Goal: Task Accomplishment & Management: Complete application form

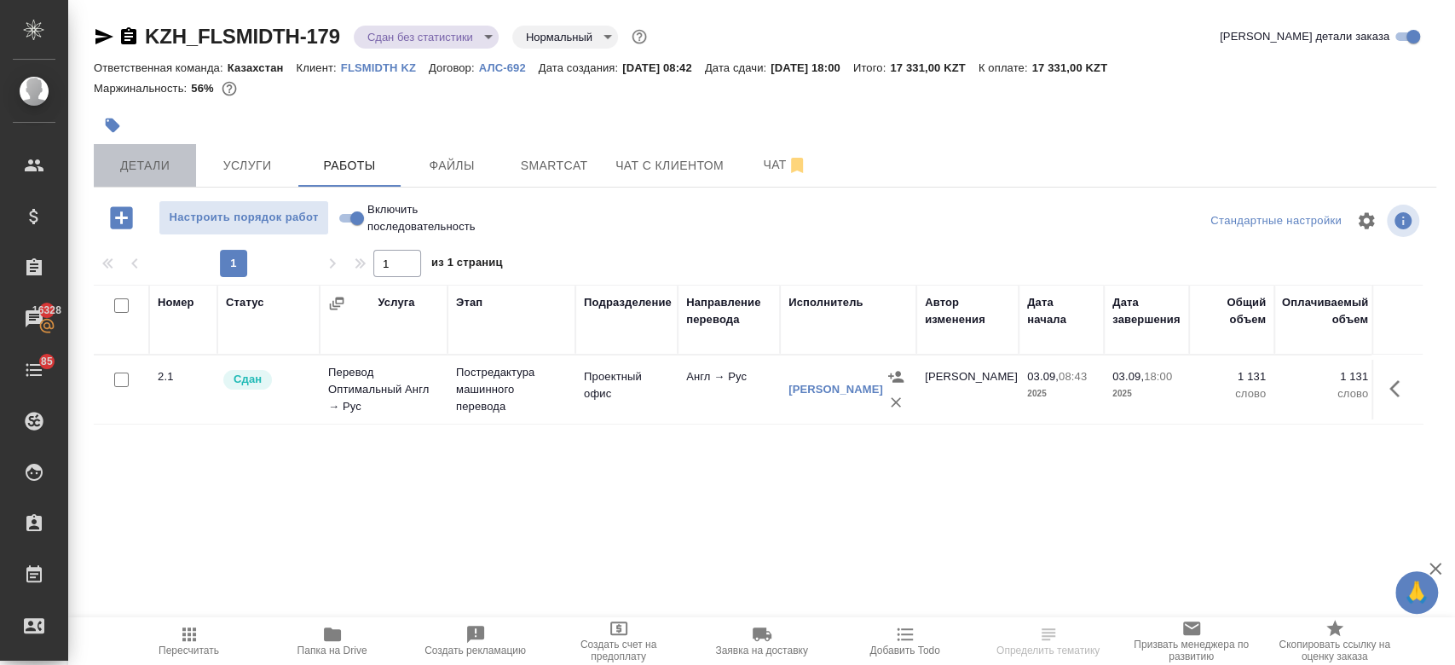
click at [163, 167] on span "Детали" at bounding box center [145, 165] width 82 height 21
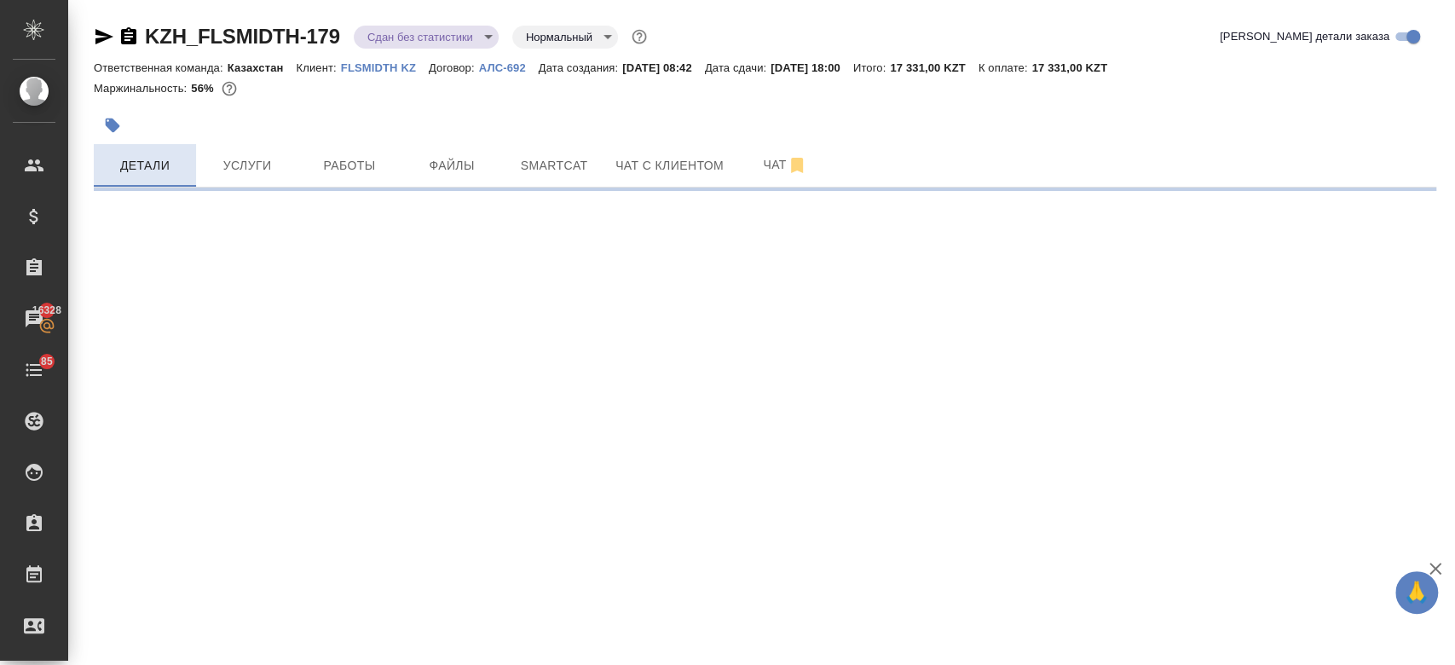
select select "RU"
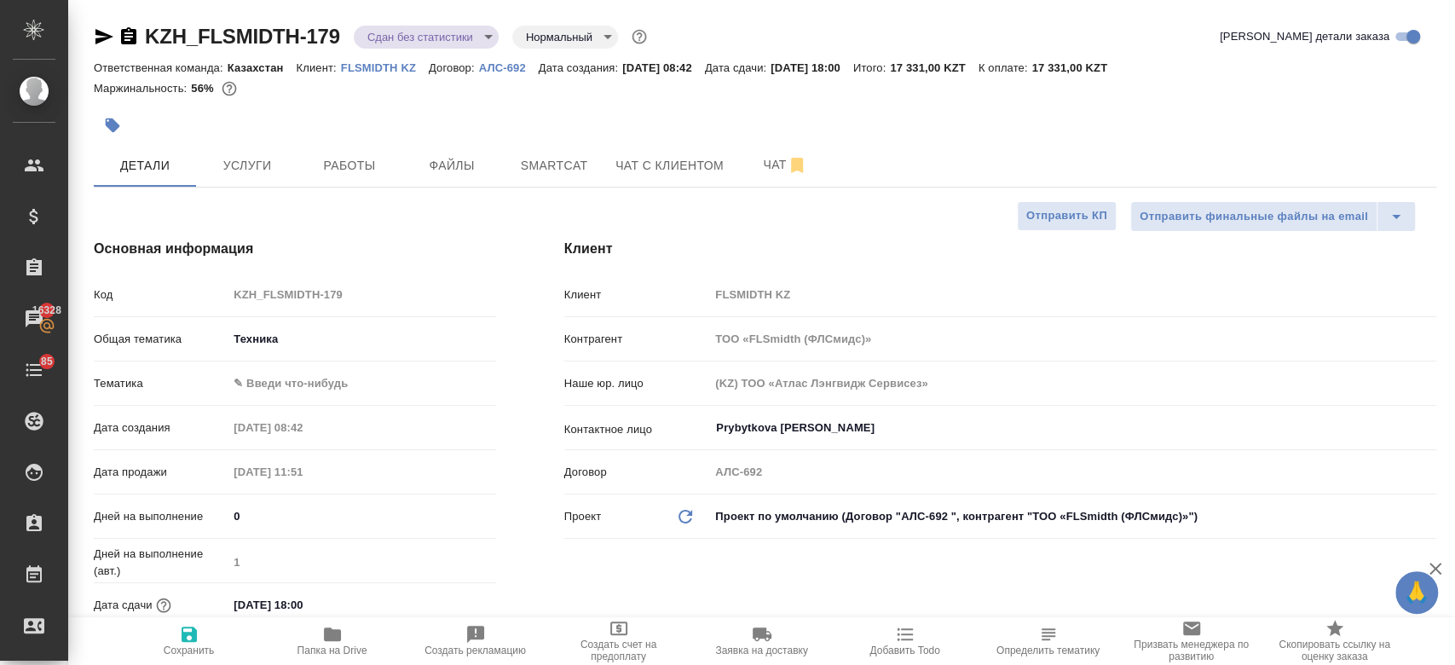
type textarea "x"
click at [332, 632] on icon "button" at bounding box center [332, 634] width 17 height 14
type textarea "x"
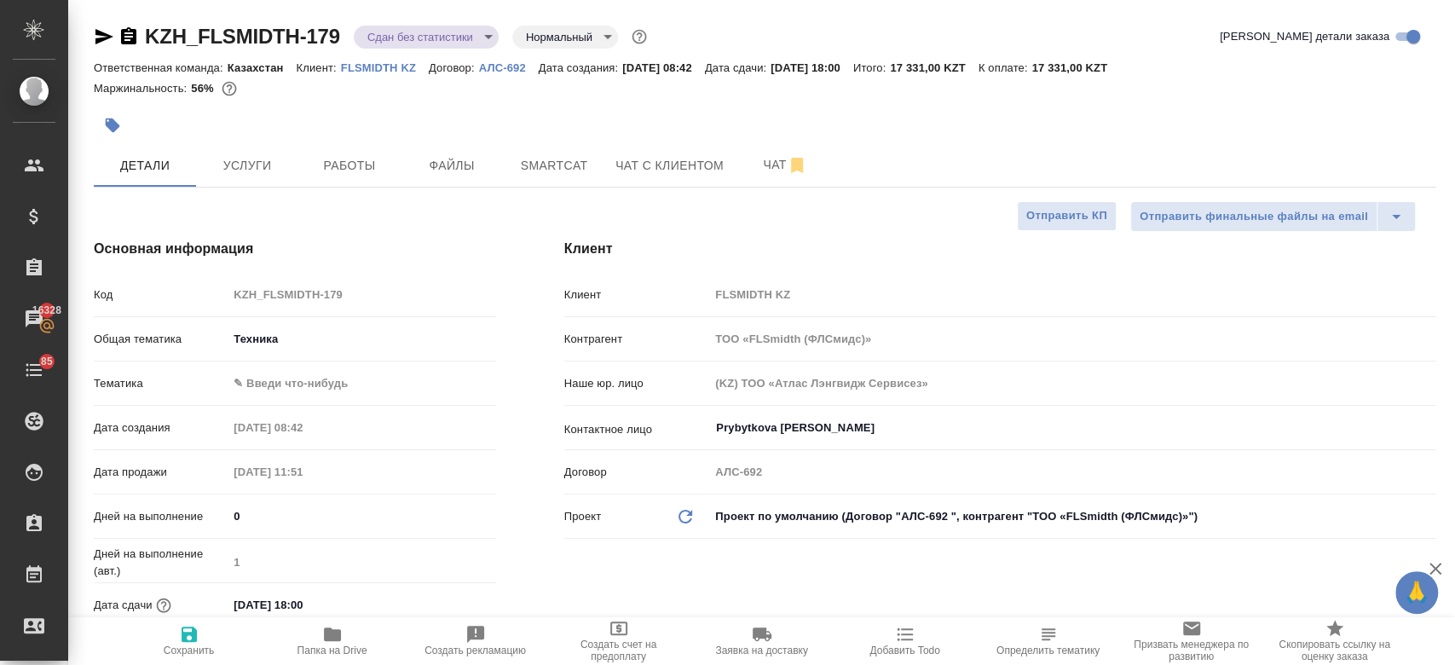
type textarea "x"
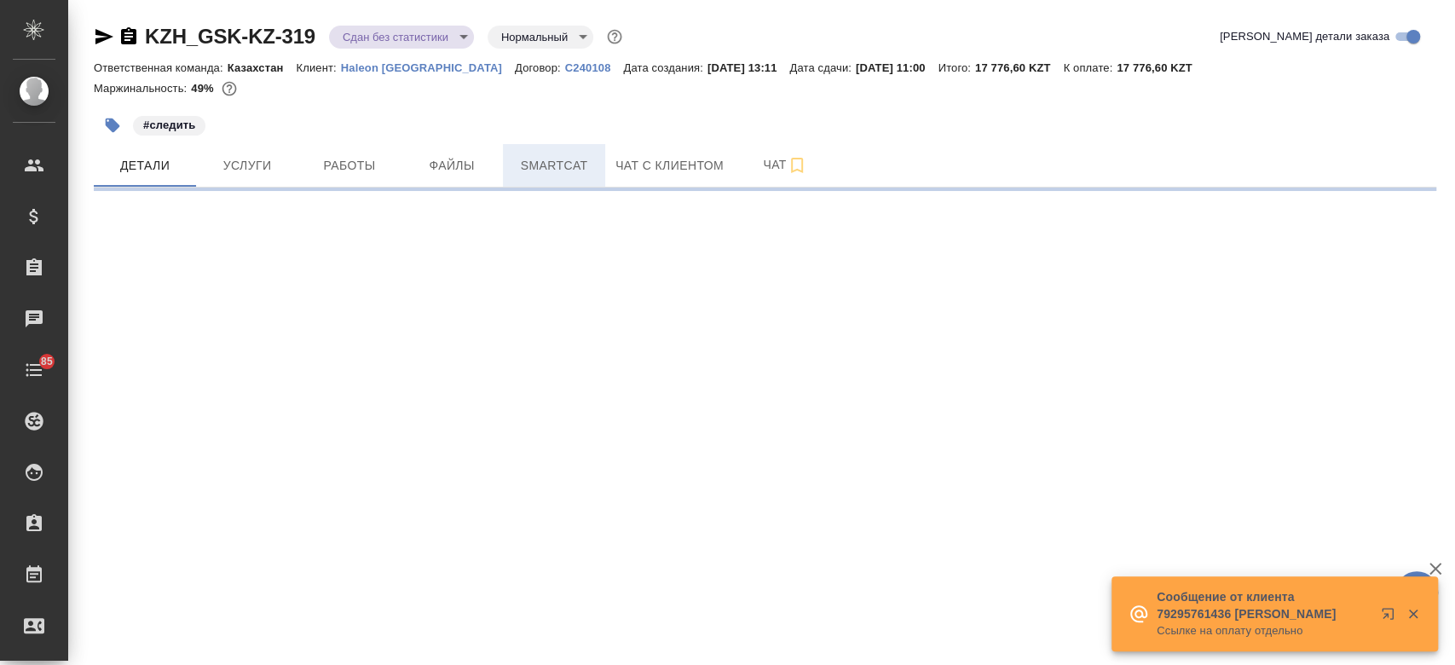
select select "RU"
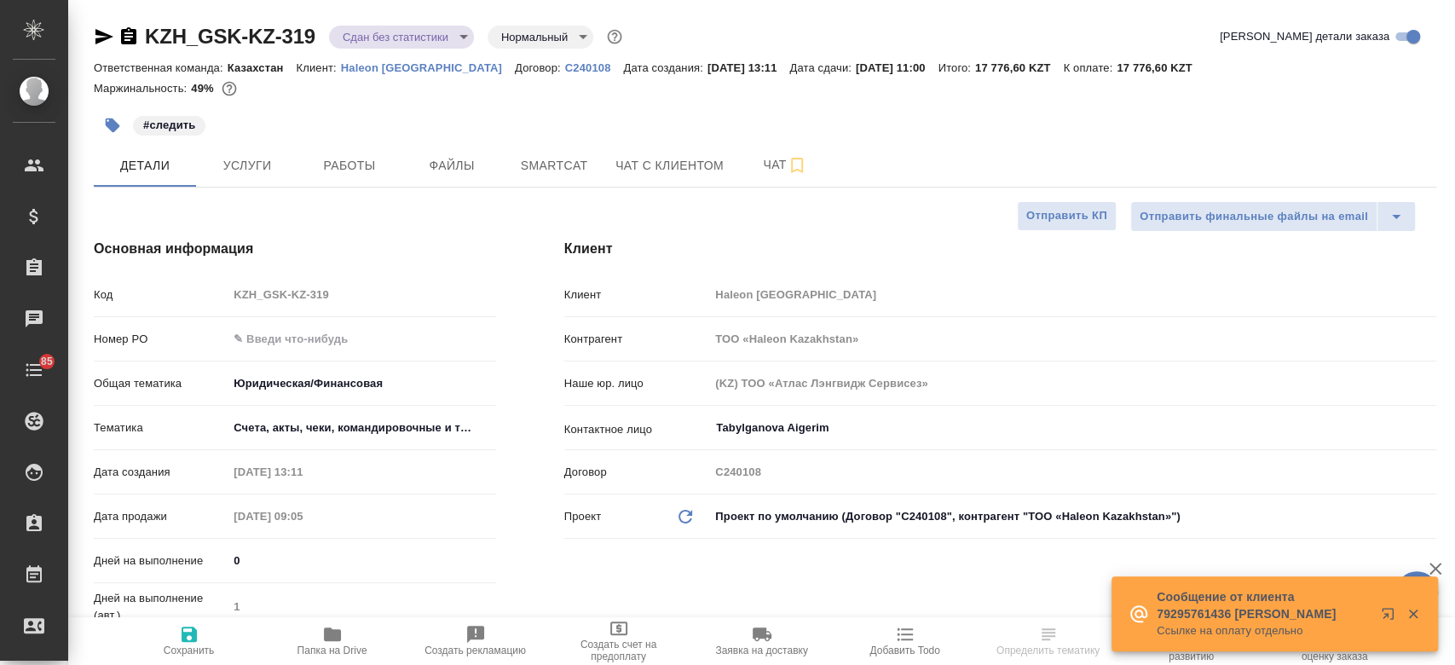
type textarea "x"
click at [338, 626] on icon "button" at bounding box center [332, 634] width 20 height 20
type textarea "x"
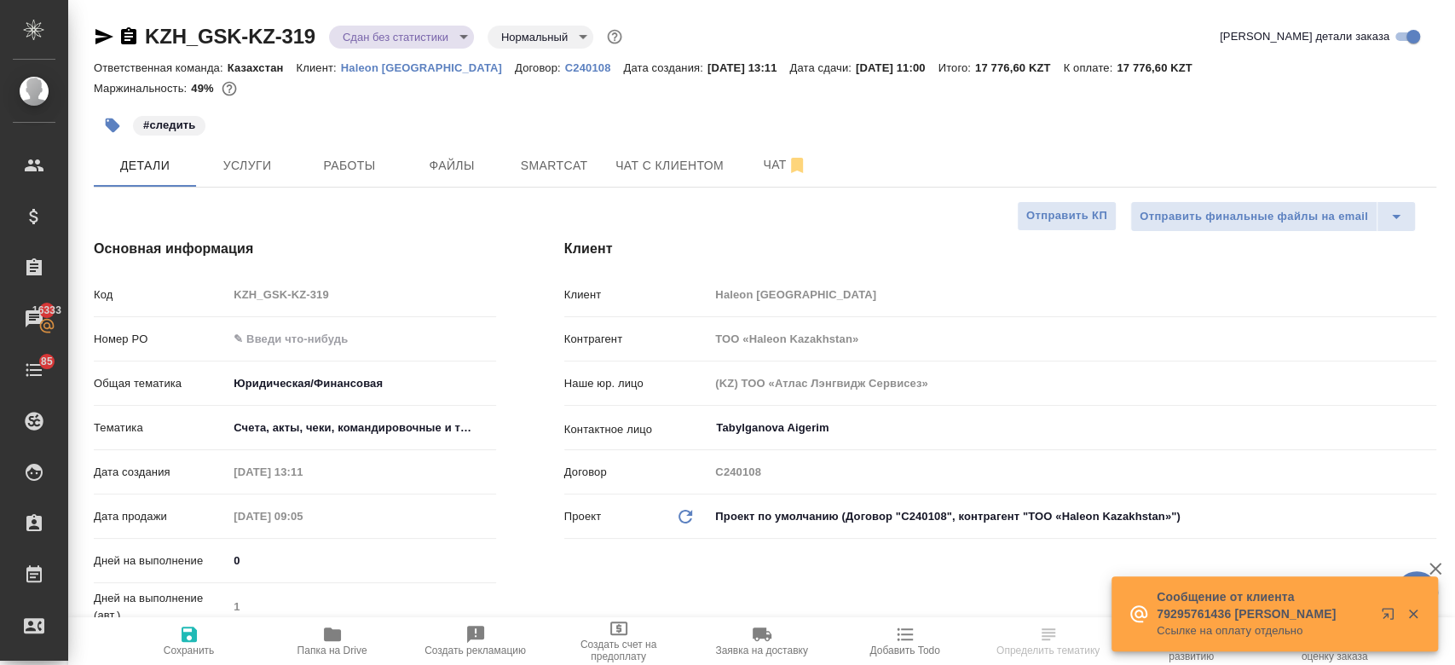
type textarea "x"
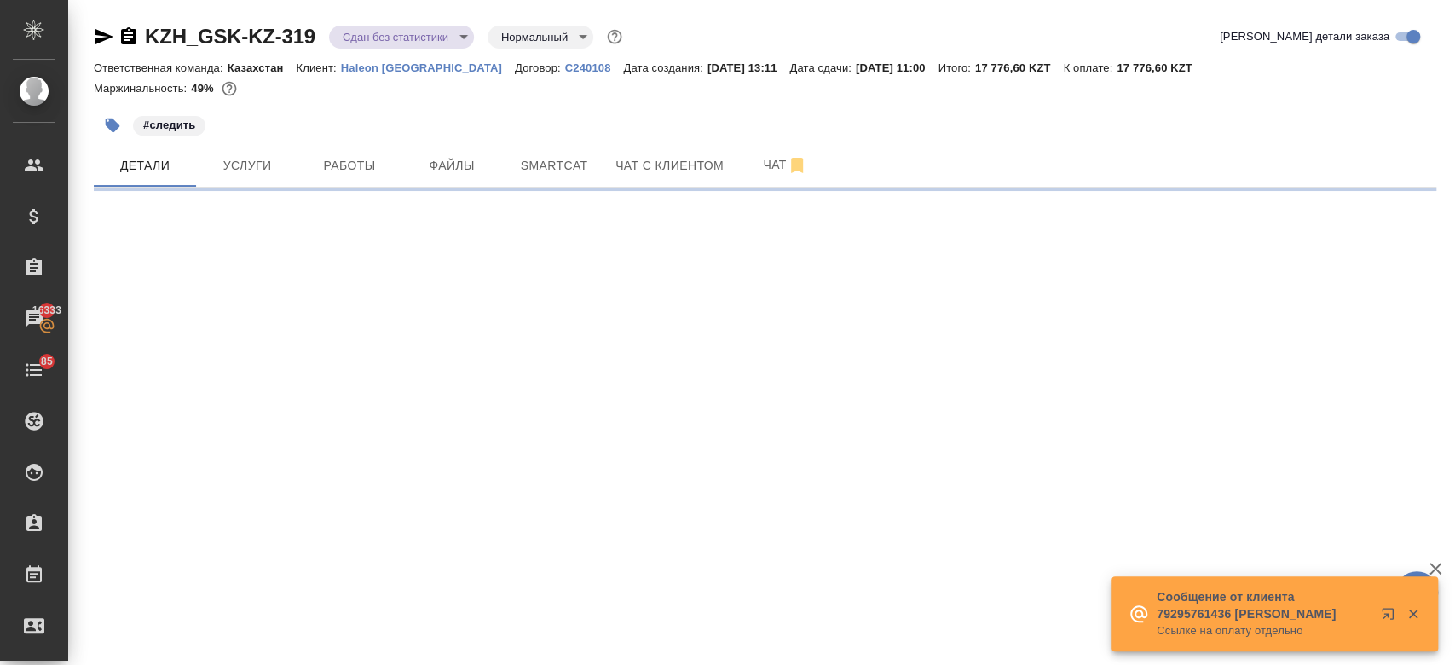
select select "RU"
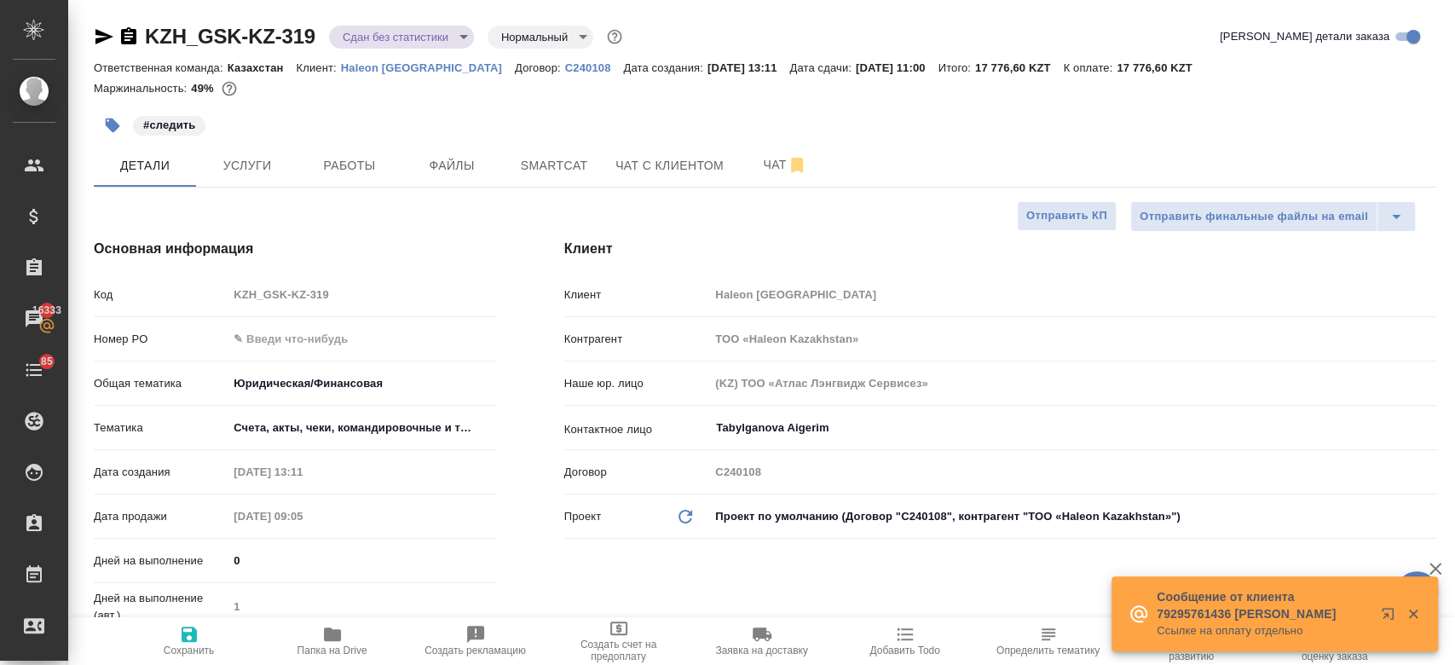
type textarea "x"
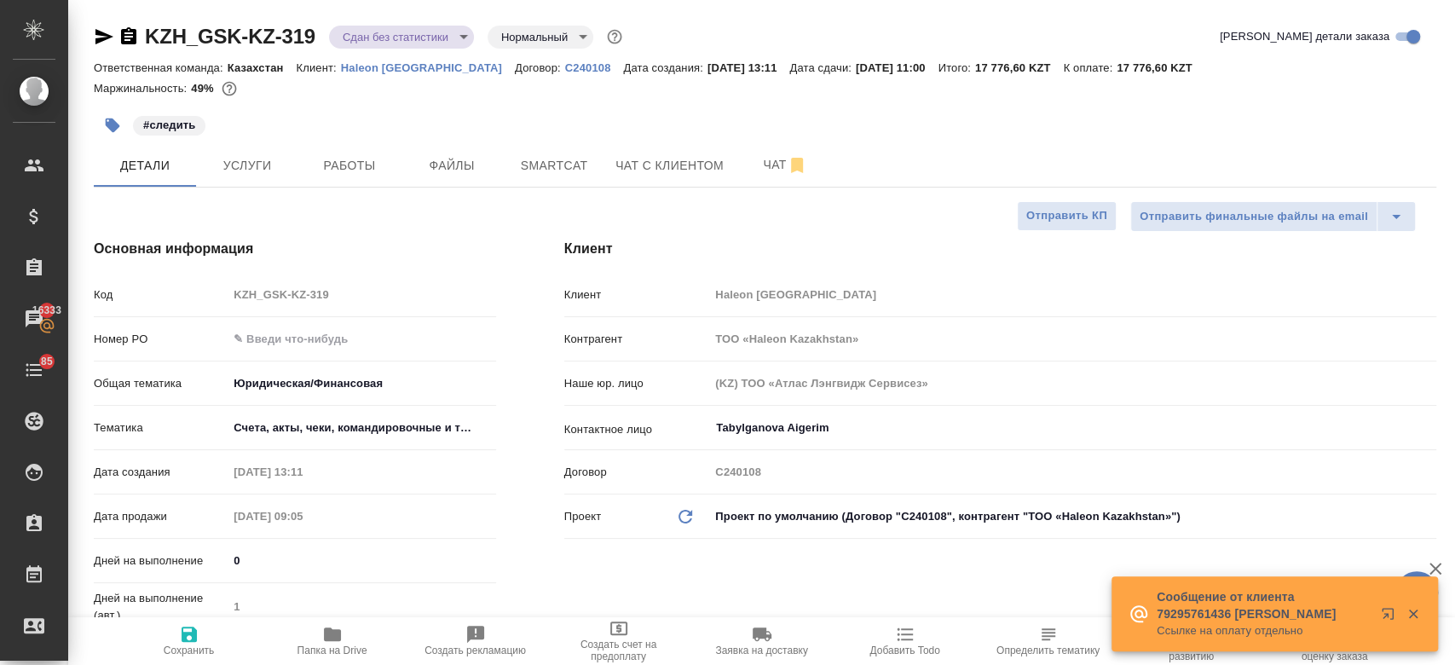
type textarea "x"
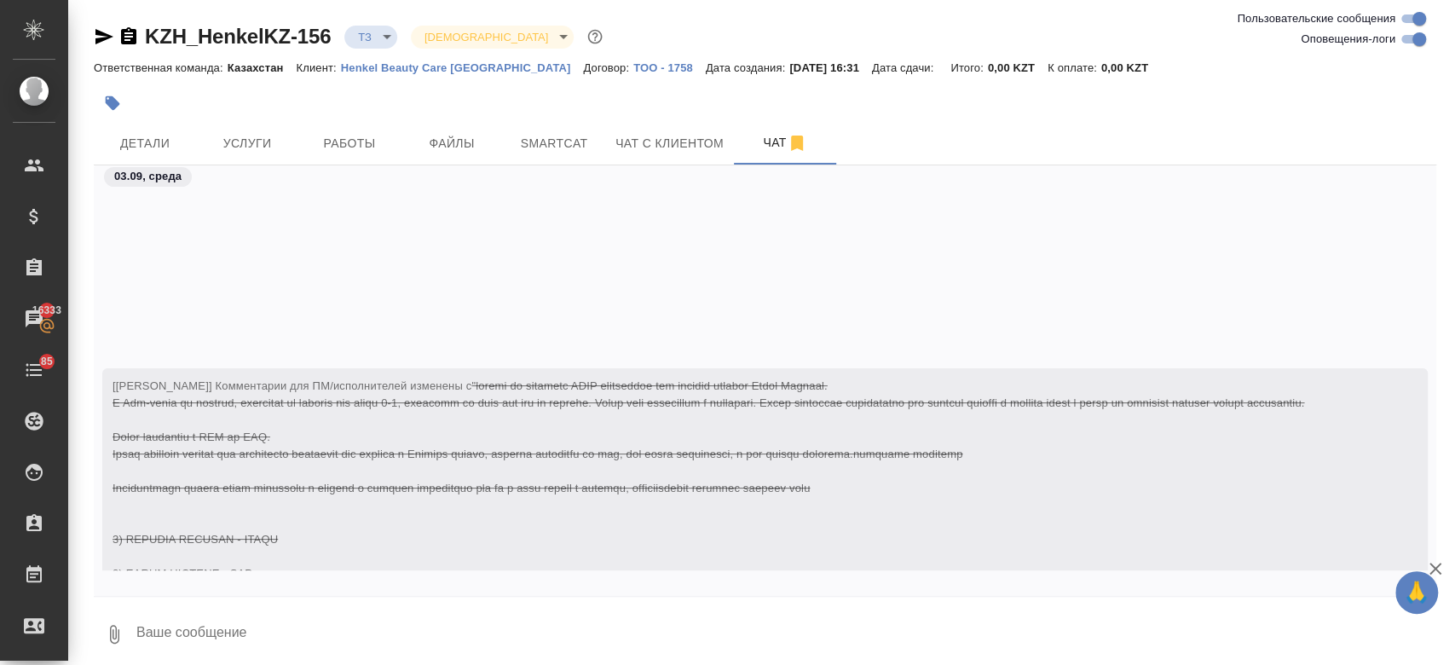
scroll to position [2232, 0]
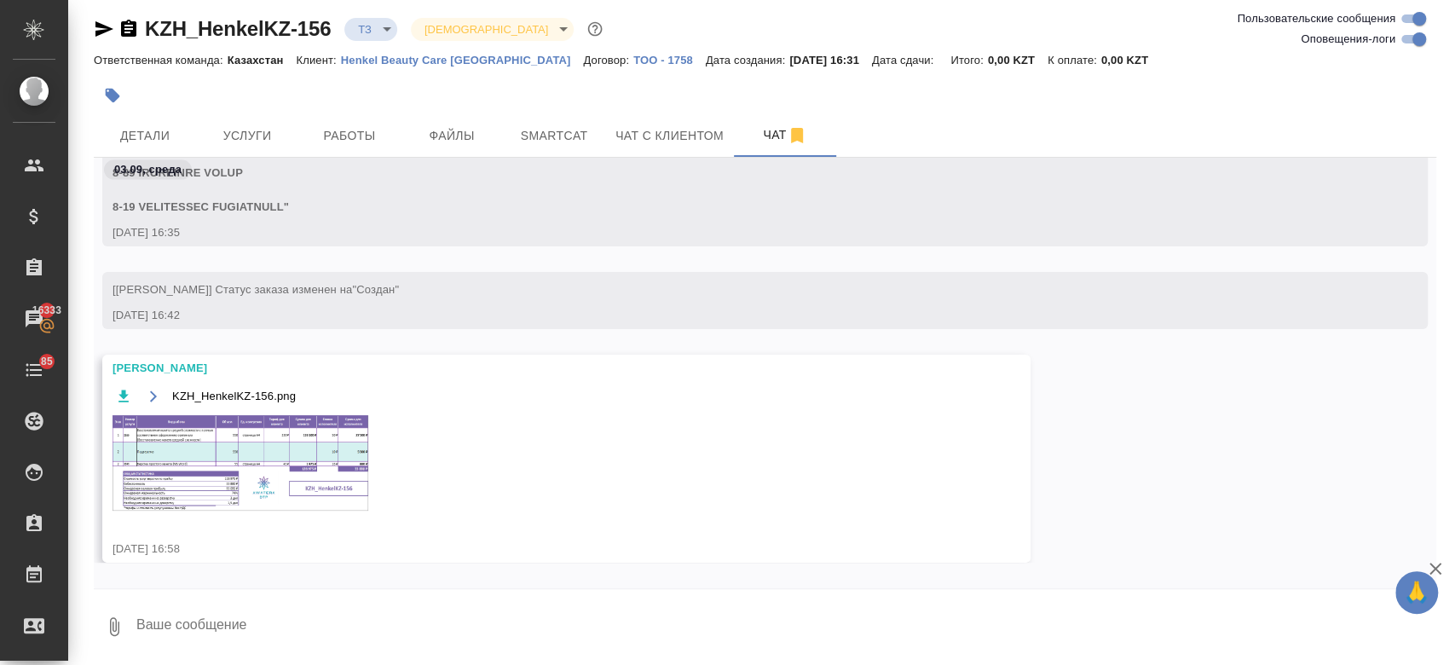
click at [256, 442] on img at bounding box center [240, 462] width 256 height 95
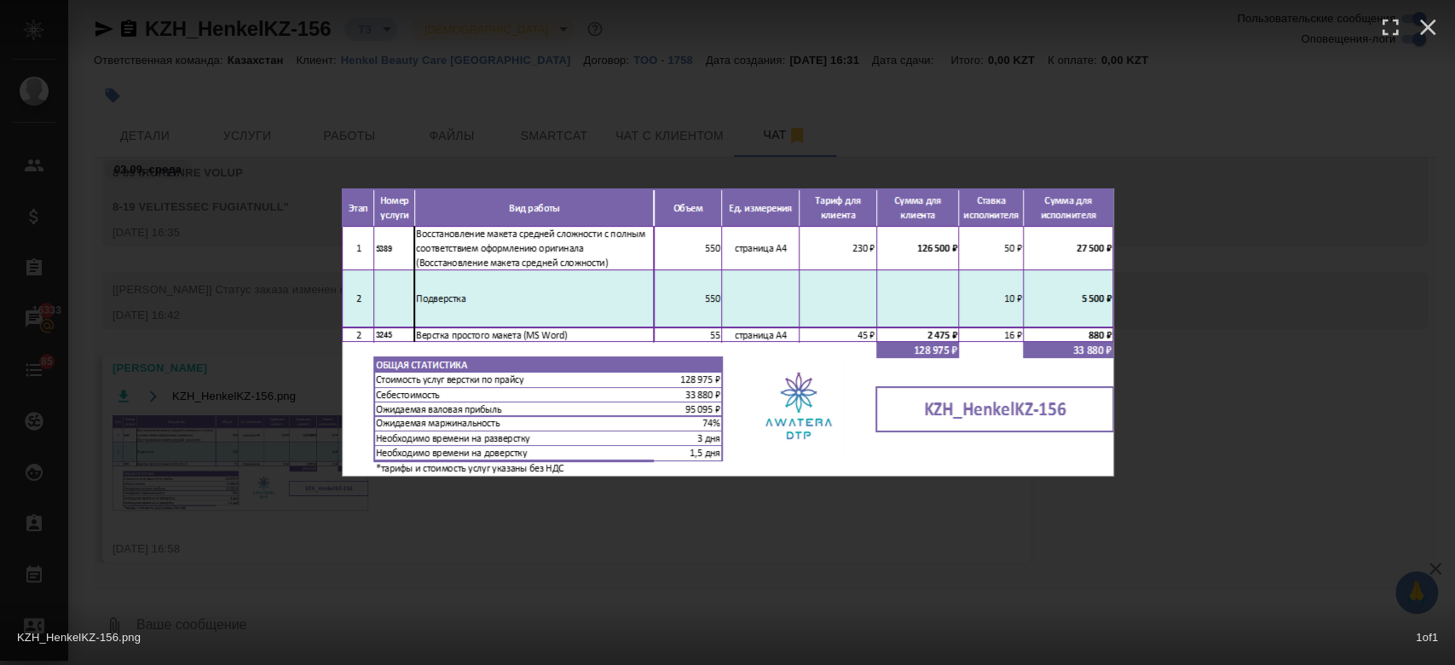
click at [1315, 228] on div "KZH_HenkelKZ-156.png 1 of 1" at bounding box center [727, 332] width 1455 height 665
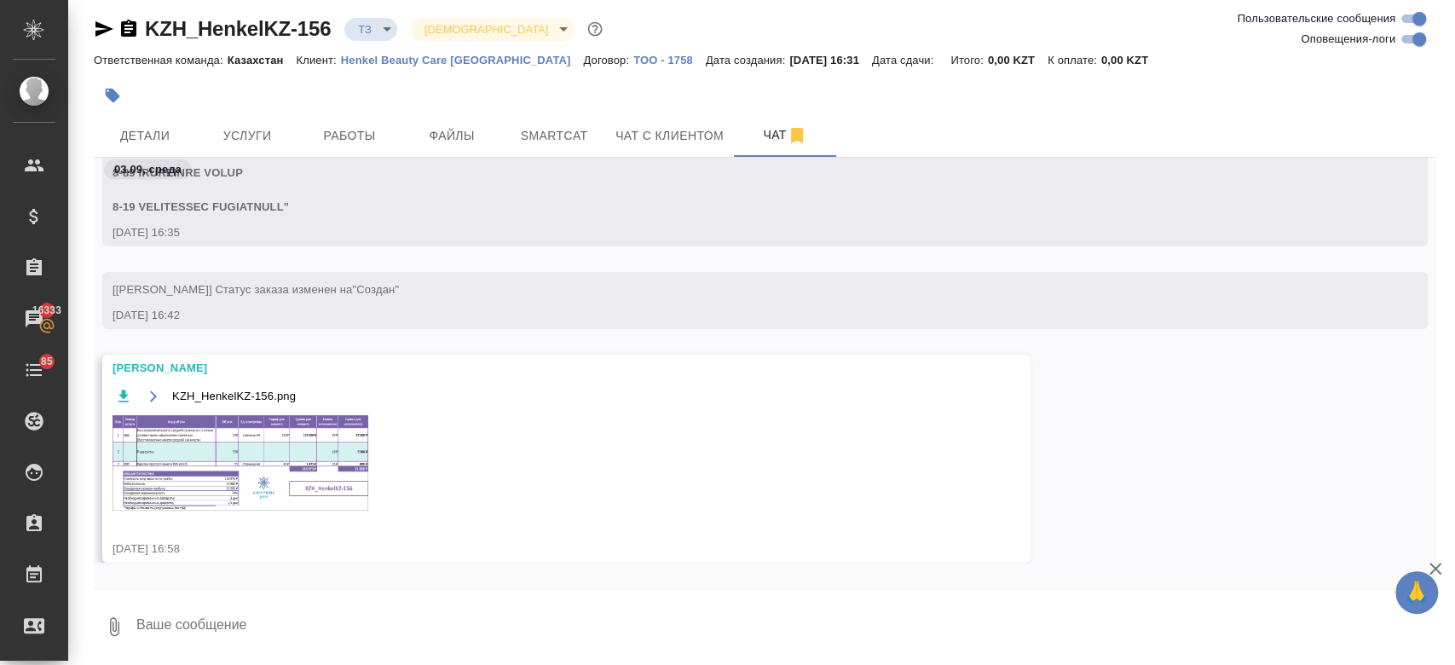
click at [327, 467] on img at bounding box center [240, 462] width 256 height 95
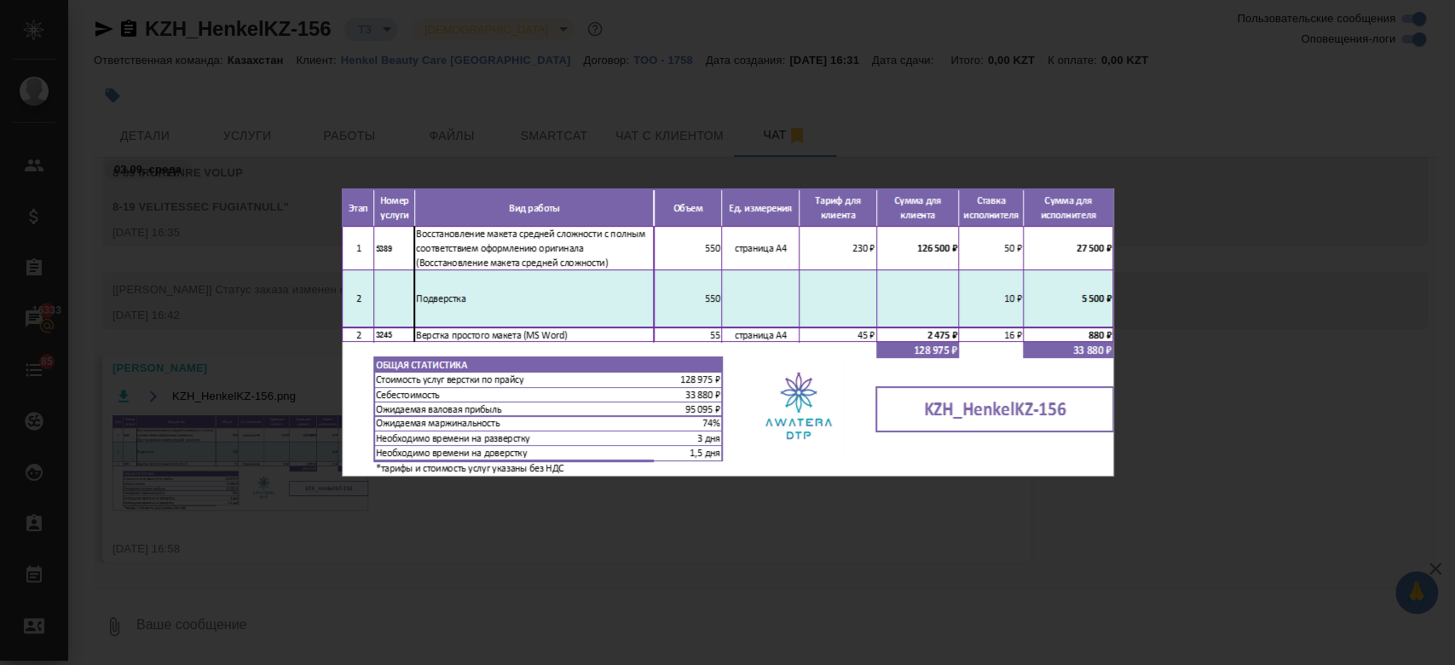
click at [1252, 178] on div "KZH_HenkelKZ-156.png 1 of 1" at bounding box center [727, 332] width 1455 height 665
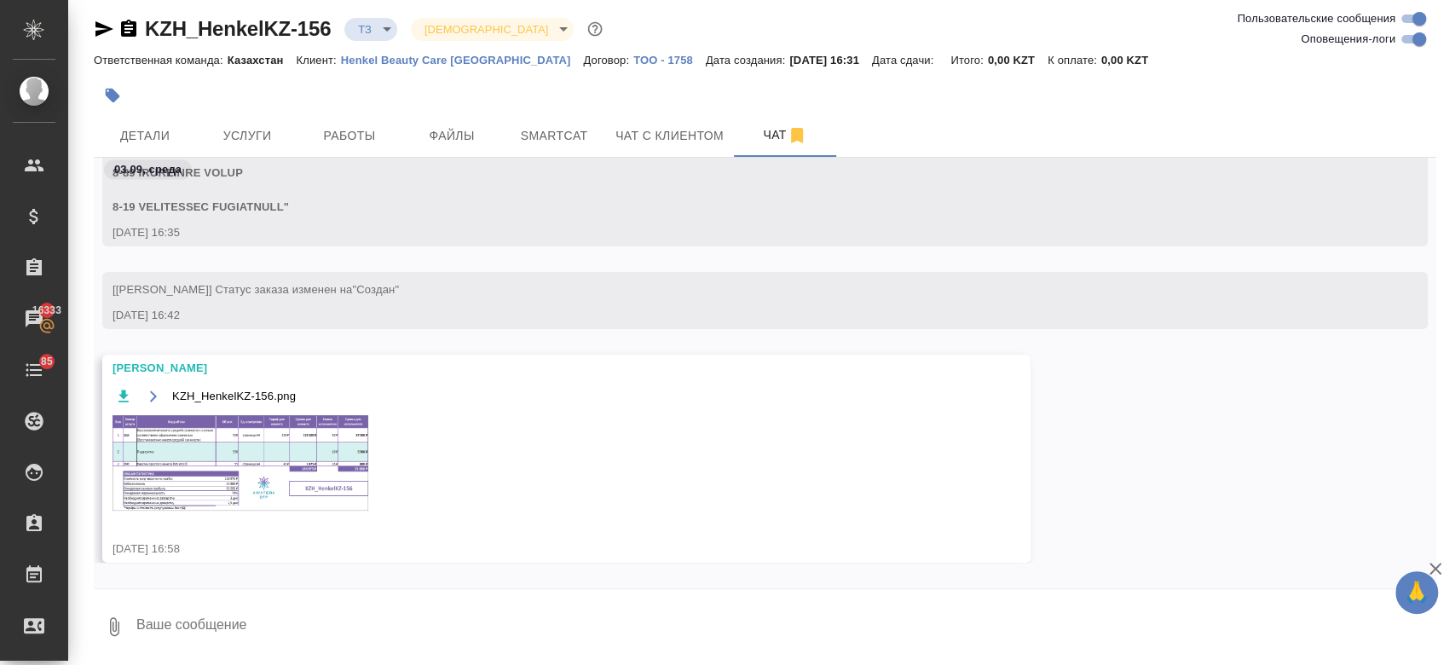
click at [329, 472] on img at bounding box center [240, 462] width 256 height 95
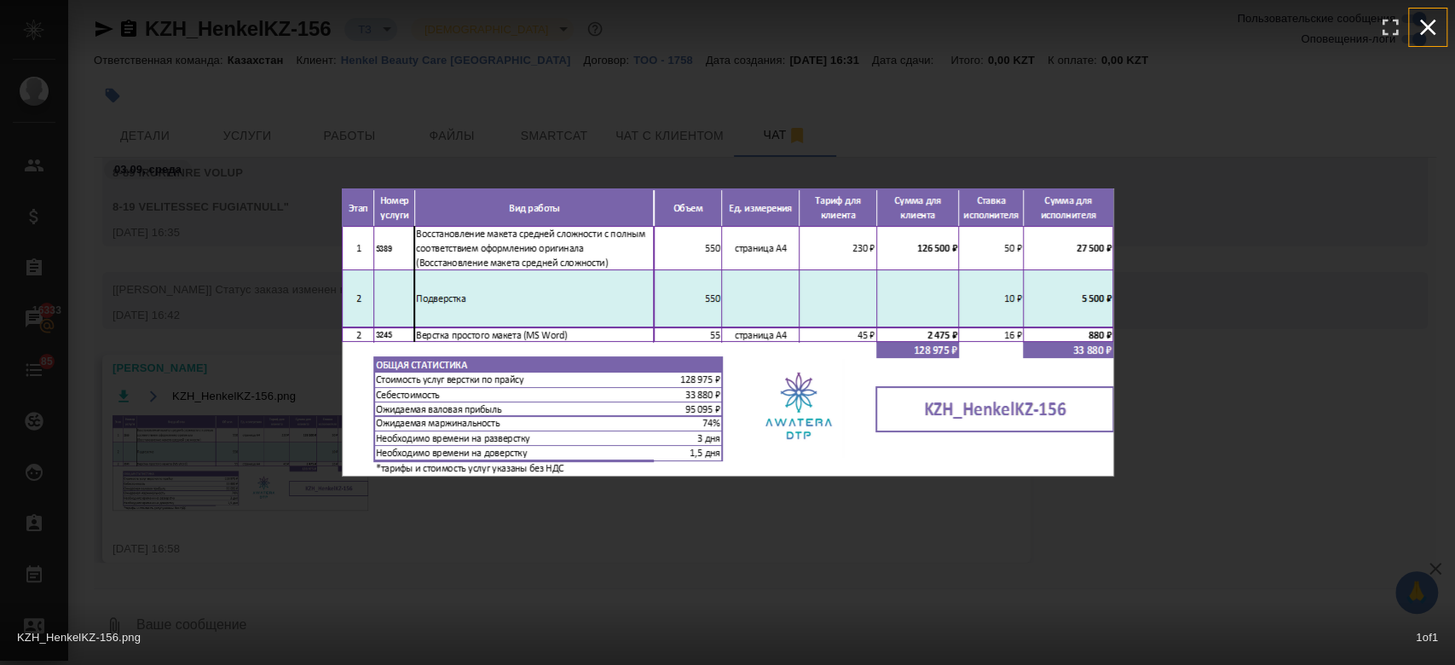
click at [1423, 37] on icon "button" at bounding box center [1427, 27] width 27 height 27
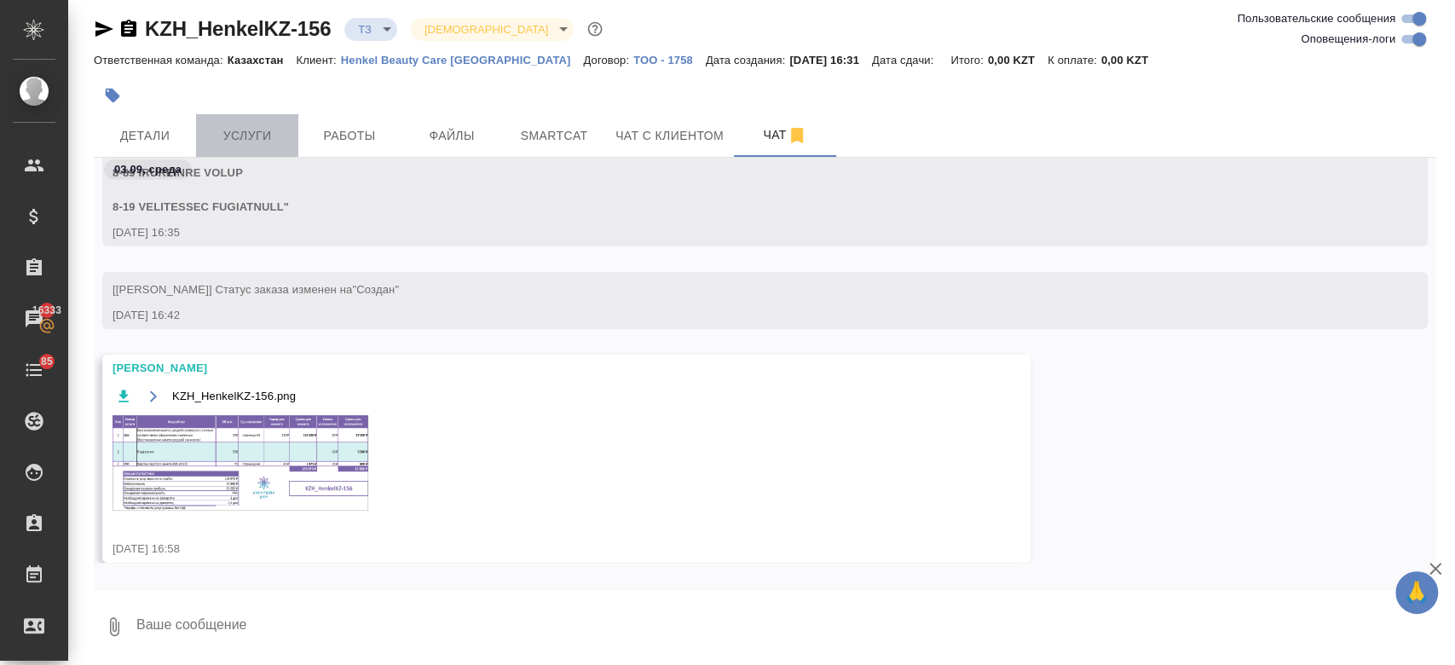
click at [239, 150] on button "Услуги" at bounding box center [247, 135] width 102 height 43
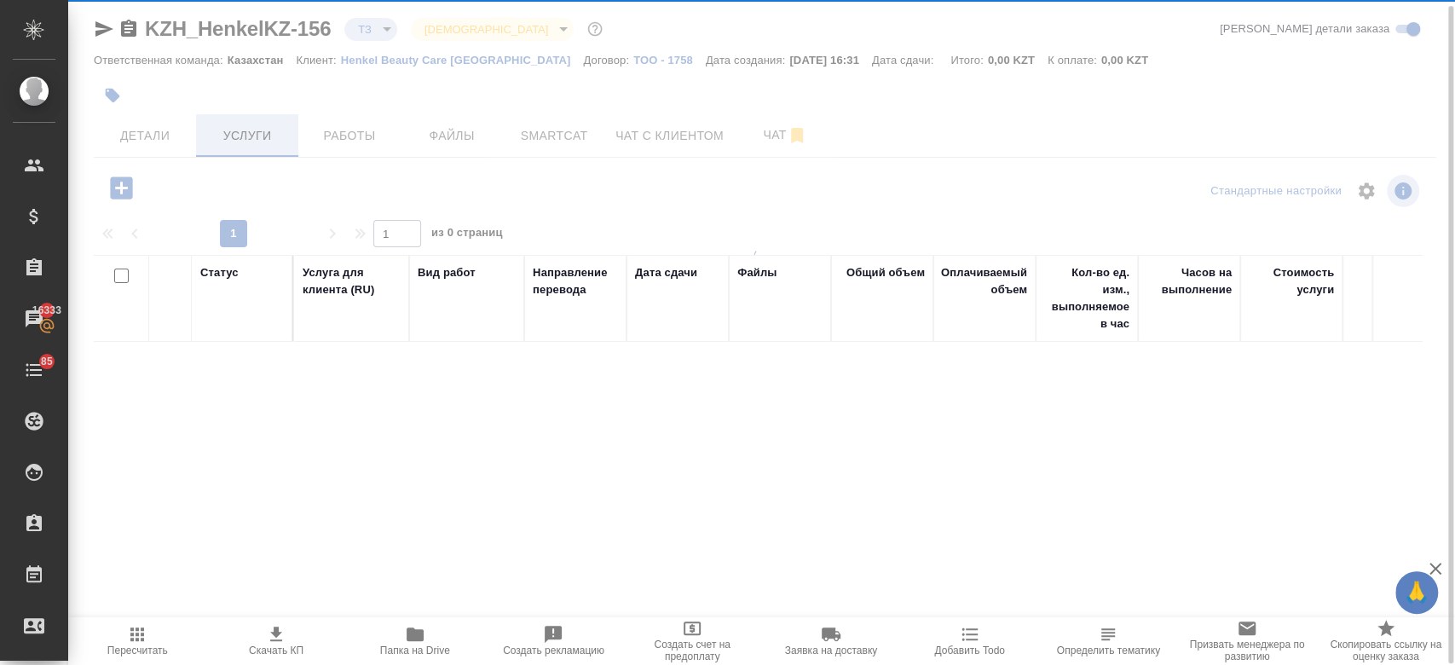
scroll to position [7, 0]
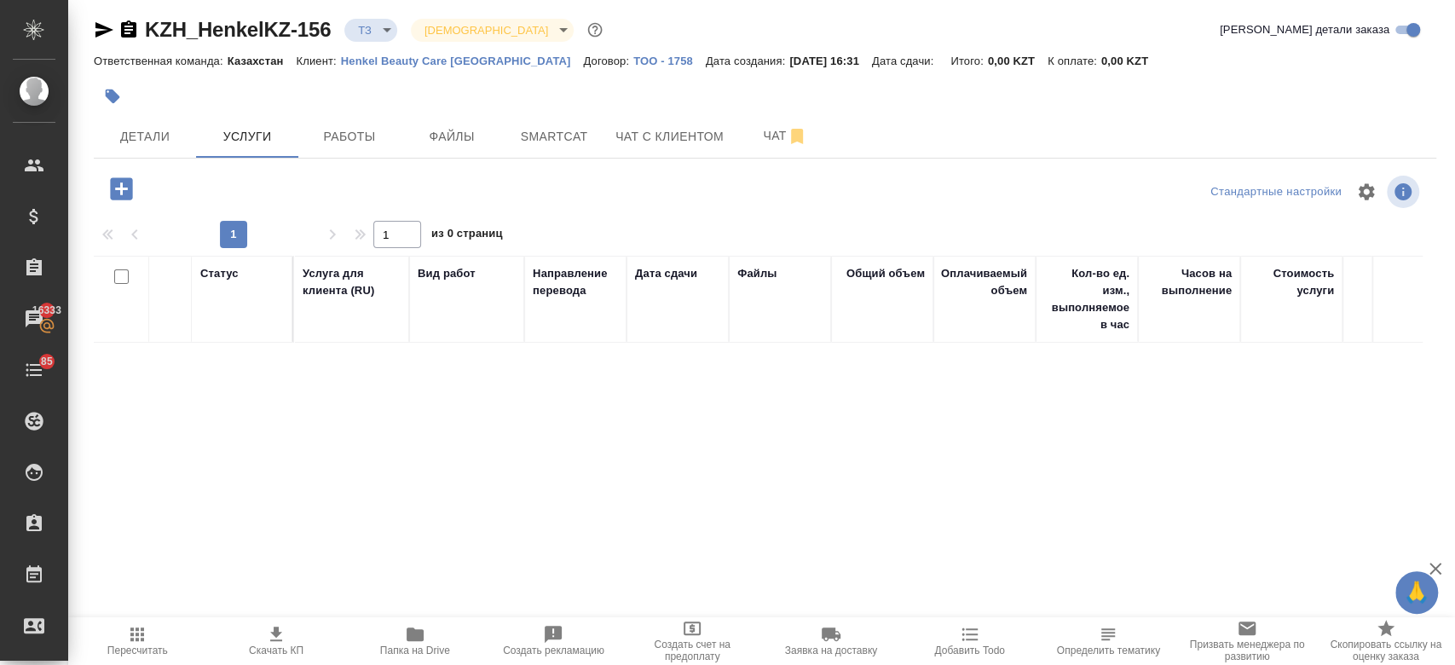
click at [129, 188] on icon "button" at bounding box center [121, 188] width 22 height 22
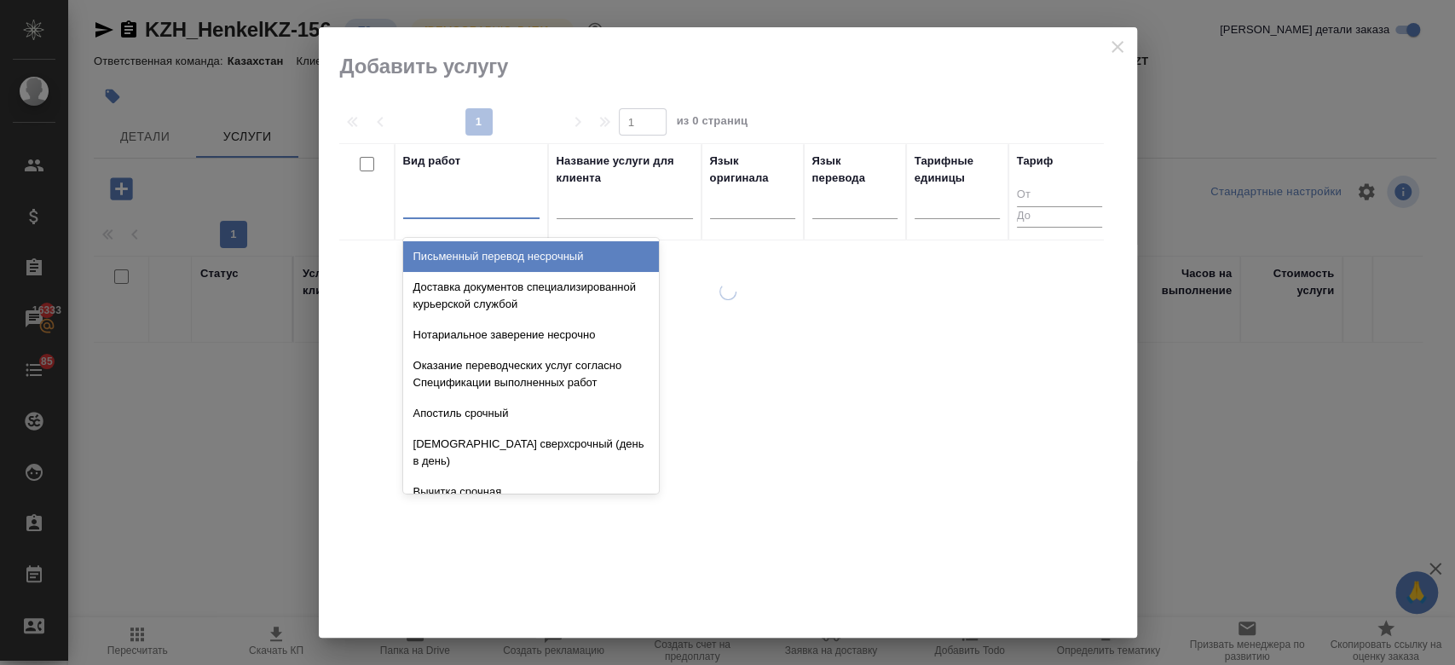
click at [487, 208] on div at bounding box center [471, 201] width 136 height 25
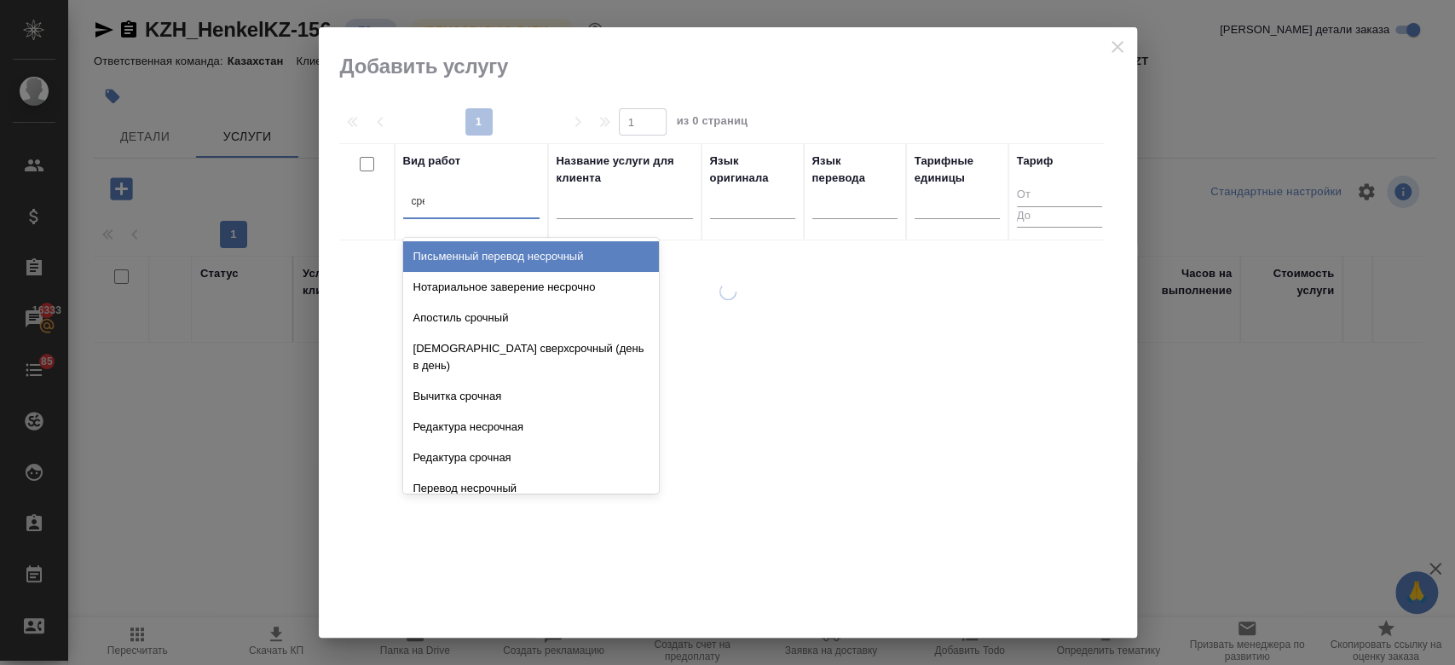
type input "средн"
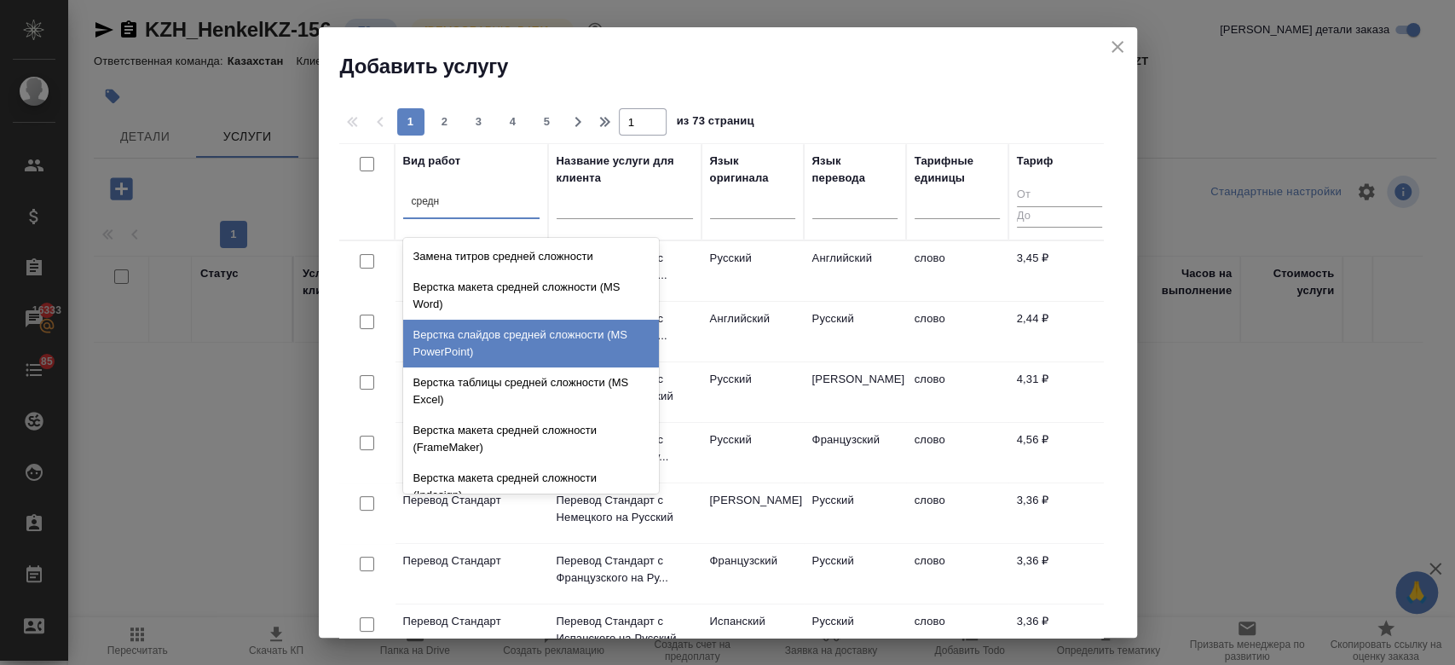
scroll to position [180, 0]
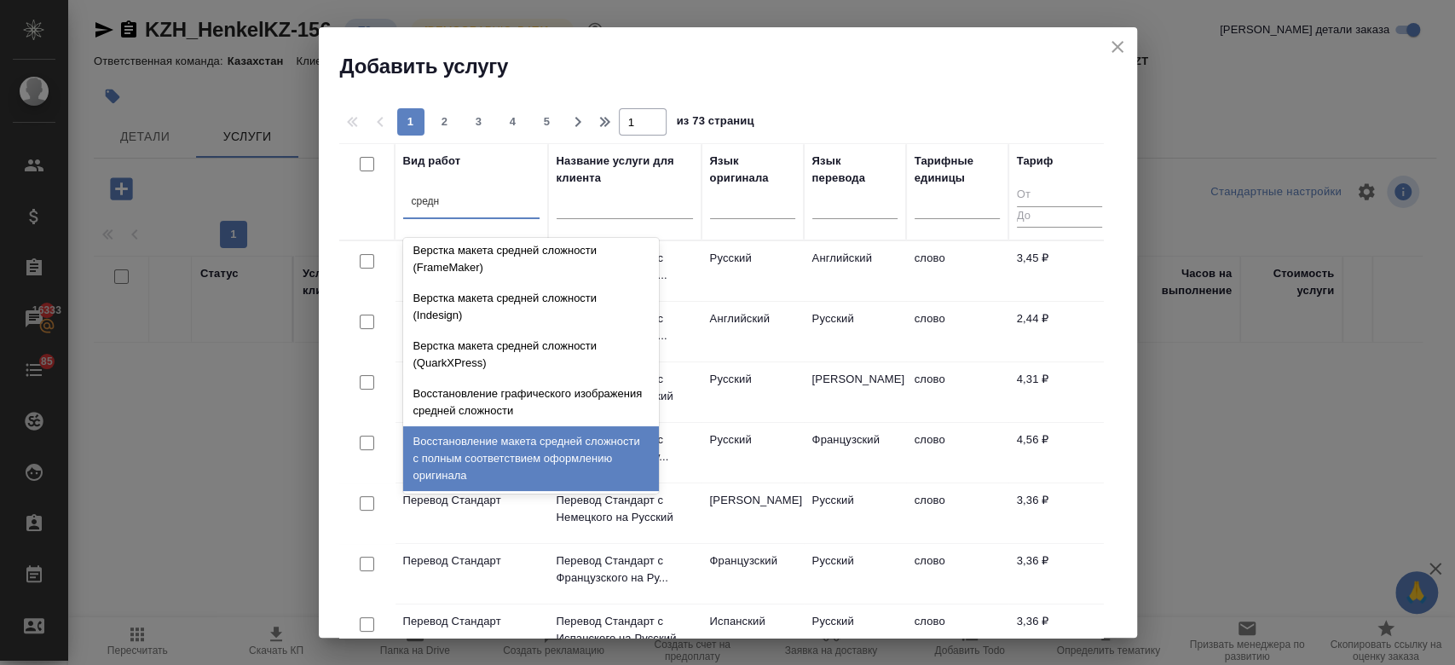
click at [492, 452] on div "Восстановление макета средней сложности с полным соответствием оформлению ориги…" at bounding box center [531, 458] width 256 height 65
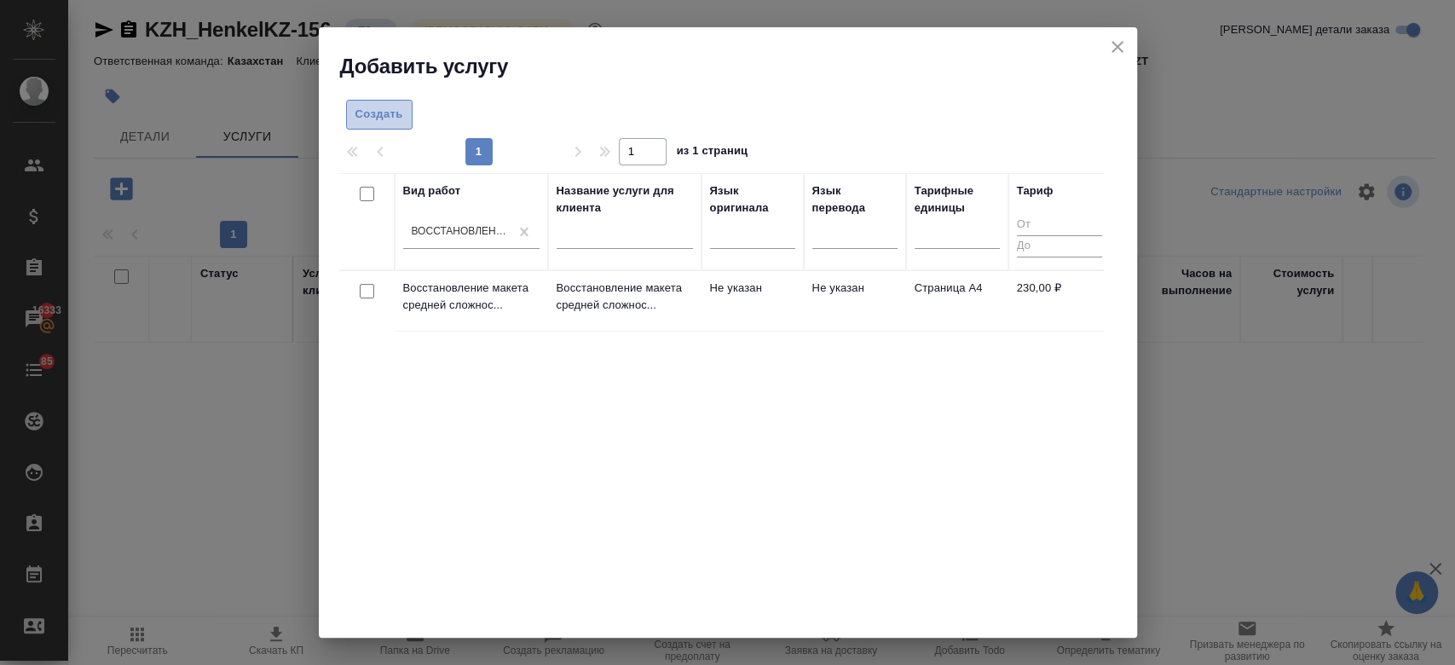
click at [381, 113] on span "Создать" at bounding box center [379, 115] width 48 height 20
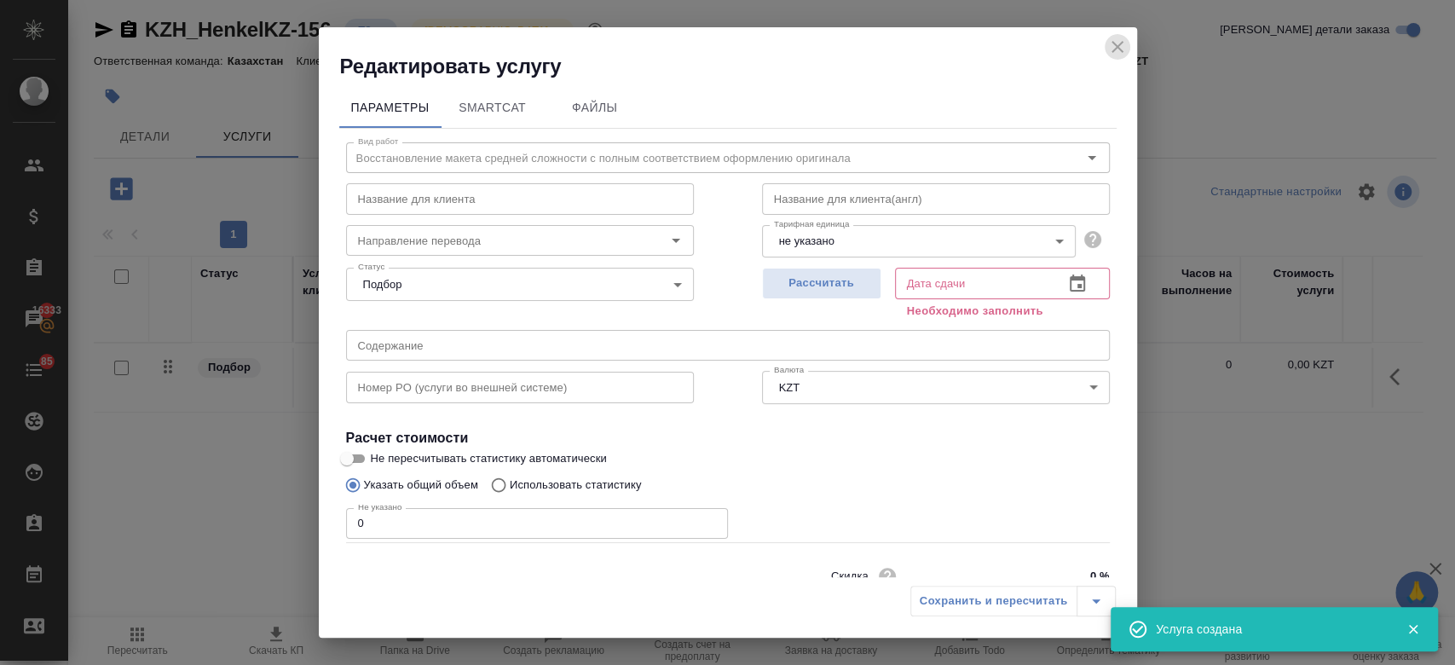
click at [1119, 43] on icon "close" at bounding box center [1117, 47] width 12 height 12
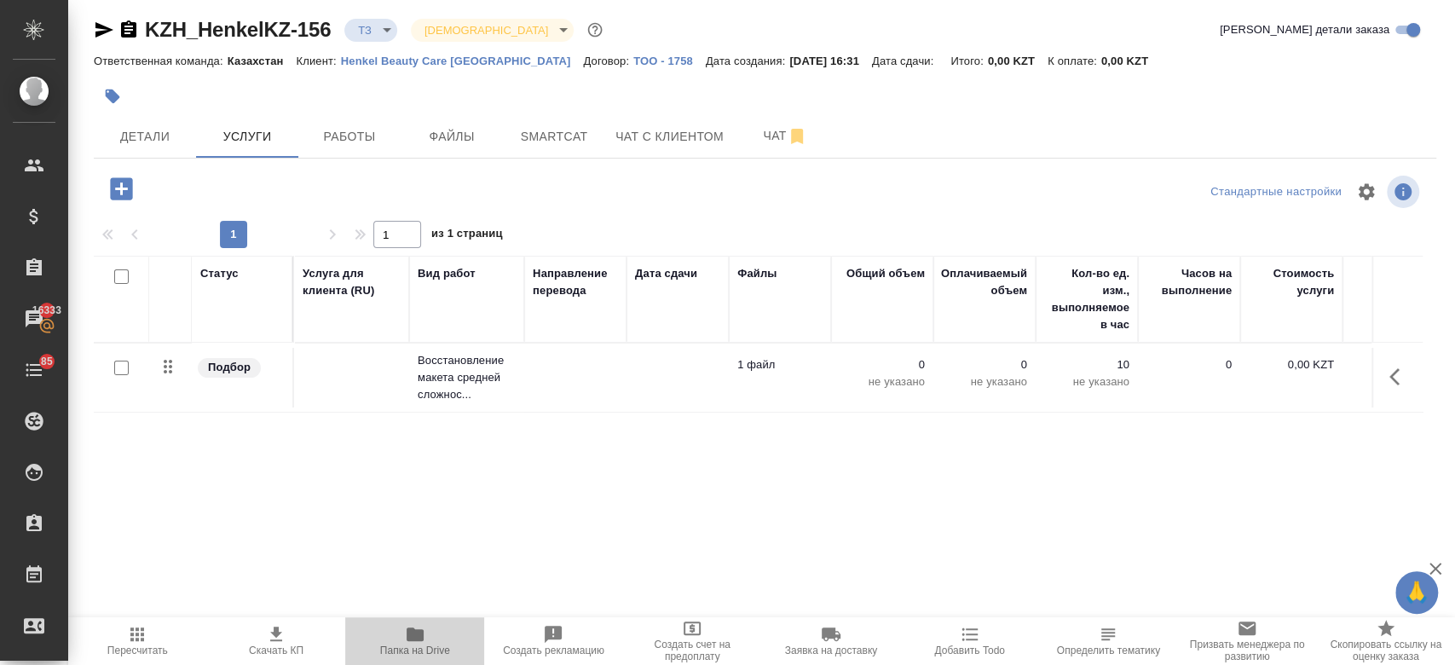
click at [413, 634] on icon "button" at bounding box center [414, 634] width 17 height 14
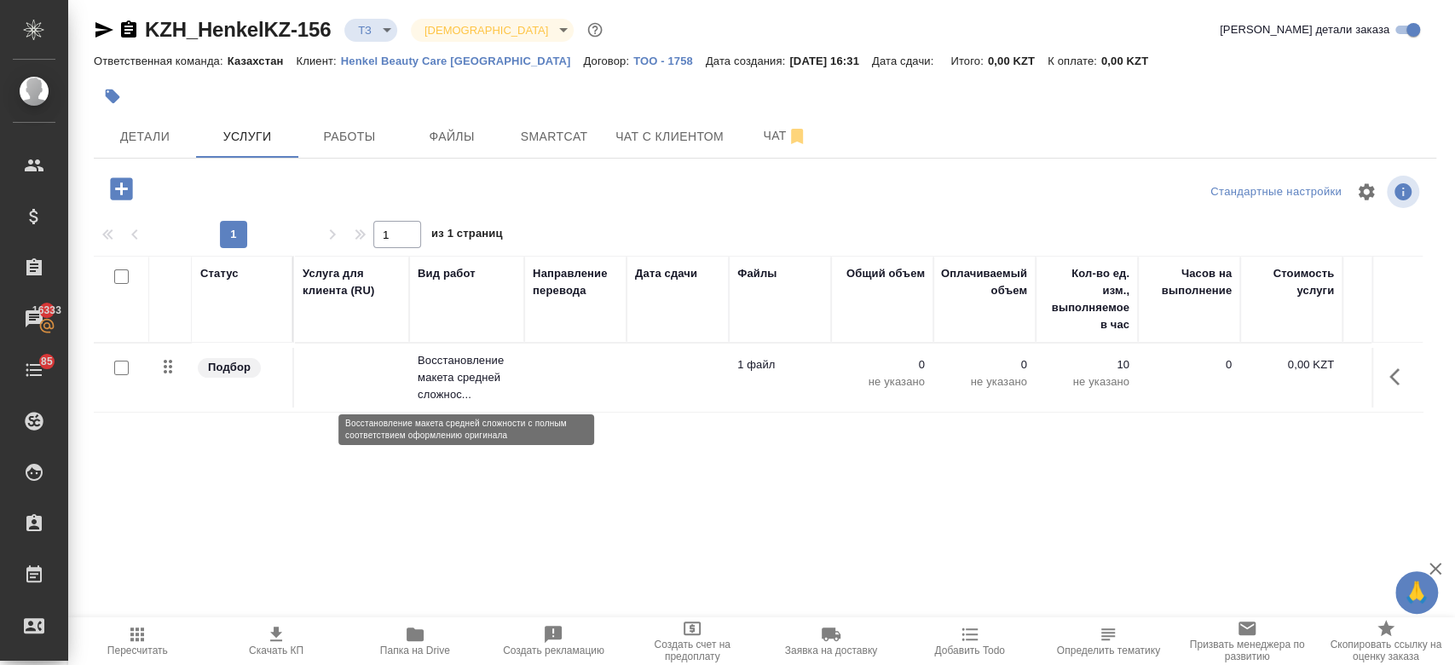
click at [498, 378] on p "Восстановление макета средней сложнос..." at bounding box center [467, 377] width 98 height 51
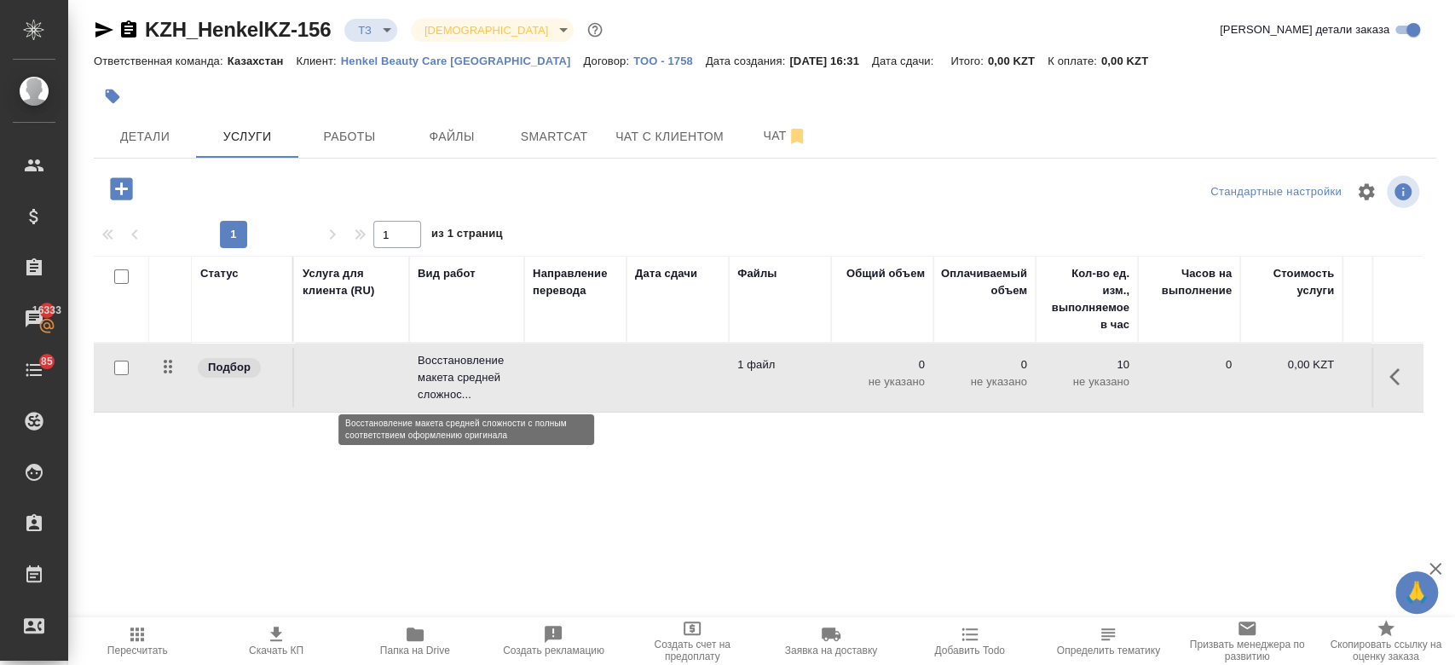
click at [498, 378] on p "Восстановление макета средней сложнос..." at bounding box center [467, 377] width 98 height 51
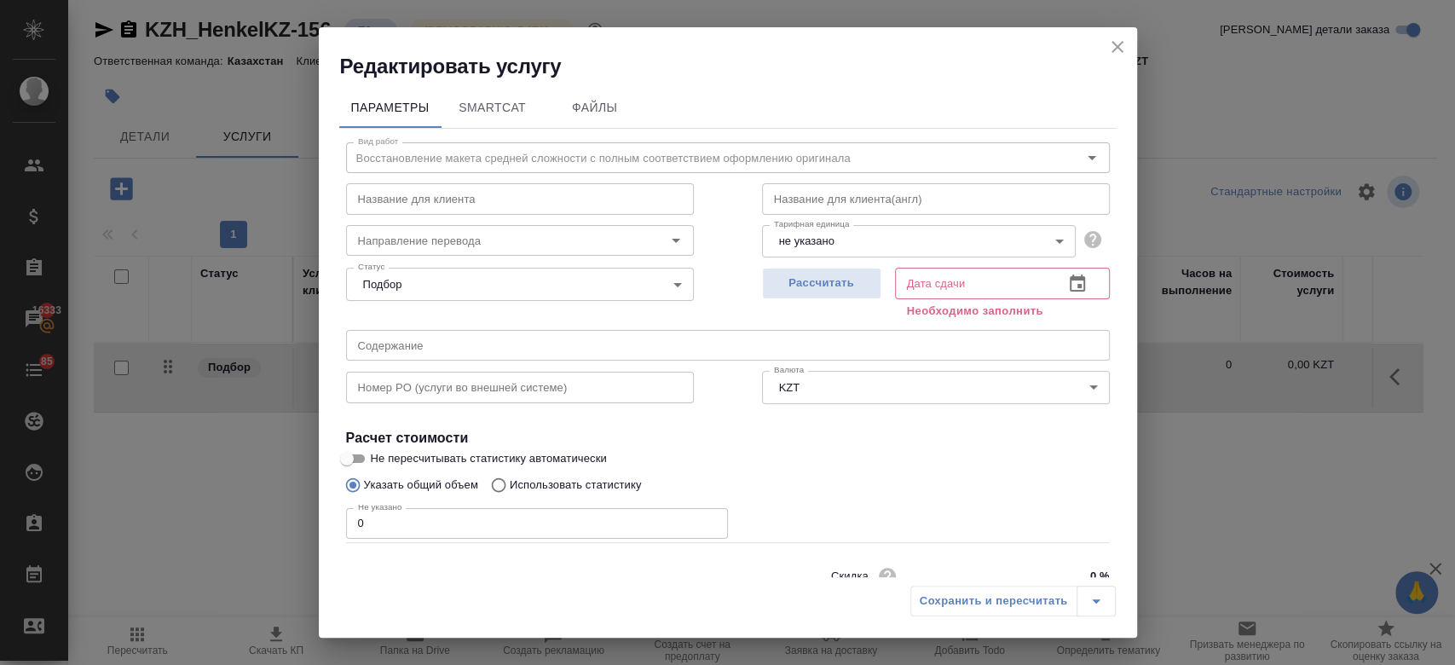
scroll to position [73, 0]
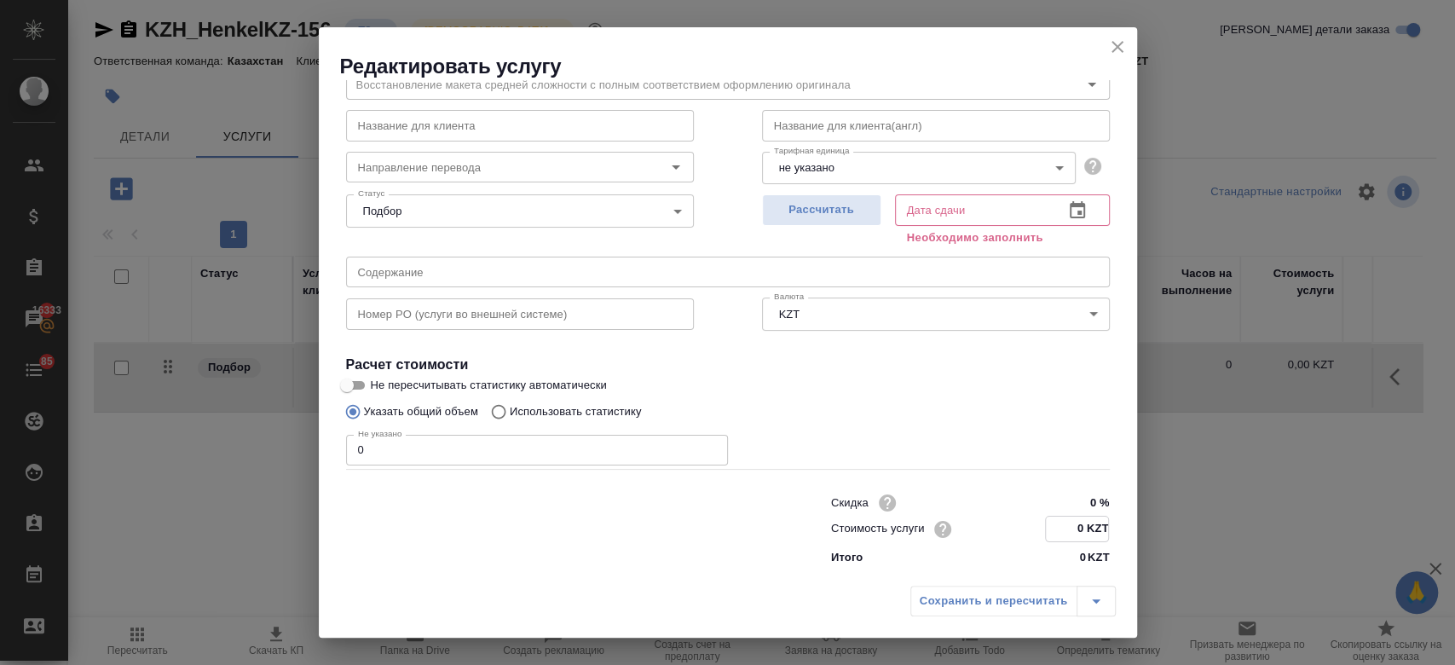
click at [1072, 535] on input "0 KZT" at bounding box center [1077, 528] width 62 height 25
type input "1725 KZT"
click at [402, 441] on input "0" at bounding box center [537, 450] width 382 height 31
type input "550"
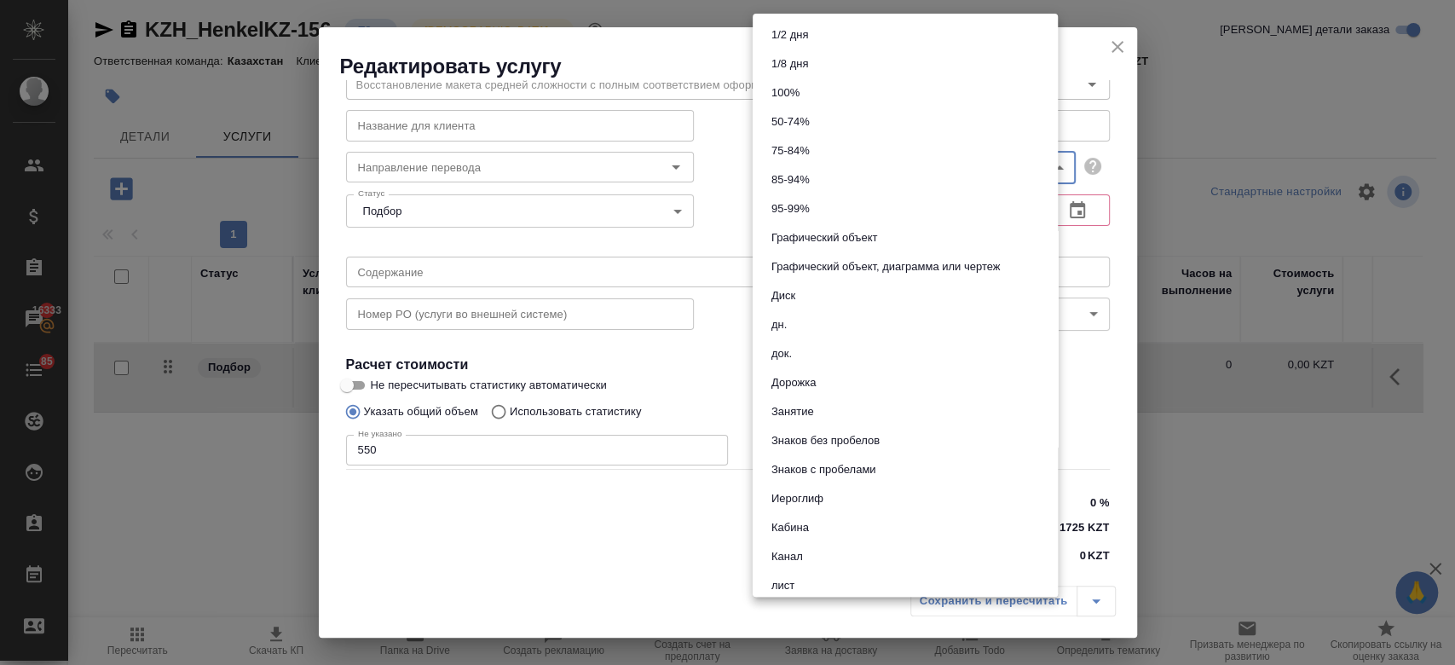
click at [811, 172] on body "🙏 .cls-1 fill:#fff; AWATERA Kosherbayeva Nazerke Клиенты Спецификации Заказы 16…" at bounding box center [727, 332] width 1455 height 665
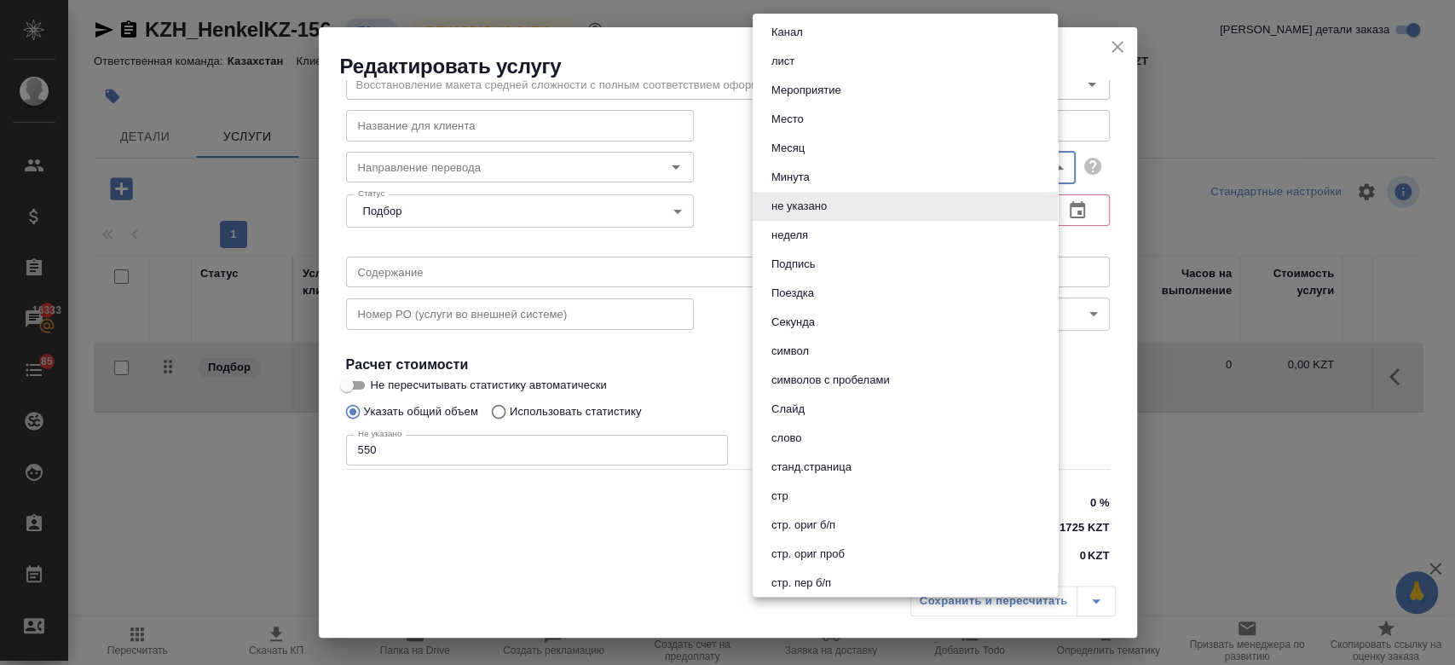
scroll to position [525, 0]
click at [802, 499] on li "стр" at bounding box center [904, 495] width 305 height 29
type input "66b0908298a61b6051bad906"
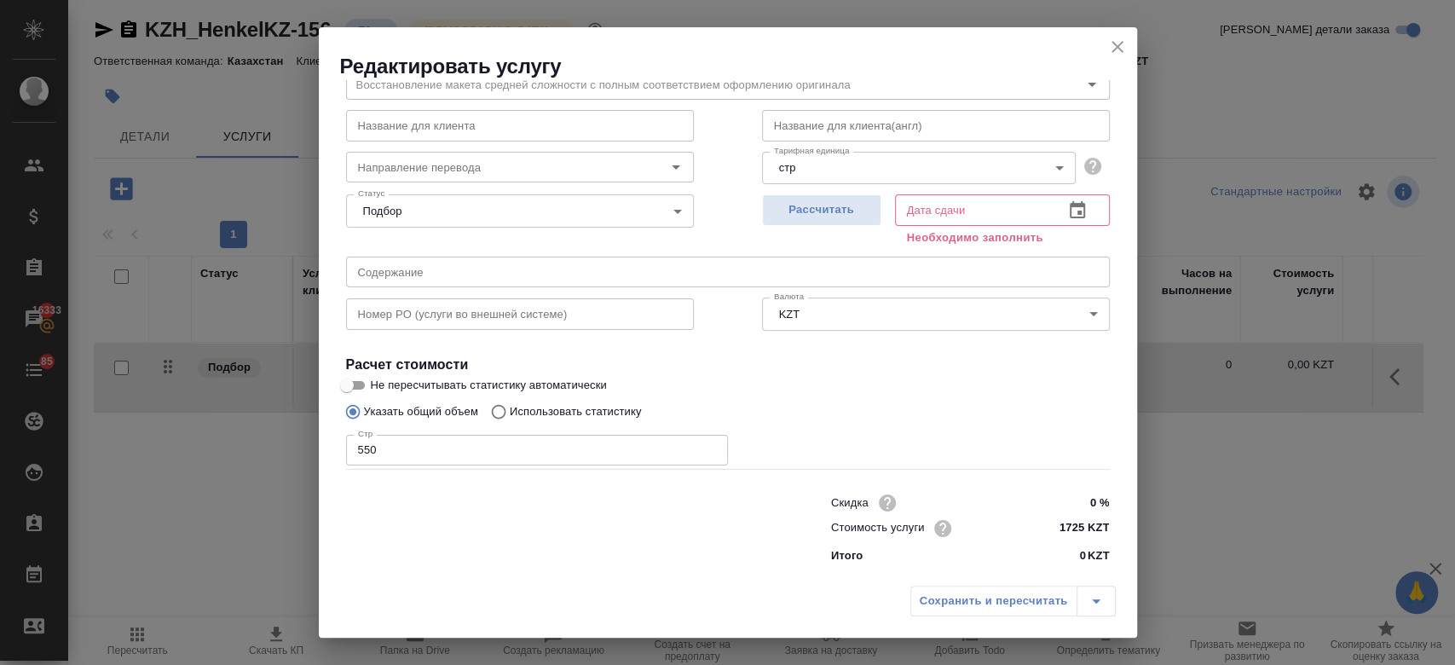
click at [801, 375] on label "Не пересчитывать статистику автоматически" at bounding box center [717, 385] width 760 height 20
click at [377, 375] on input "Не пересчитывать статистику автоматически" at bounding box center [346, 385] width 61 height 20
checkbox input "true"
click at [851, 212] on span "Рассчитать" at bounding box center [821, 210] width 101 height 20
type input "12.09.2025 17:00"
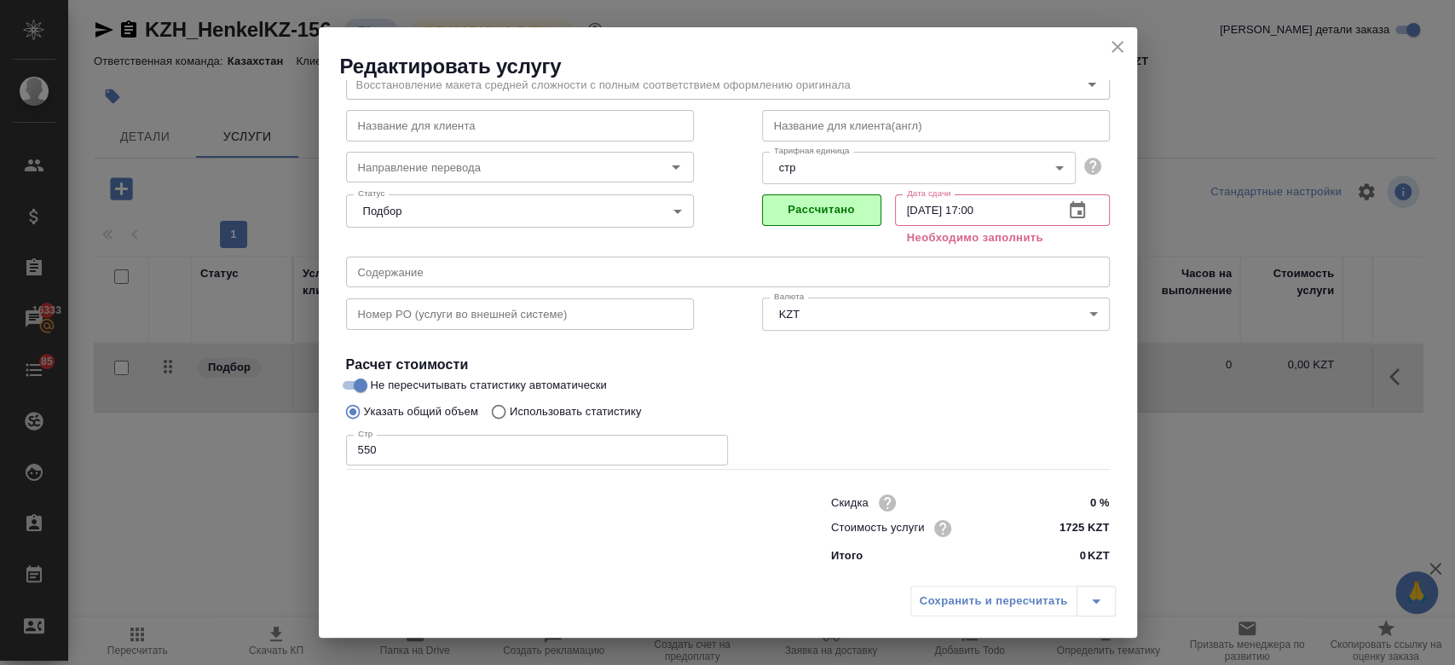
scroll to position [55, 0]
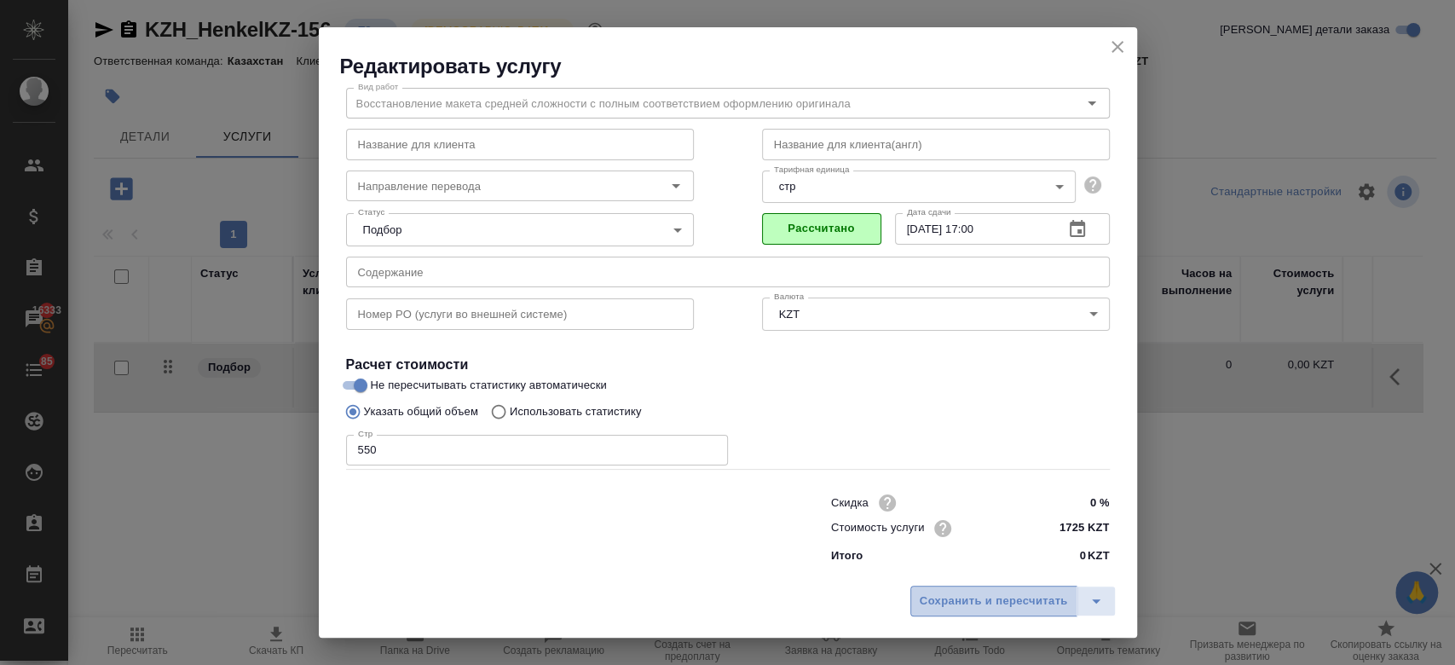
click at [928, 610] on span "Сохранить и пересчитать" at bounding box center [993, 601] width 148 height 20
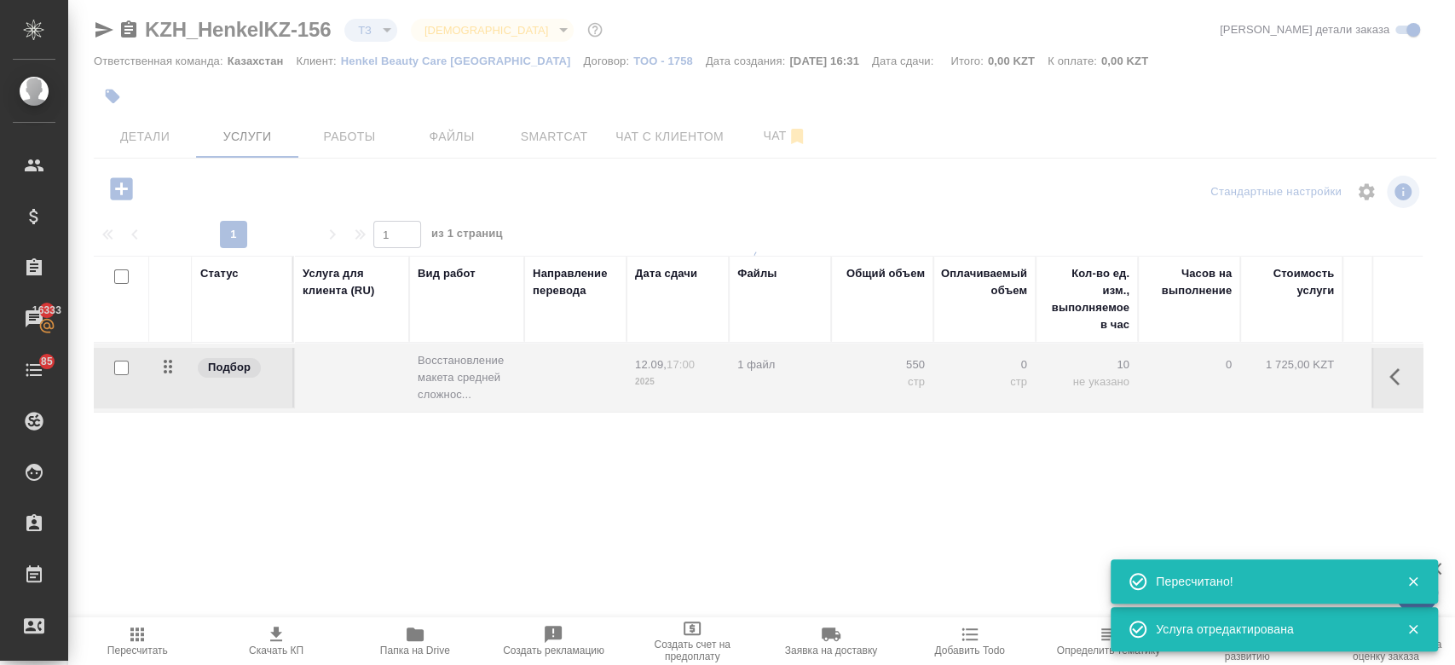
type input "new"
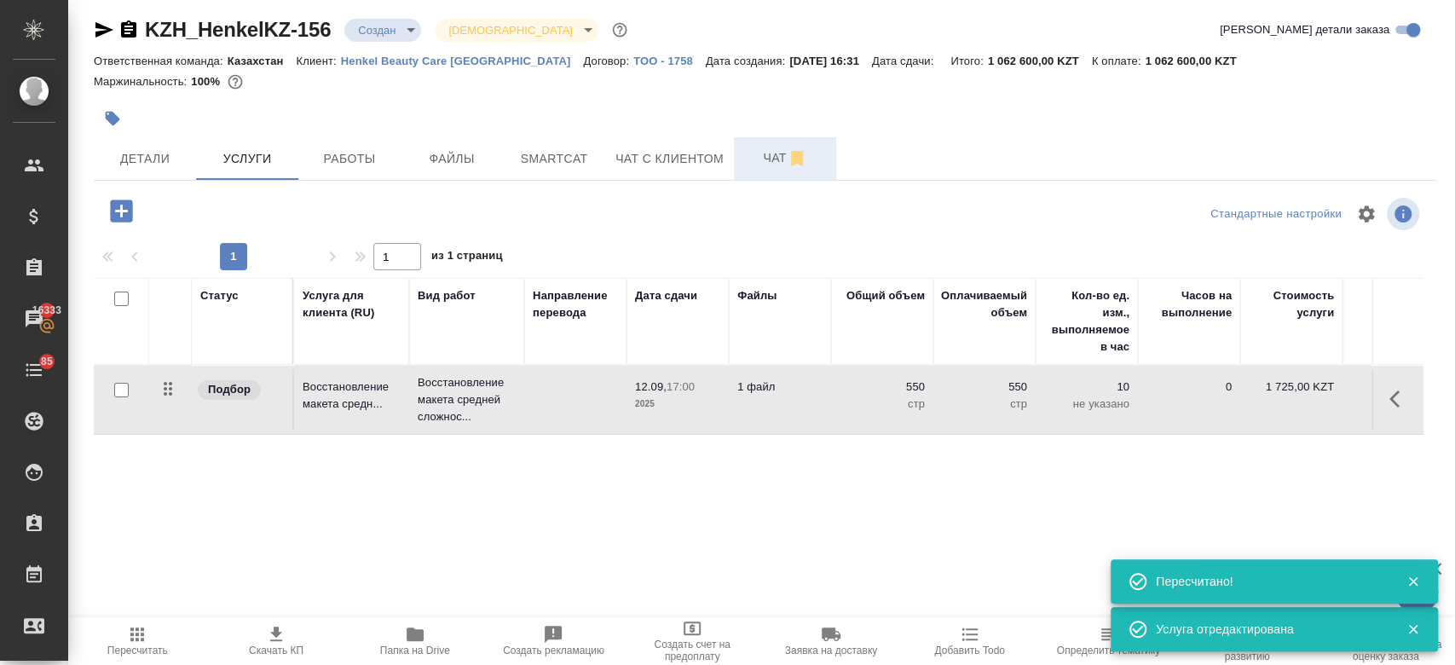
click at [775, 158] on span "Чат" at bounding box center [785, 157] width 82 height 21
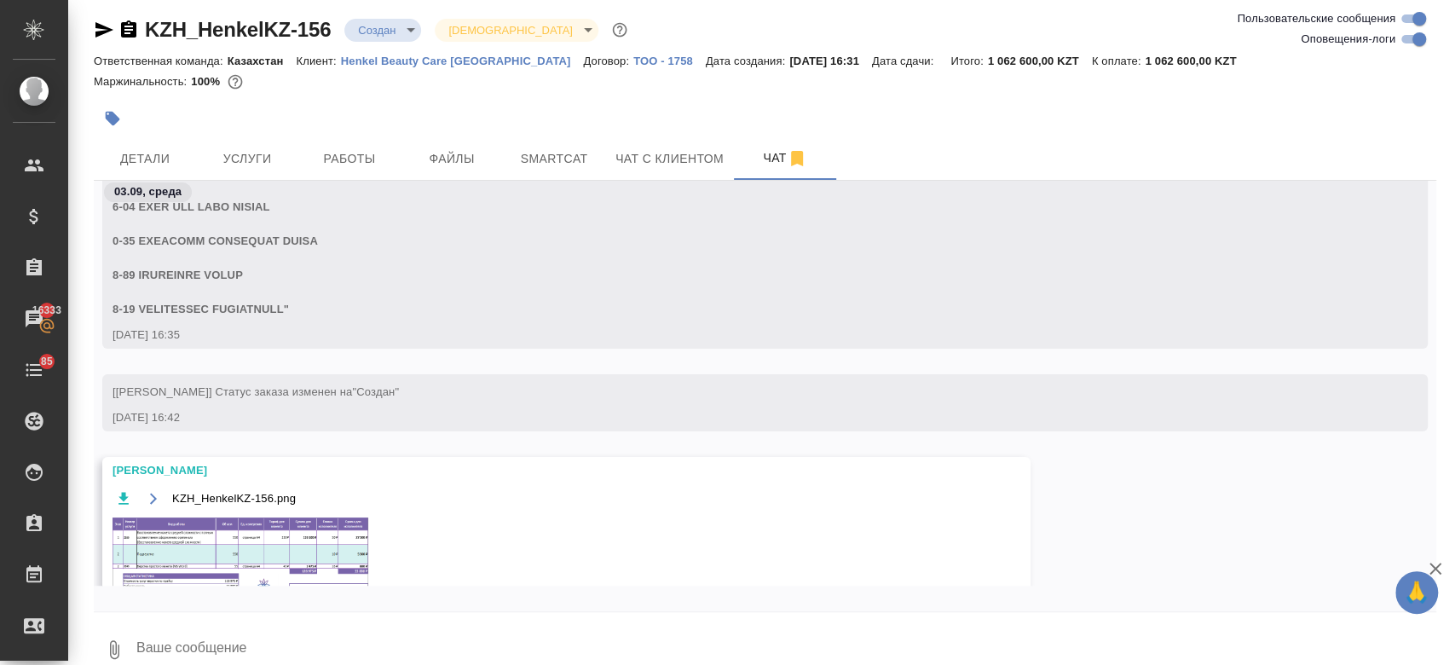
scroll to position [4414, 0]
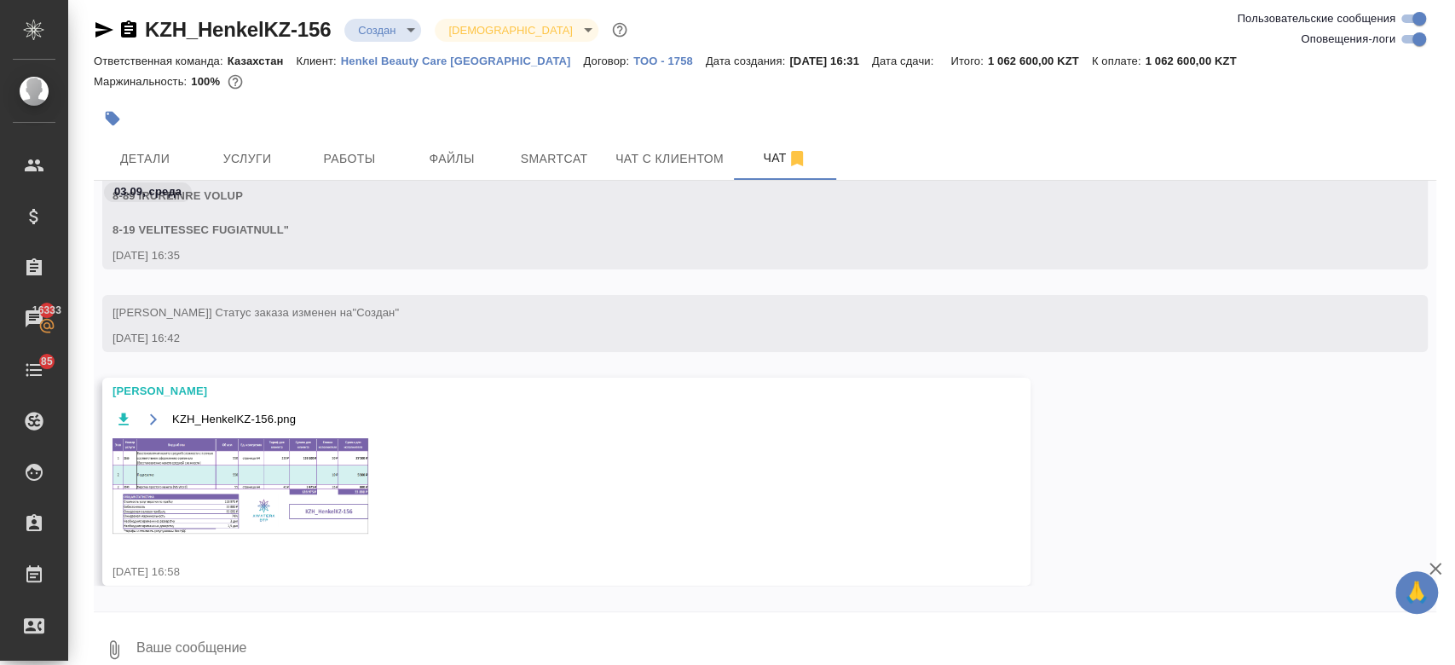
click at [271, 508] on img at bounding box center [240, 485] width 256 height 95
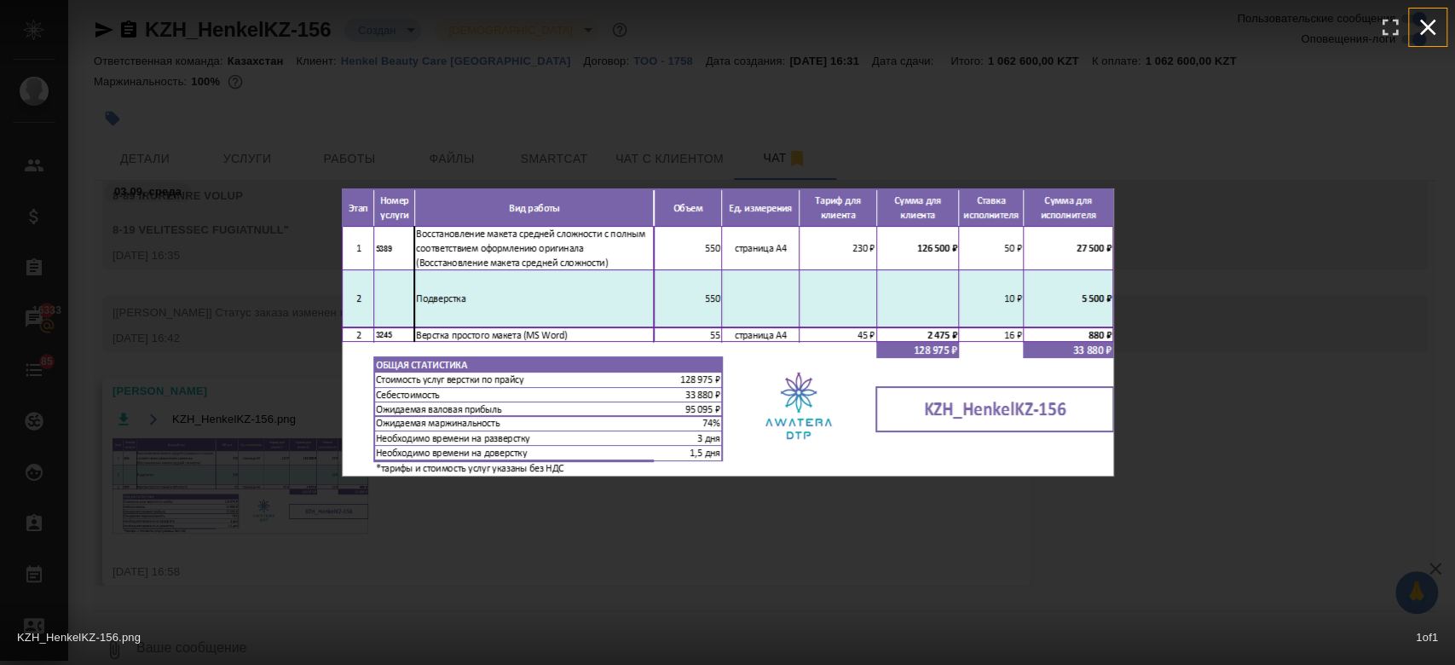
click at [1433, 33] on icon "button" at bounding box center [1428, 28] width 16 height 16
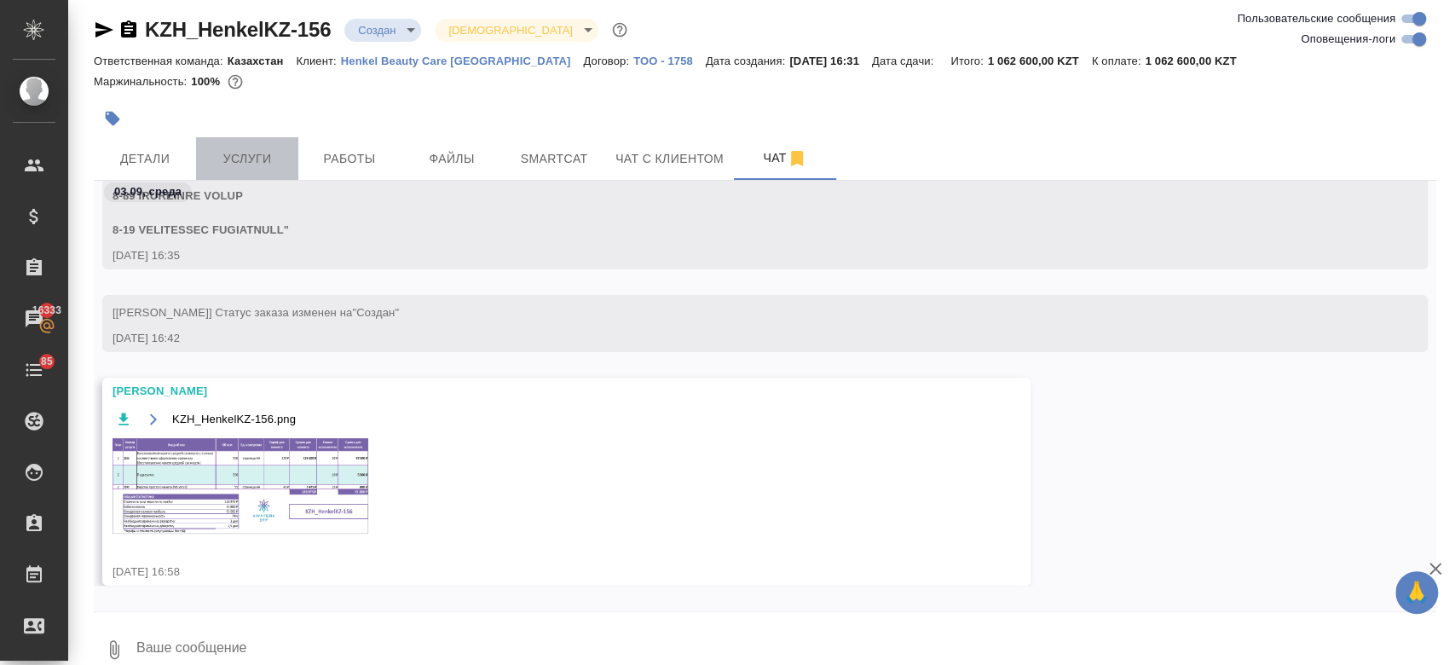
click at [272, 145] on button "Услуги" at bounding box center [247, 158] width 102 height 43
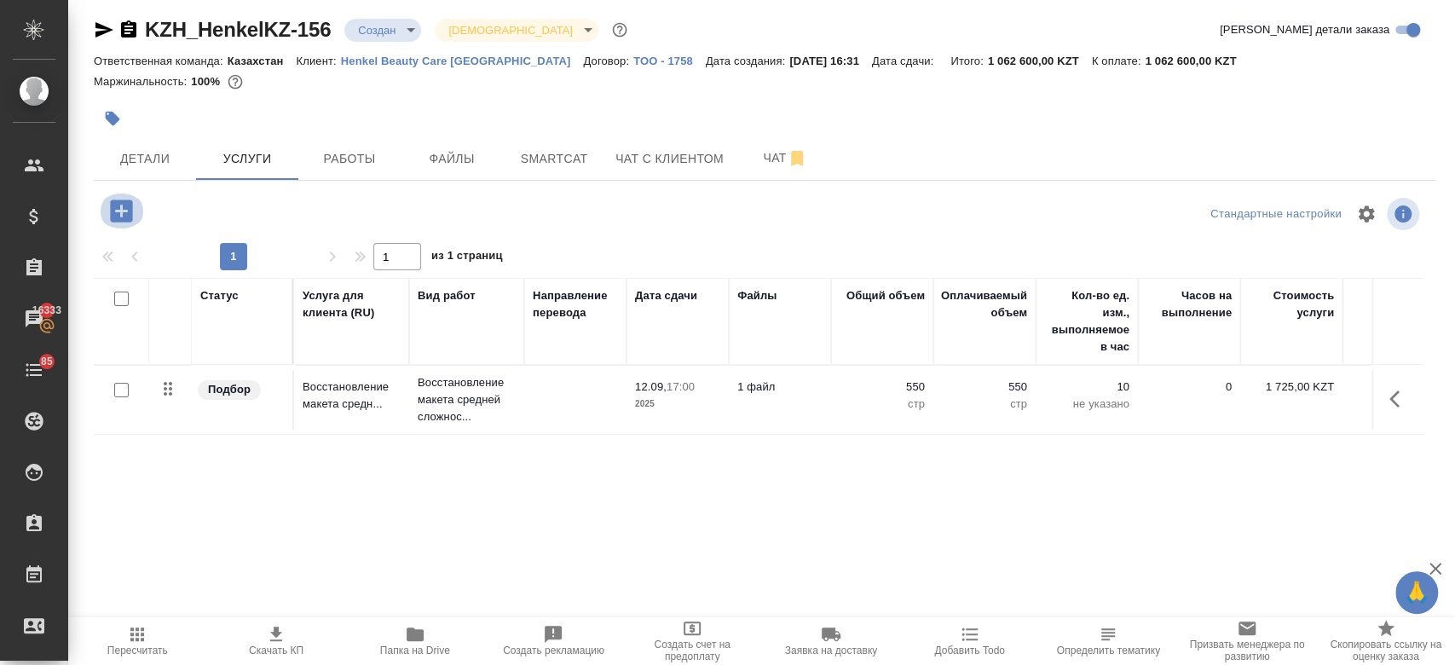
click at [116, 210] on icon "button" at bounding box center [122, 211] width 30 height 30
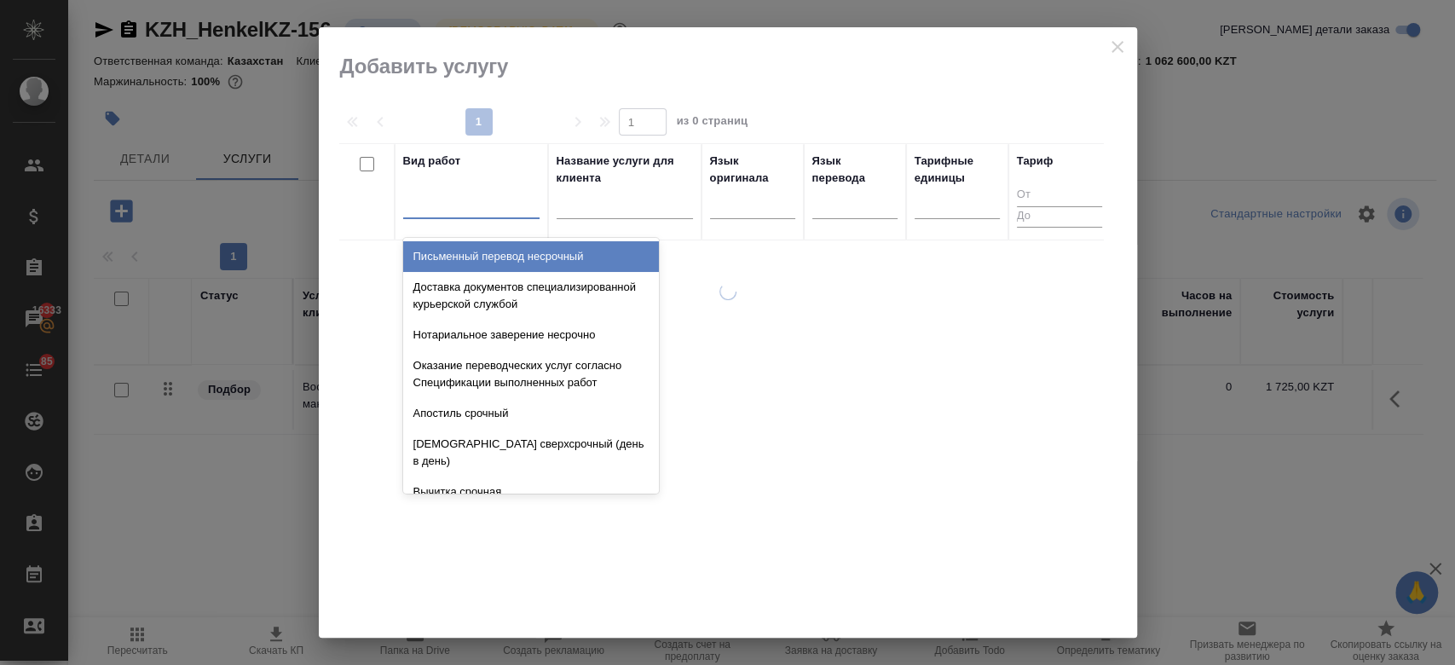
click at [493, 217] on div at bounding box center [471, 203] width 136 height 32
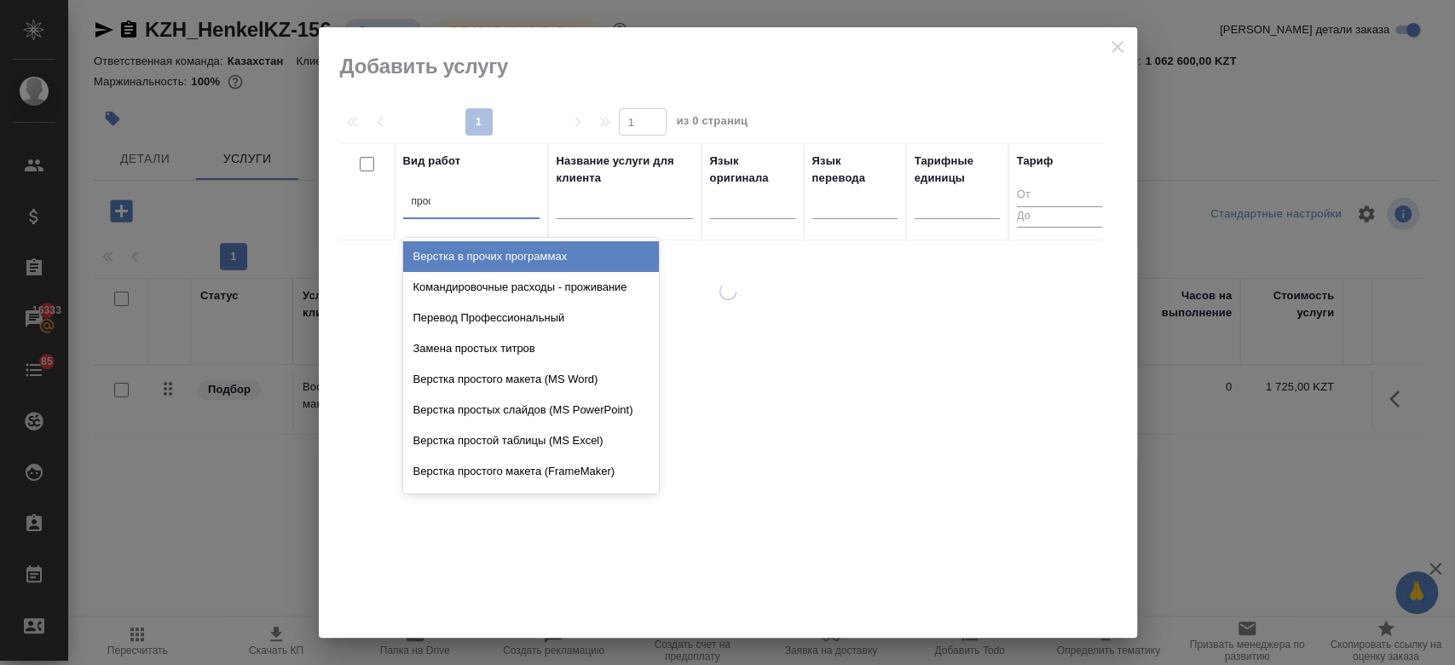
type input "прост"
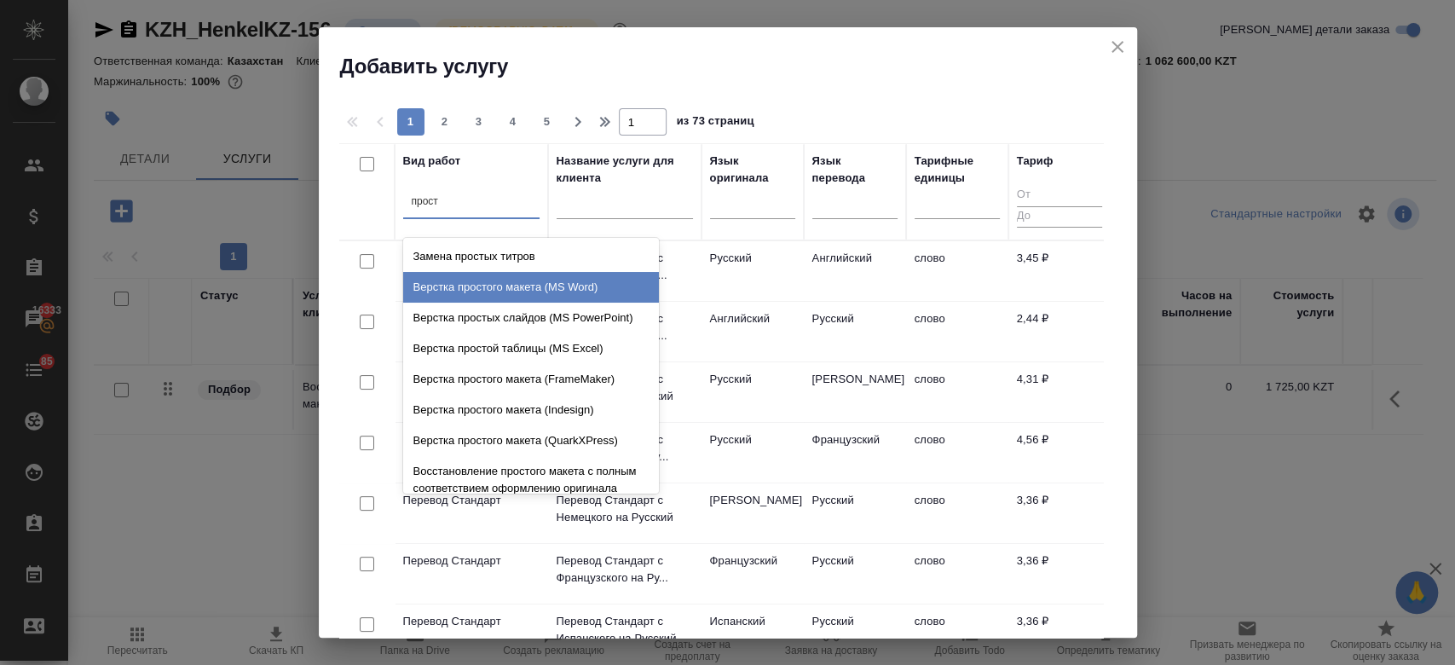
click at [534, 279] on div "Верстка простого макета (MS Word)" at bounding box center [531, 287] width 256 height 31
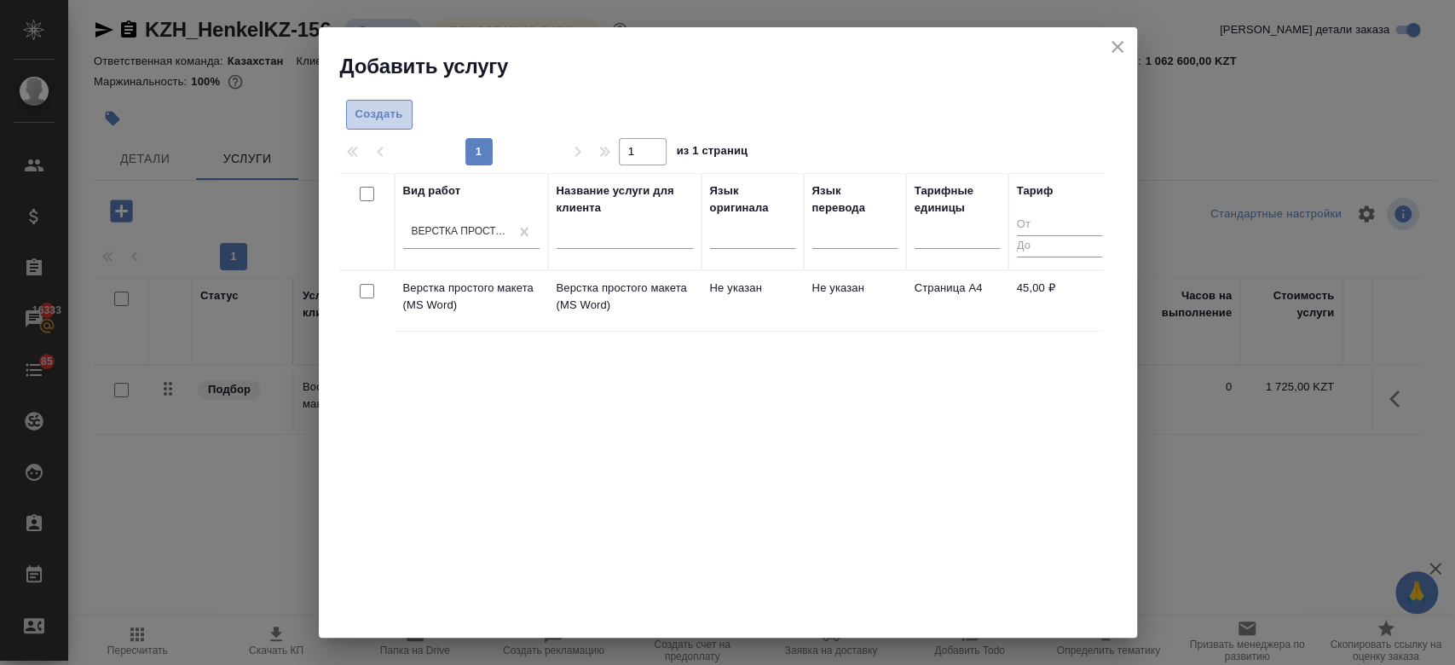
click at [389, 109] on span "Создать" at bounding box center [379, 115] width 48 height 20
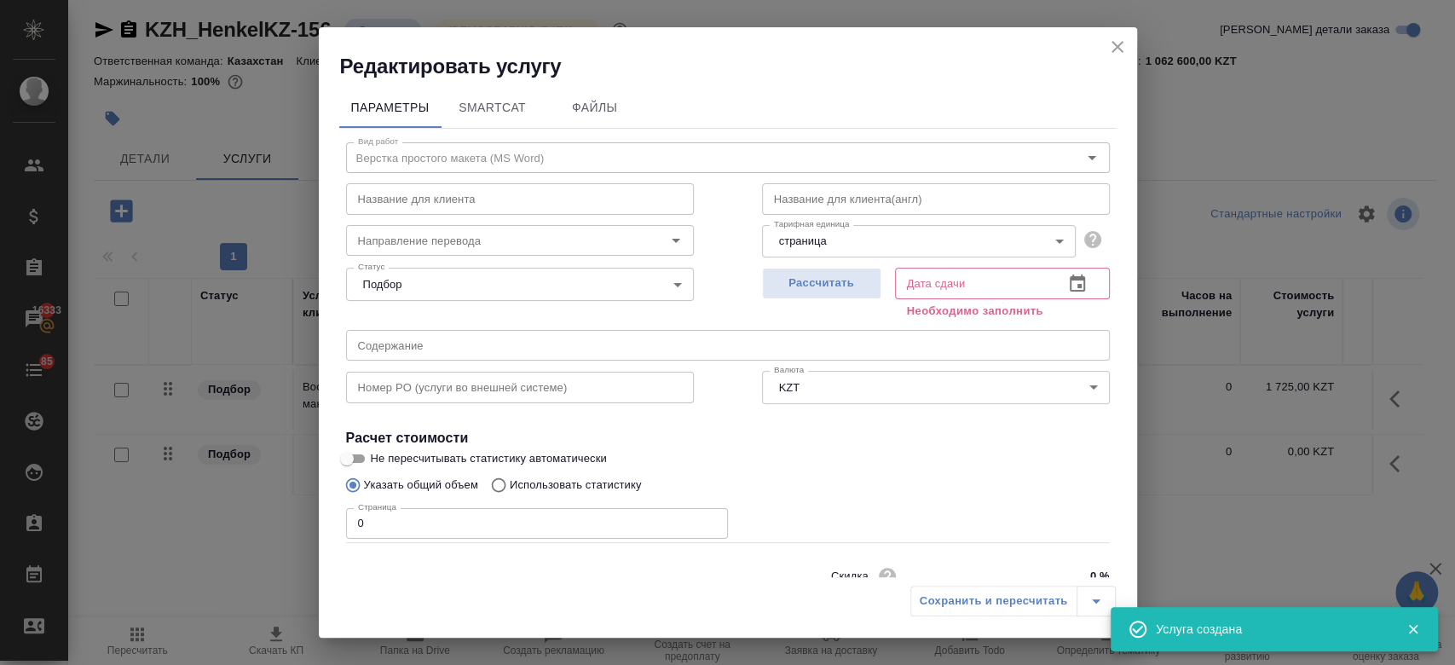
scroll to position [73, 0]
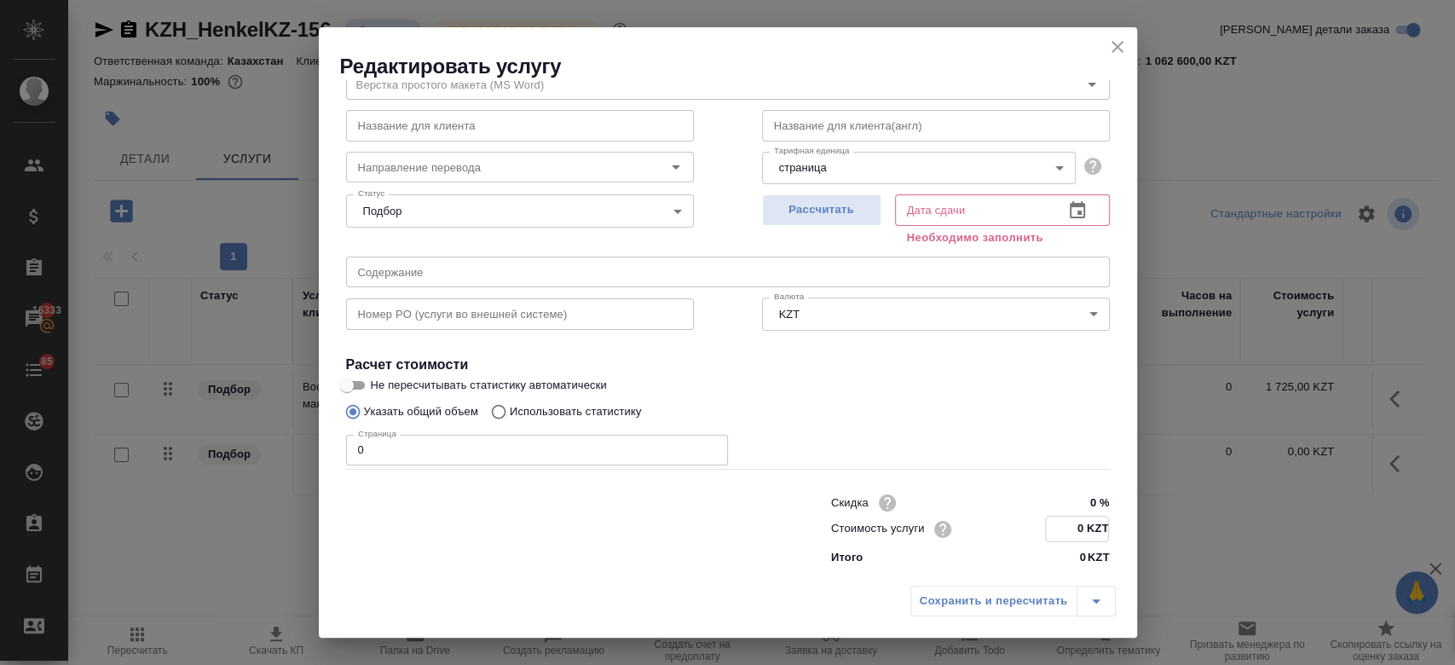
click at [1078, 532] on input "0 KZT" at bounding box center [1077, 528] width 62 height 25
type input "7 KZT"
type input "375 KZT"
click at [586, 452] on input "0" at bounding box center [537, 450] width 382 height 31
type input "50"
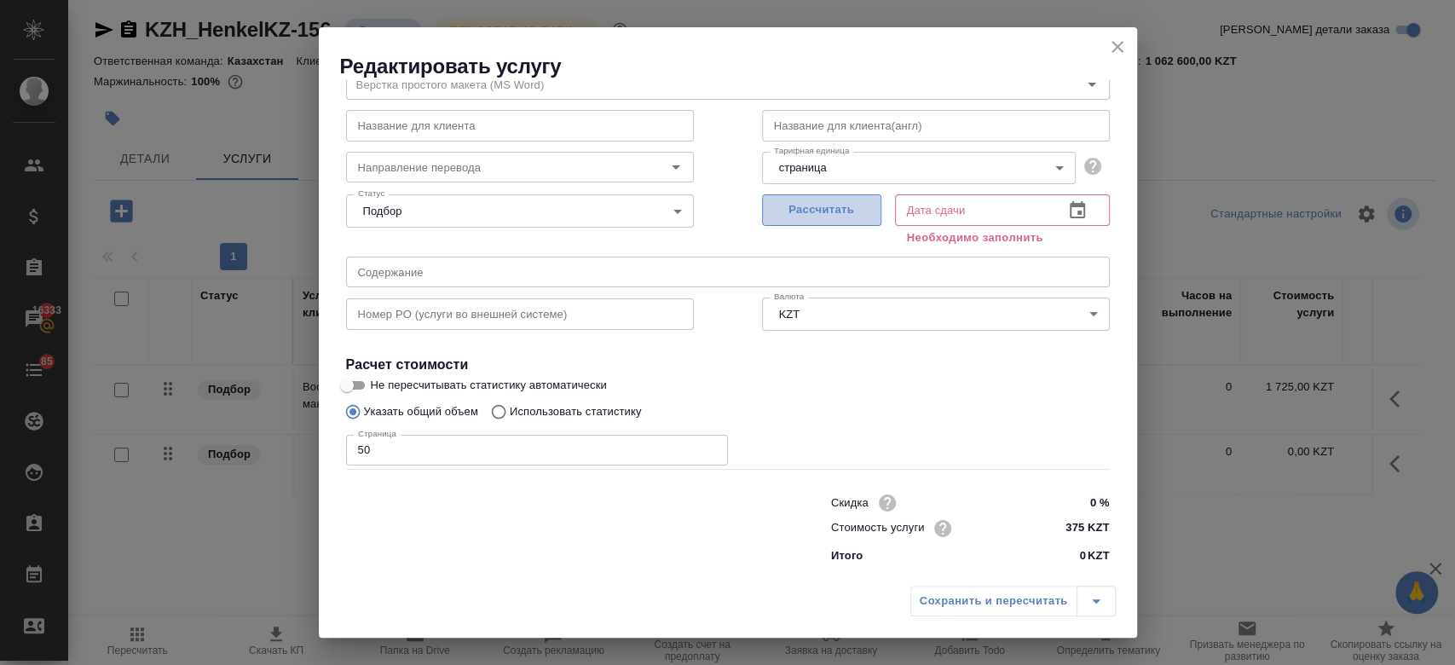
click at [786, 214] on span "Рассчитать" at bounding box center [821, 210] width 101 height 20
type input "04.09.2025 12:30"
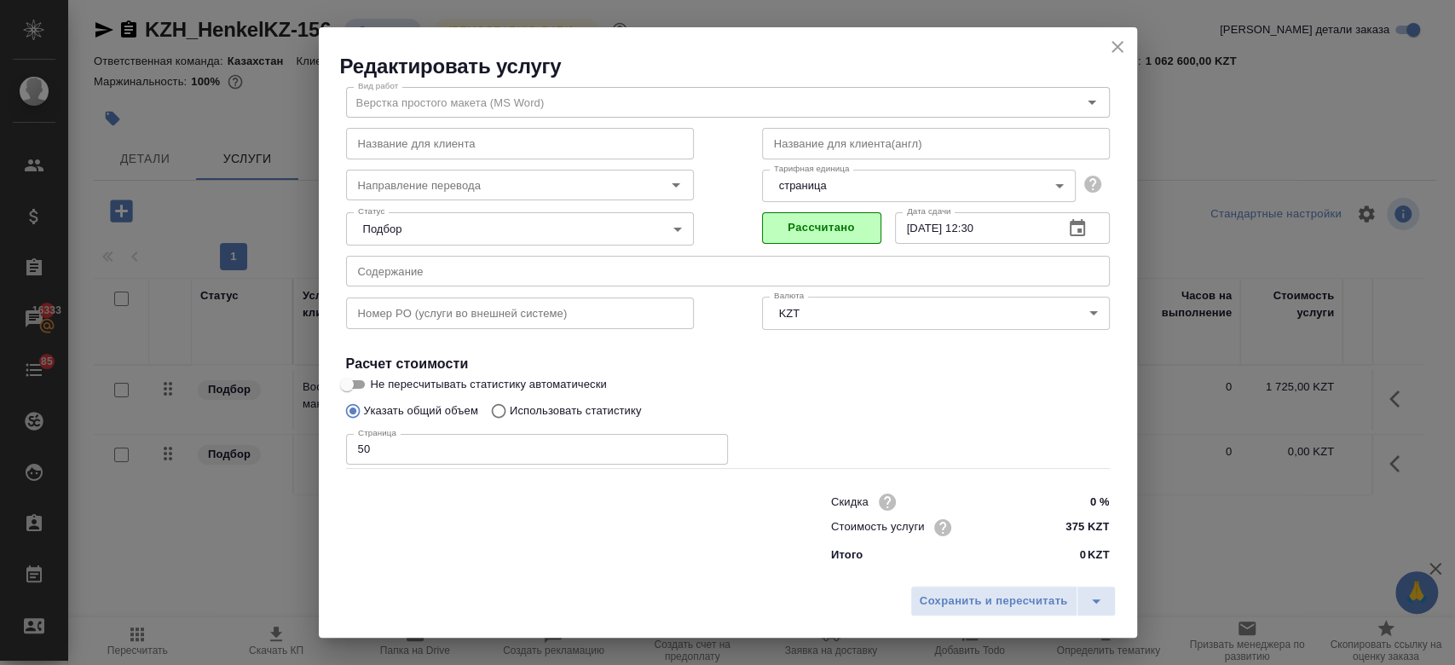
scroll to position [55, 0]
click at [967, 593] on span "Сохранить и пересчитать" at bounding box center [993, 601] width 148 height 20
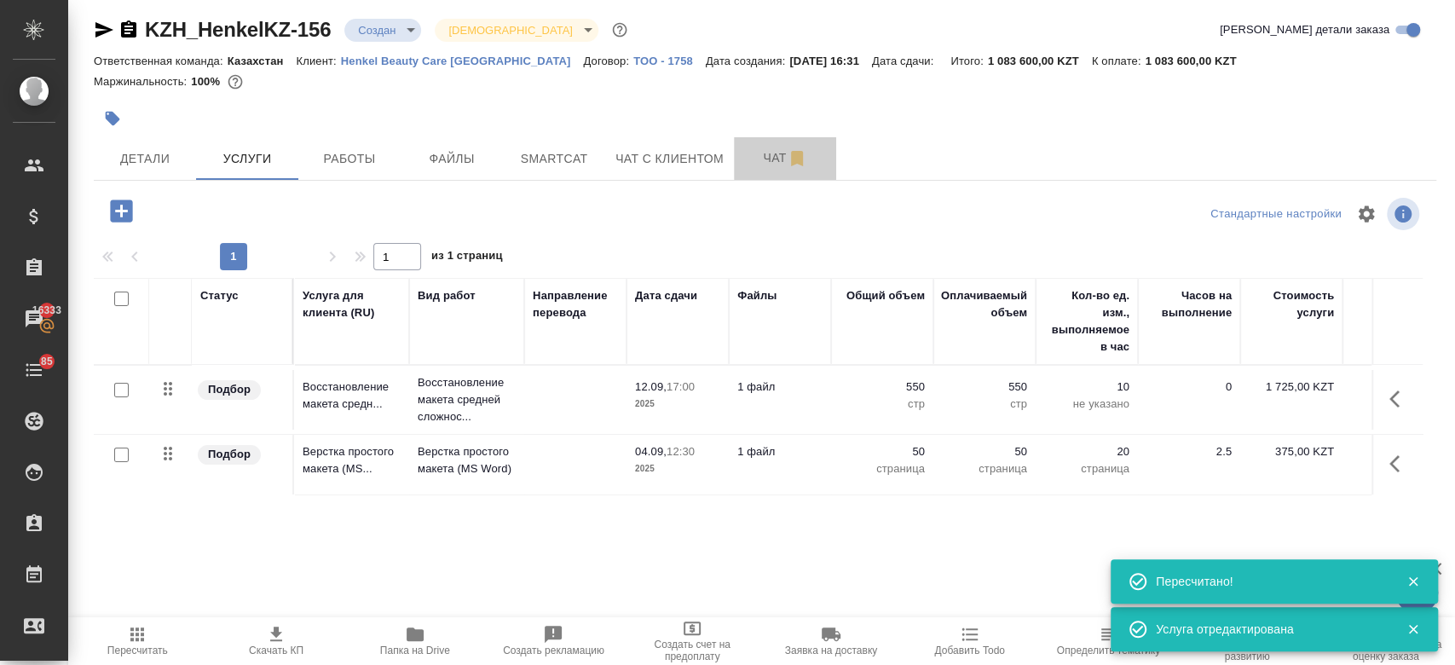
click at [763, 159] on span "Чат" at bounding box center [785, 157] width 82 height 21
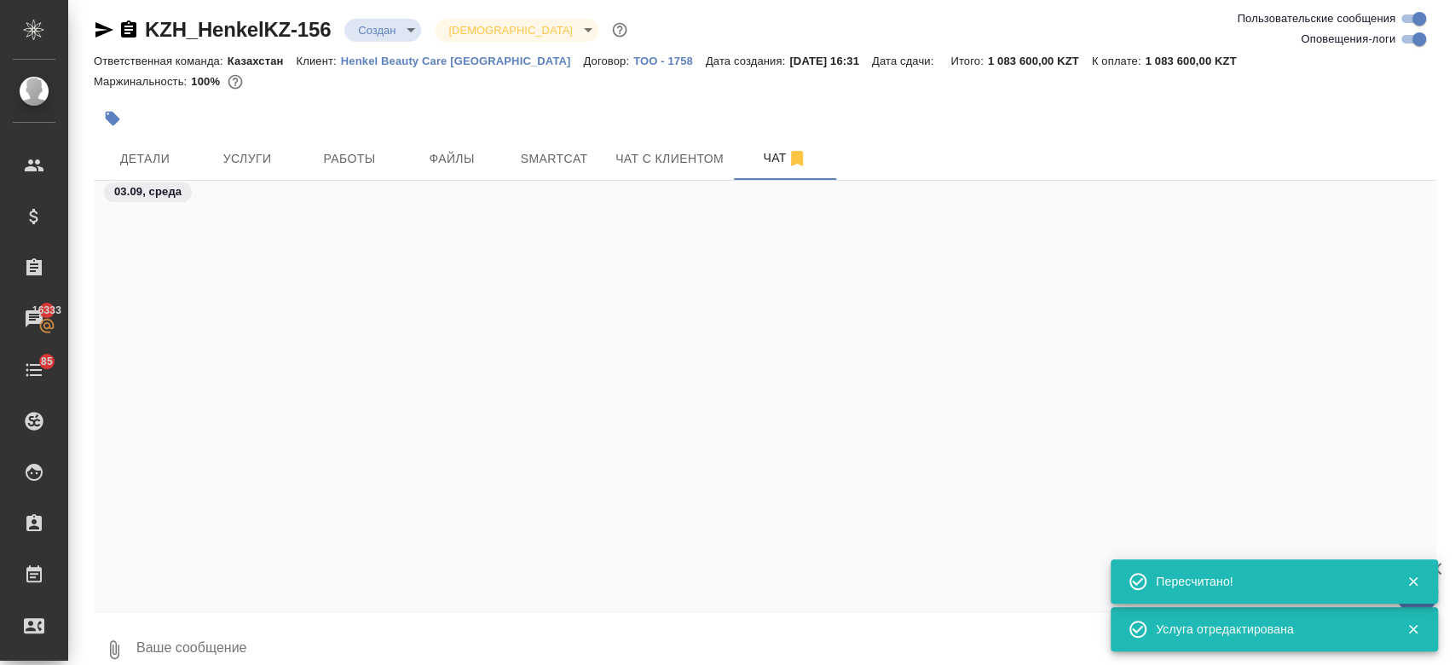
scroll to position [4414, 0]
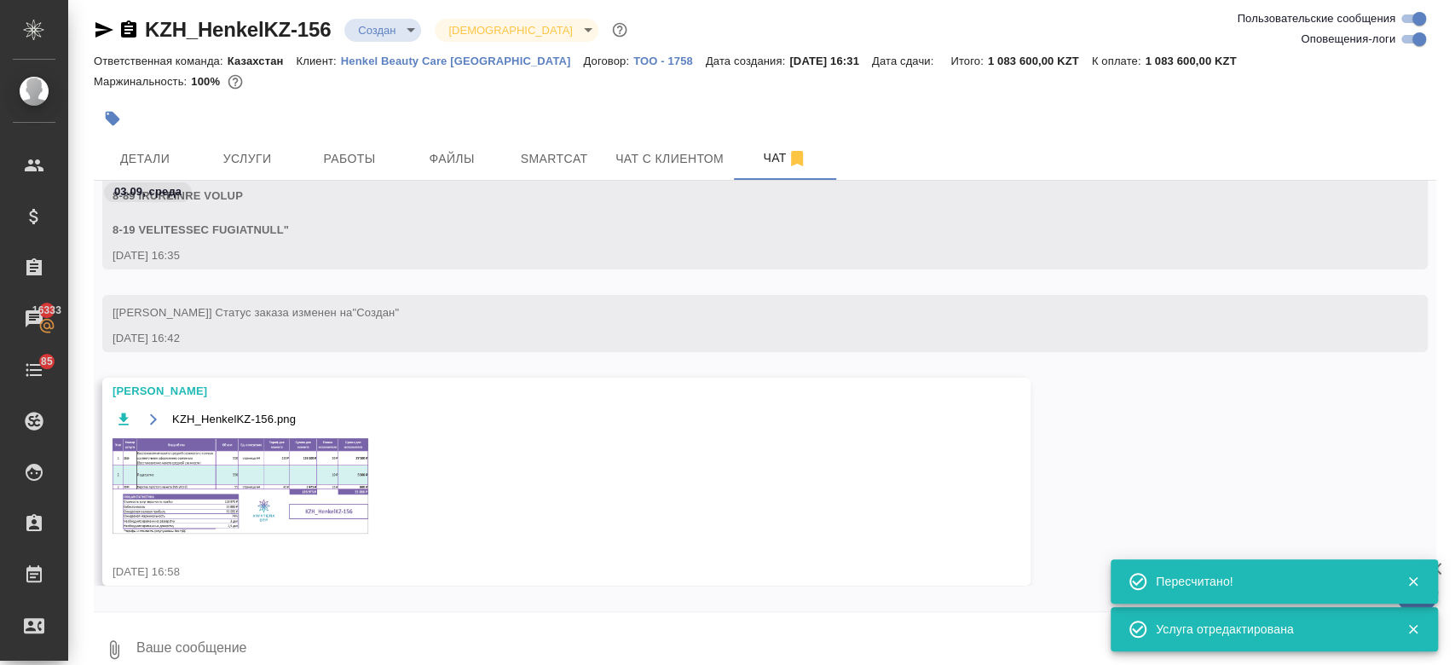
click at [311, 471] on img at bounding box center [240, 485] width 256 height 95
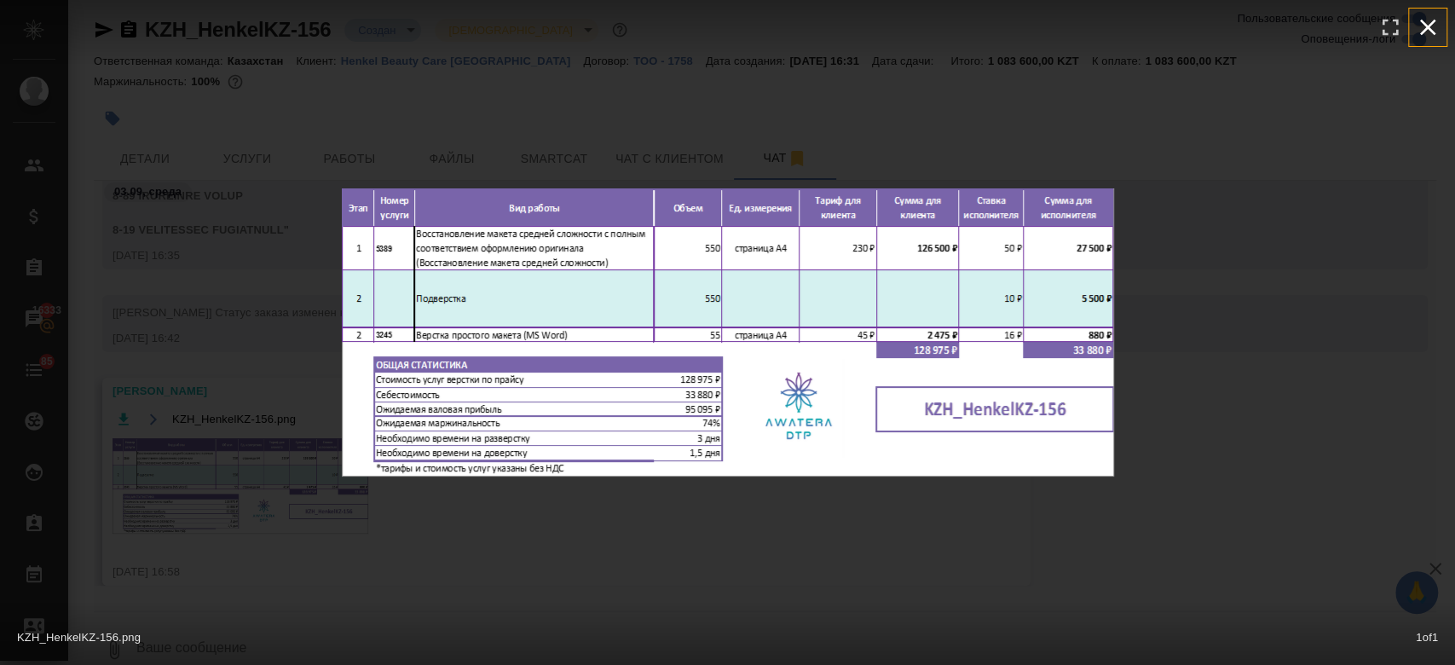
click at [1435, 23] on icon "button" at bounding box center [1427, 27] width 27 height 27
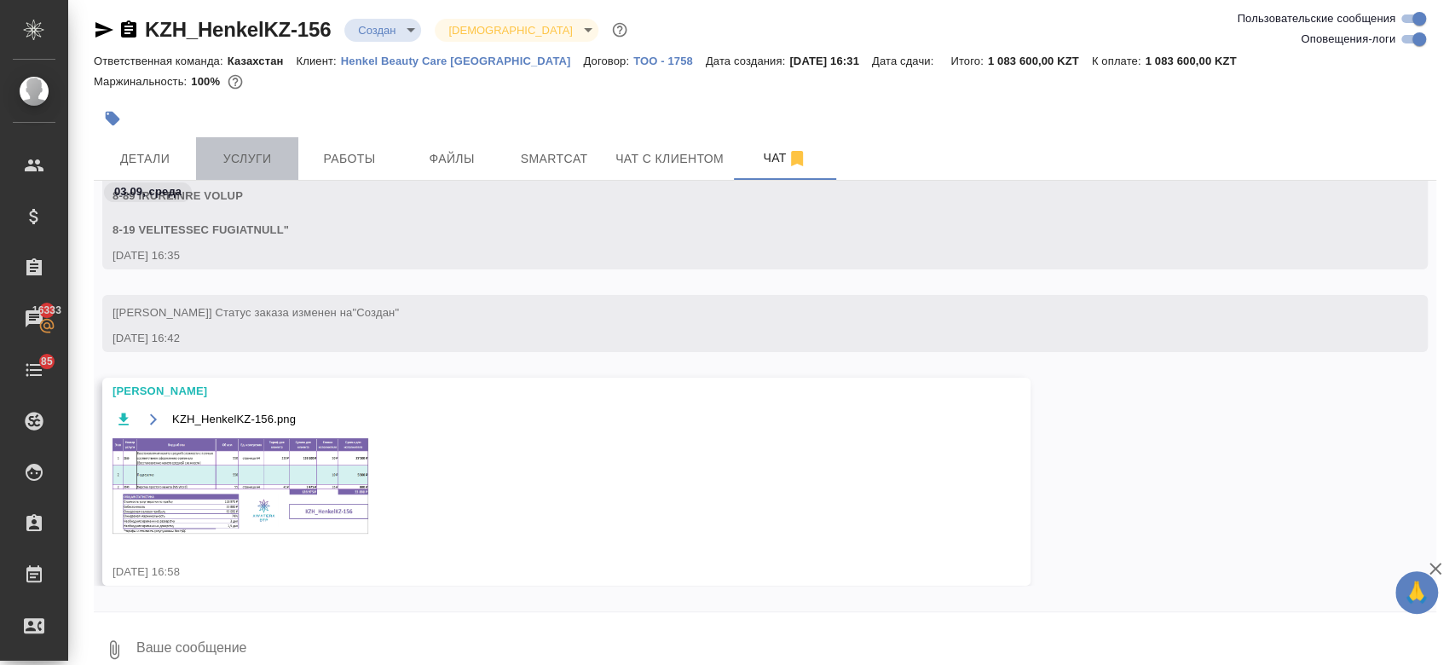
click at [248, 167] on span "Услуги" at bounding box center [247, 158] width 82 height 21
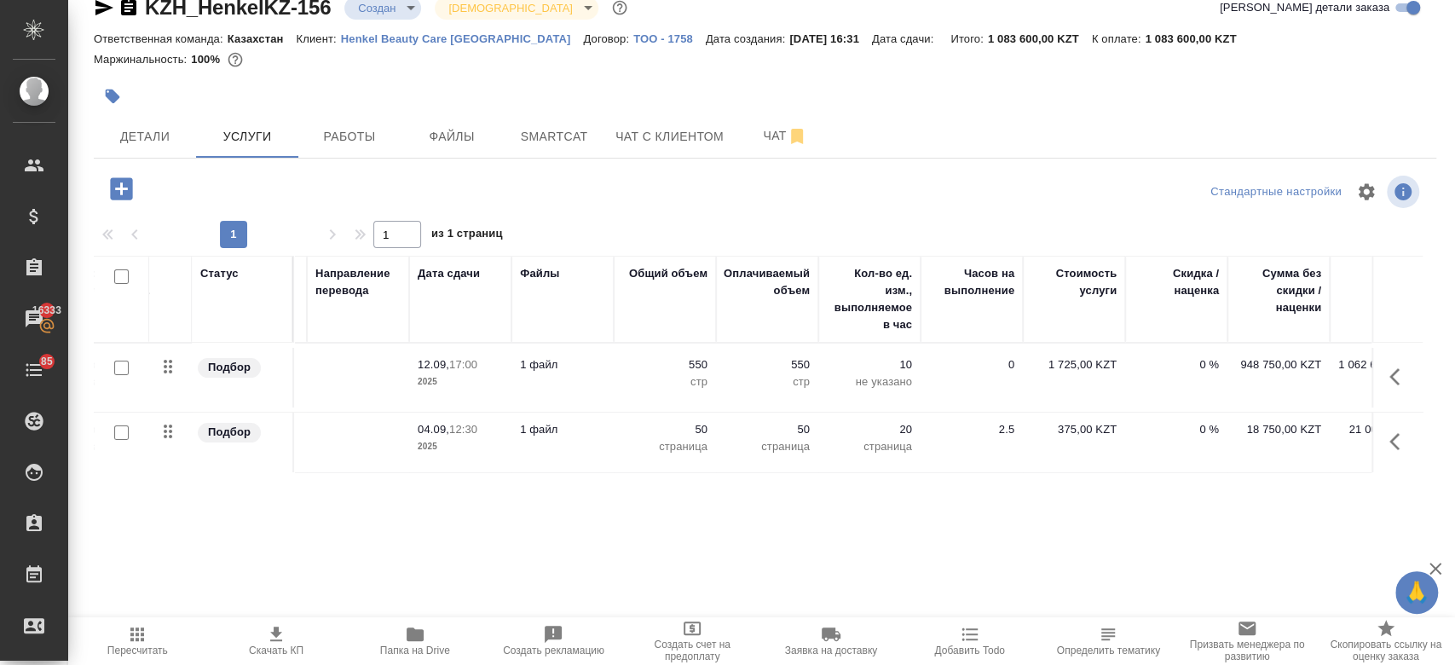
scroll to position [0, 228]
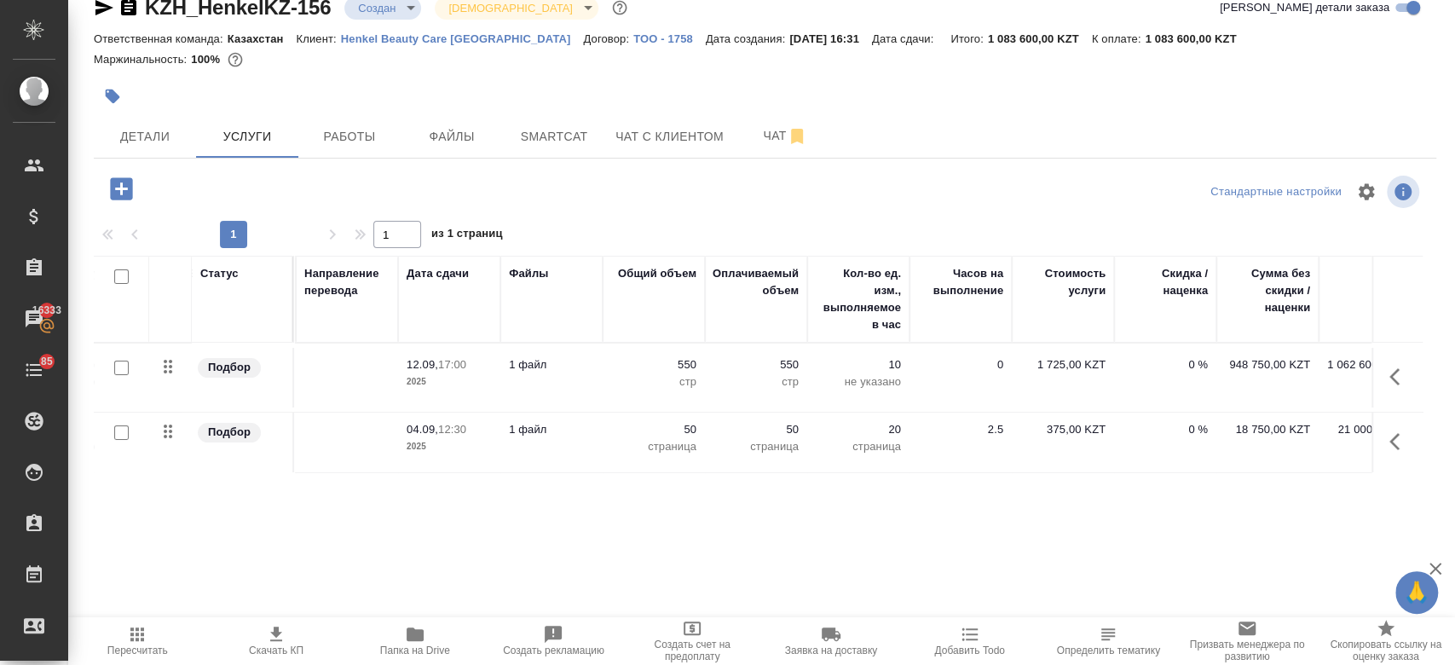
click at [493, 458] on td "04.09, 12:30 2025" at bounding box center [449, 442] width 102 height 60
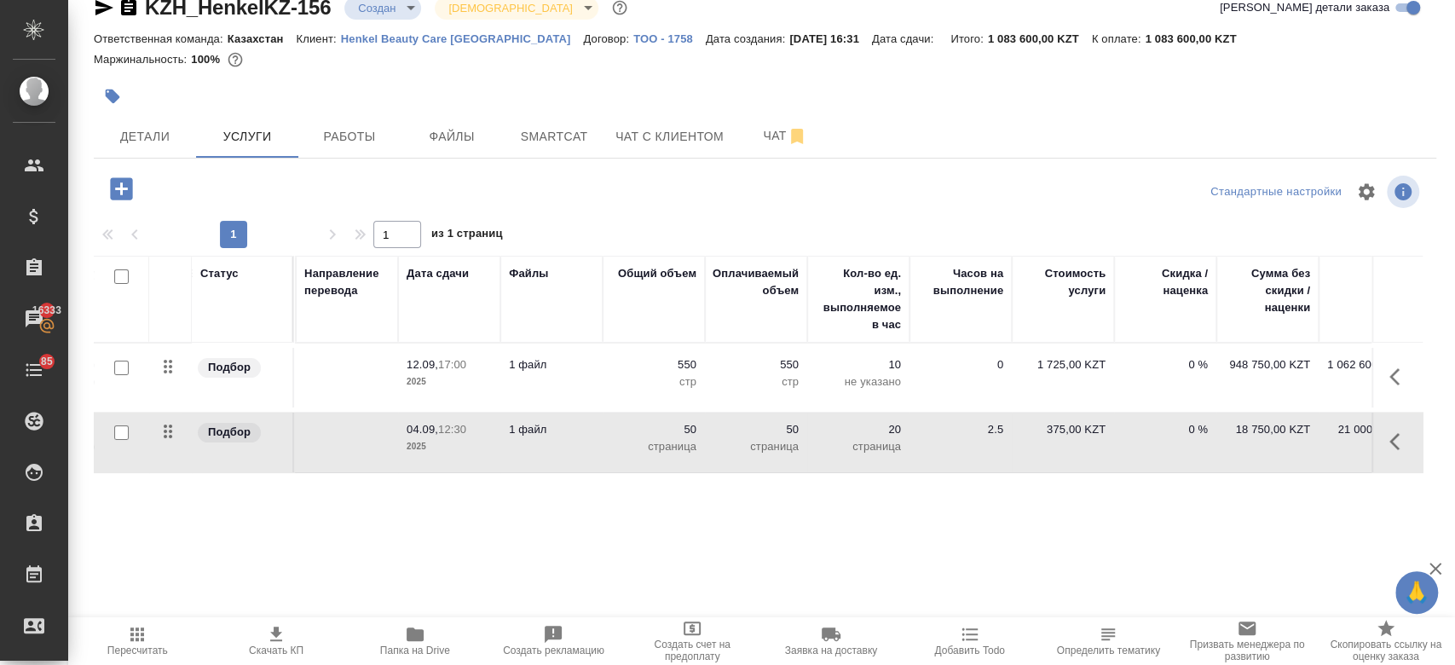
click at [493, 458] on td "04.09, 12:30 2025" at bounding box center [449, 442] width 102 height 60
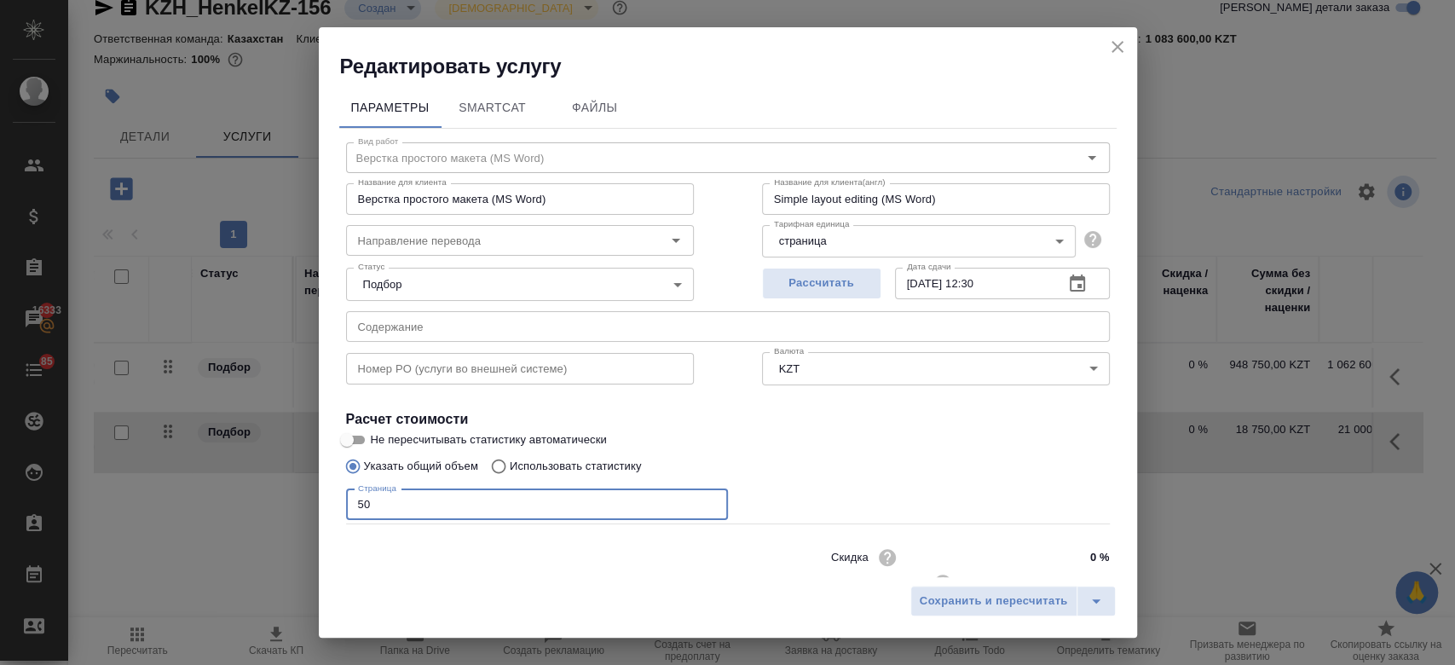
click at [446, 500] on input "50" at bounding box center [537, 504] width 382 height 31
type input "55"
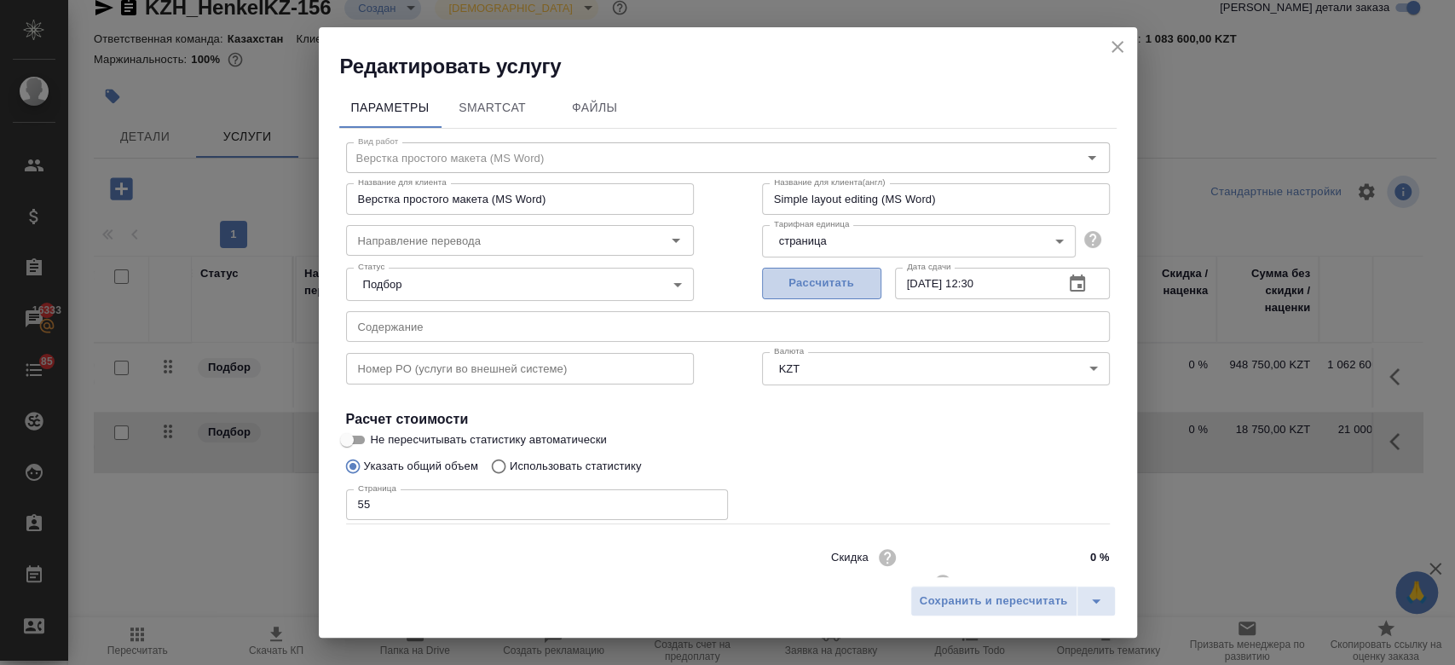
click at [821, 286] on span "Рассчитать" at bounding box center [821, 284] width 101 height 20
type input "04.09.2025 12:45"
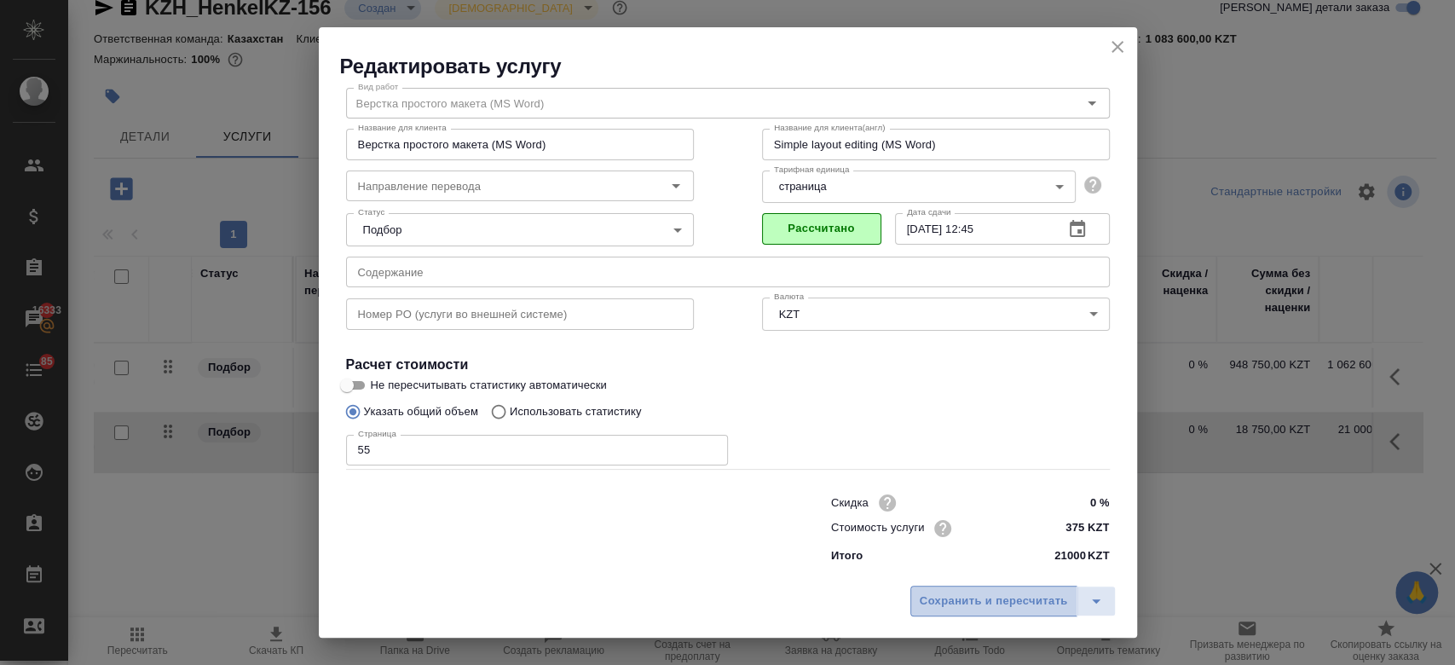
click at [1014, 603] on span "Сохранить и пересчитать" at bounding box center [993, 601] width 148 height 20
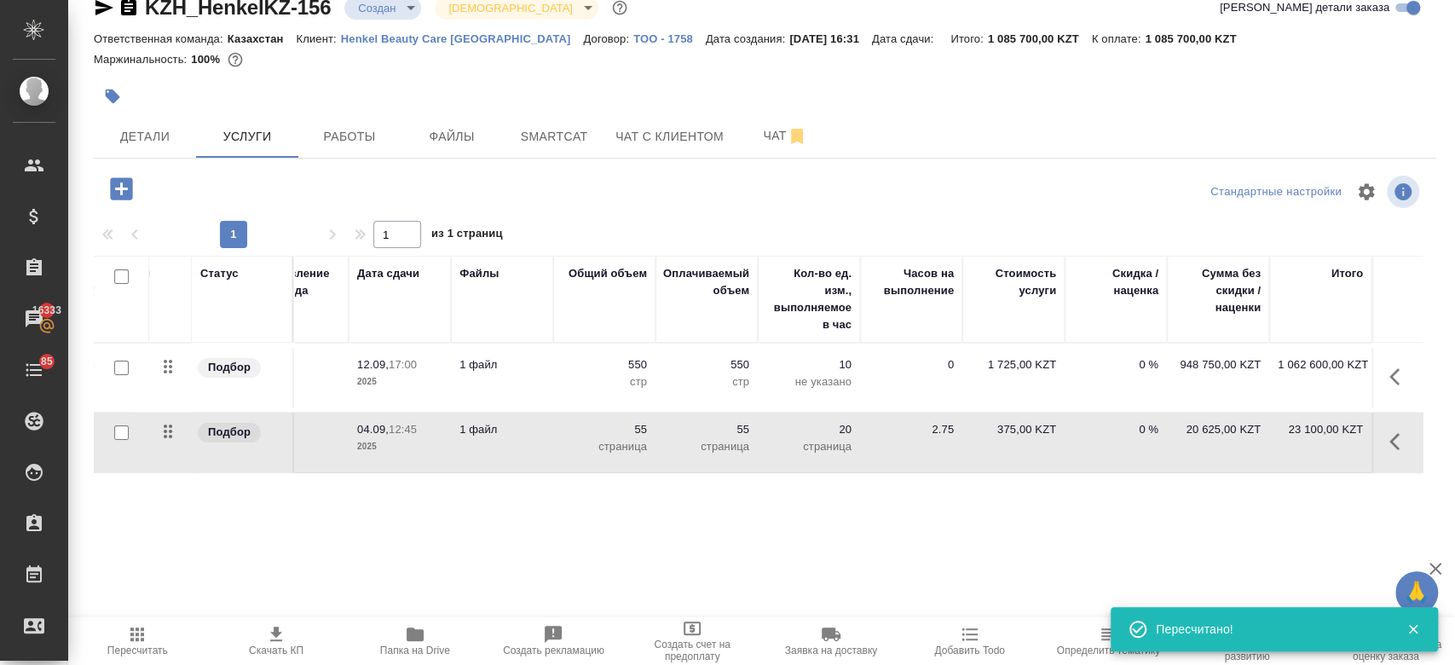
scroll to position [0, 0]
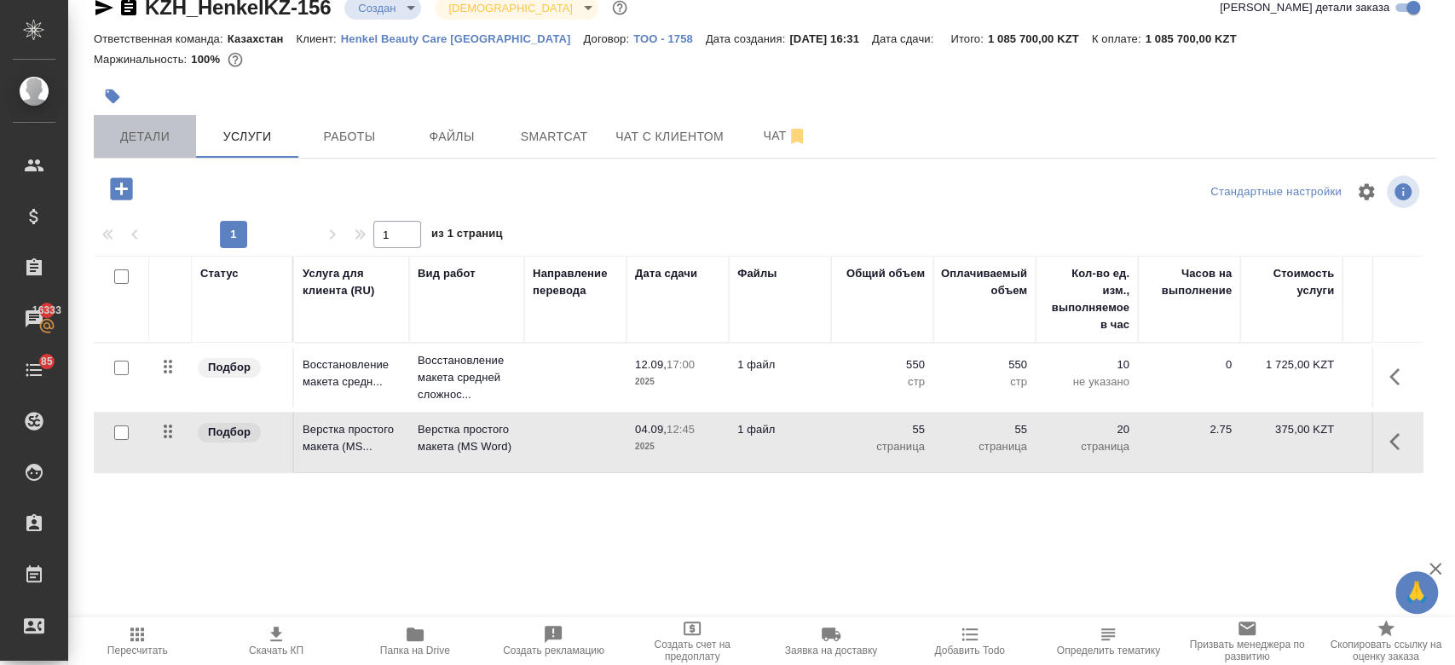
click at [130, 150] on button "Детали" at bounding box center [145, 136] width 102 height 43
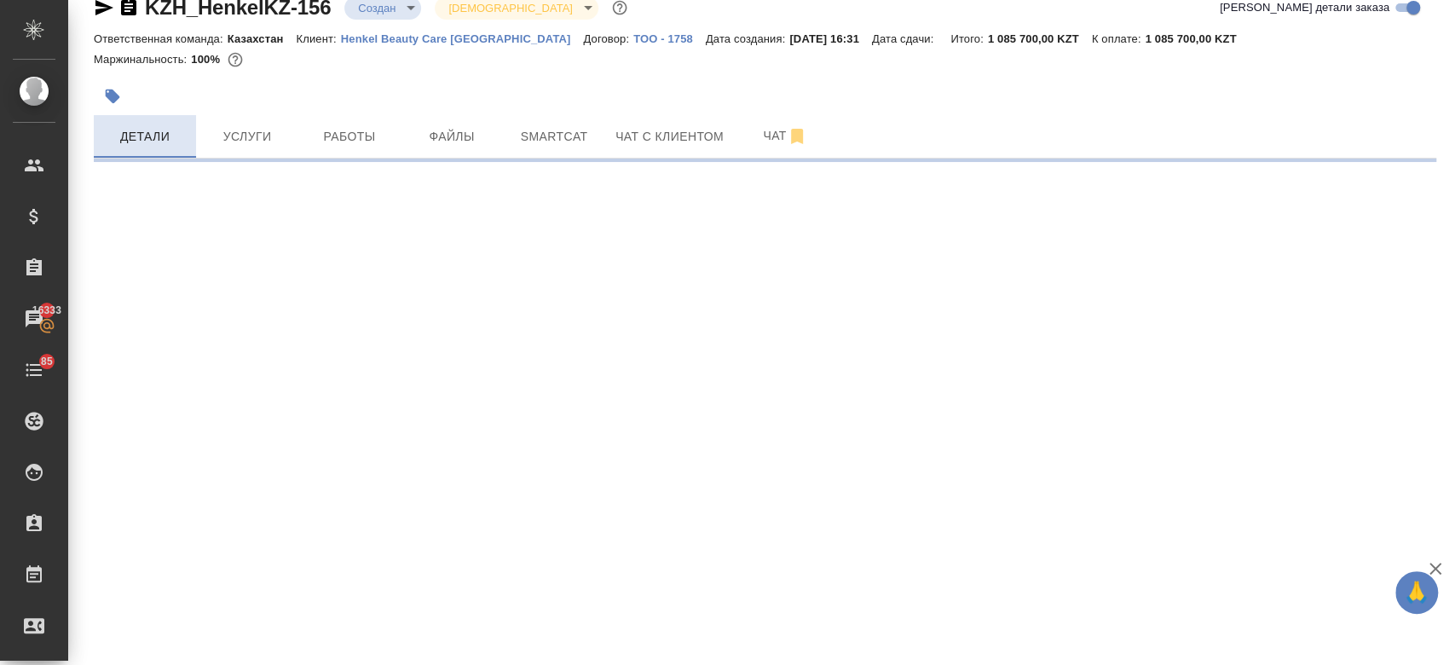
select select "RU"
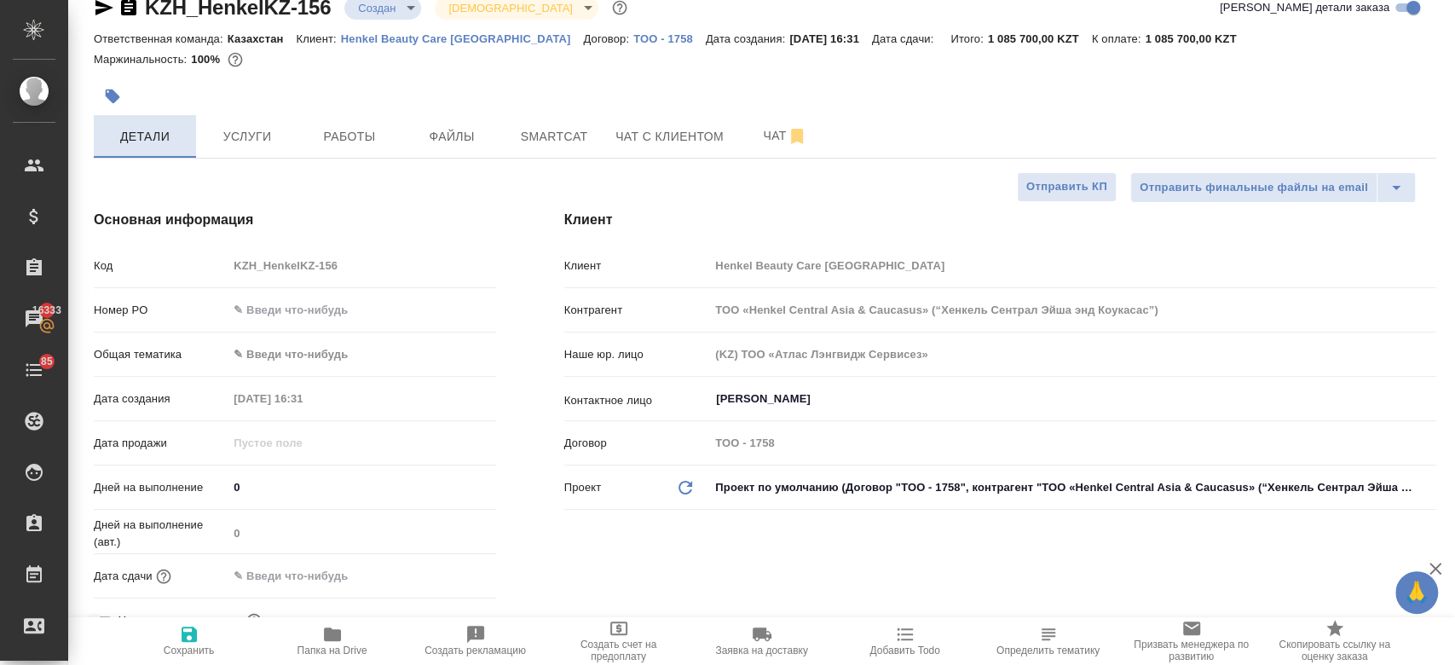
type textarea "x"
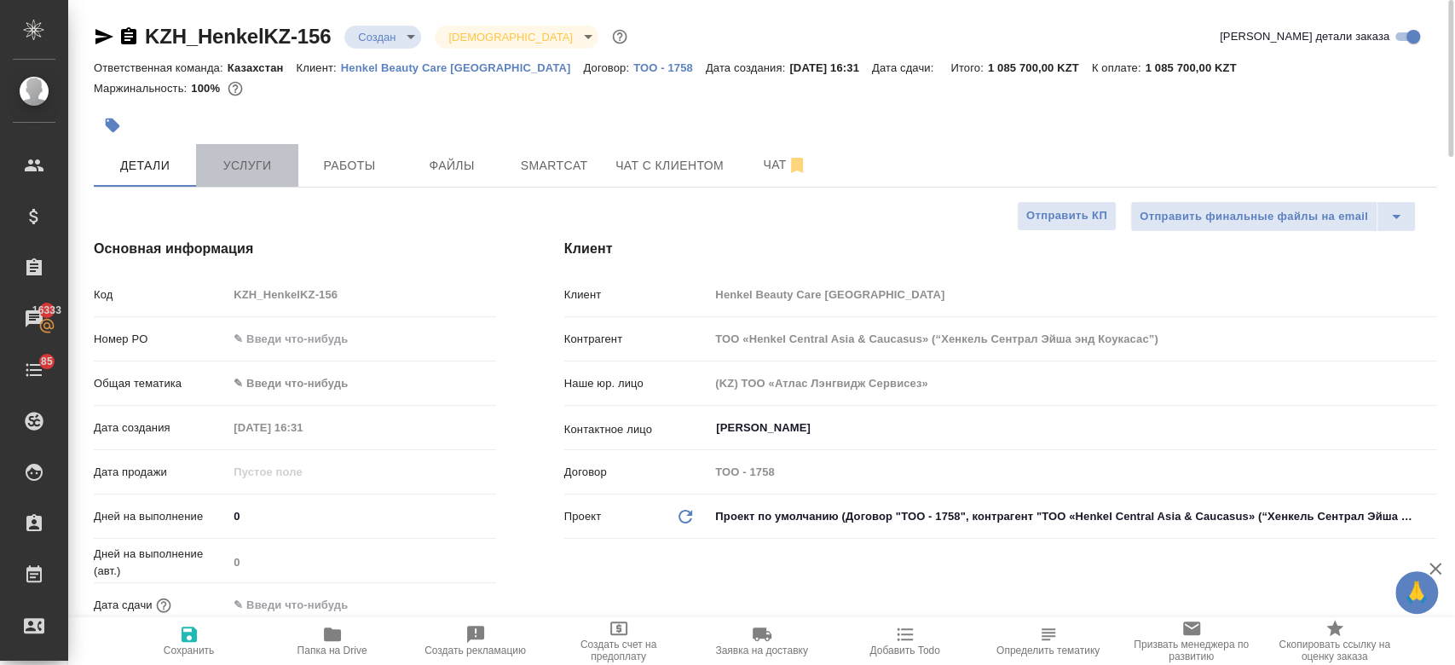
click at [248, 168] on span "Услуги" at bounding box center [247, 165] width 82 height 21
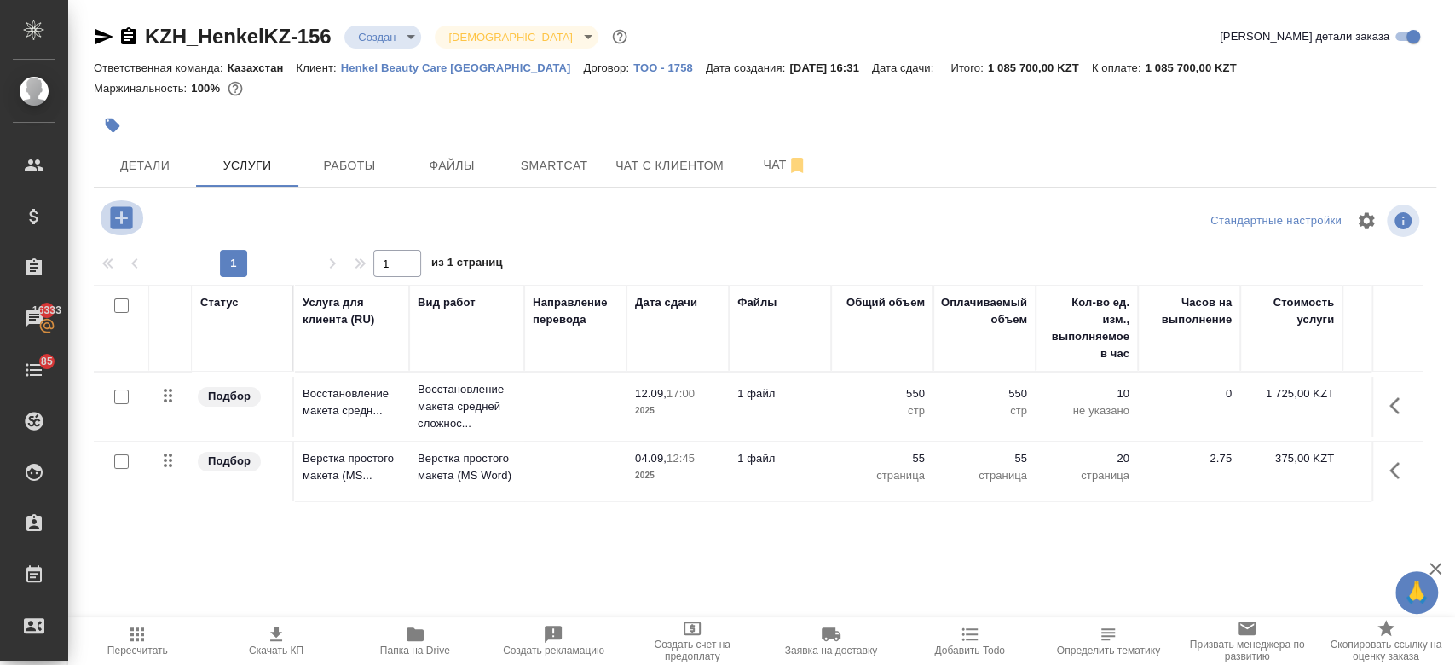
click at [117, 211] on icon "button" at bounding box center [121, 217] width 22 height 22
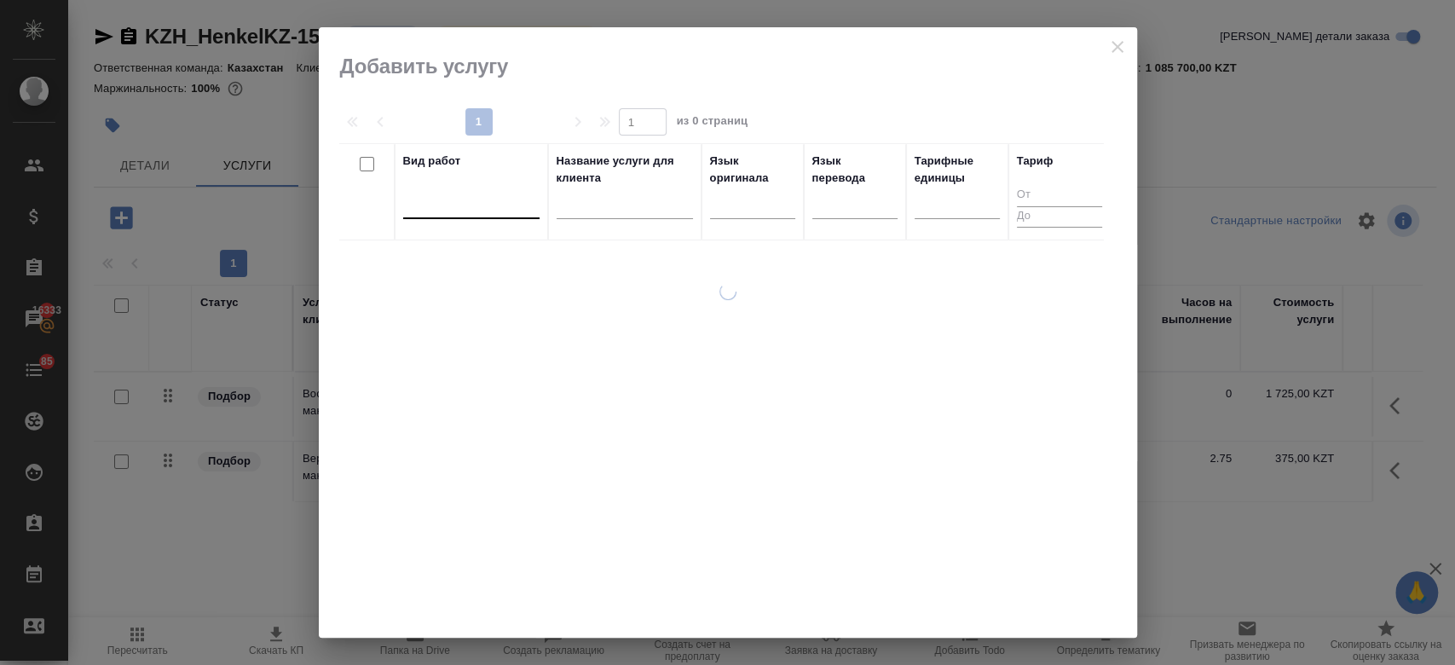
click at [447, 205] on div at bounding box center [471, 201] width 136 height 25
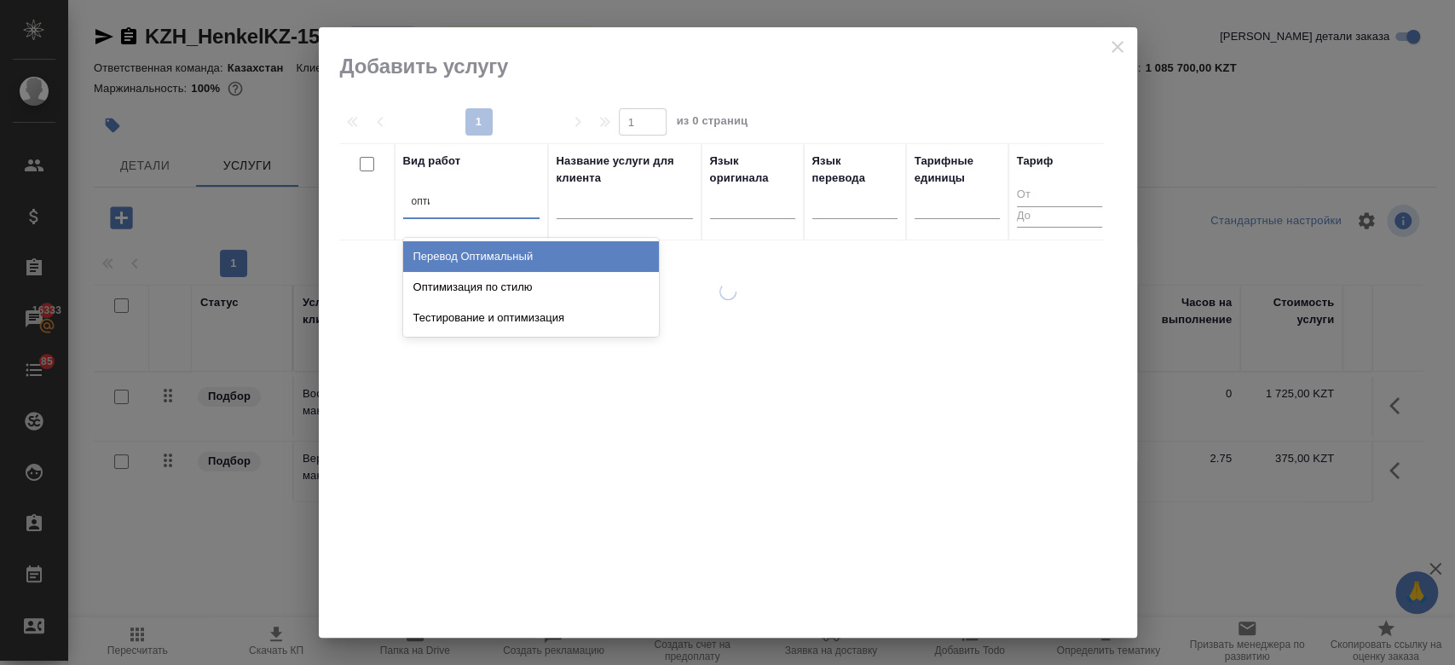
type input "оптим"
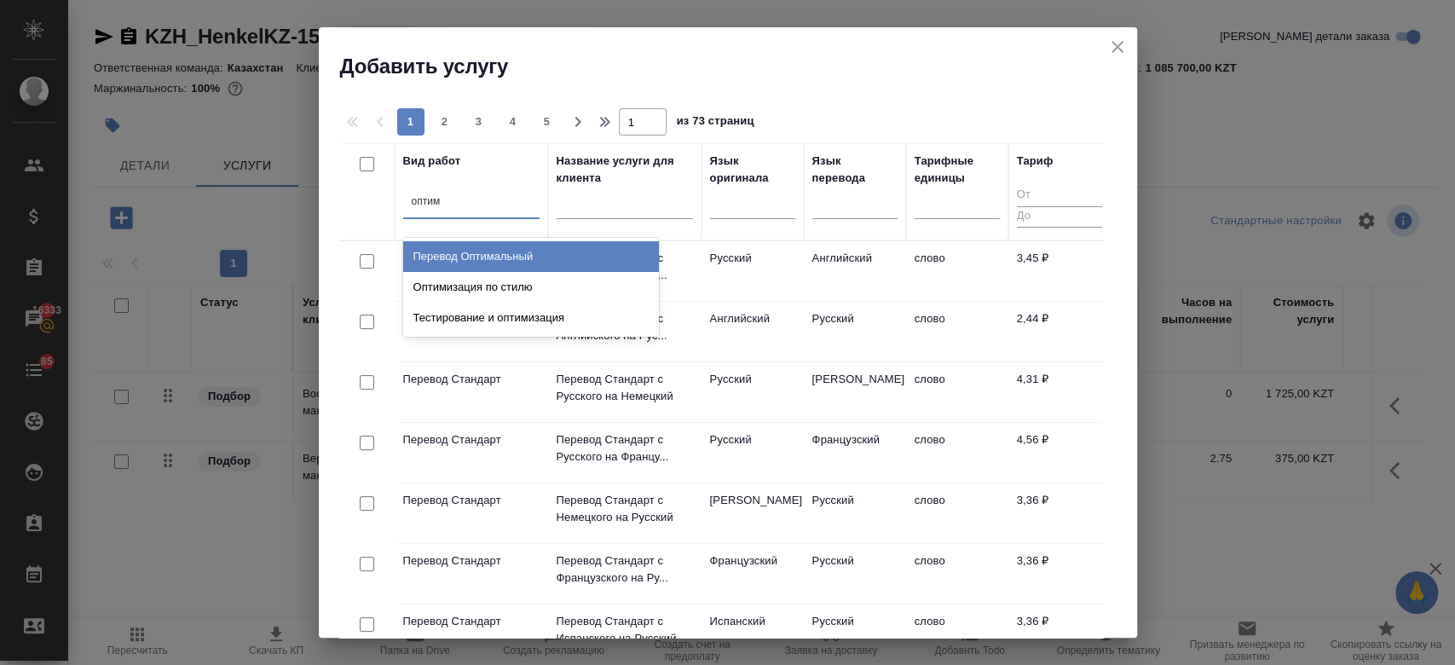
click at [491, 260] on div "Перевод Оптимальный" at bounding box center [531, 256] width 256 height 31
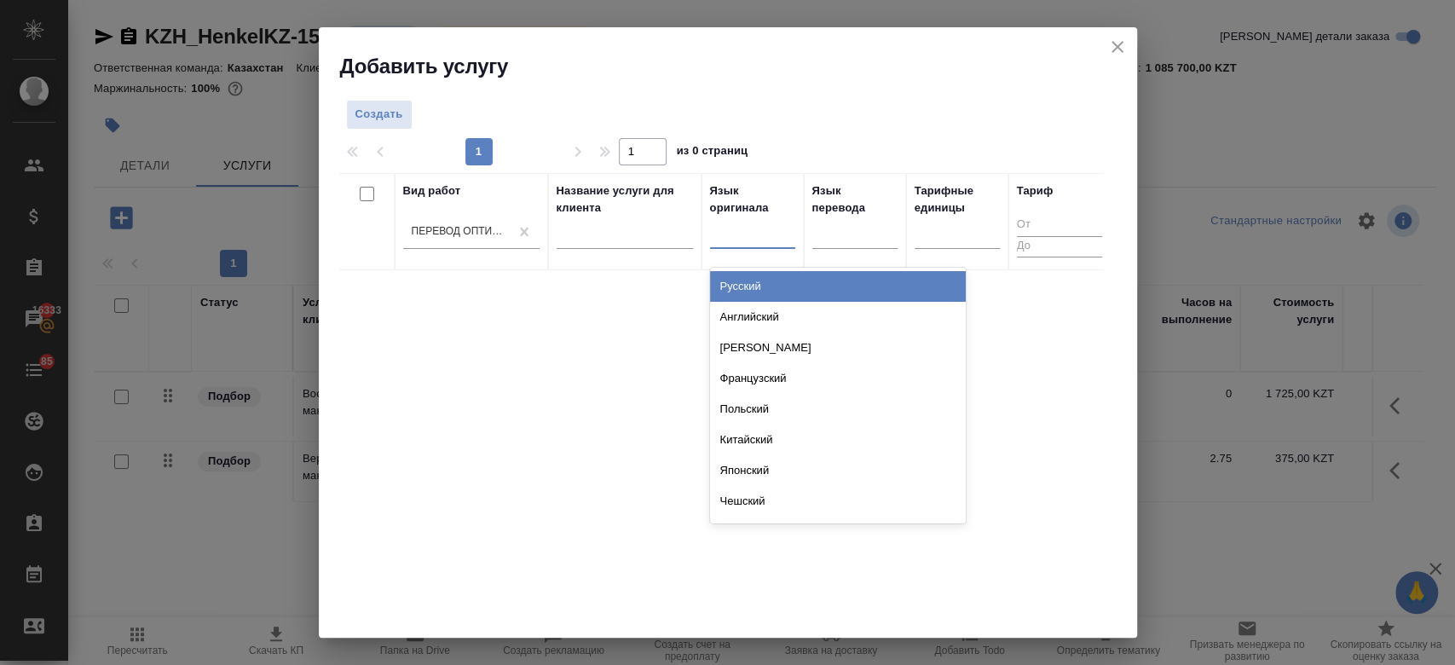
click at [749, 232] on div at bounding box center [752, 231] width 85 height 25
type input "анг"
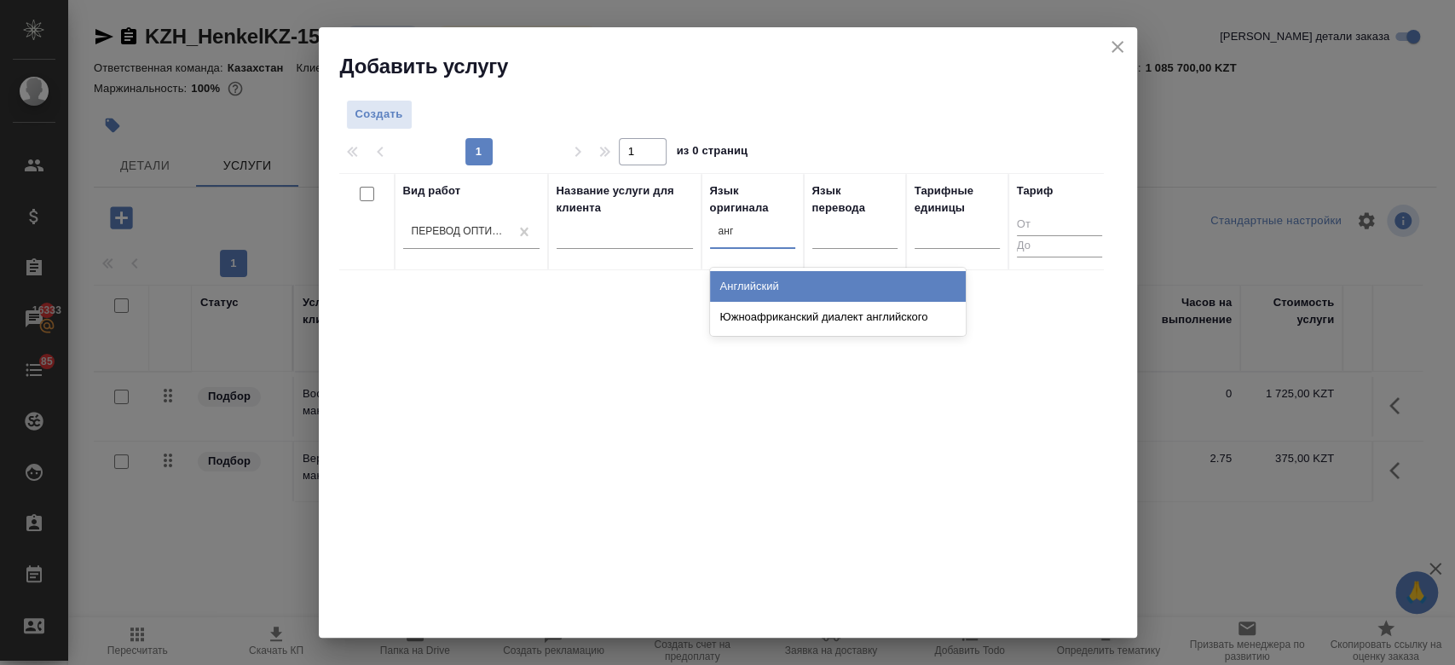
click at [749, 277] on div "Английский" at bounding box center [838, 286] width 256 height 31
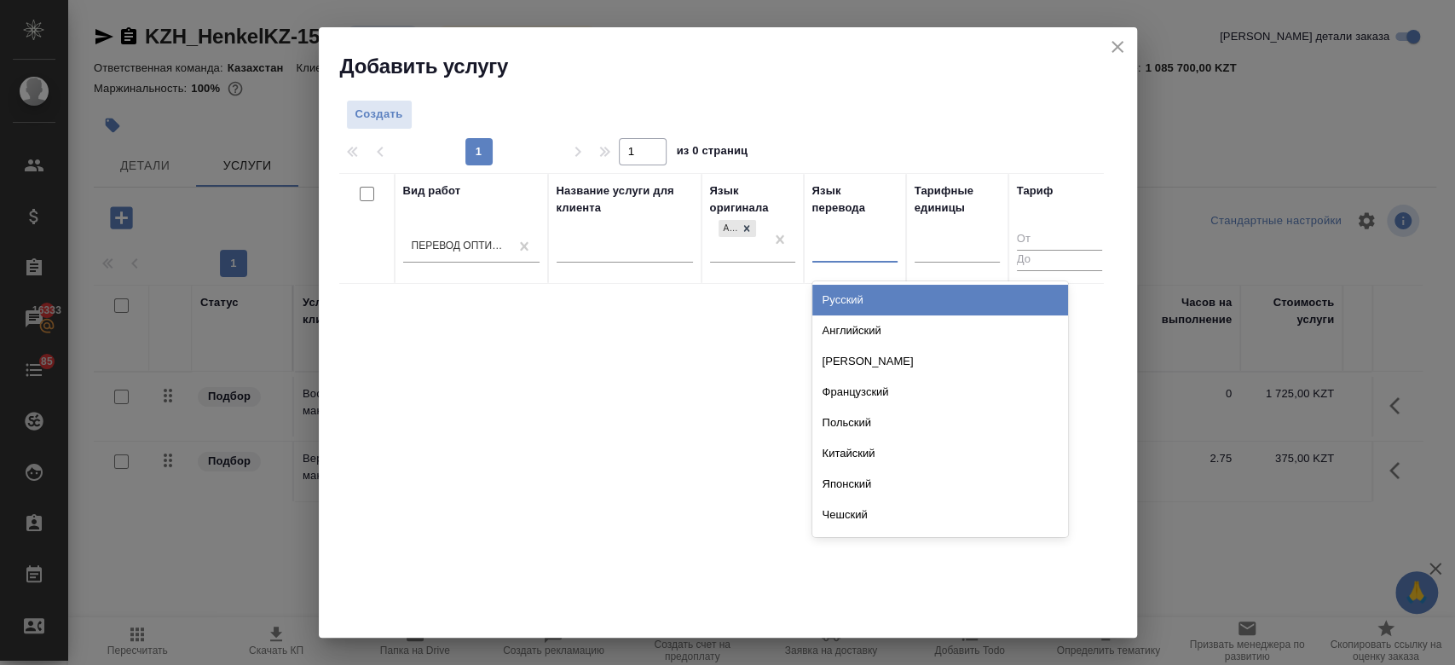
click at [859, 251] on div at bounding box center [854, 245] width 85 height 25
type input "рус"
click at [858, 311] on div "Русский" at bounding box center [940, 300] width 256 height 31
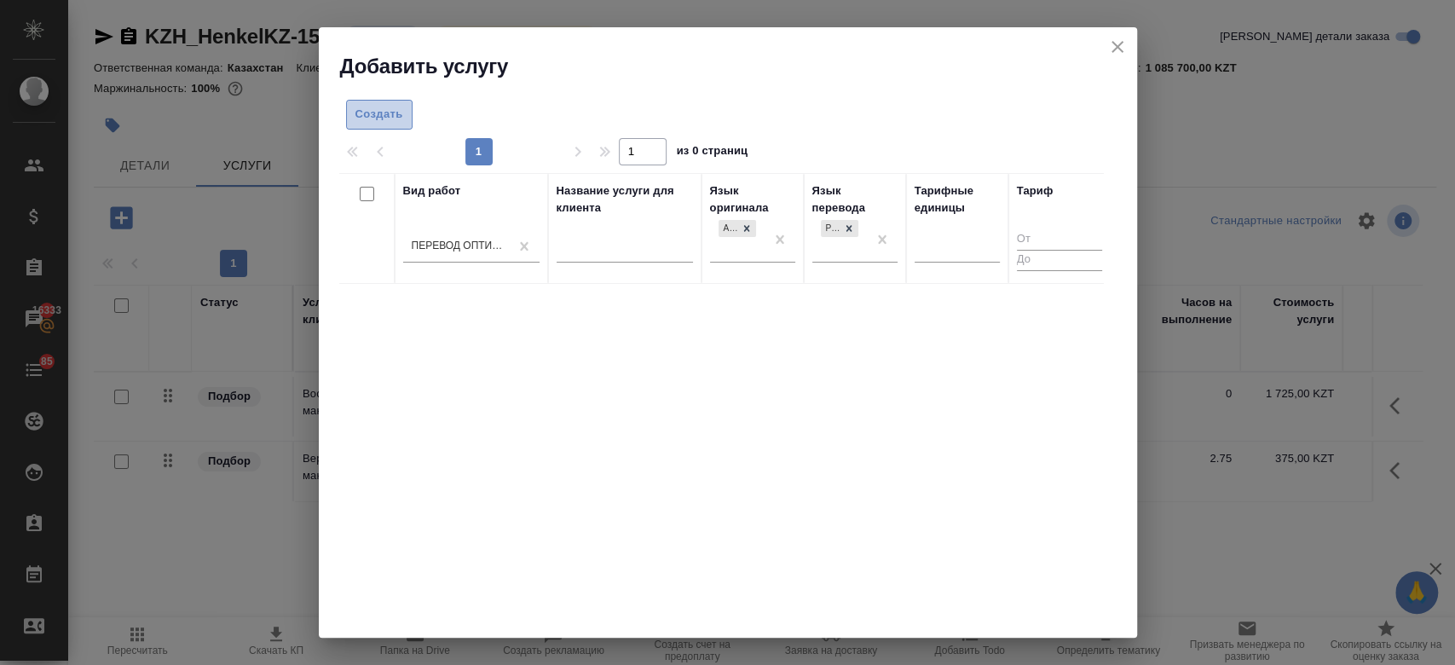
click at [379, 118] on span "Создать" at bounding box center [379, 115] width 48 height 20
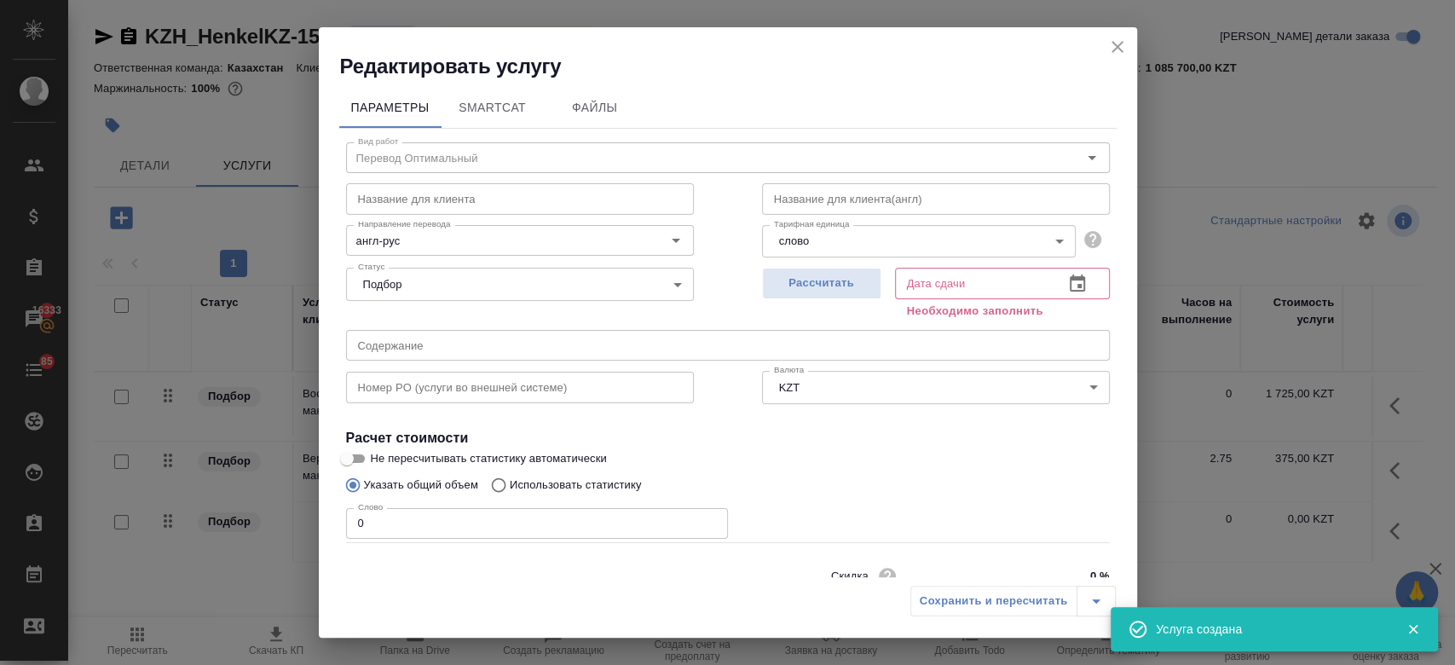
scroll to position [73, 0]
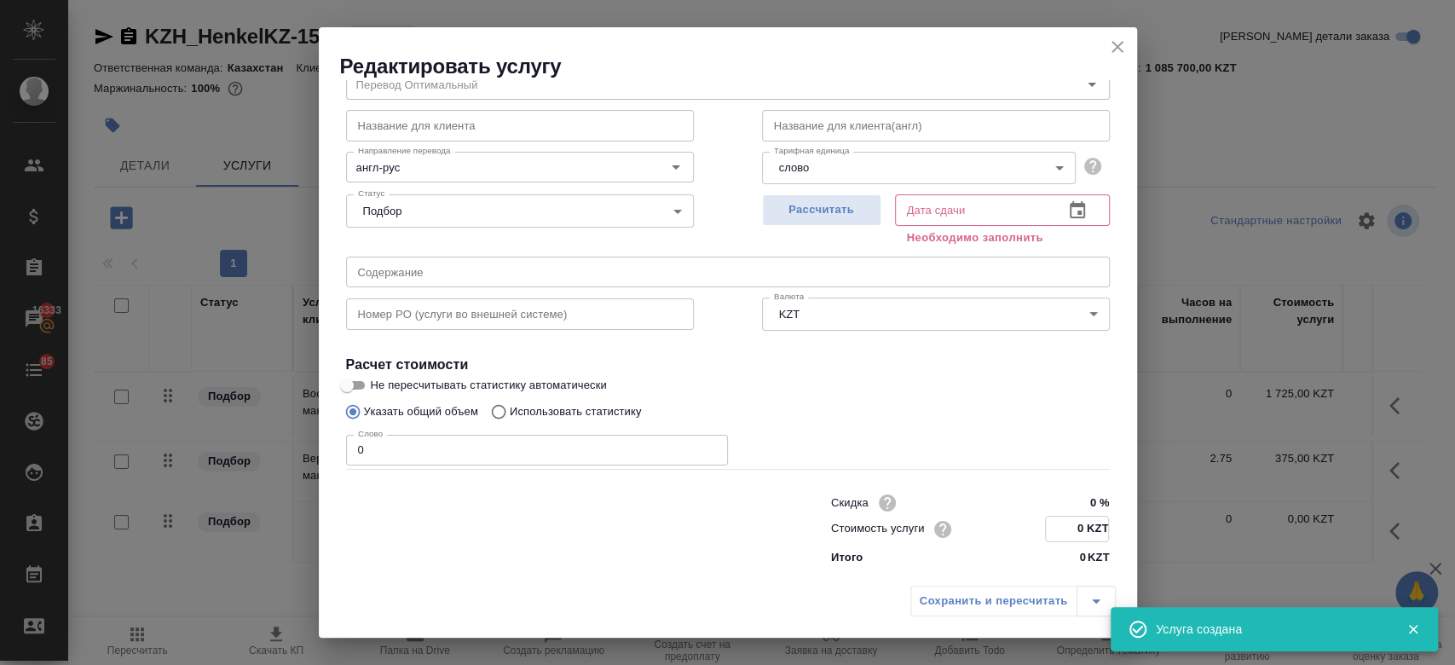
click at [1079, 526] on input "0 KZT" at bounding box center [1077, 528] width 62 height 25
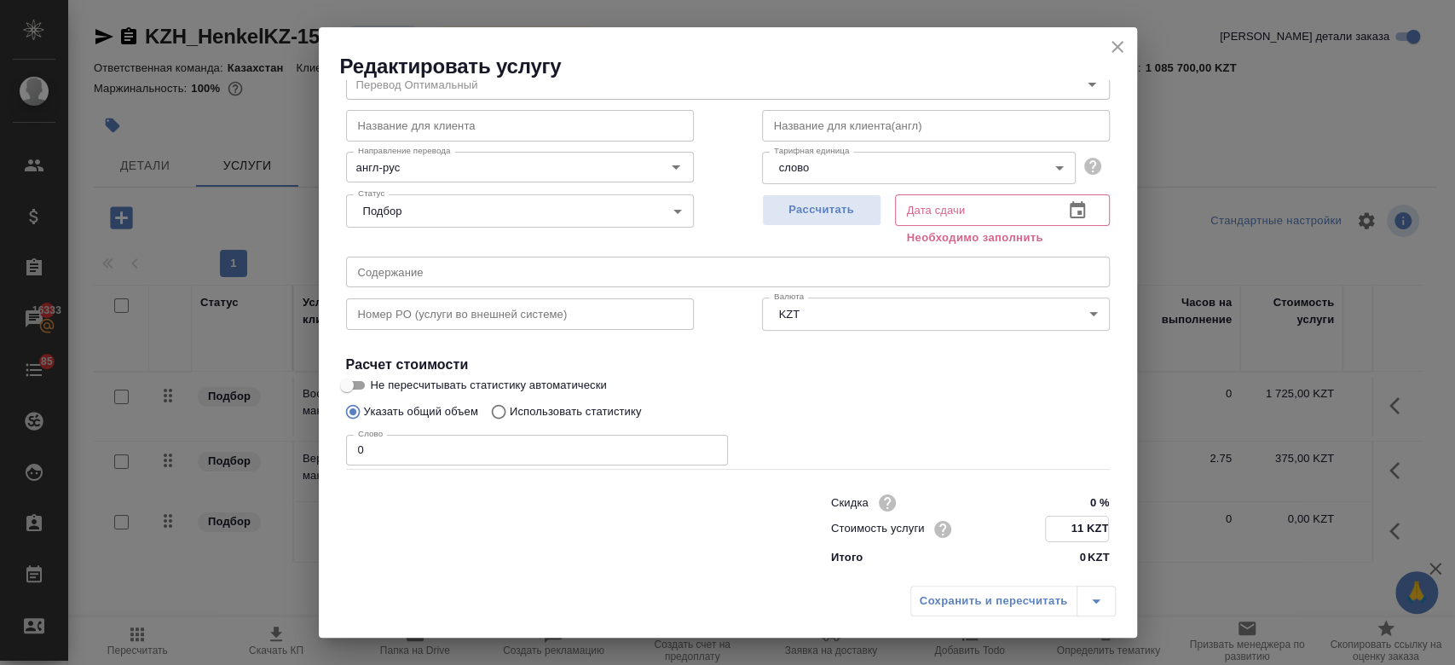
type input "11 KZT"
click at [855, 399] on div "Указать общий объем Использовать статистику" at bounding box center [727, 411] width 763 height 32
click at [828, 215] on span "Рассчитать" at bounding box center [821, 210] width 101 height 20
type input "04.09.2025 09:19"
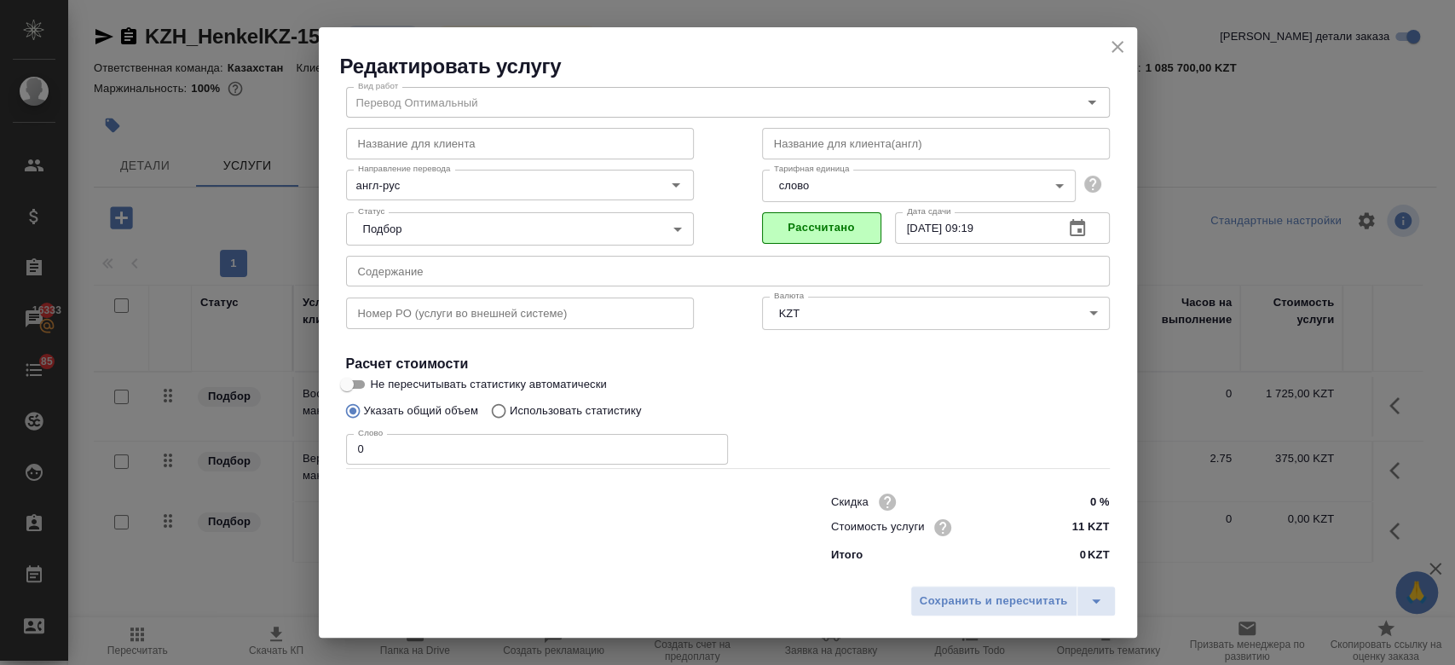
scroll to position [55, 0]
click at [941, 613] on button "Сохранить и пересчитать" at bounding box center [993, 600] width 167 height 31
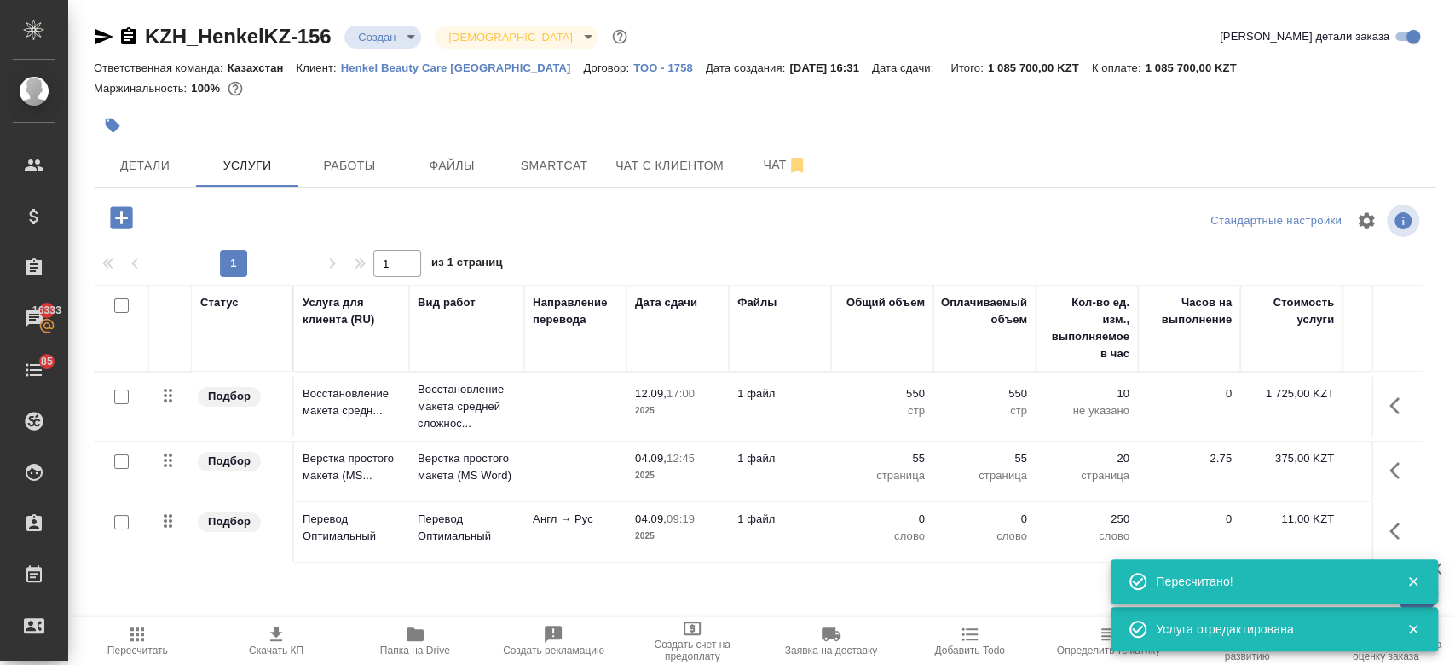
click at [117, 527] on input "checkbox" at bounding box center [121, 522] width 14 height 14
checkbox input "true"
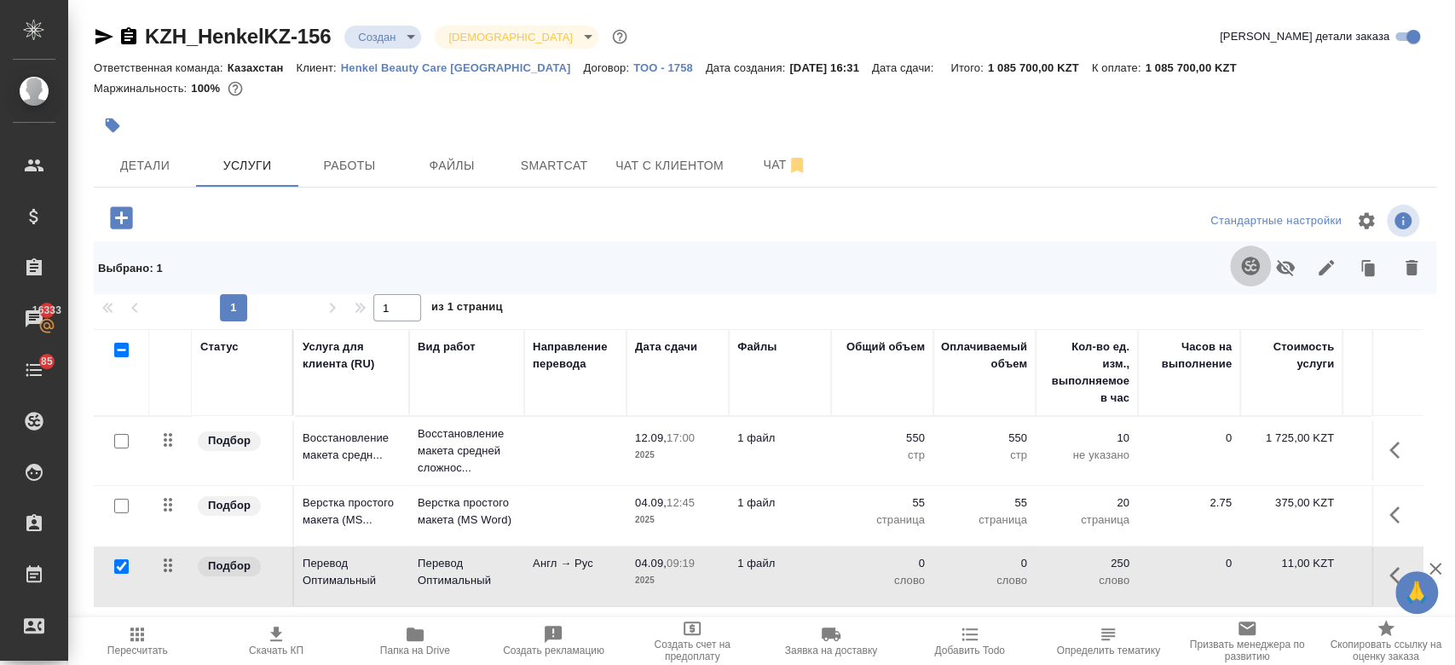
click at [1241, 261] on icon "button" at bounding box center [1250, 265] width 18 height 18
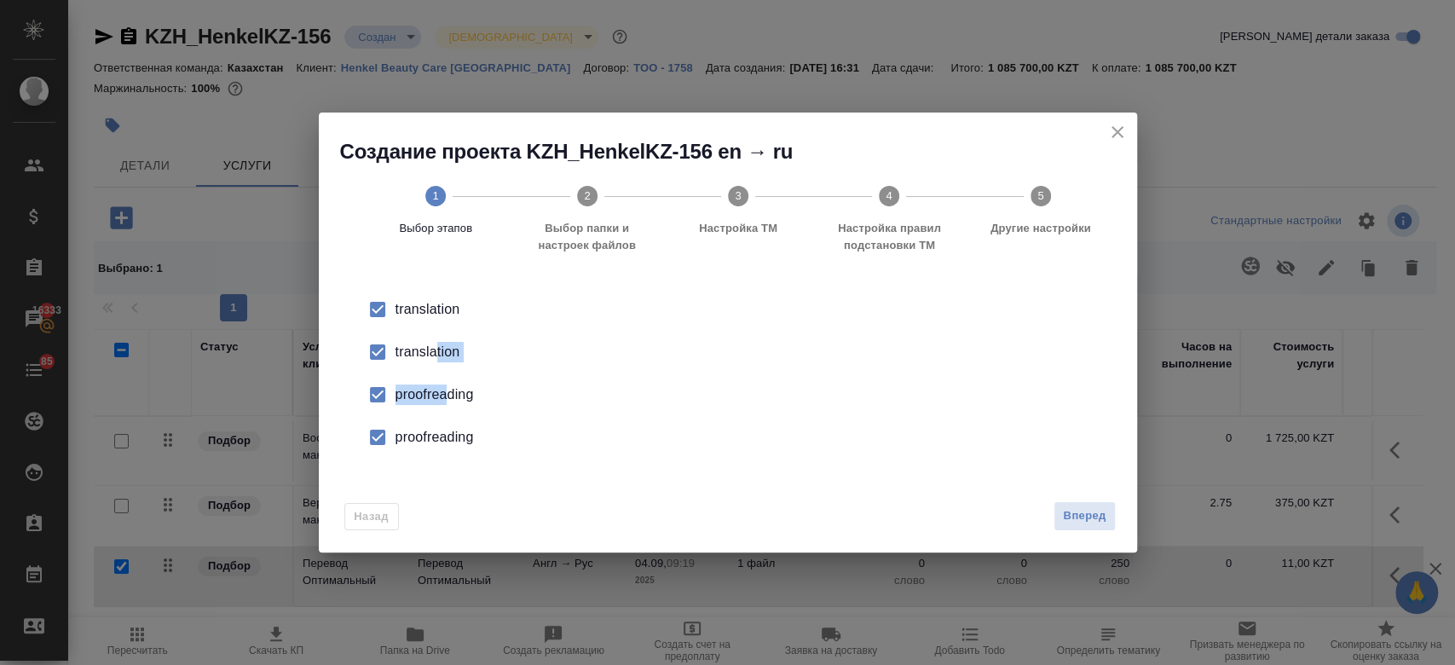
drag, startPoint x: 439, startPoint y: 350, endPoint x: 448, endPoint y: 406, distance: 57.0
click at [448, 406] on ul "translation translation proofreading proofreading" at bounding box center [727, 373] width 763 height 170
click at [448, 406] on li "proofreading" at bounding box center [727, 394] width 763 height 43
click at [366, 355] on input "checkbox" at bounding box center [378, 352] width 36 height 36
click at [383, 440] on input "checkbox" at bounding box center [378, 437] width 36 height 36
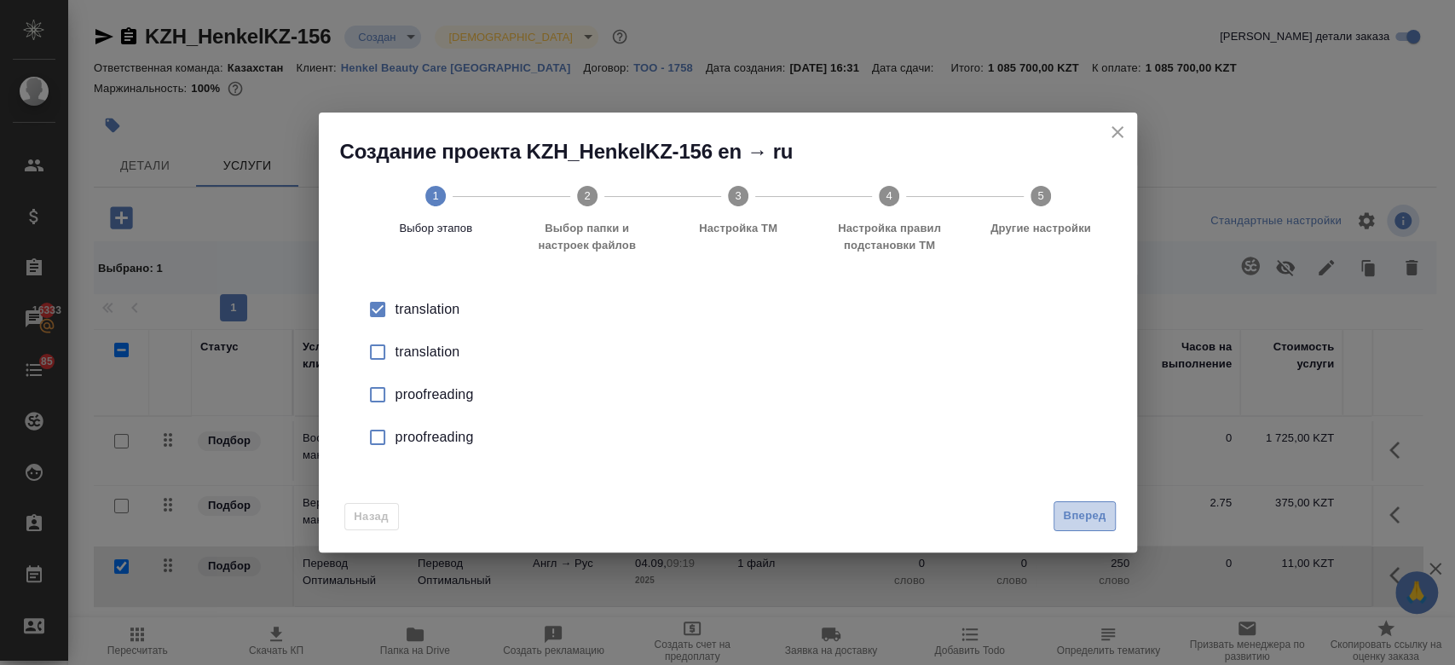
click at [1098, 511] on span "Вперед" at bounding box center [1084, 516] width 43 height 20
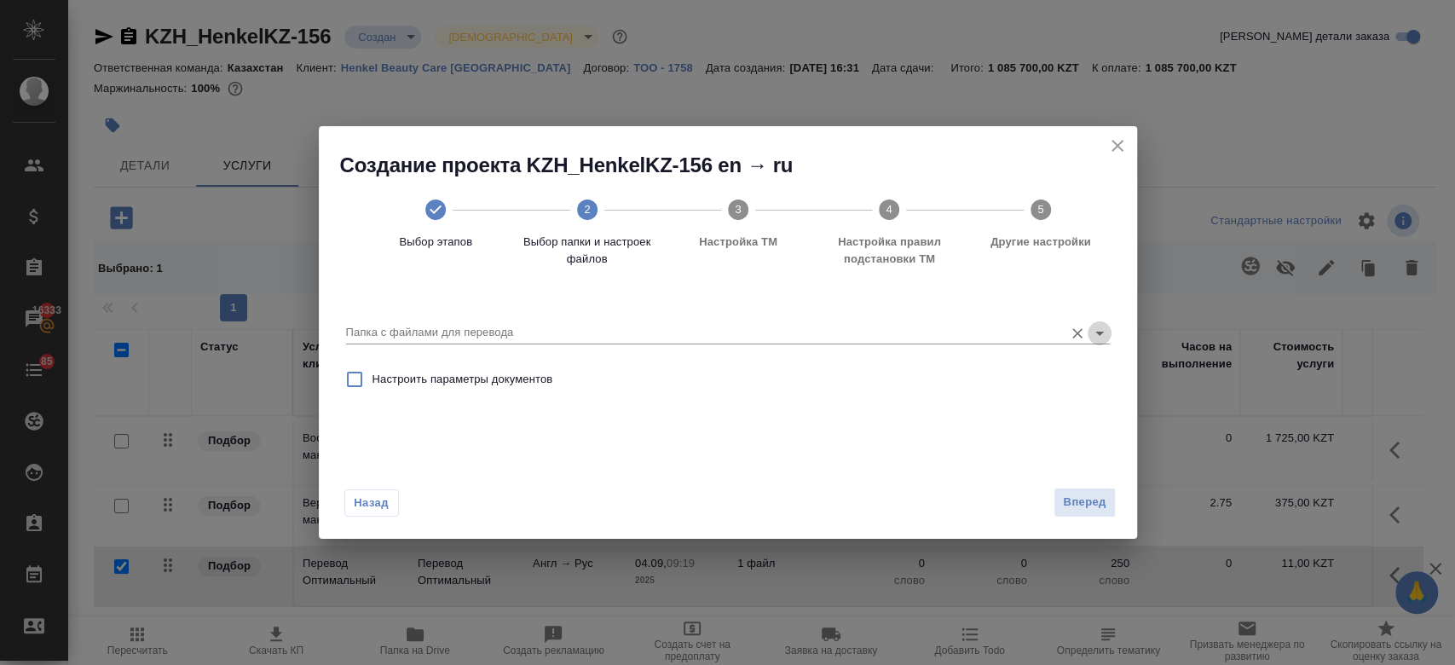
click at [1097, 331] on icon "Open" at bounding box center [1099, 333] width 20 height 20
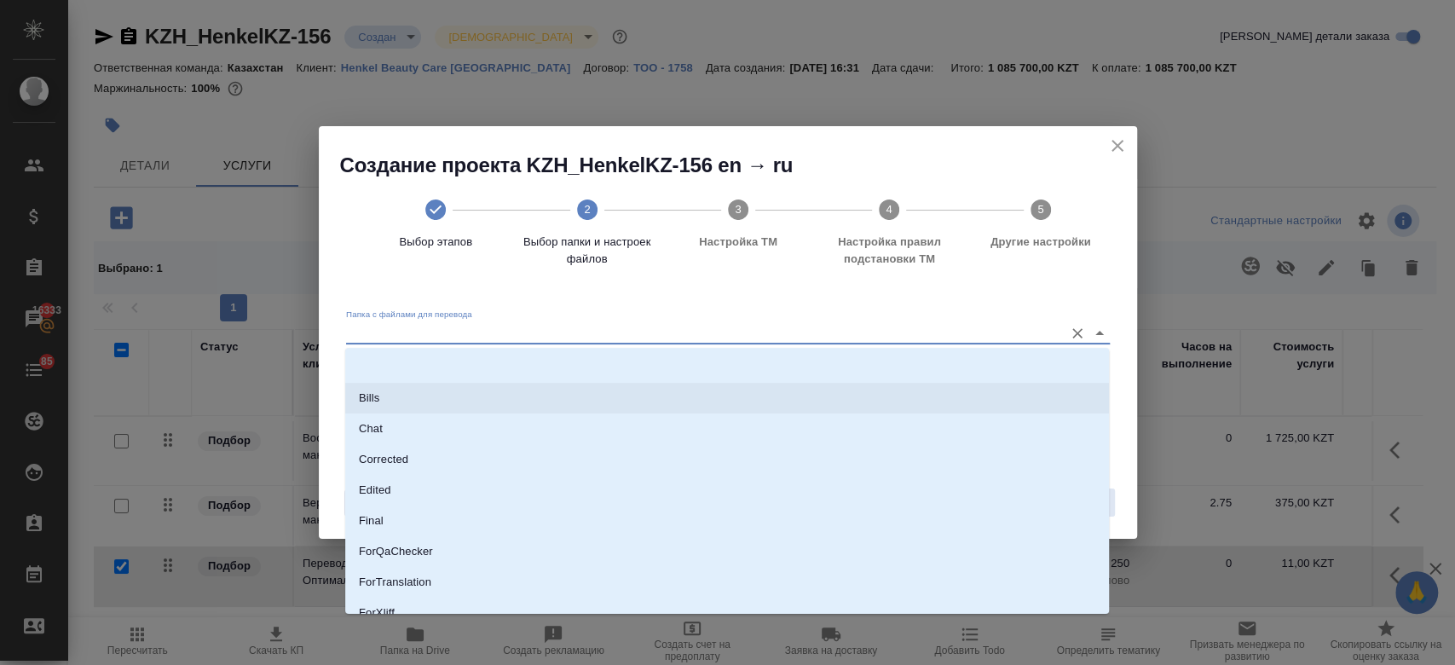
scroll to position [137, 0]
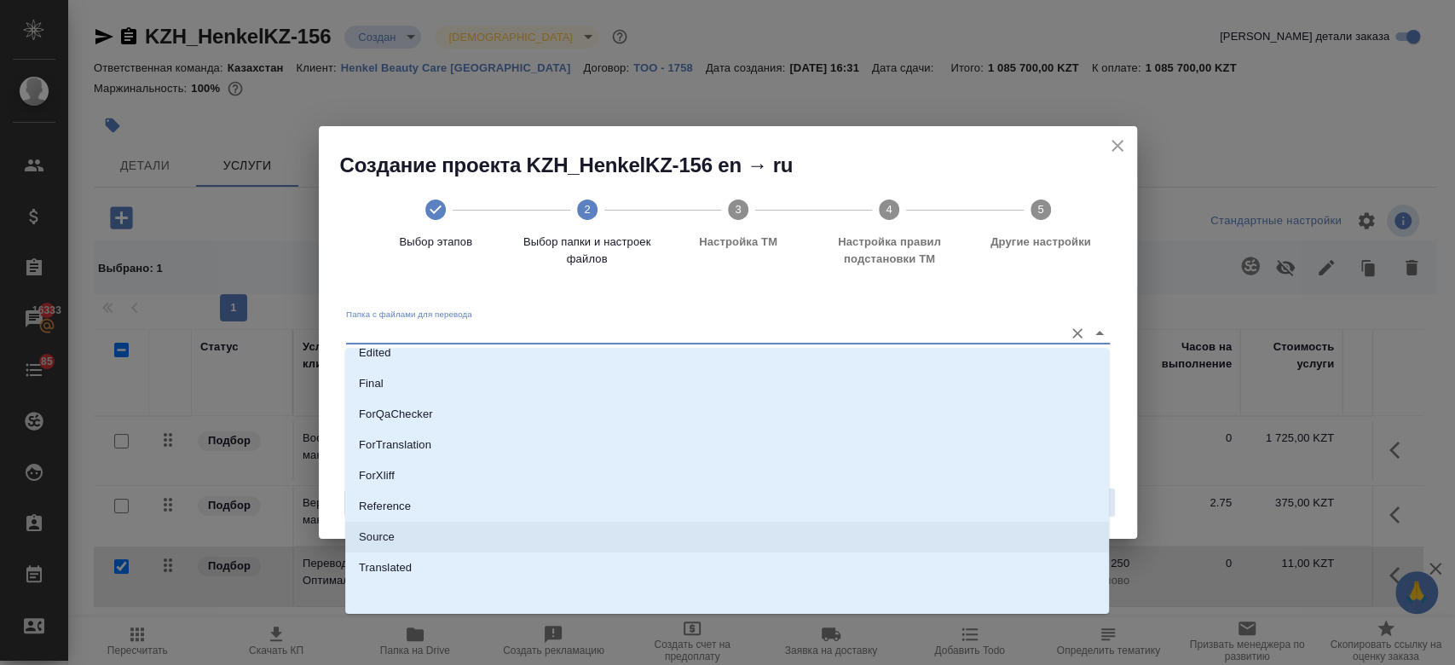
click at [736, 543] on li "Source" at bounding box center [726, 536] width 763 height 31
type input "Source"
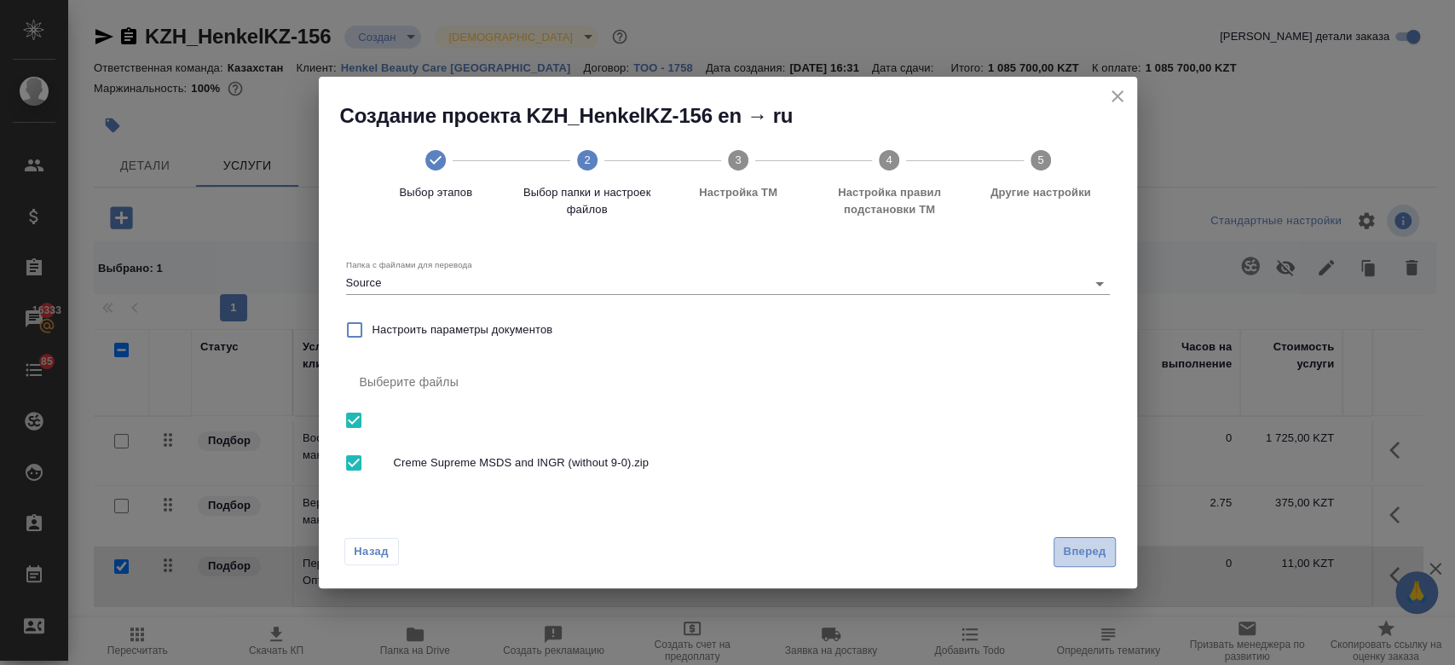
click at [1083, 552] on span "Вперед" at bounding box center [1084, 552] width 43 height 20
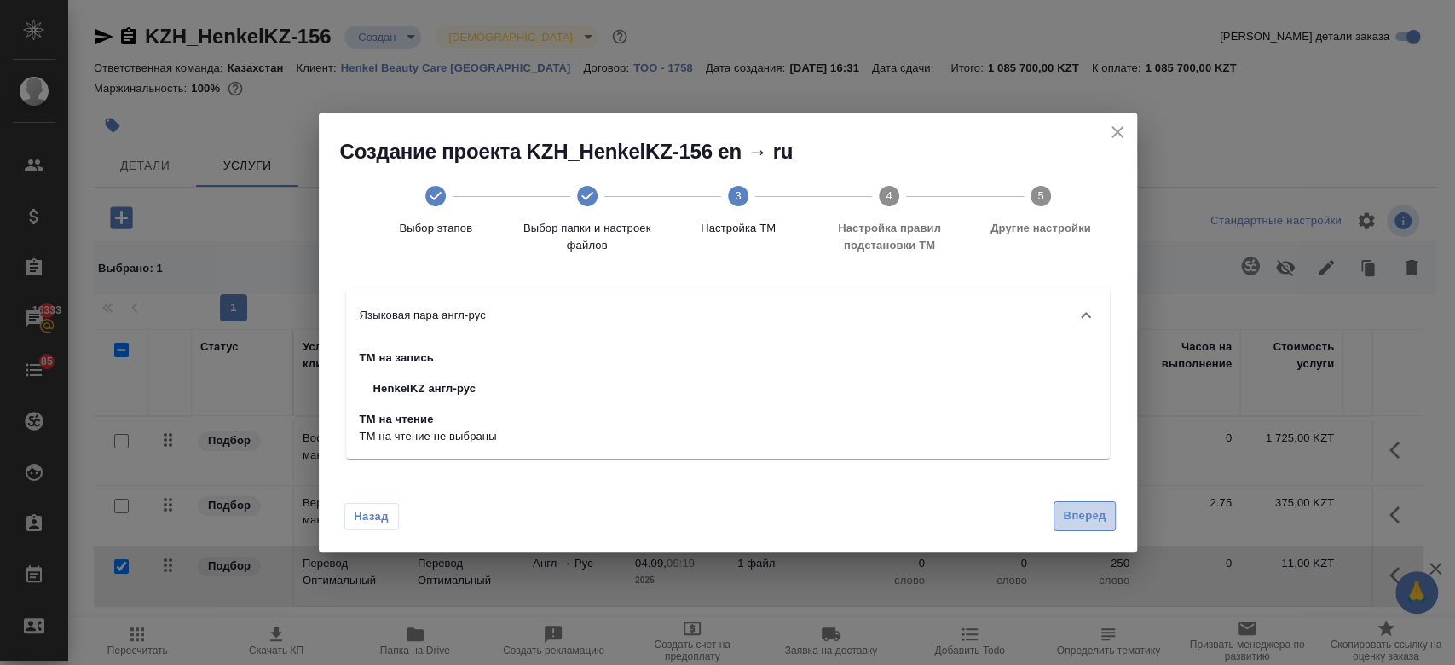
click at [1073, 521] on span "Вперед" at bounding box center [1084, 516] width 43 height 20
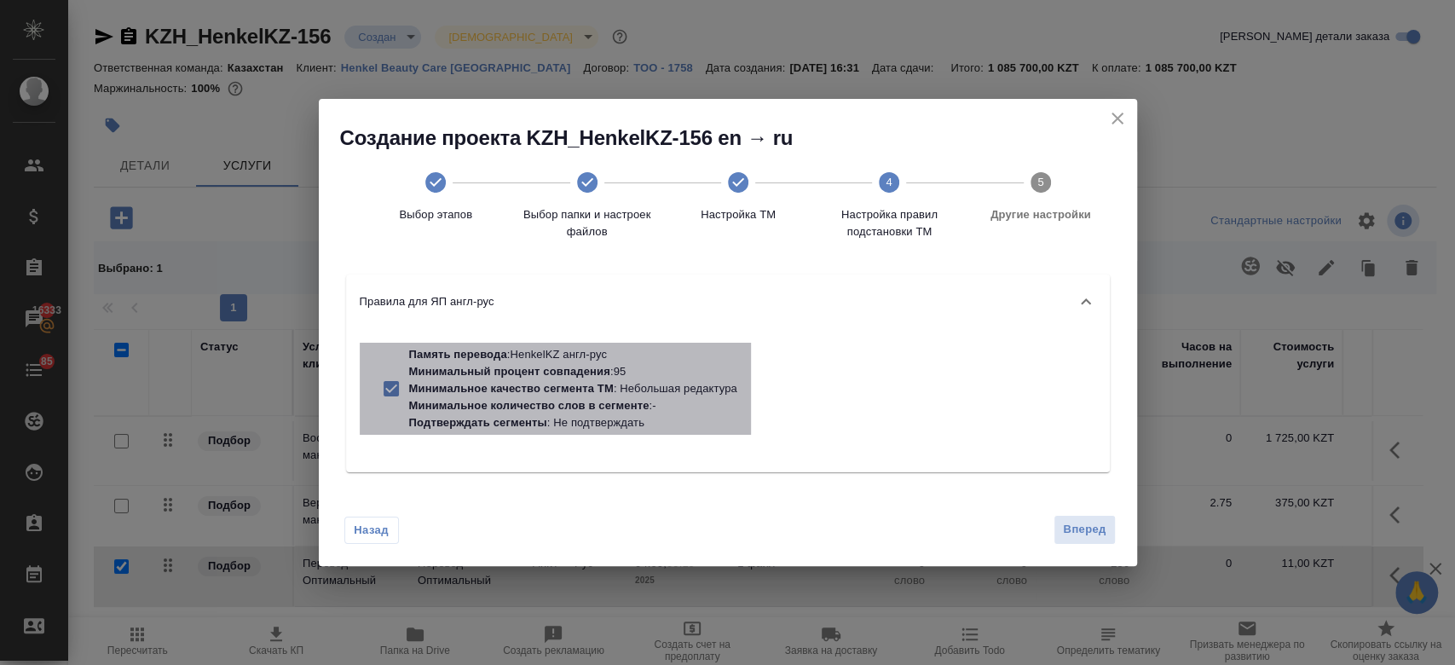
click at [632, 410] on p "Минимальное количество слов в сегменте" at bounding box center [529, 405] width 240 height 13
checkbox input "false"
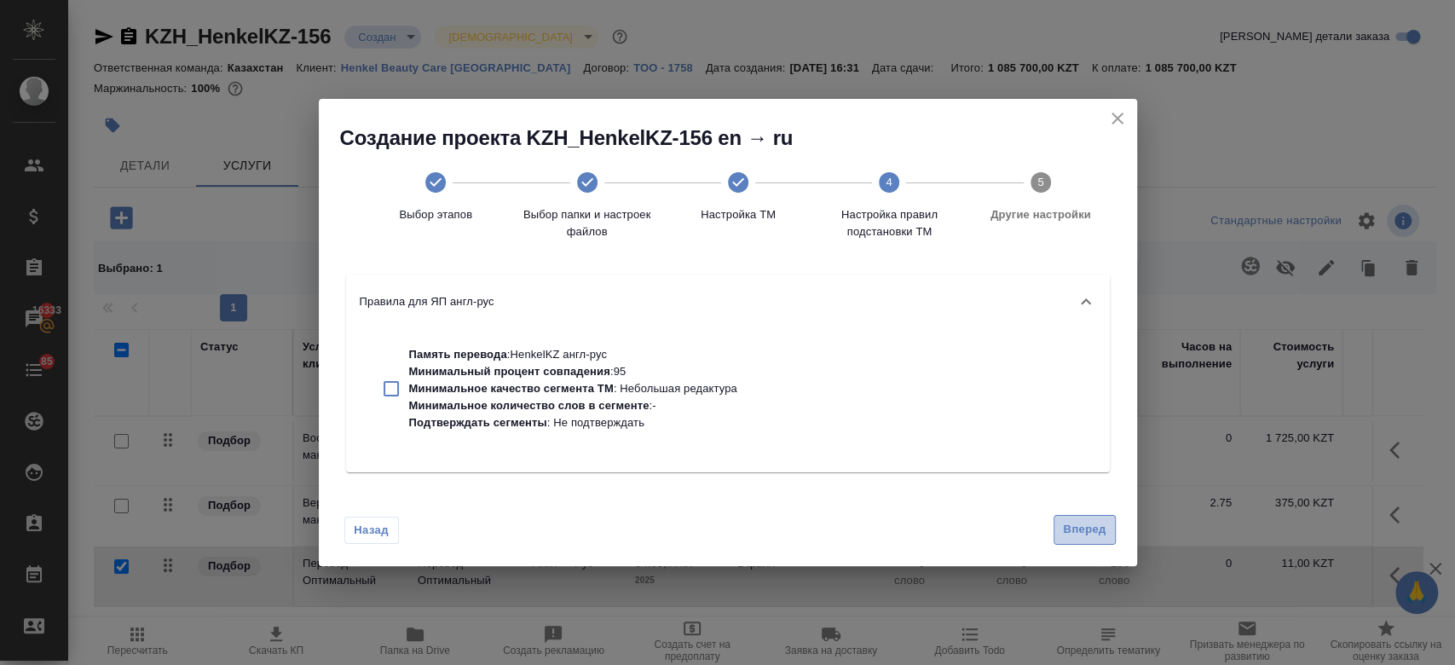
click at [1097, 540] on button "Вперед" at bounding box center [1083, 530] width 61 height 30
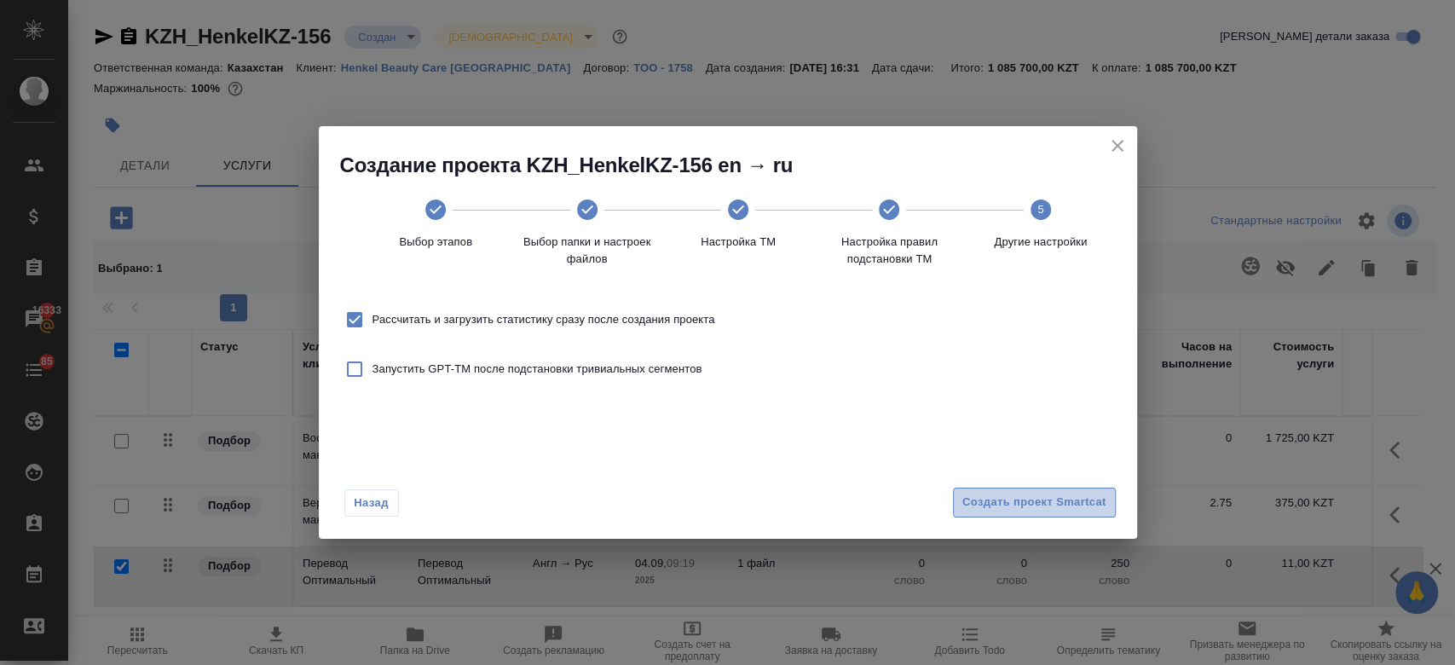
click at [1016, 502] on span "Создать проект Smartcat" at bounding box center [1034, 503] width 144 height 20
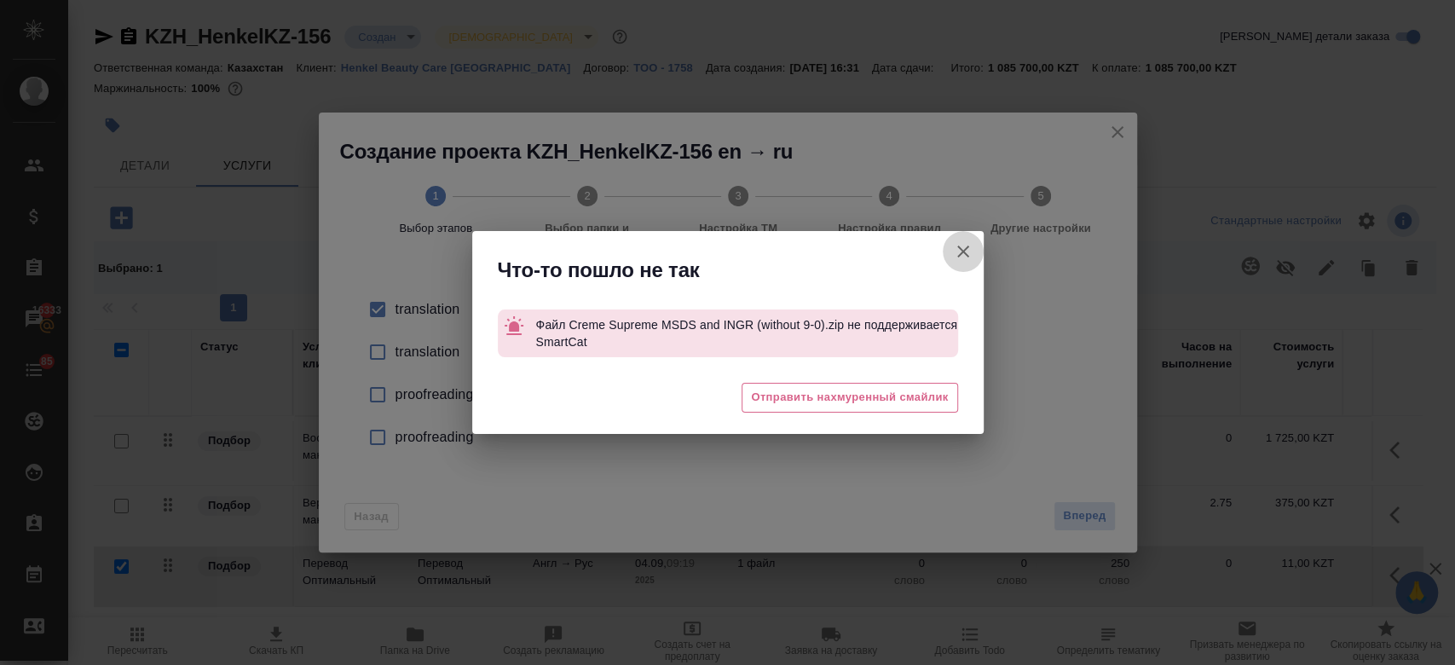
click at [961, 251] on icon "button" at bounding box center [963, 251] width 12 height 12
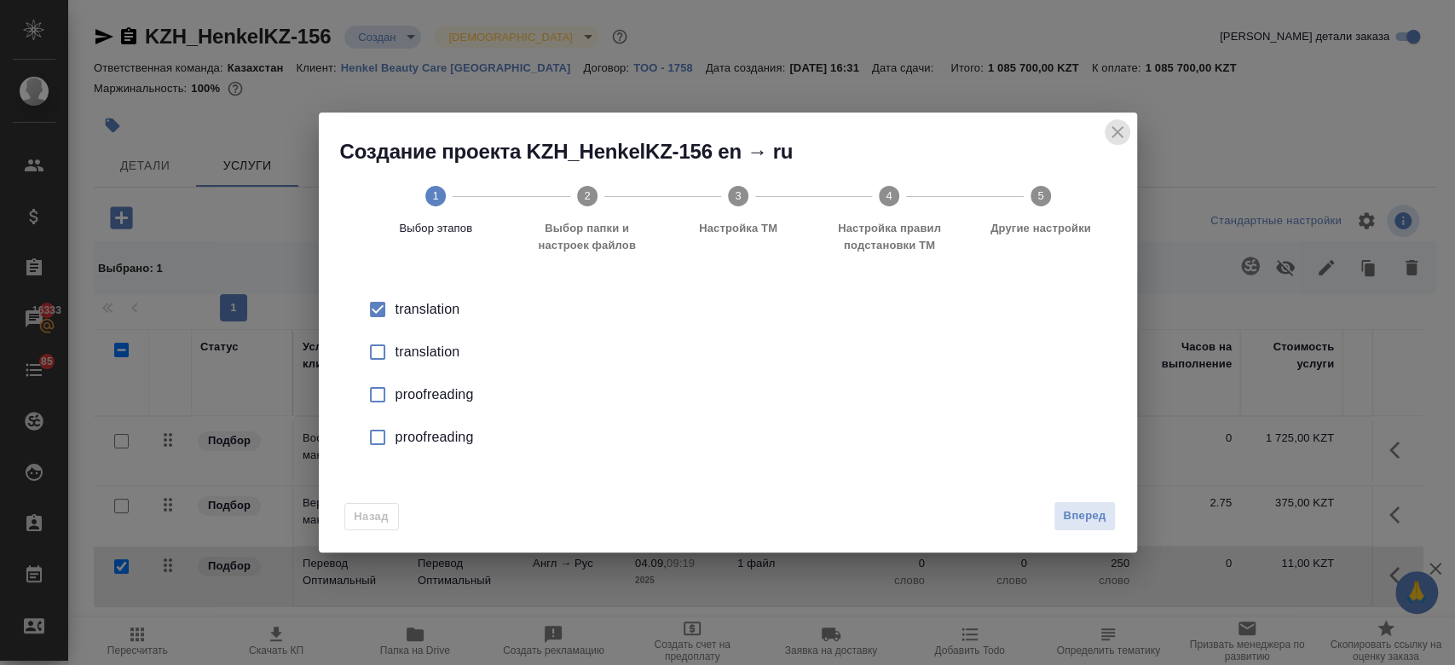
click at [1111, 144] on button "close" at bounding box center [1117, 132] width 26 height 26
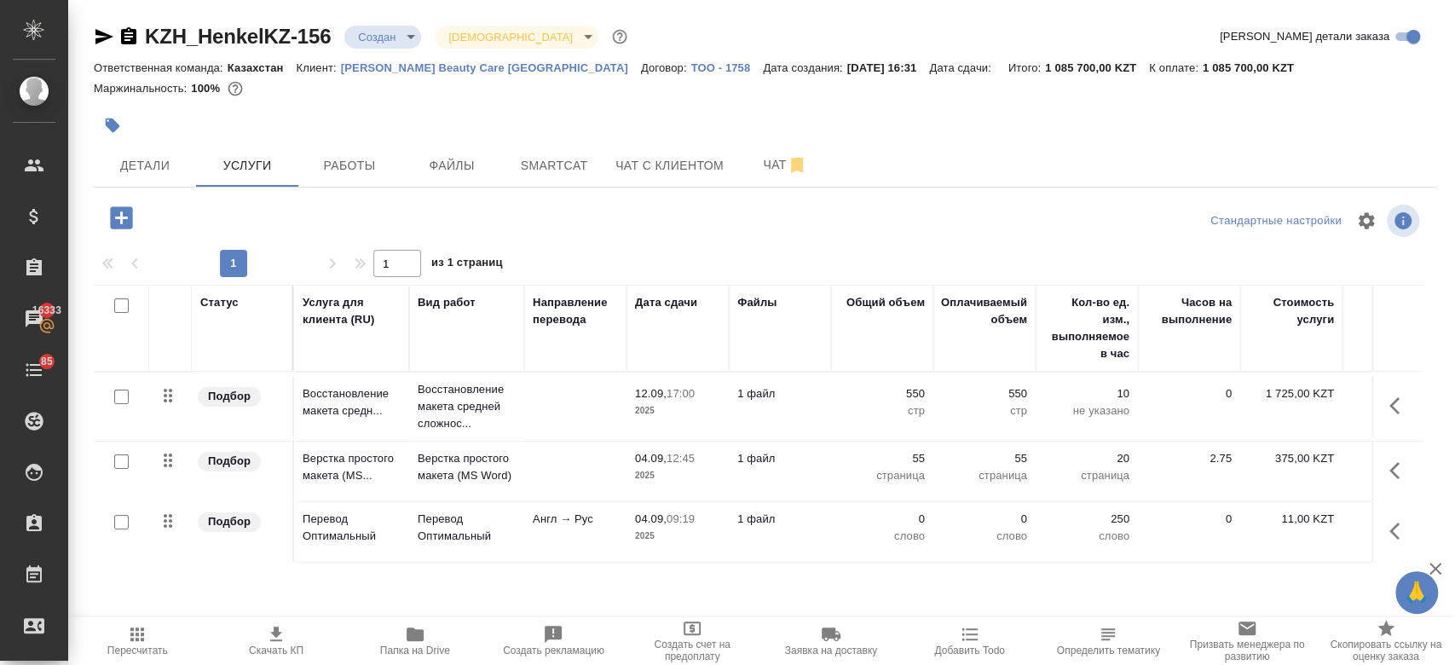
click at [457, 100] on div at bounding box center [765, 101] width 1342 height 3
click at [335, 596] on div "Статус Услуга для клиента (RU) Вид работ Направление перевода Дата сдачи Файлы …" at bounding box center [758, 468] width 1328 height 366
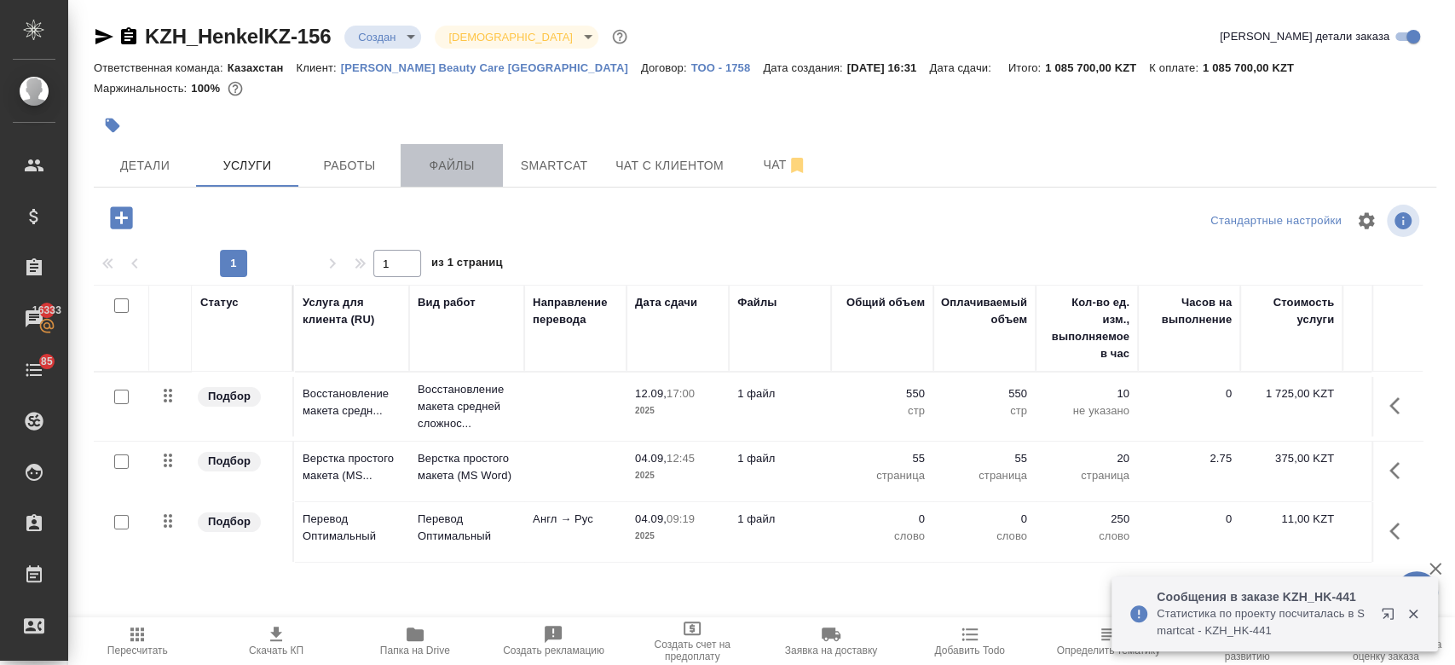
click at [474, 160] on span "Файлы" at bounding box center [452, 165] width 82 height 21
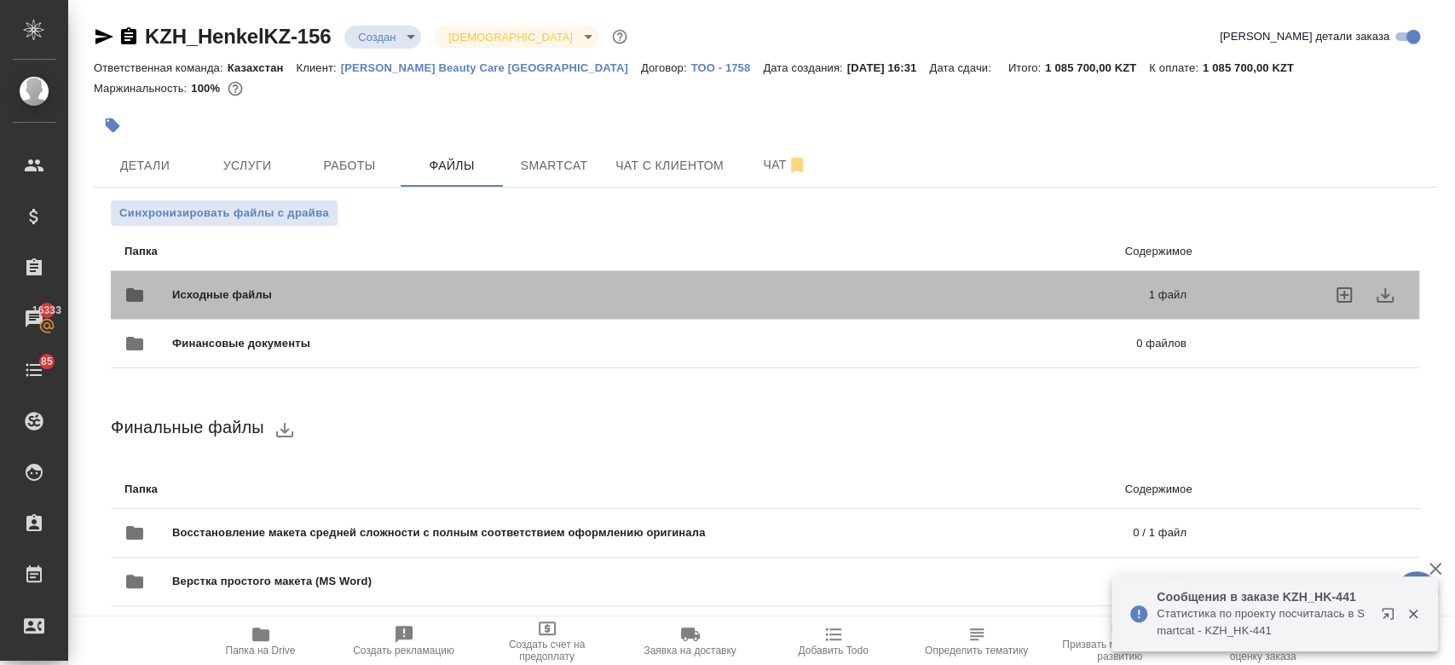
click at [231, 293] on span "Исходные файлы" at bounding box center [441, 294] width 538 height 17
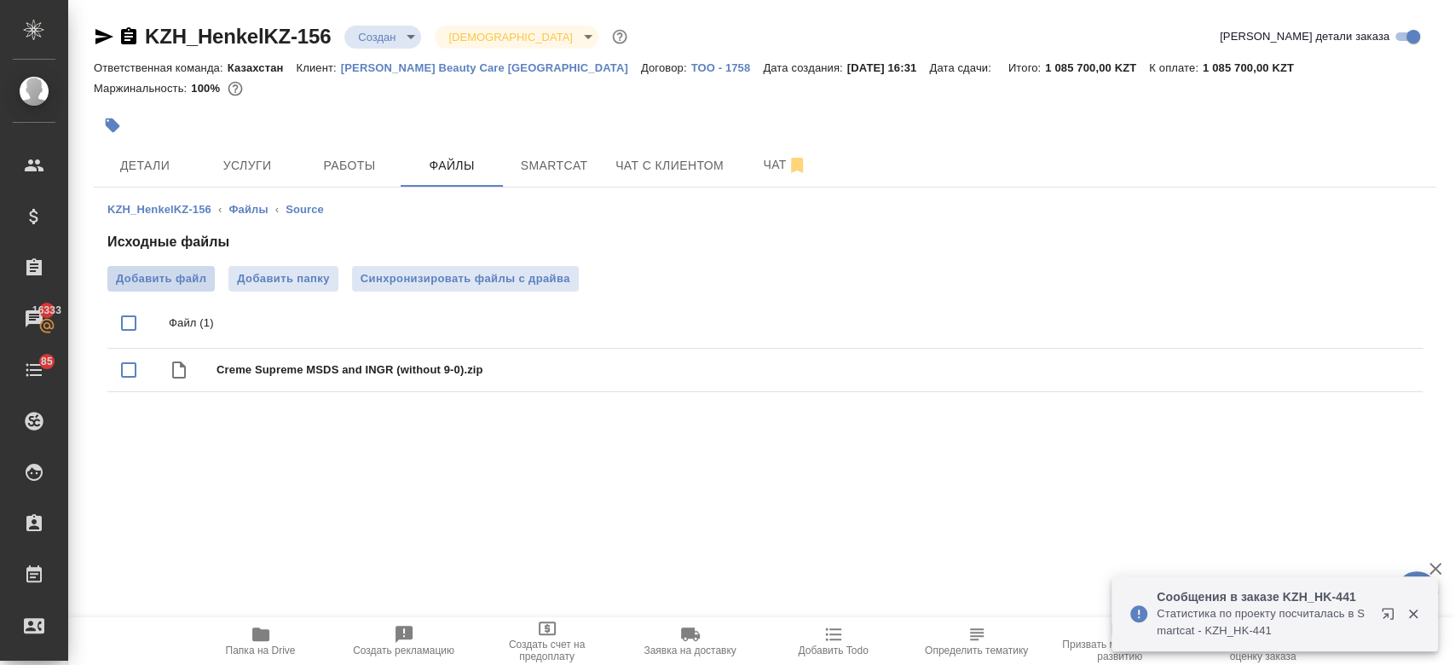
click at [167, 282] on span "Добавить файл" at bounding box center [161, 278] width 90 height 17
click at [0, 0] on input "Добавить файл" at bounding box center [0, 0] width 0 height 0
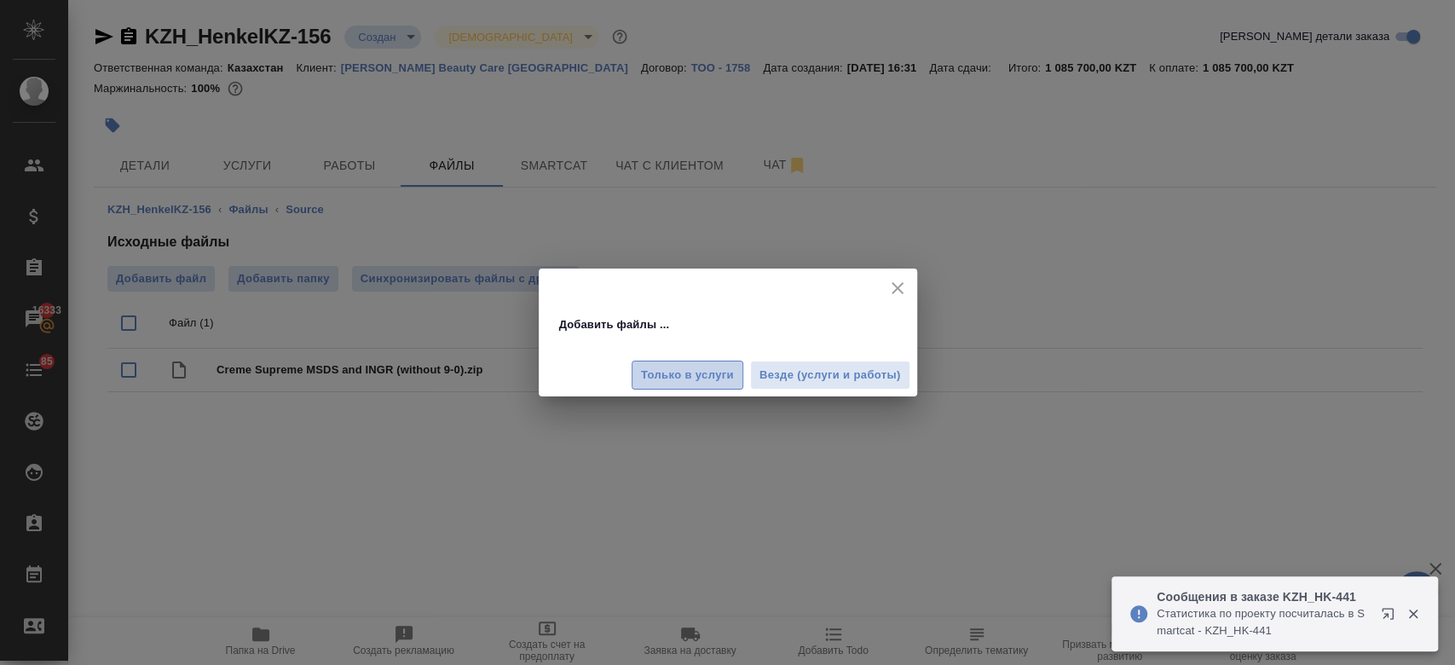
click at [704, 378] on span "Только в услуги" at bounding box center [687, 376] width 93 height 20
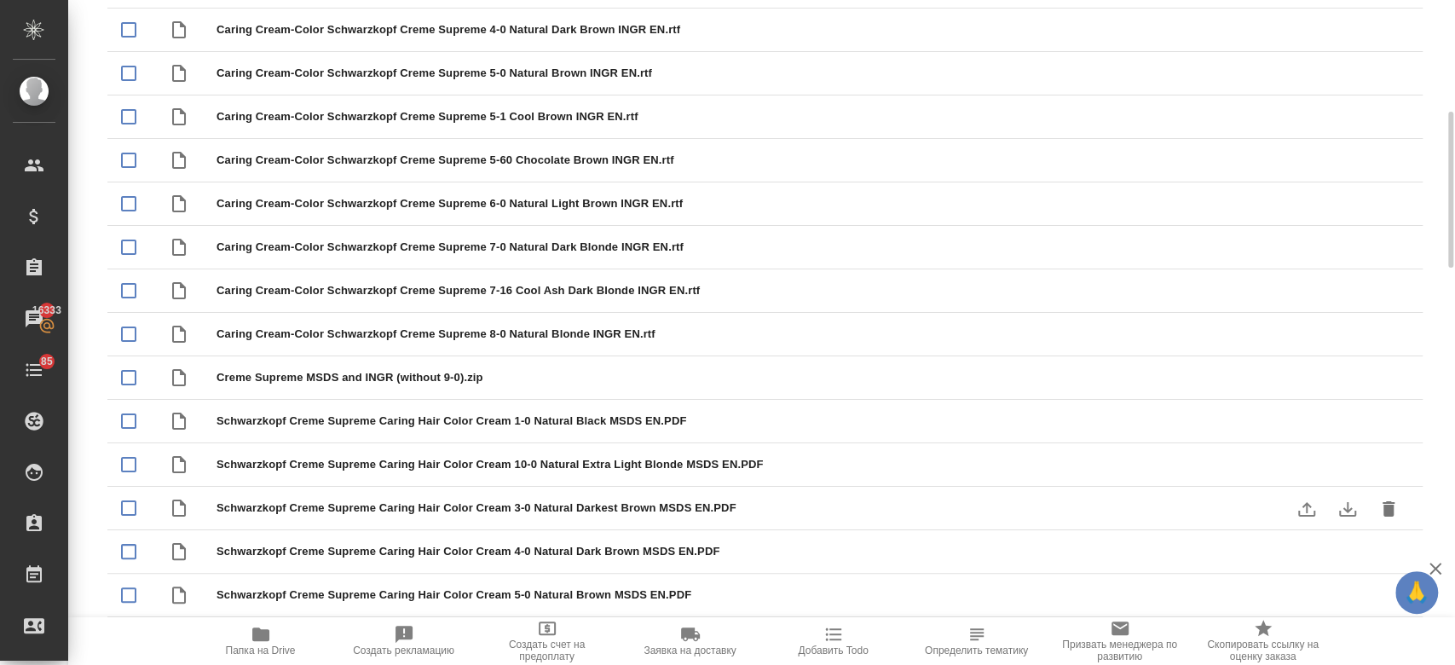
scroll to position [471, 0]
click at [1387, 378] on icon "delete" at bounding box center [1388, 377] width 12 height 15
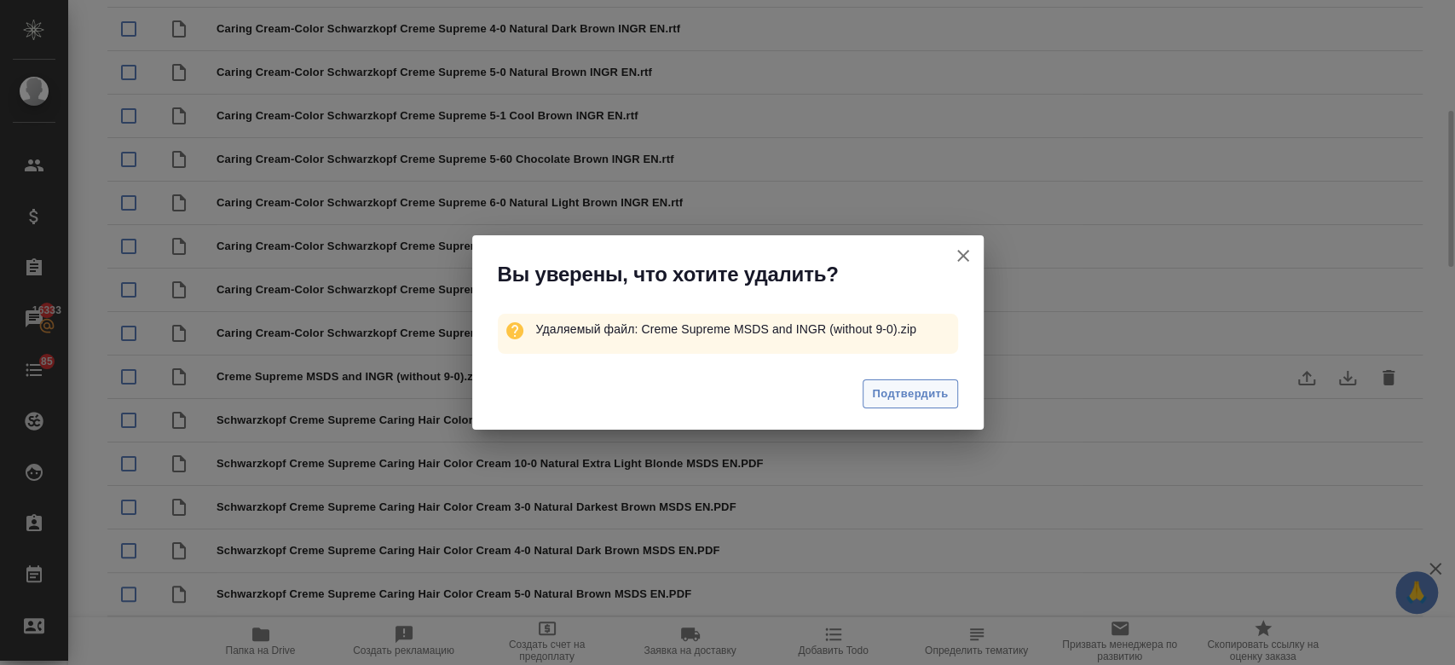
click at [900, 406] on button "Подтвердить" at bounding box center [909, 394] width 95 height 30
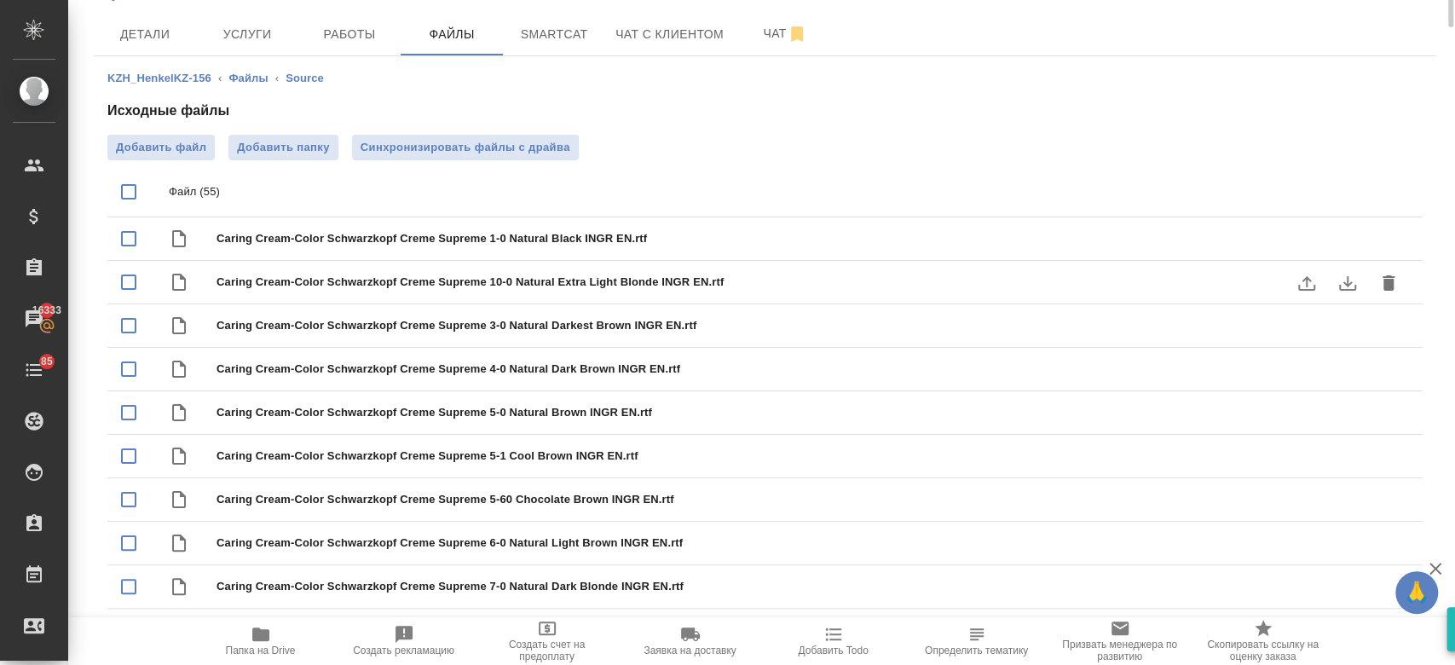
scroll to position [0, 0]
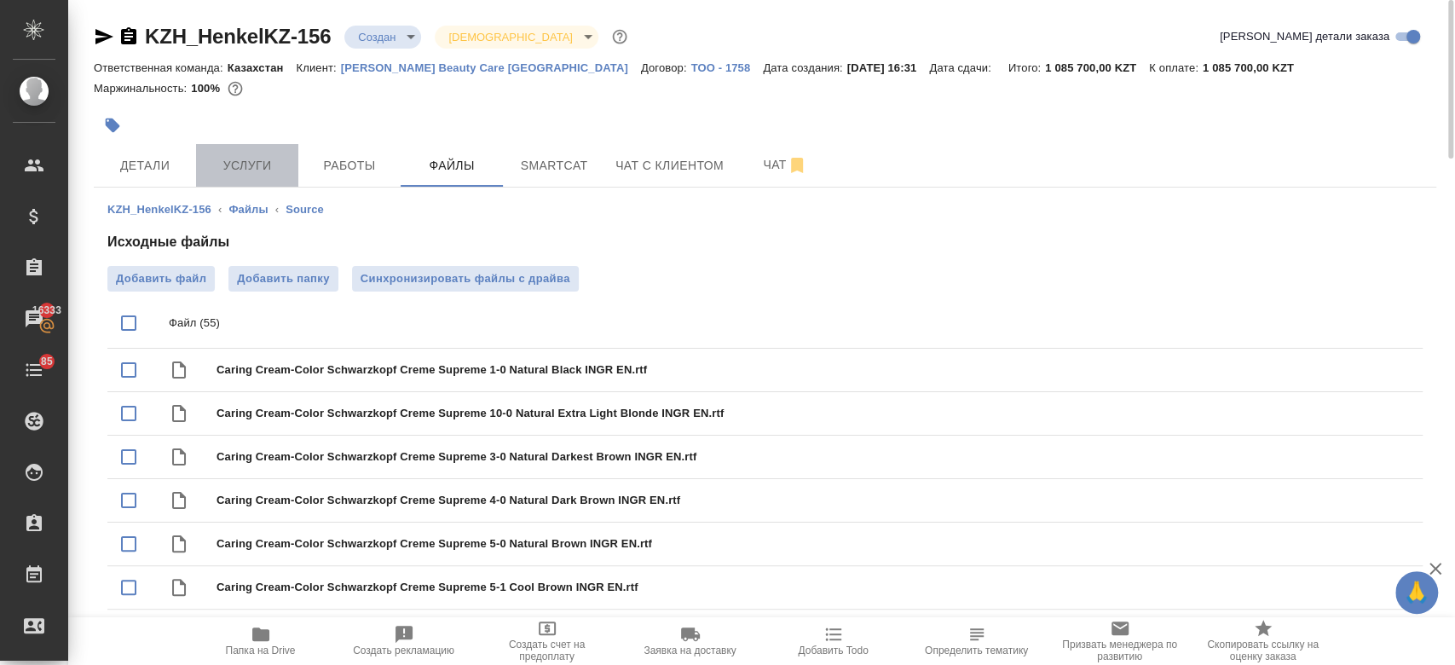
click at [244, 176] on button "Услуги" at bounding box center [247, 165] width 102 height 43
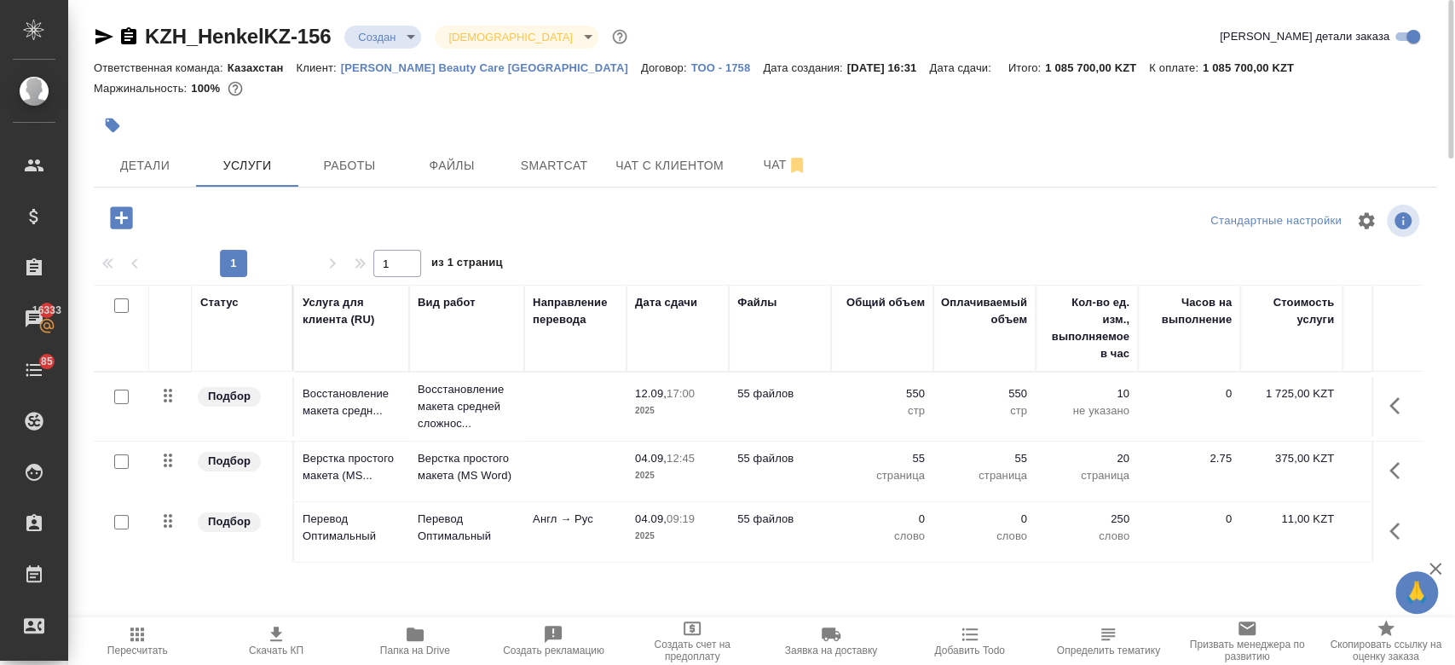
click at [123, 519] on input "checkbox" at bounding box center [121, 522] width 14 height 14
checkbox input "true"
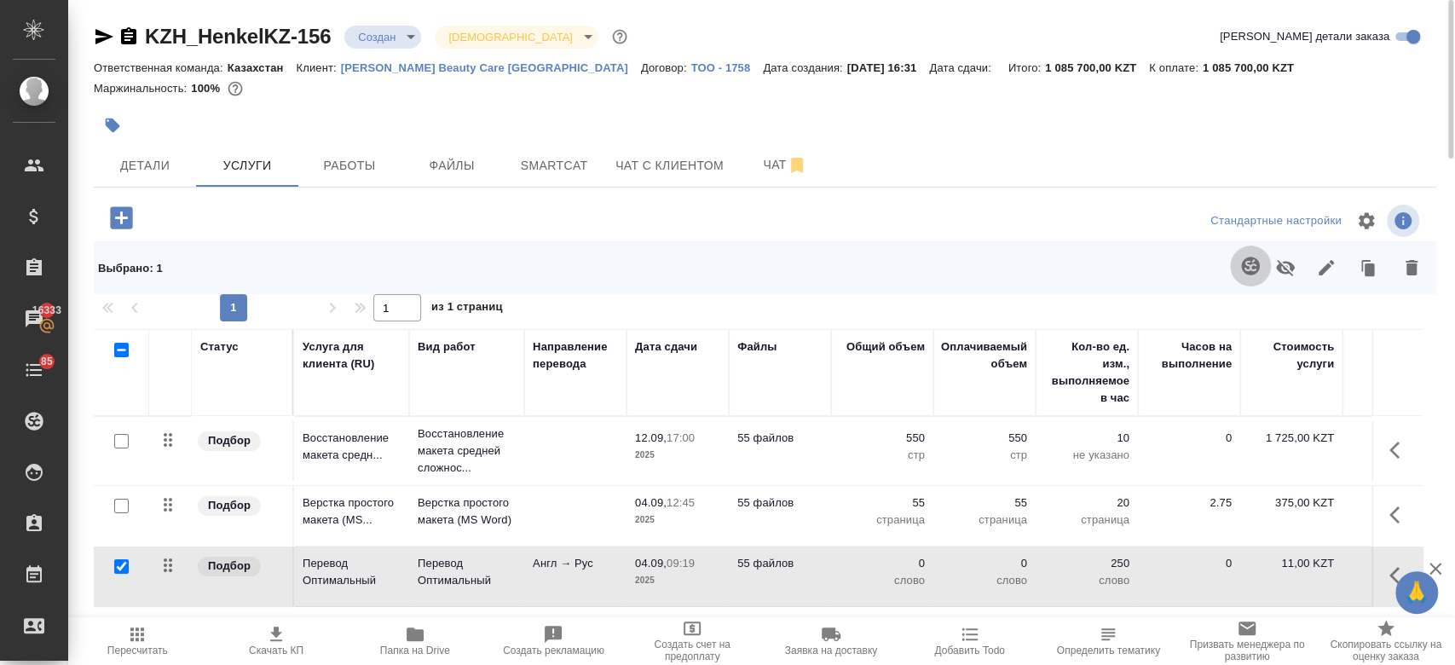
click at [1244, 276] on button "button" at bounding box center [1250, 265] width 41 height 41
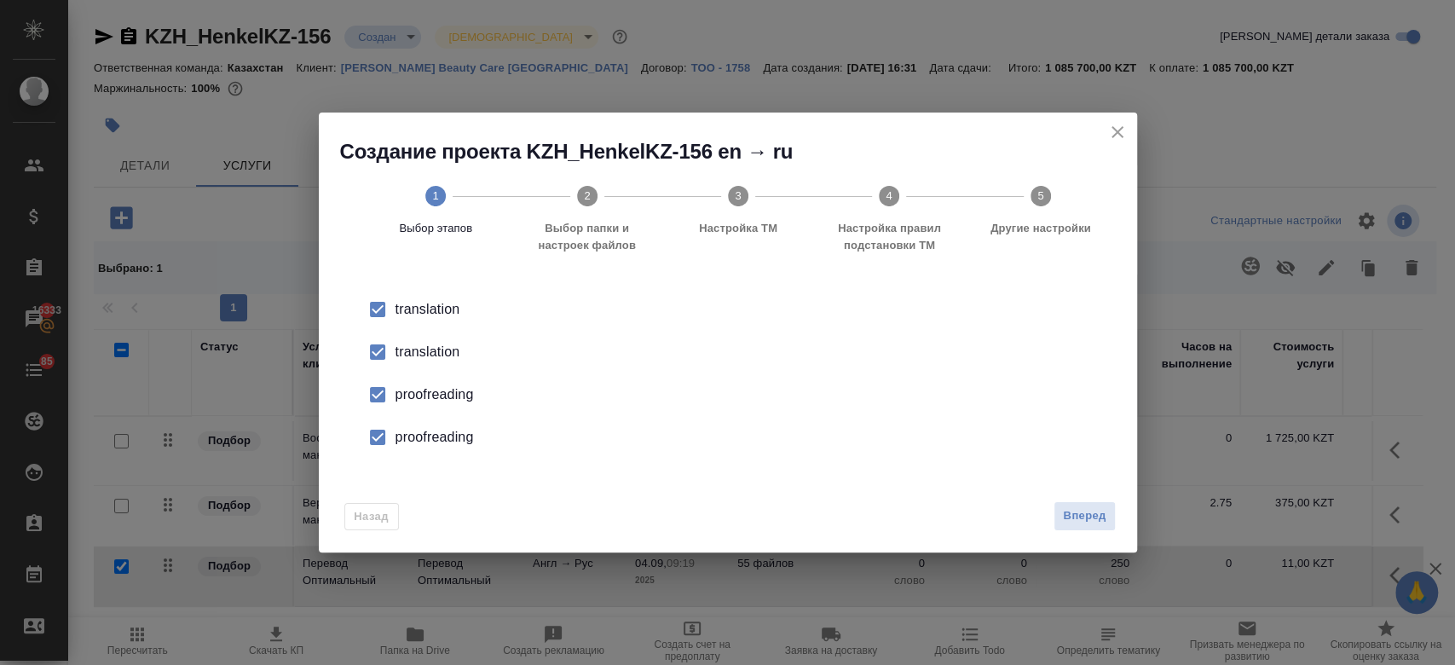
click at [418, 358] on div "translation" at bounding box center [745, 352] width 700 height 20
click at [429, 394] on div "proofreading" at bounding box center [745, 394] width 700 height 20
click at [433, 434] on div "proofreading" at bounding box center [745, 437] width 700 height 20
click at [1090, 521] on span "Вперед" at bounding box center [1084, 516] width 43 height 20
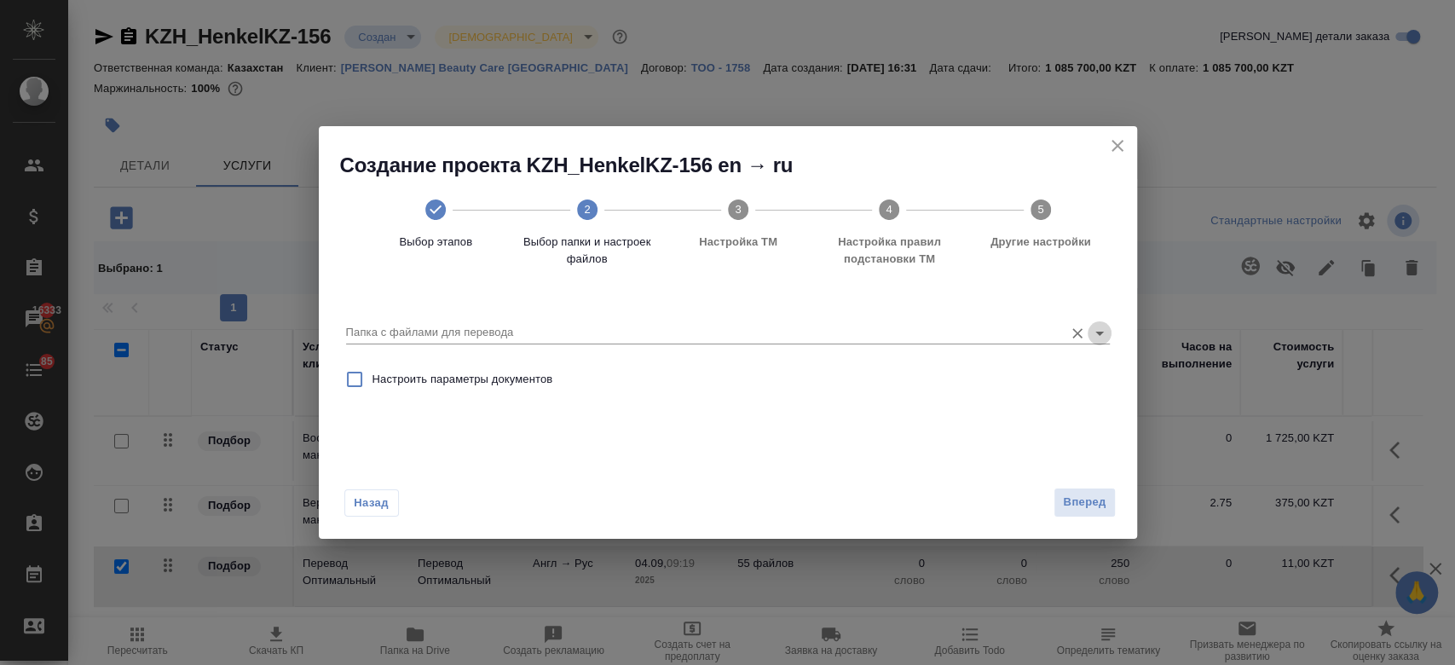
click at [1097, 331] on icon "Open" at bounding box center [1099, 333] width 20 height 20
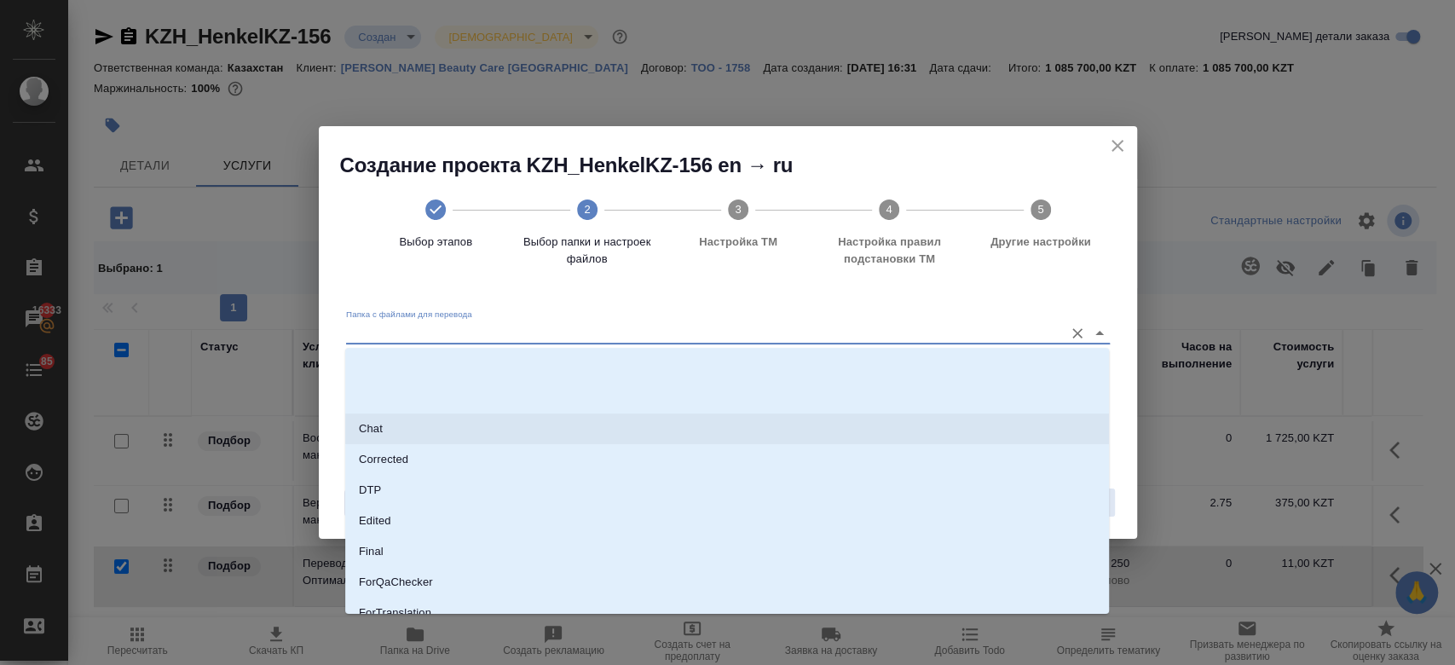
scroll to position [169, 0]
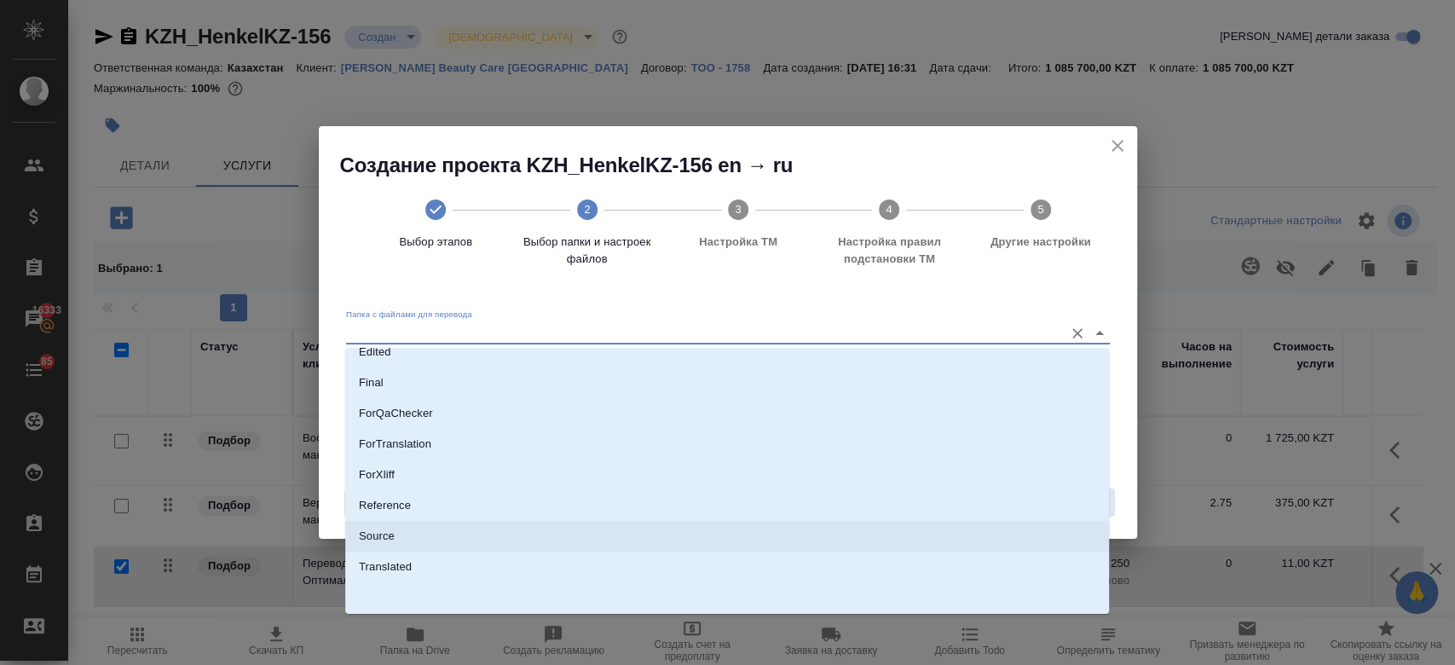
click at [700, 533] on li "Source" at bounding box center [726, 536] width 763 height 31
type input "Source"
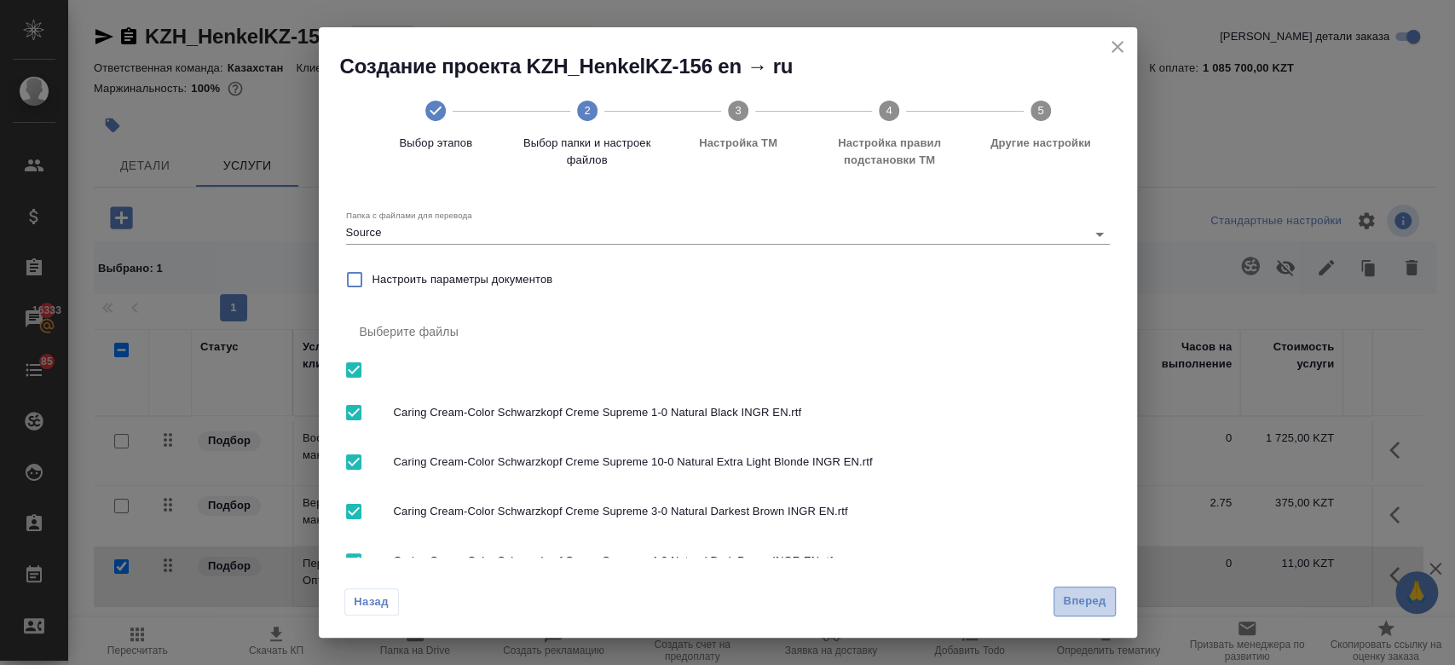
click at [1096, 598] on span "Вперед" at bounding box center [1084, 601] width 43 height 20
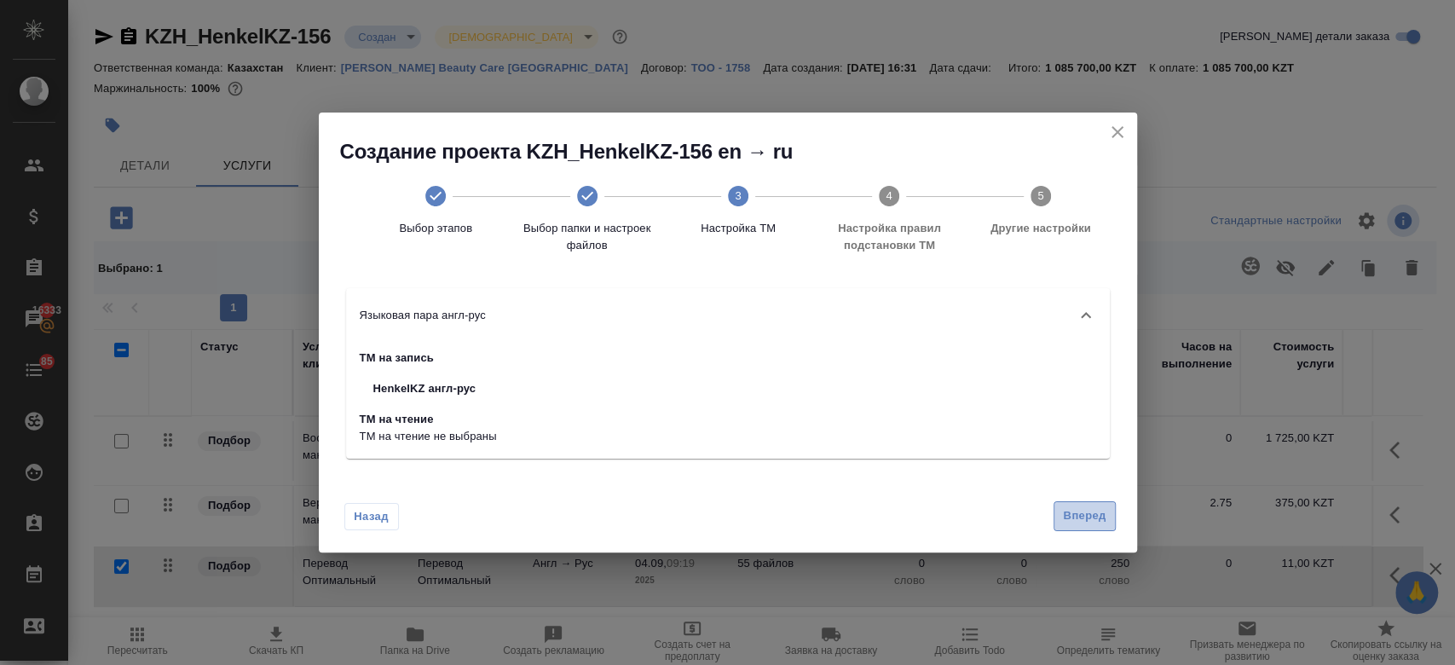
click at [1071, 524] on span "Вперед" at bounding box center [1084, 516] width 43 height 20
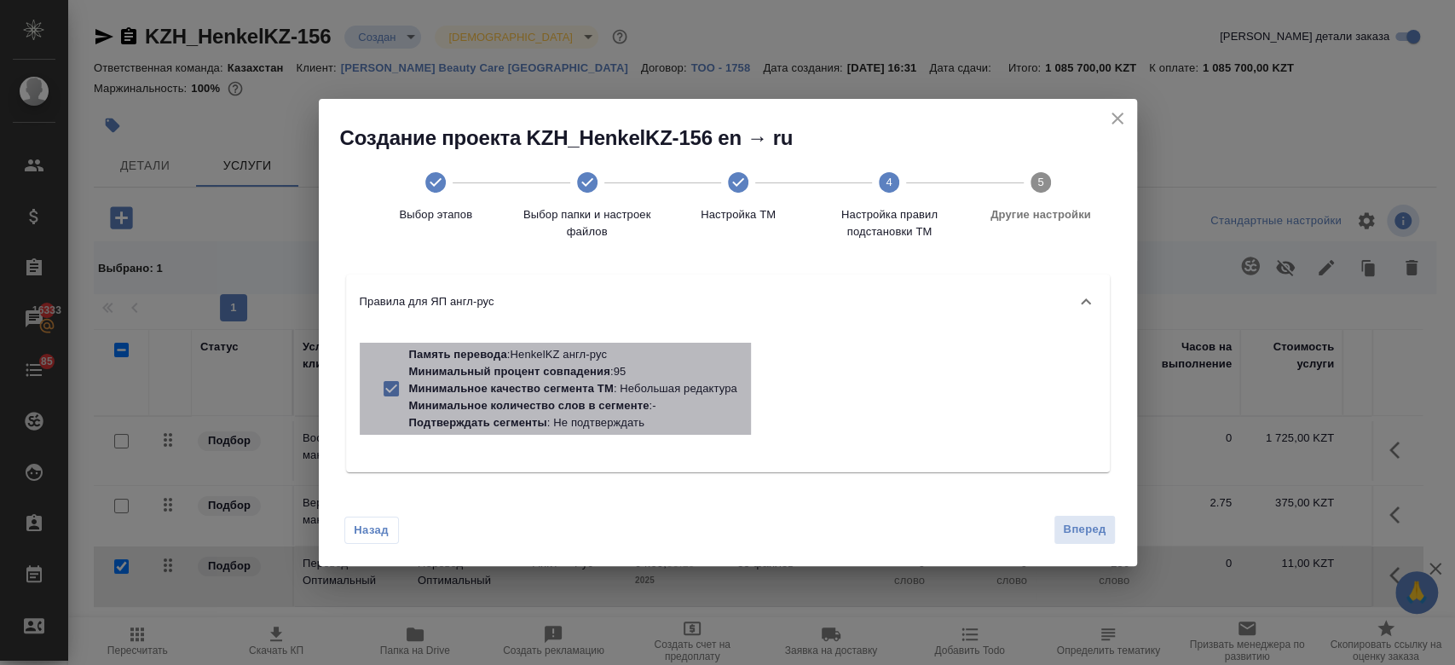
click at [671, 396] on p "Минимальное качество сегмента ТМ : Небольшая редактура" at bounding box center [573, 388] width 328 height 17
checkbox input "false"
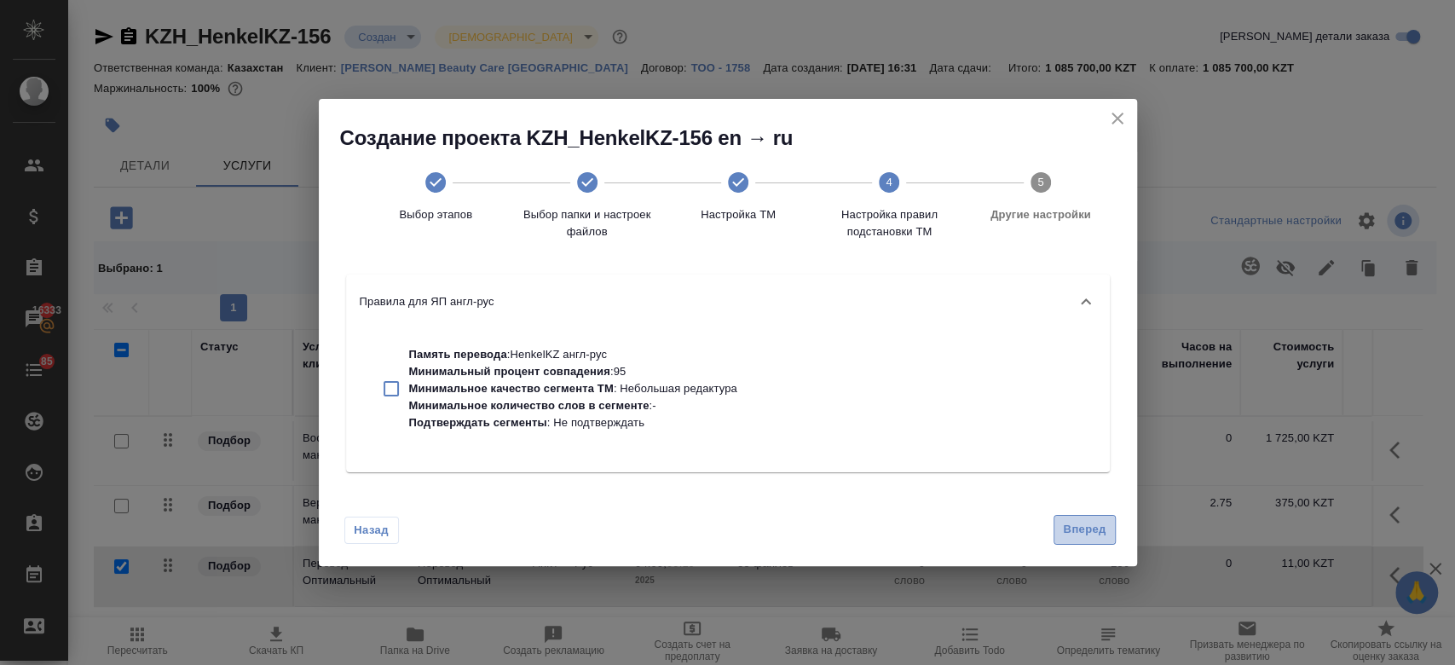
click at [1111, 532] on button "Вперед" at bounding box center [1083, 530] width 61 height 30
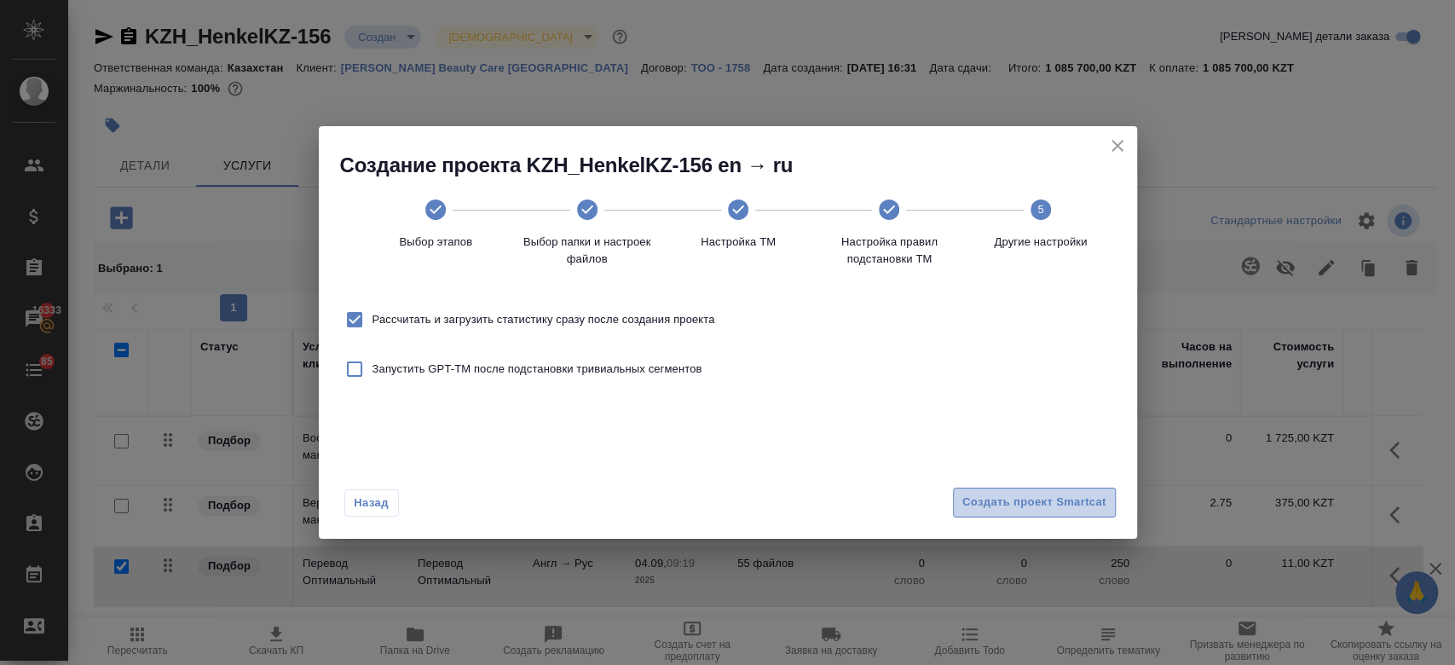
click at [1046, 501] on span "Создать проект Smartcat" at bounding box center [1034, 503] width 144 height 20
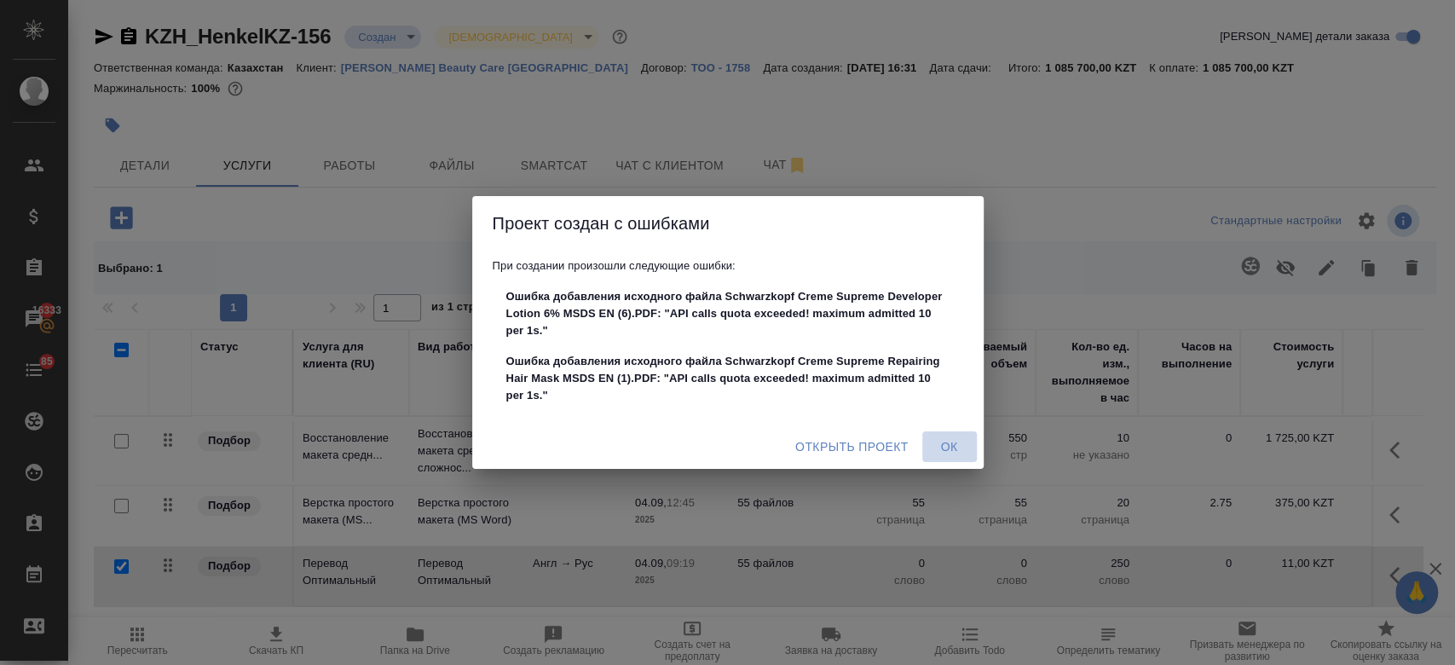
click at [958, 446] on span "Ок" at bounding box center [949, 446] width 41 height 21
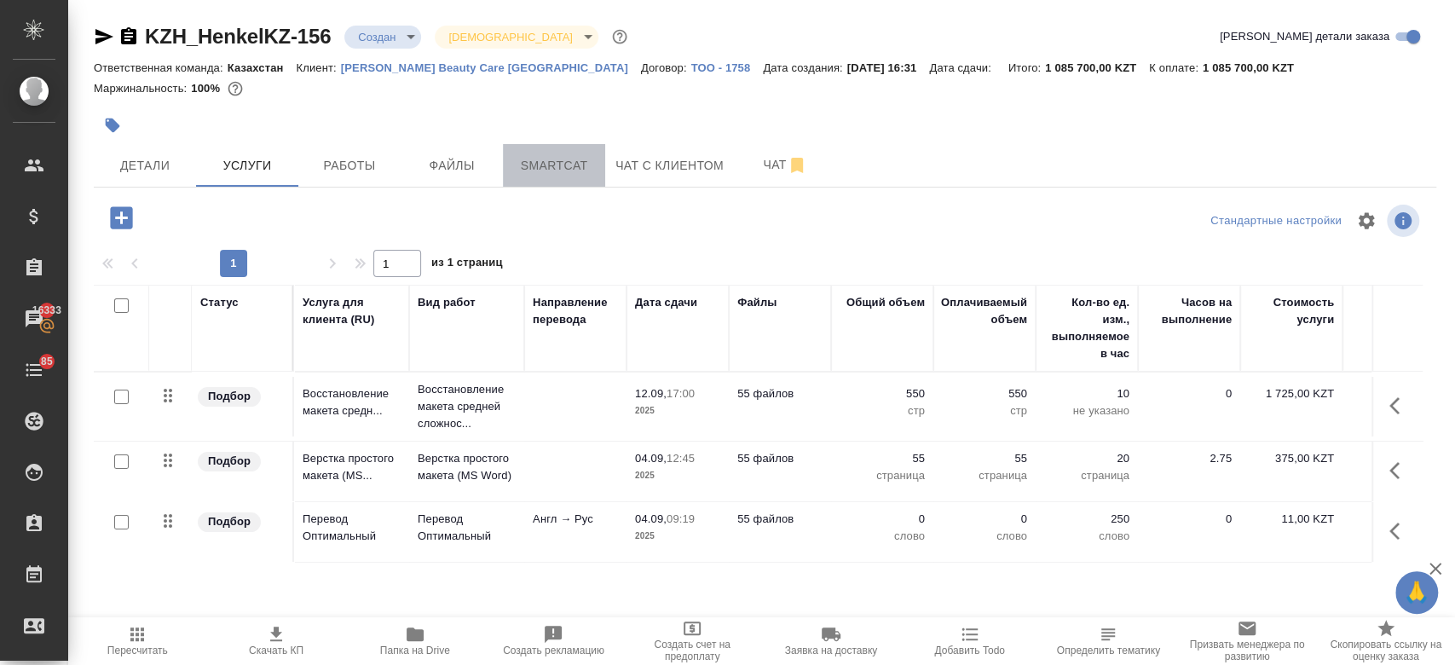
click at [551, 176] on button "Smartcat" at bounding box center [554, 165] width 102 height 43
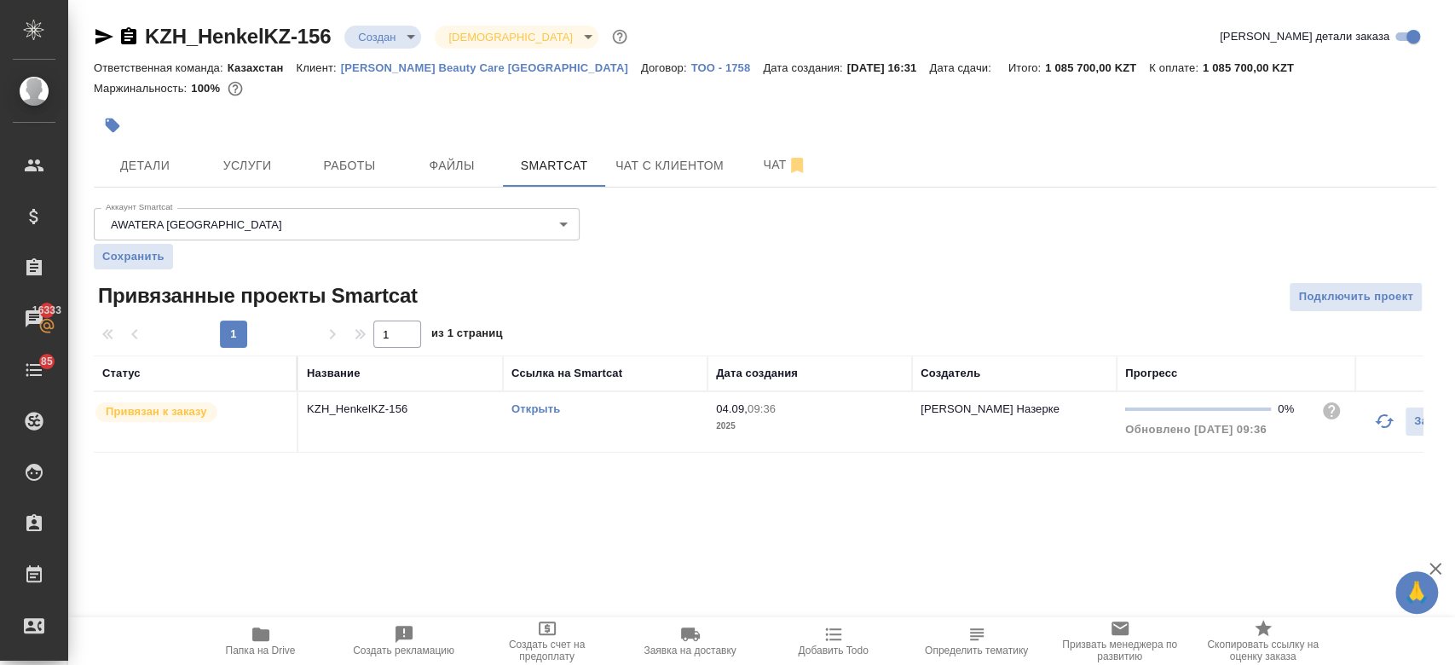
click at [541, 403] on link "Открыть" at bounding box center [535, 408] width 49 height 13
click at [204, 162] on button "Услуги" at bounding box center [247, 165] width 102 height 43
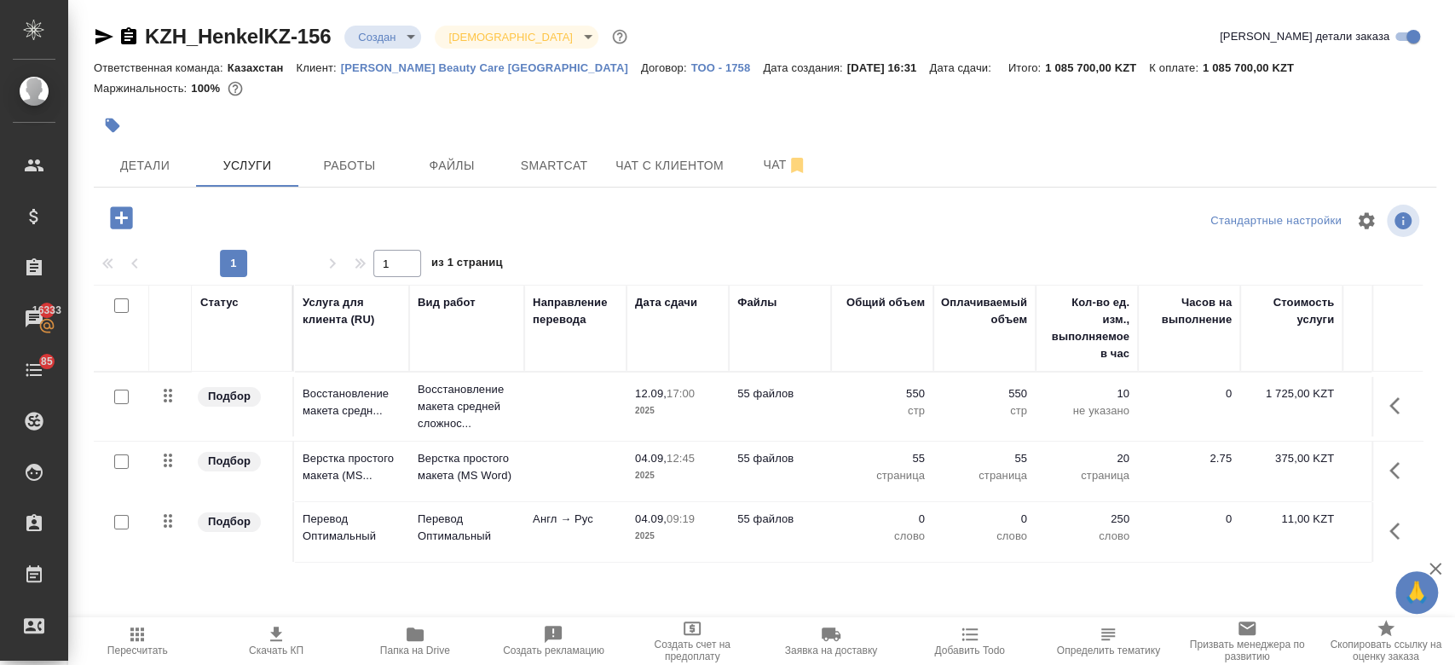
click at [498, 546] on td "Перевод Оптимальный" at bounding box center [466, 532] width 115 height 60
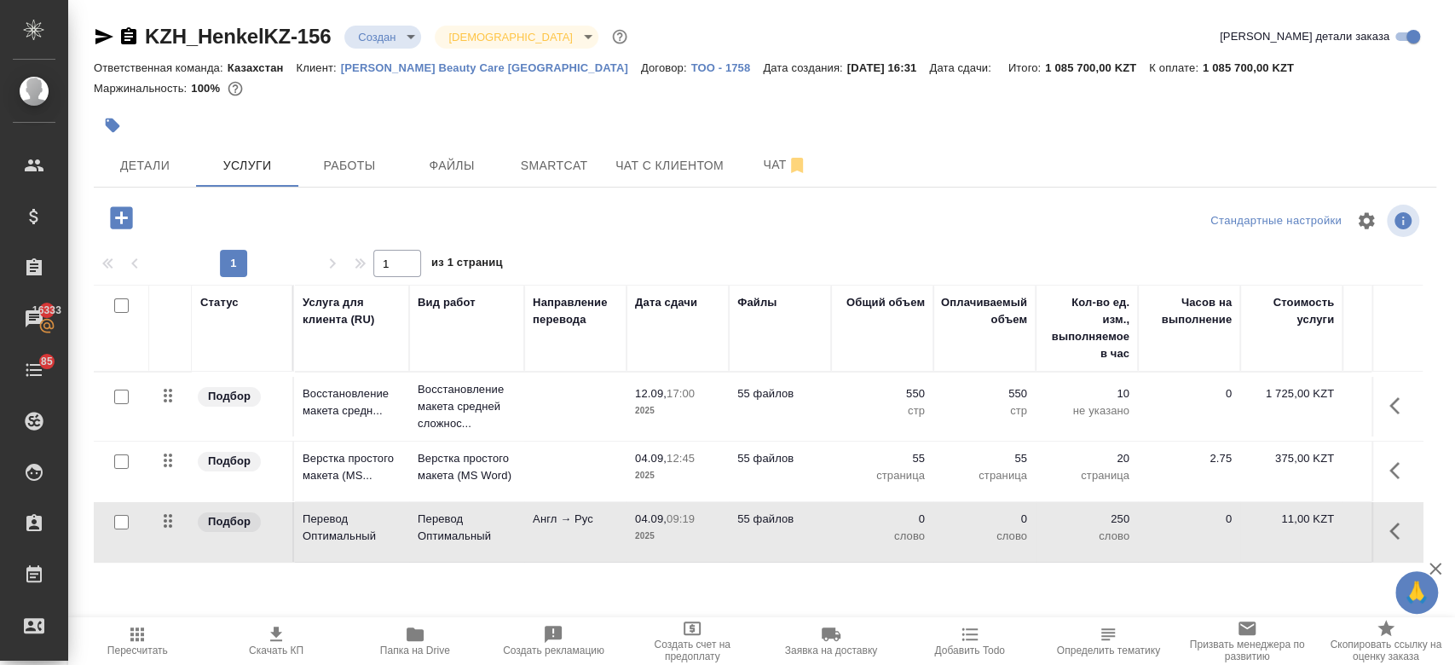
click at [498, 546] on td "Перевод Оптимальный" at bounding box center [466, 532] width 115 height 60
click at [464, 530] on p "Перевод Оптимальный" at bounding box center [467, 527] width 98 height 34
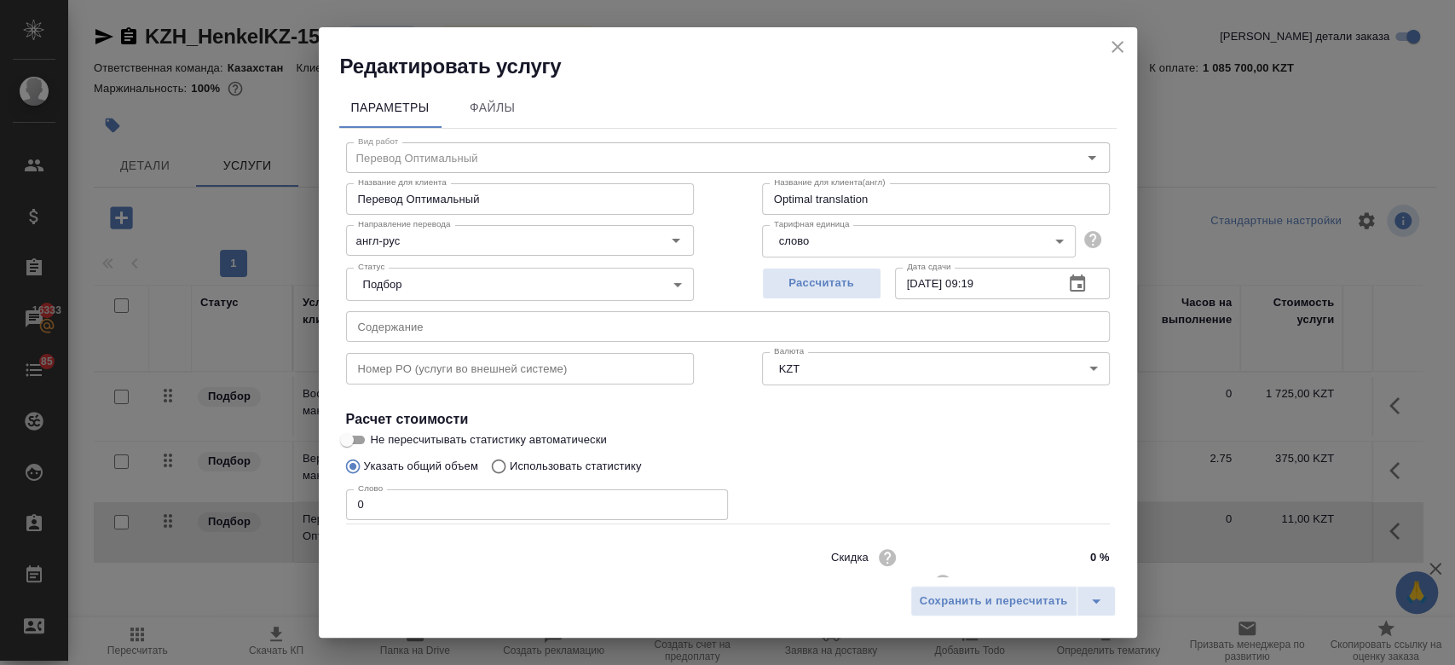
click at [559, 466] on p "Использовать статистику" at bounding box center [576, 466] width 132 height 17
click at [510, 466] on input "Использовать статистику" at bounding box center [495, 466] width 27 height 32
radio input "true"
radio input "false"
click at [1080, 549] on icon at bounding box center [1088, 546] width 17 height 12
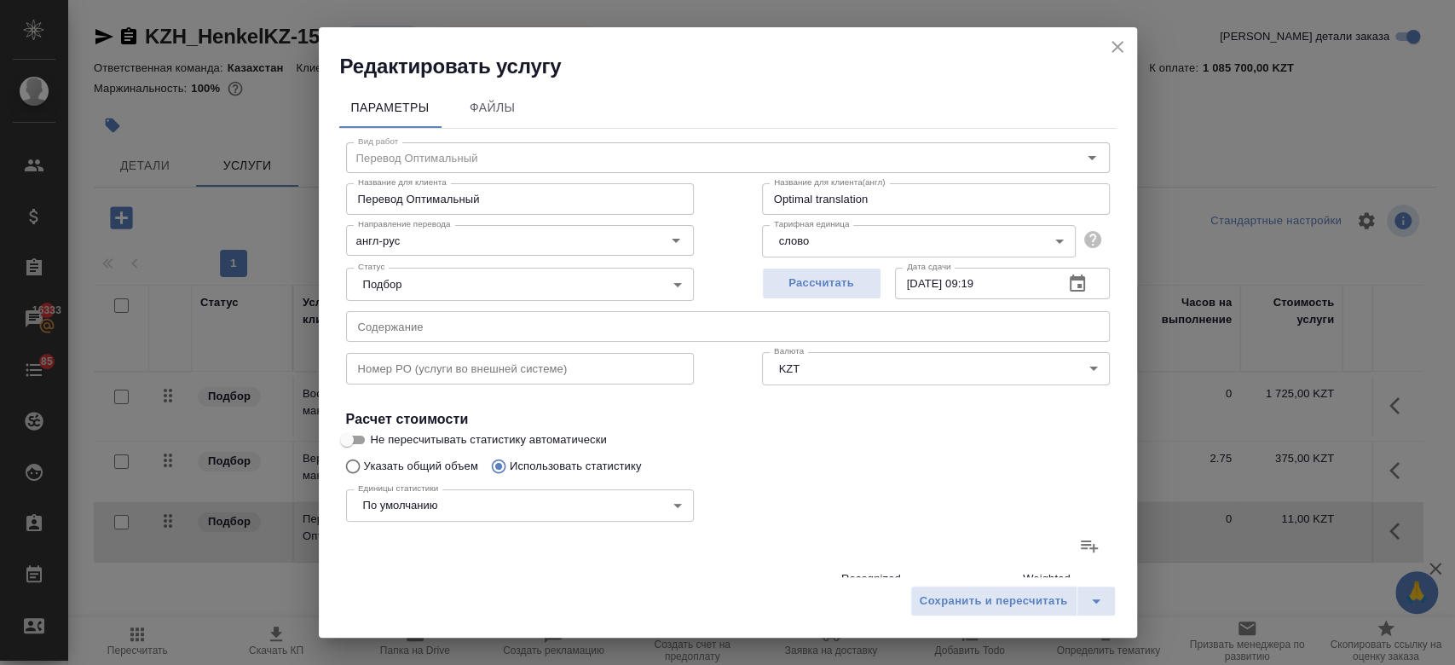
click at [0, 0] on input "file" at bounding box center [0, 0] width 0 height 0
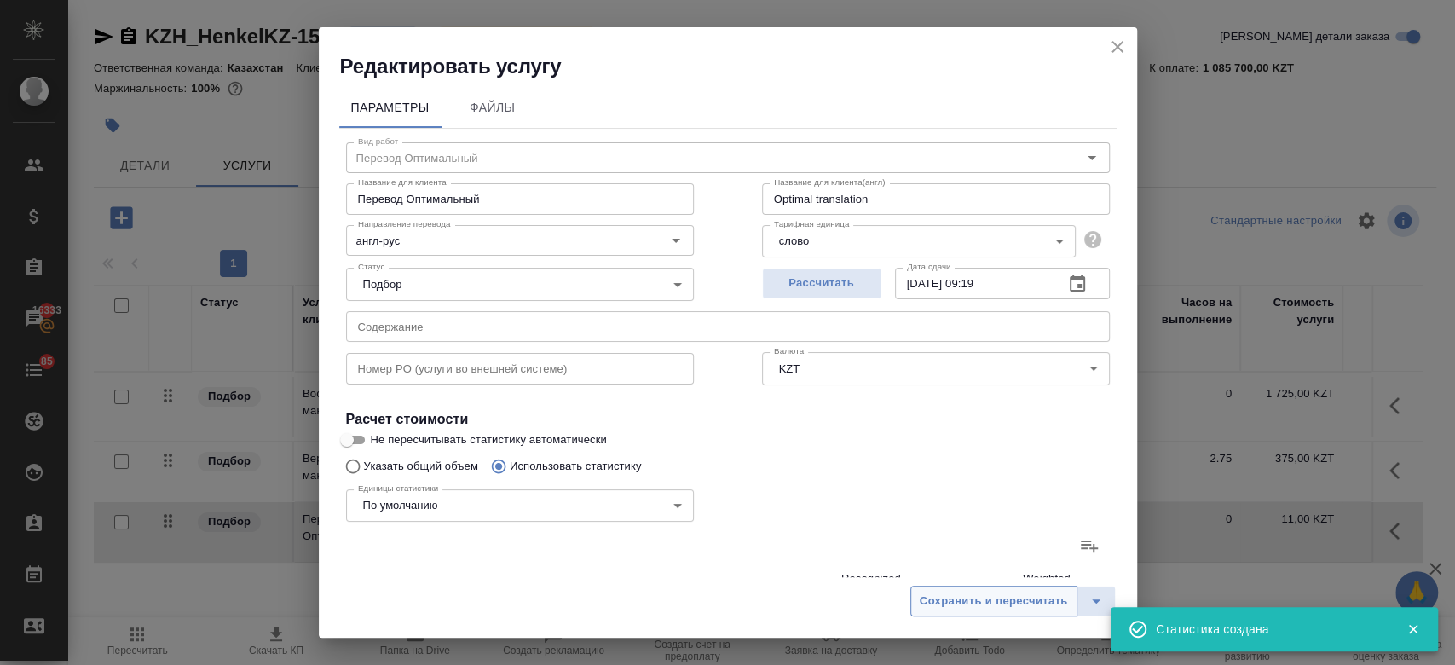
type input "25957"
type input "112035"
type input "751615"
type input "390"
type input "1218"
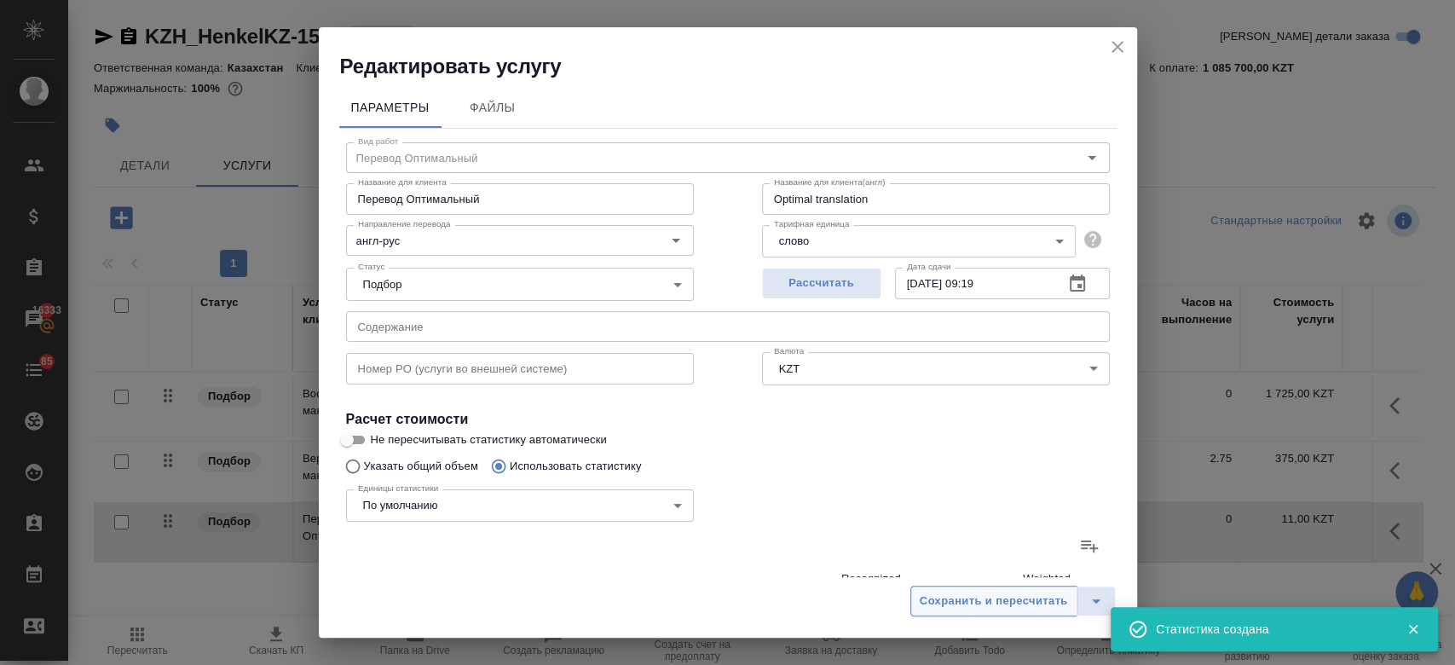
type input "8521"
type input "6701"
type input "28439"
type input "196974"
type input "4450"
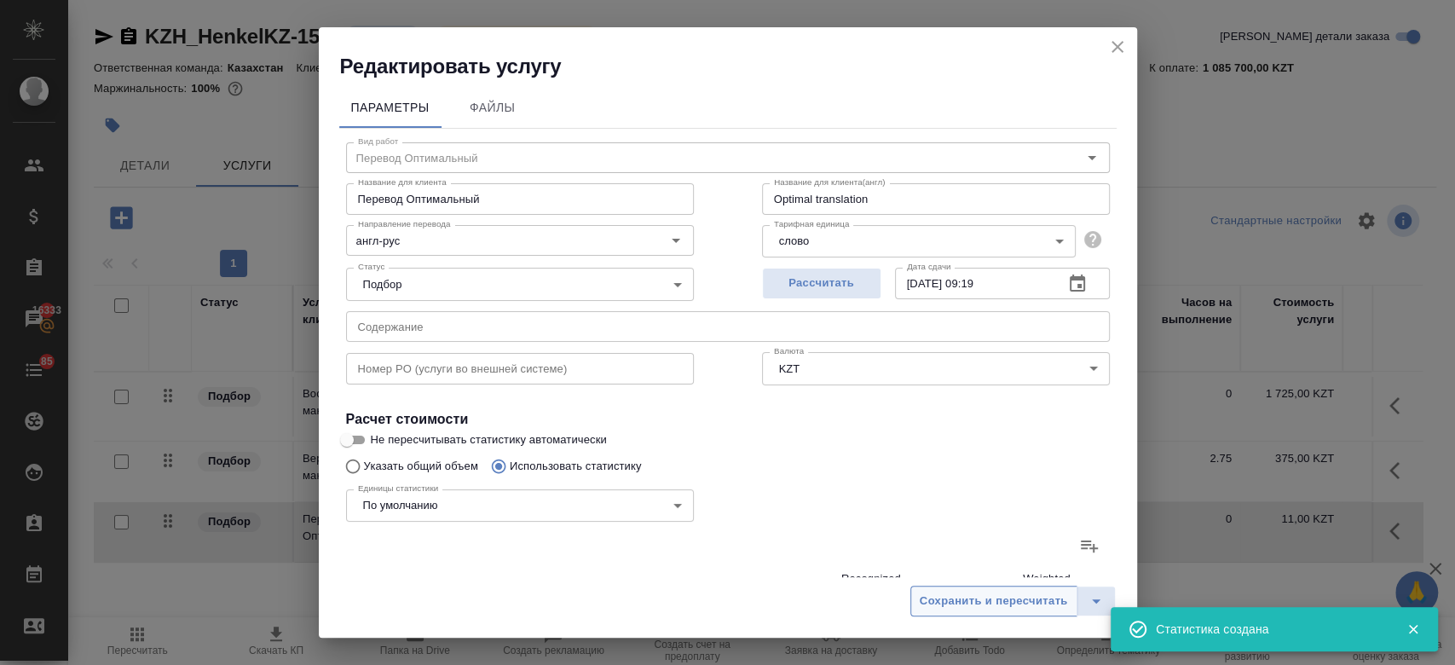
type input "10071"
type input "59713"
type input "28"
type input "133"
type input "824"
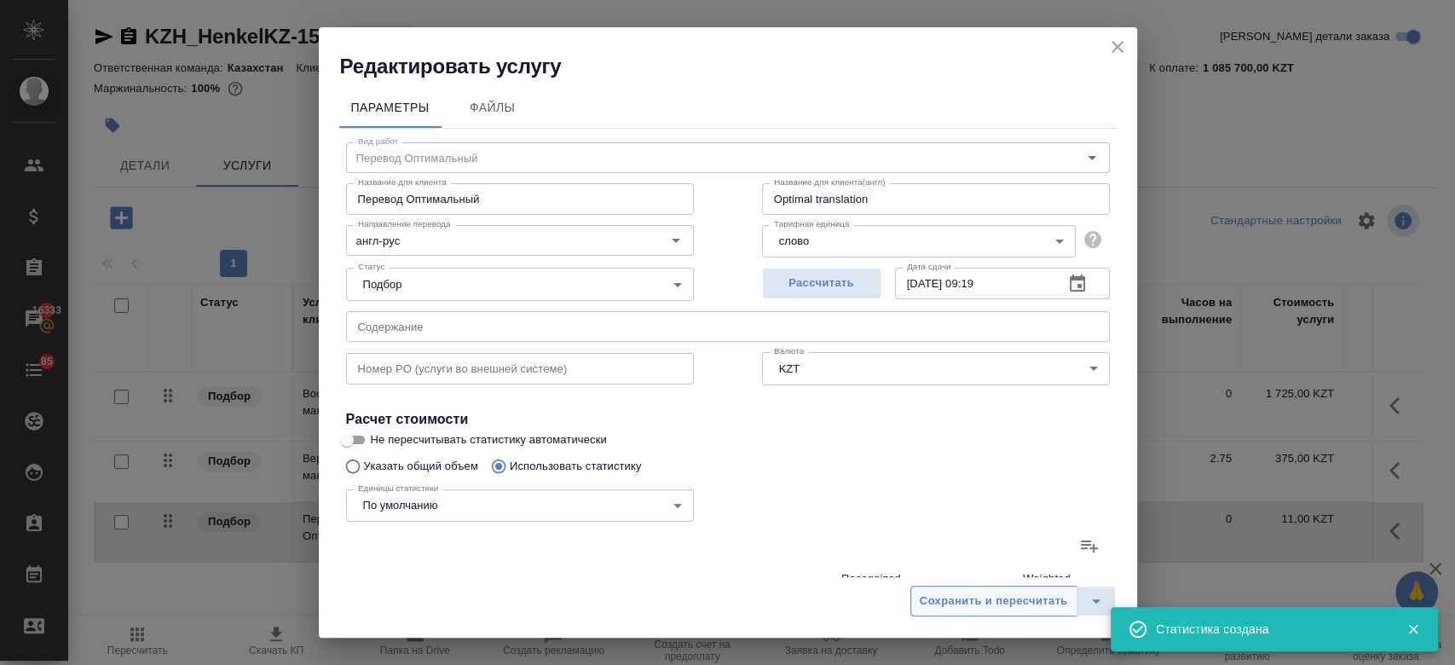
type input "33"
type input "265"
type input "1716"
type input "82"
type input "375"
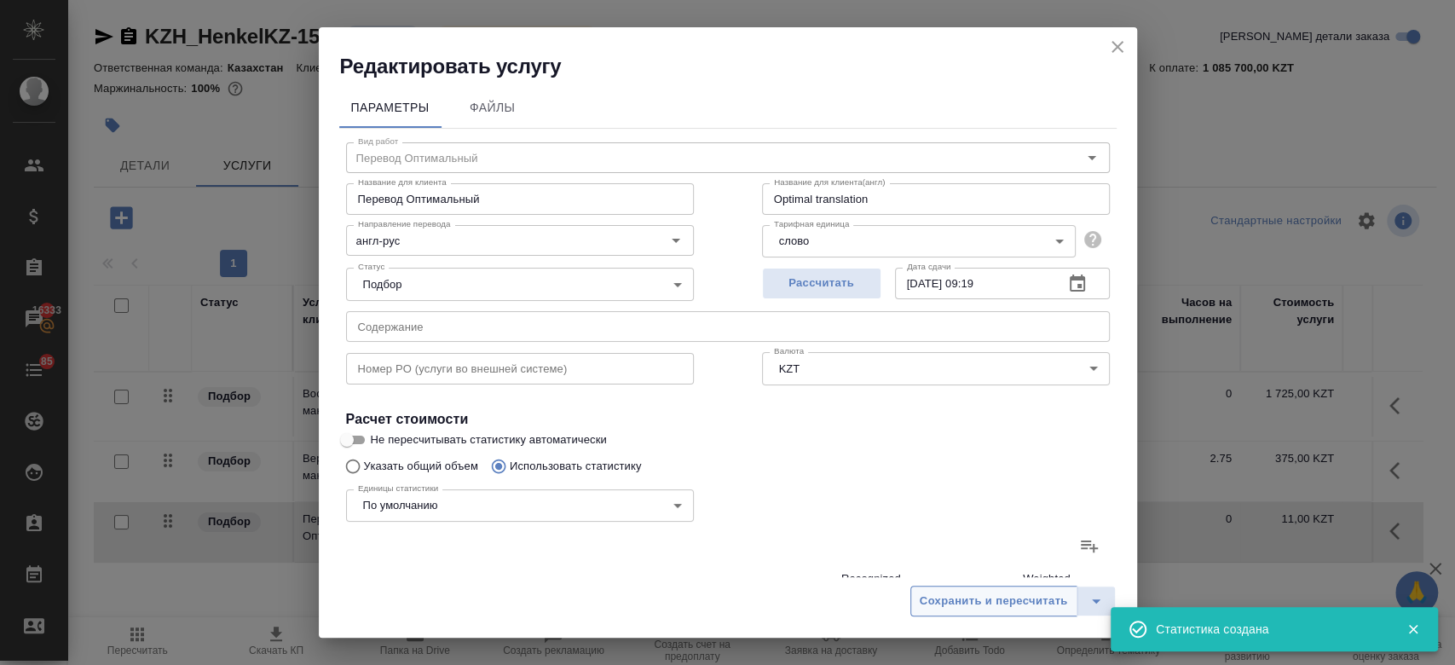
type input "2346"
type input "400"
type input "1841"
type input "12254"
type input "30950"
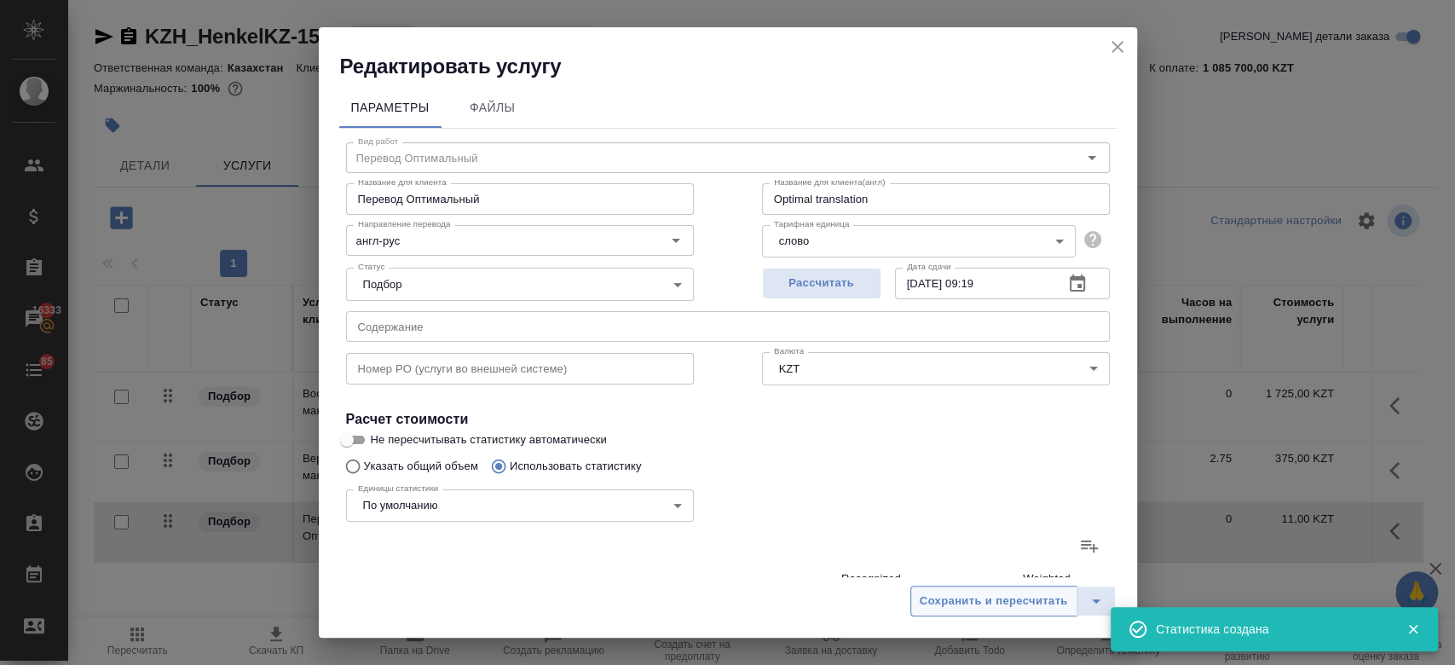
type input "124720"
type input "828468"
type input "38041"
type input "154377"
type input "1033963"
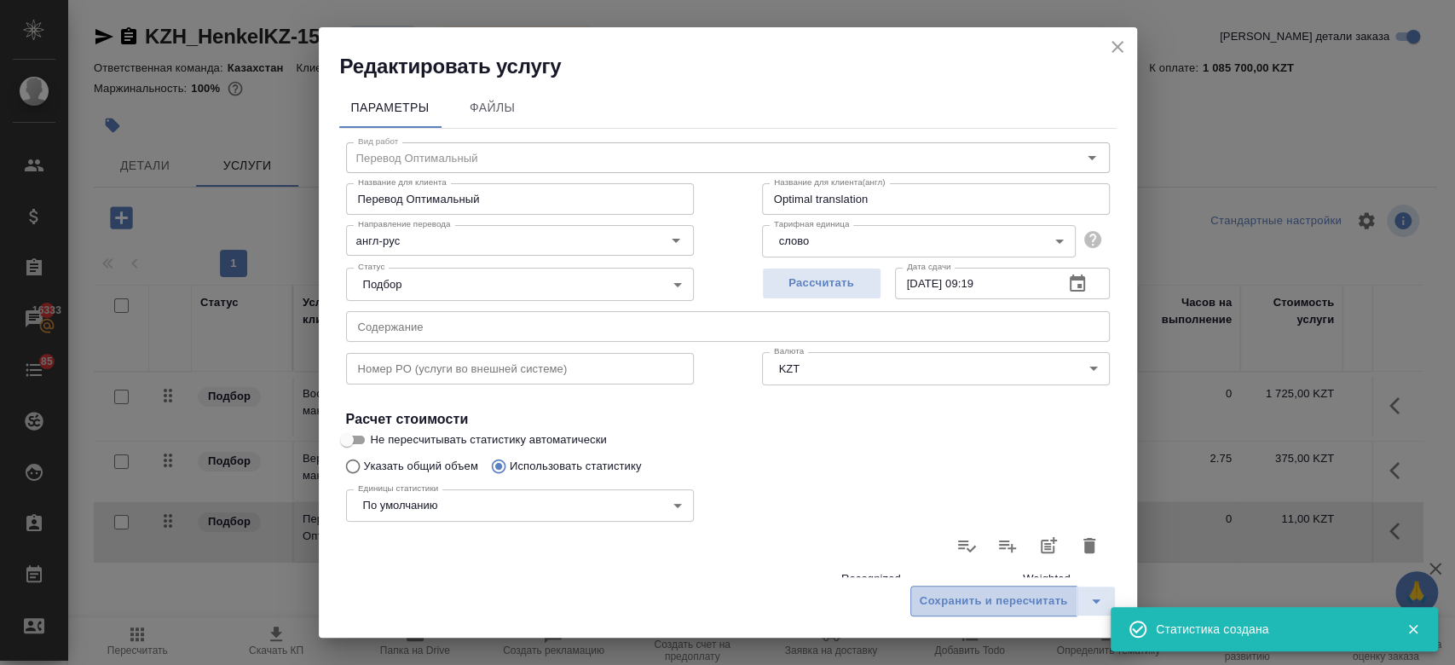
click at [956, 616] on button "Сохранить и пересчитать" at bounding box center [993, 600] width 167 height 31
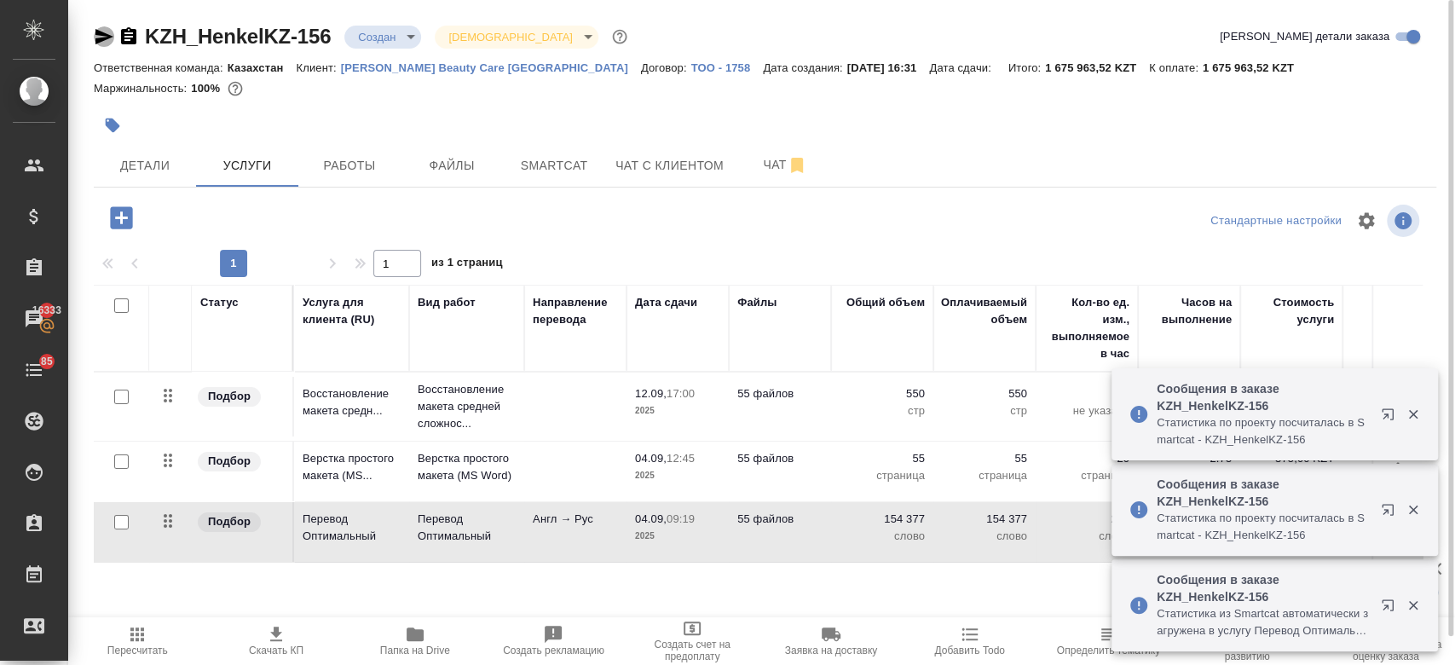
click at [98, 43] on icon "button" at bounding box center [104, 36] width 18 height 15
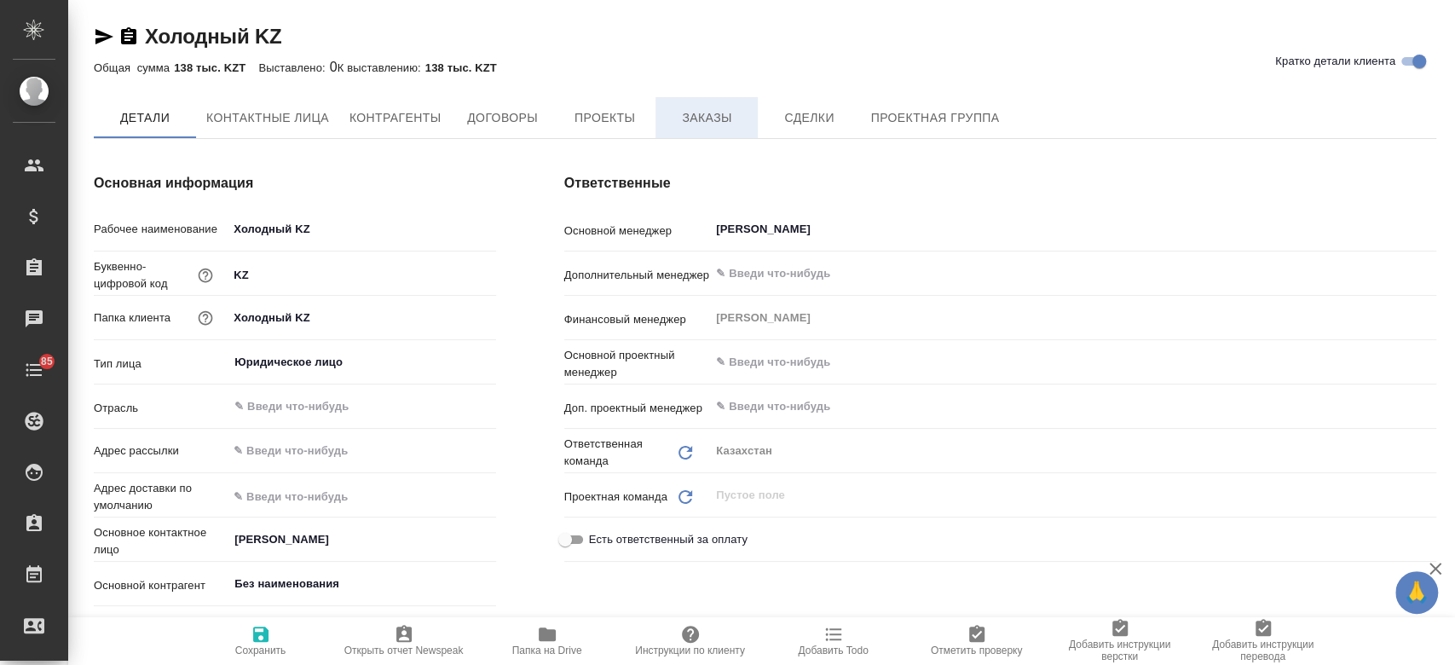
type textarea "x"
type input "(KZ) ТОО «Атлас Лэнгвидж Сервисез»"
type textarea "x"
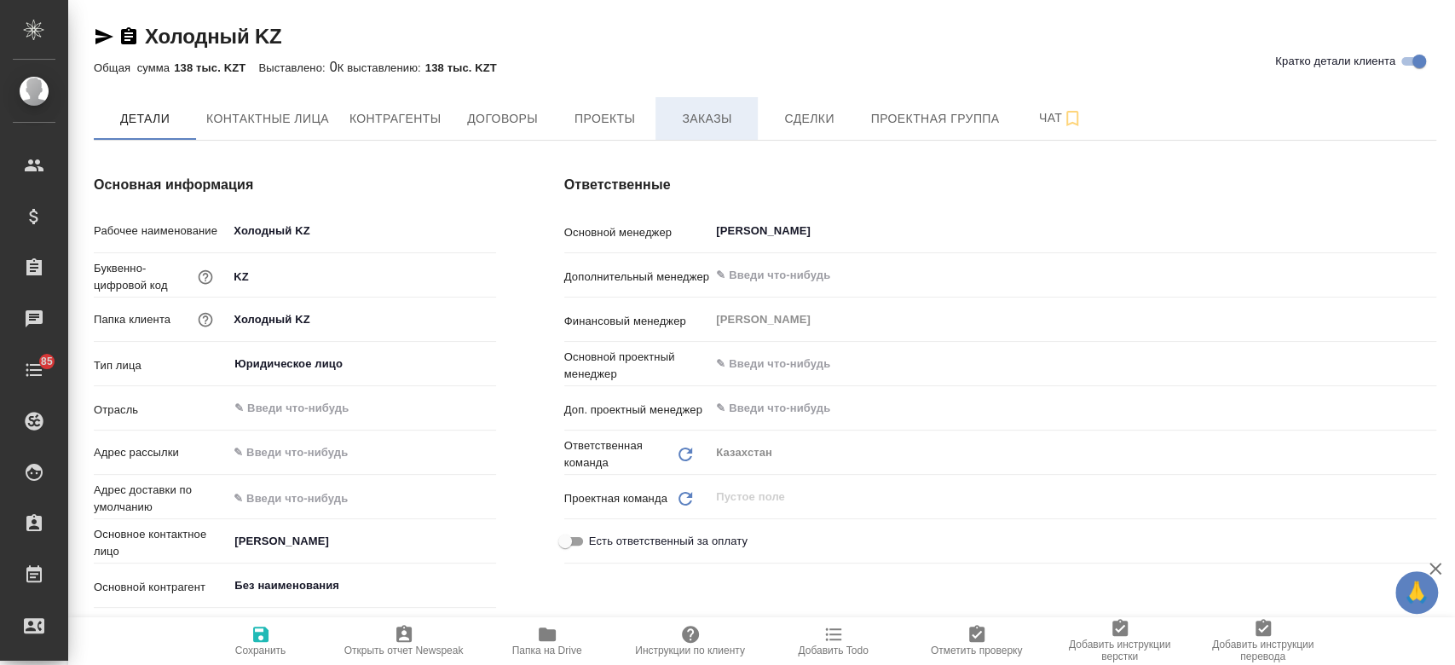
click at [698, 123] on span "Заказы" at bounding box center [706, 118] width 82 height 21
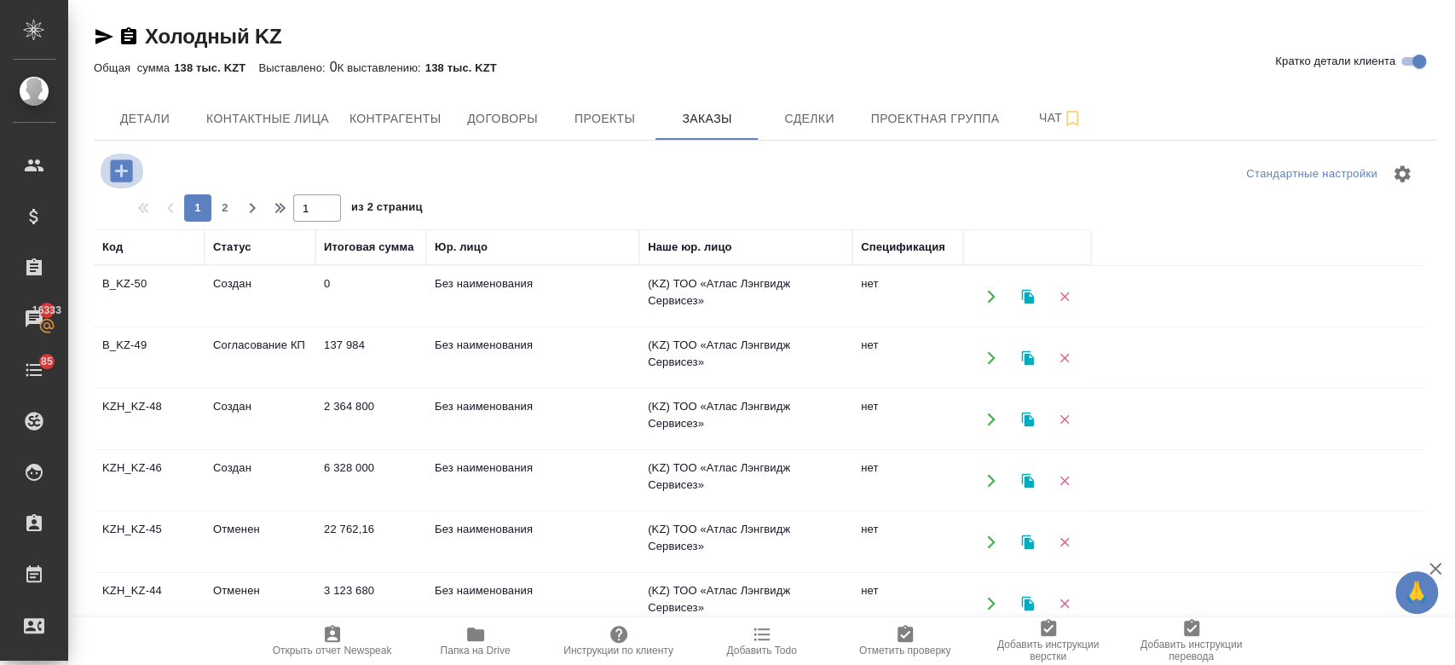
click at [130, 161] on icon "button" at bounding box center [121, 170] width 22 height 22
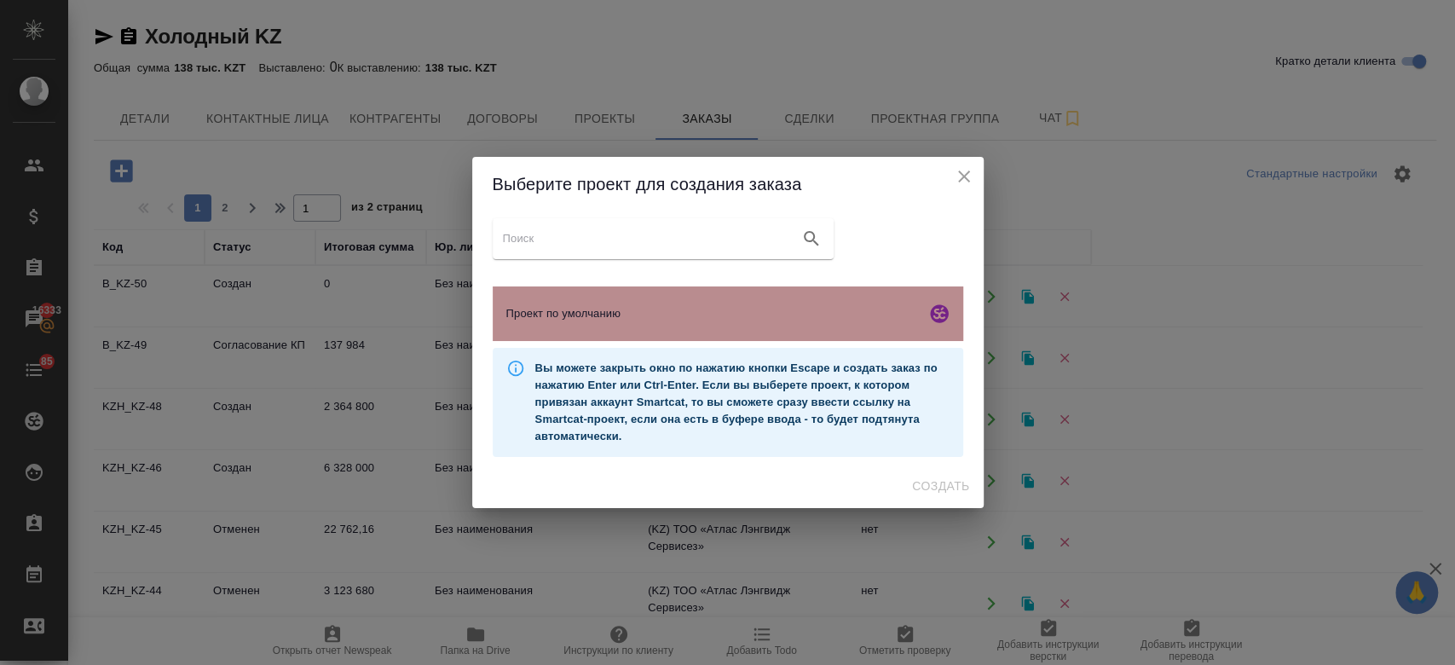
click at [703, 336] on div "Проект по умолчанию" at bounding box center [728, 313] width 470 height 55
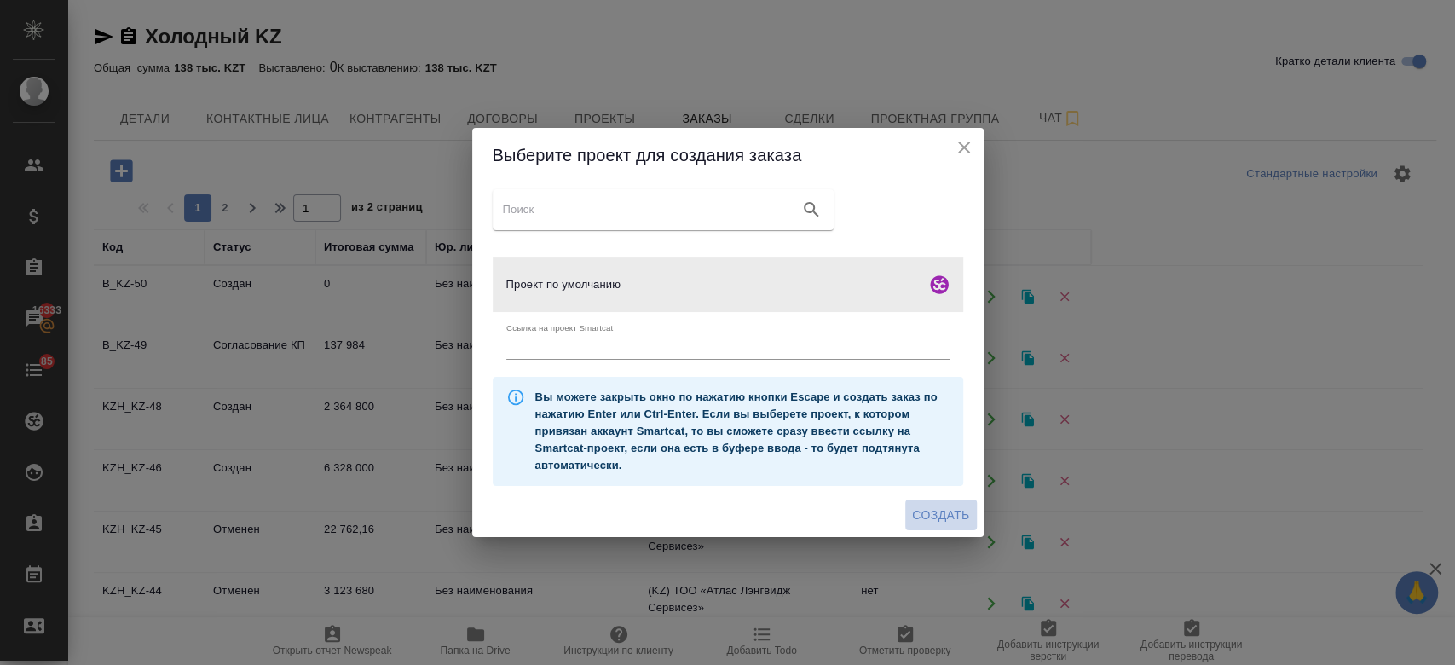
click at [948, 510] on span "Создать" at bounding box center [940, 514] width 57 height 21
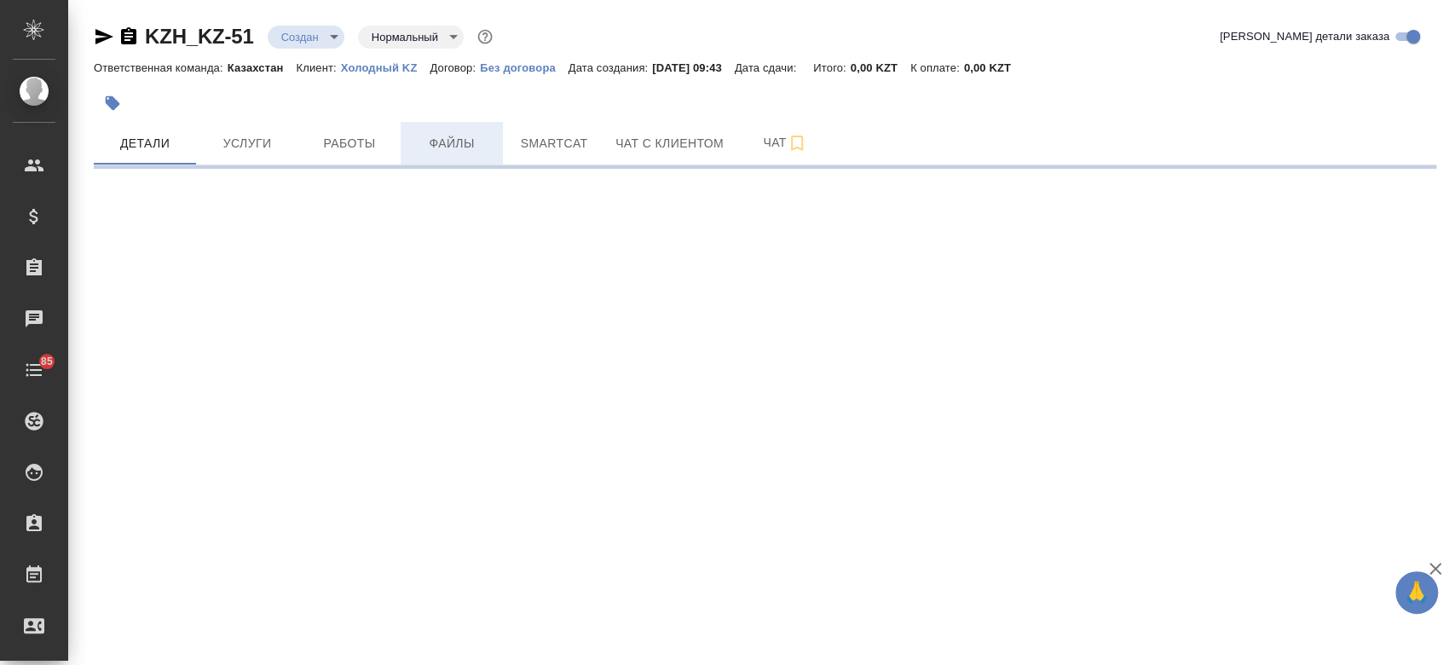
select select "RU"
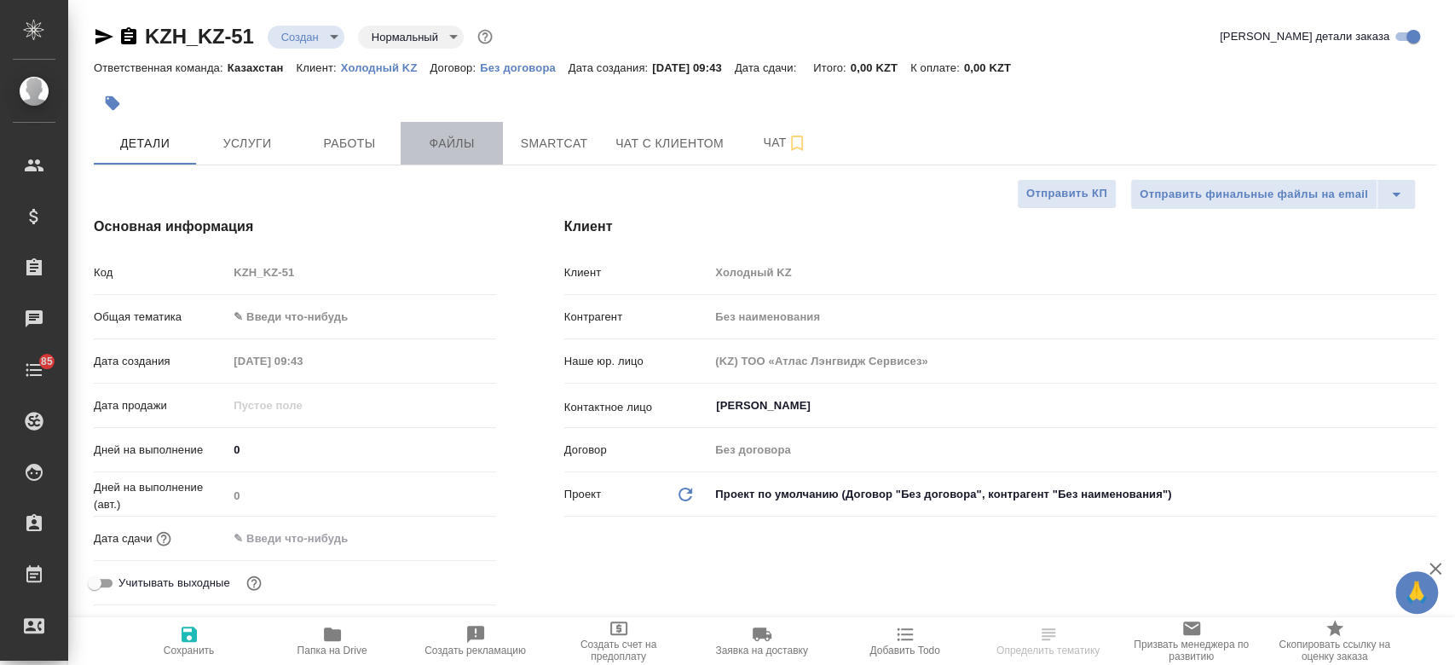
type textarea "x"
click at [478, 146] on span "Файлы" at bounding box center [452, 143] width 82 height 21
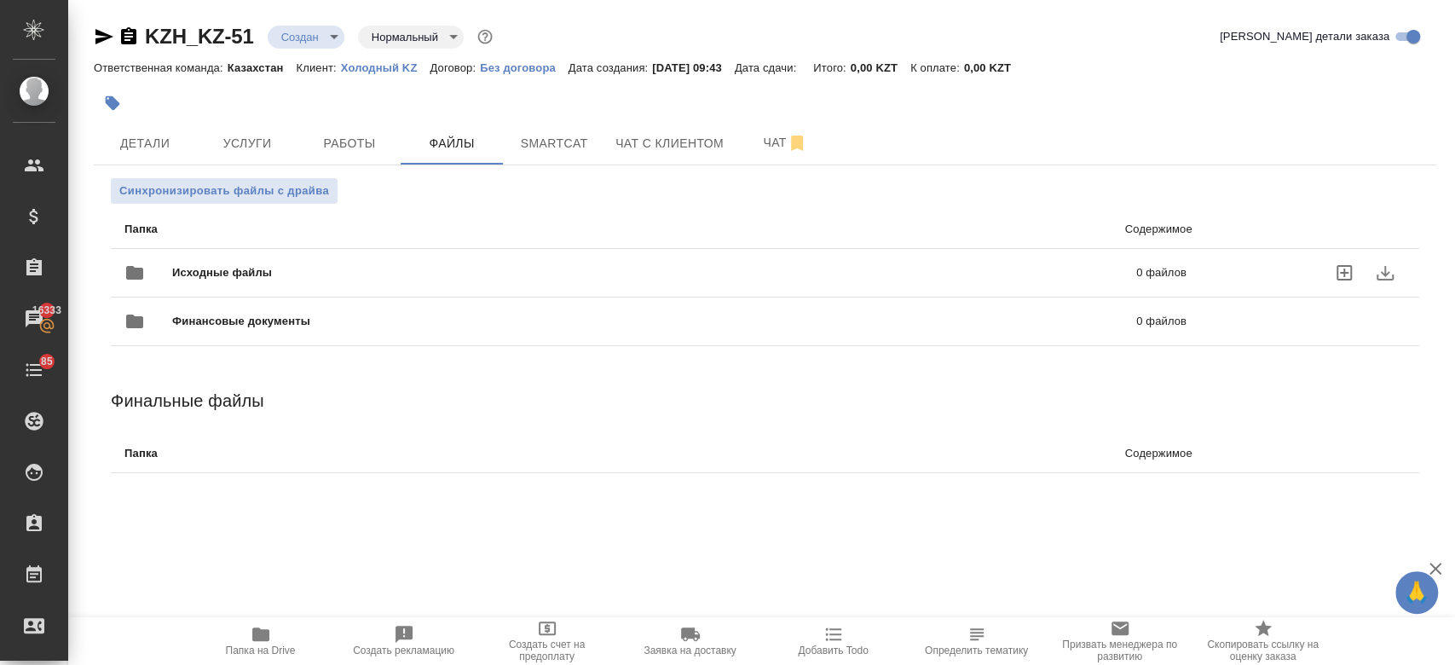
click at [305, 262] on div "Исходные файлы 0 файлов" at bounding box center [655, 272] width 1062 height 41
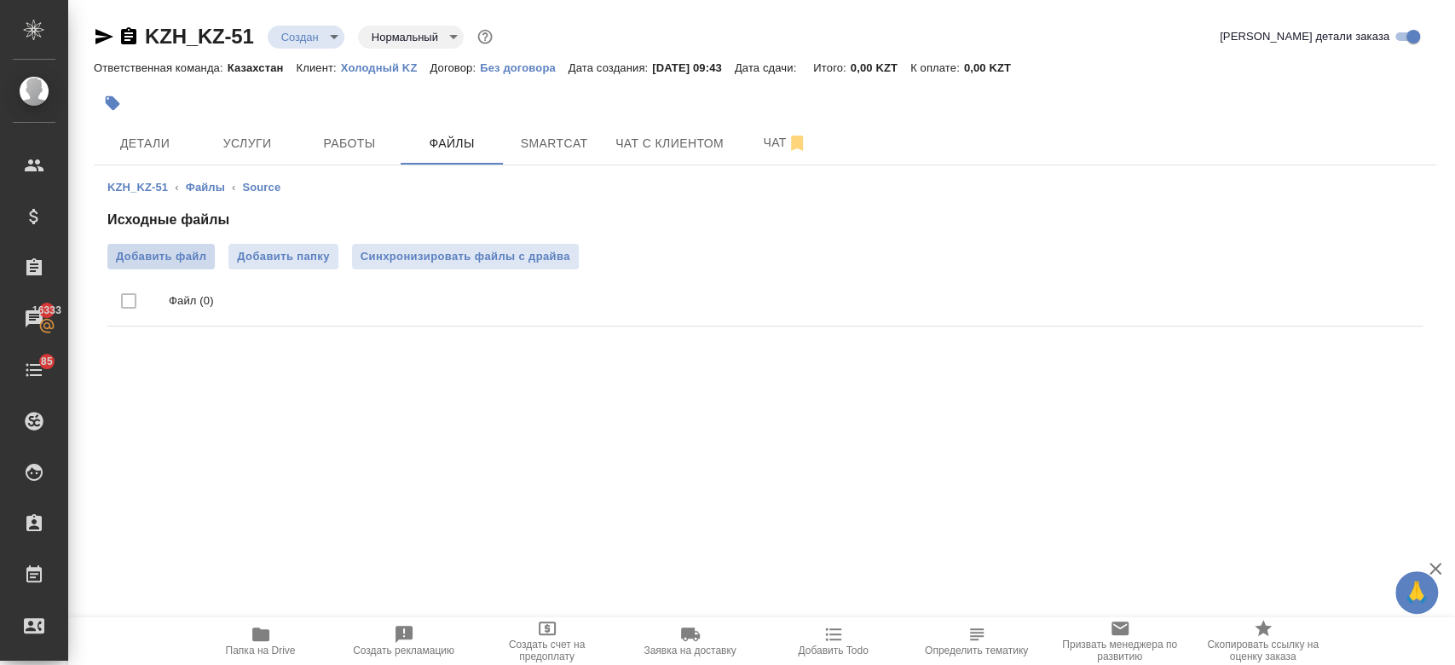
click at [184, 262] on span "Добавить файл" at bounding box center [161, 256] width 90 height 17
click at [0, 0] on input "Добавить файл" at bounding box center [0, 0] width 0 height 0
click at [159, 259] on span "Добавить файл" at bounding box center [161, 256] width 90 height 17
click at [0, 0] on input "Добавить файл" at bounding box center [0, 0] width 0 height 0
click at [177, 252] on span "Добавить файл" at bounding box center [161, 256] width 90 height 17
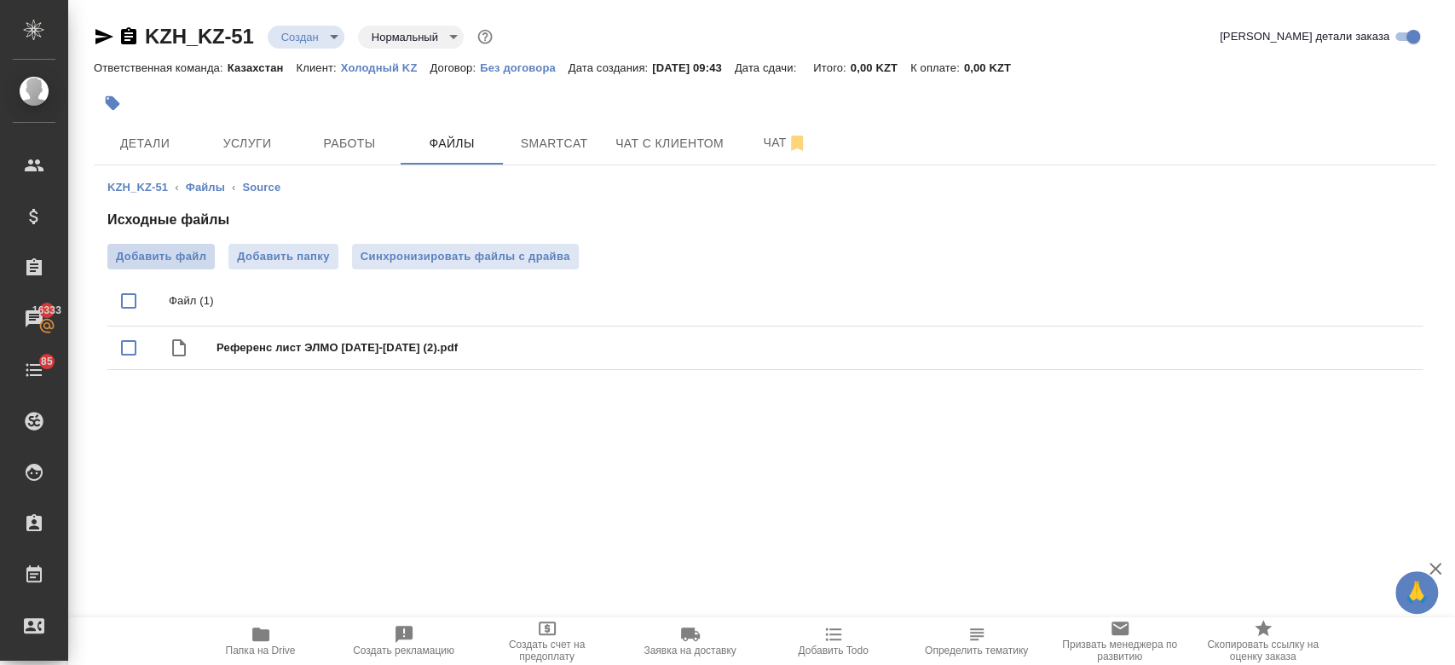
click at [0, 0] on input "Добавить файл" at bounding box center [0, 0] width 0 height 0
click at [1397, 398] on icon "delete" at bounding box center [1388, 392] width 20 height 20
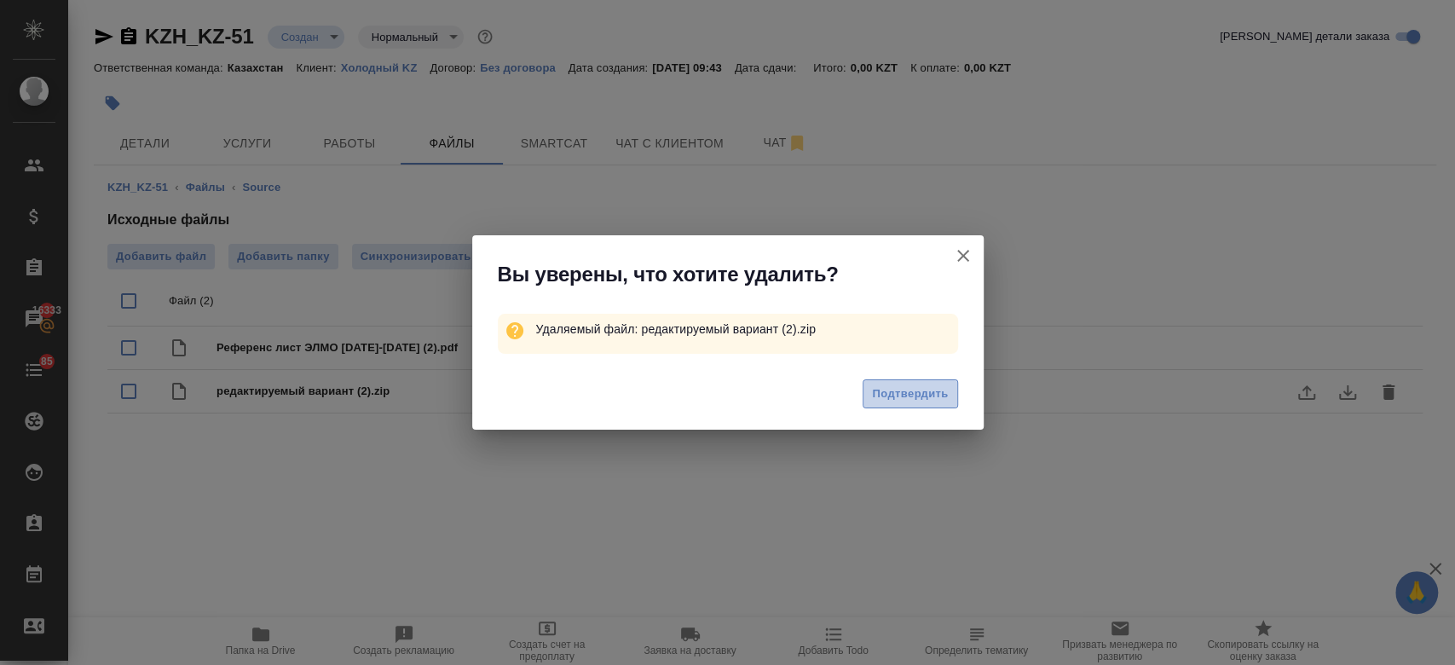
click at [925, 401] on span "Подтвердить" at bounding box center [910, 394] width 76 height 20
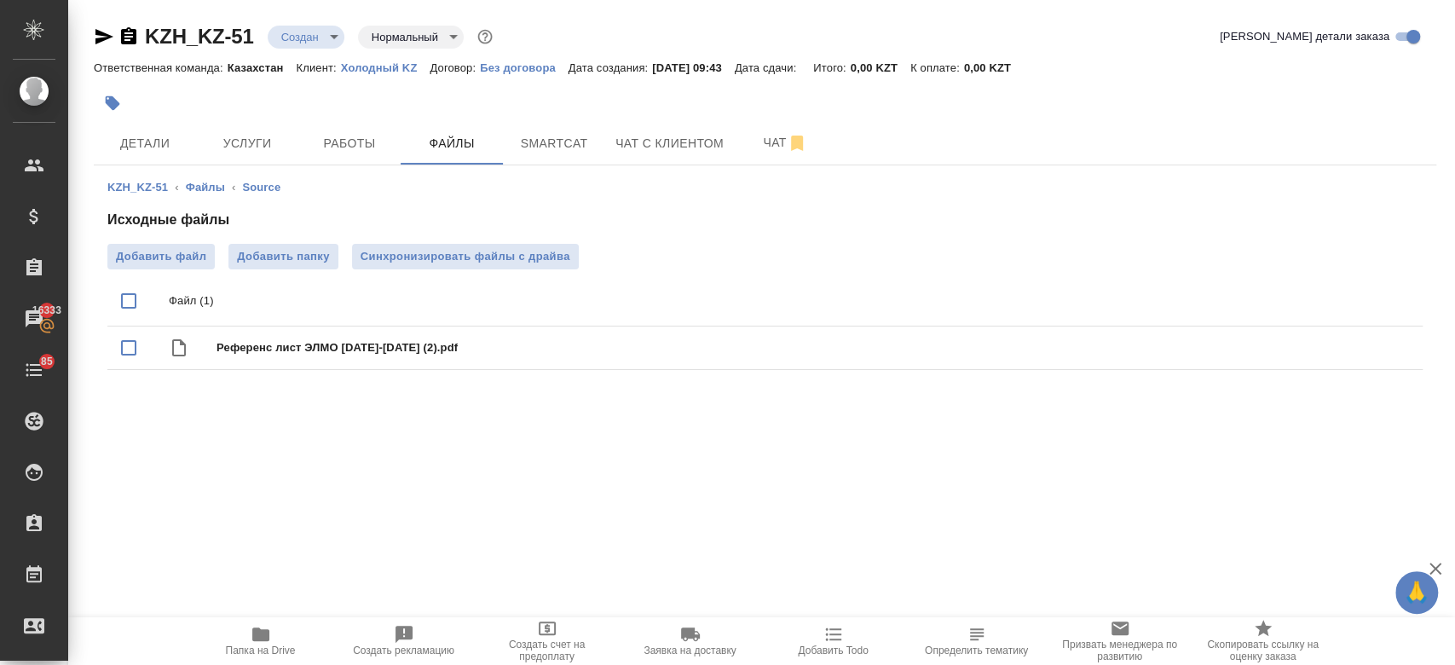
click at [1334, 266] on div "Добавить файл Добавить папку Синхронизировать файлы с драйва" at bounding box center [764, 257] width 1315 height 26
click at [184, 246] on label "Добавить файл" at bounding box center [160, 257] width 107 height 26
click at [0, 0] on input "Добавить файл" at bounding box center [0, 0] width 0 height 0
click at [1394, 355] on icon "delete" at bounding box center [1388, 348] width 20 height 20
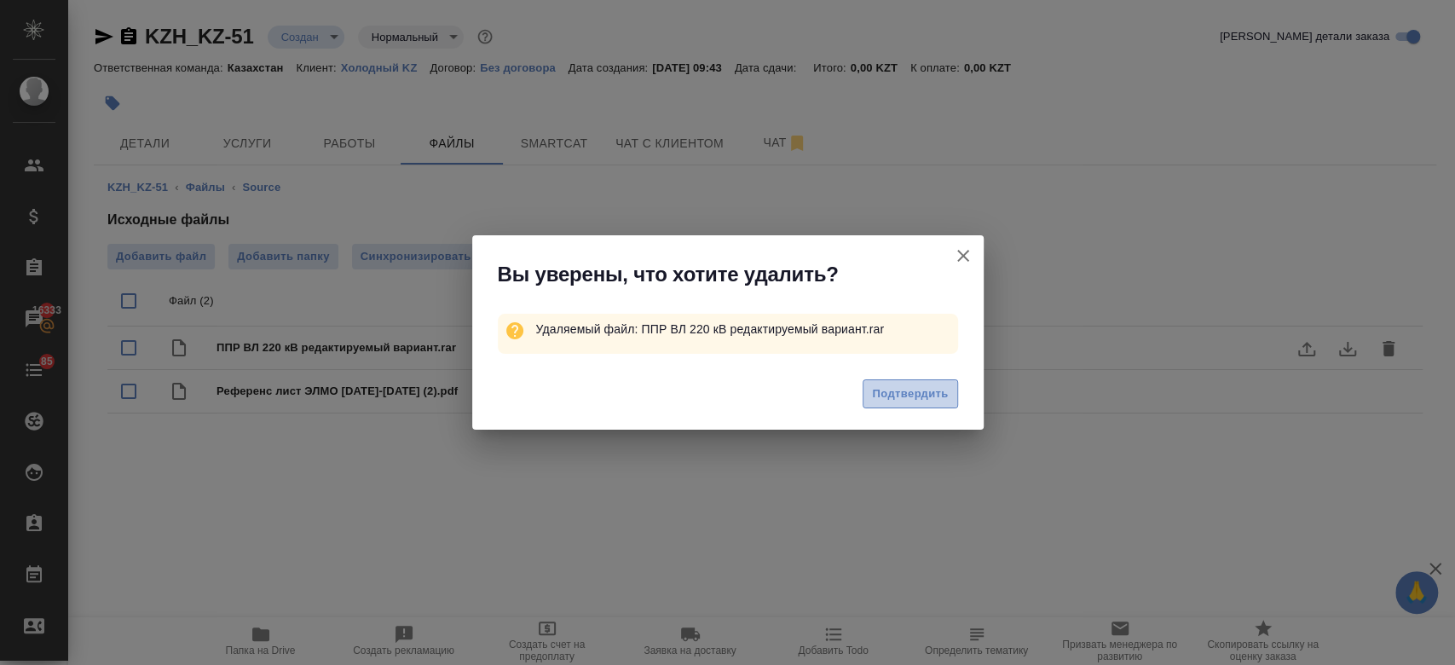
click at [900, 400] on span "Подтвердить" at bounding box center [910, 394] width 76 height 20
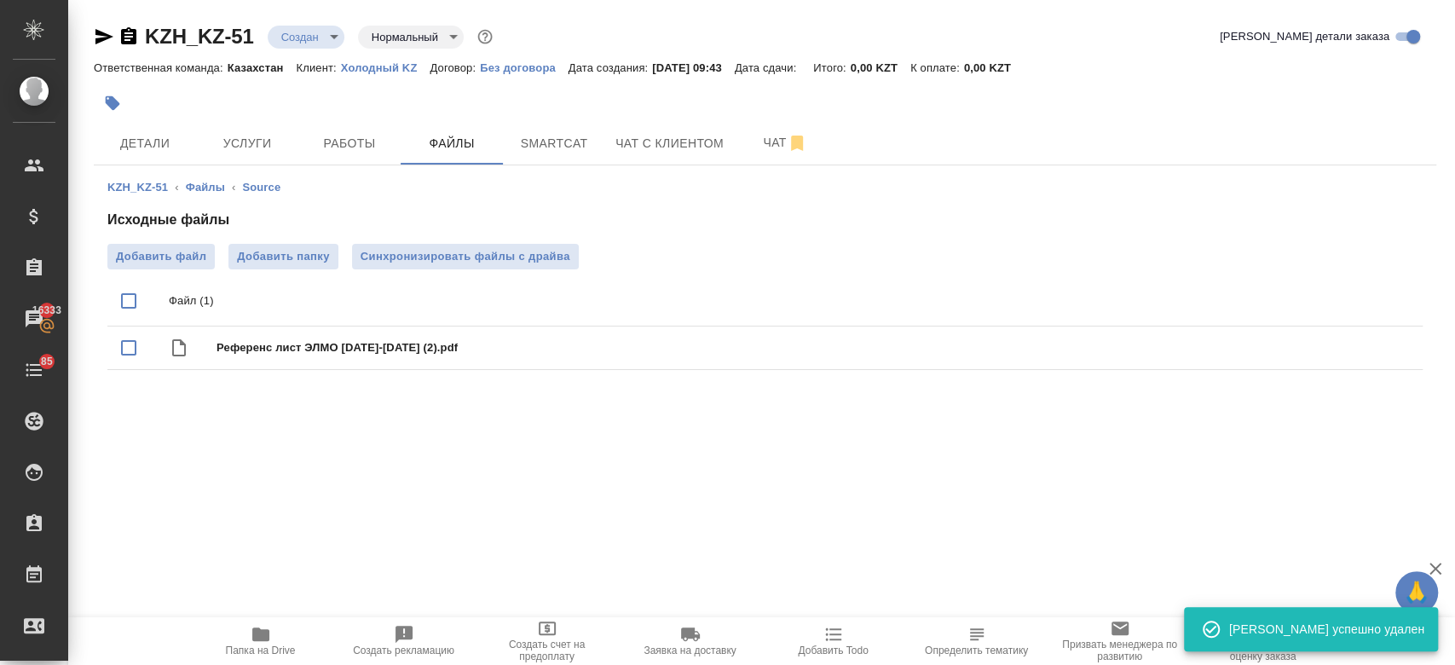
click at [171, 260] on span "Добавить файл" at bounding box center [161, 256] width 90 height 17
click at [0, 0] on input "Добавить файл" at bounding box center [0, 0] width 0 height 0
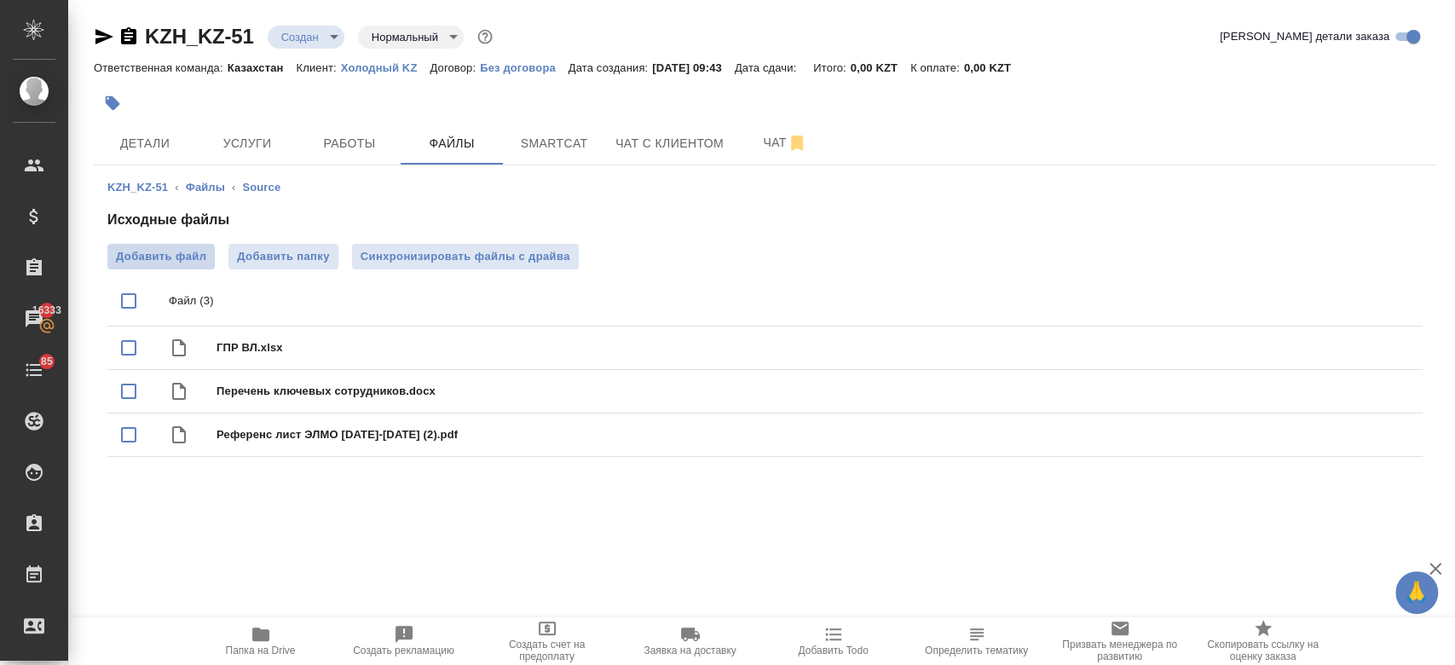
click at [162, 267] on label "Добавить файл" at bounding box center [160, 257] width 107 height 26
click at [0, 0] on input "Добавить файл" at bounding box center [0, 0] width 0 height 0
click at [167, 265] on label "Добавить файл" at bounding box center [160, 257] width 107 height 26
click at [0, 0] on input "Добавить файл" at bounding box center [0, 0] width 0 height 0
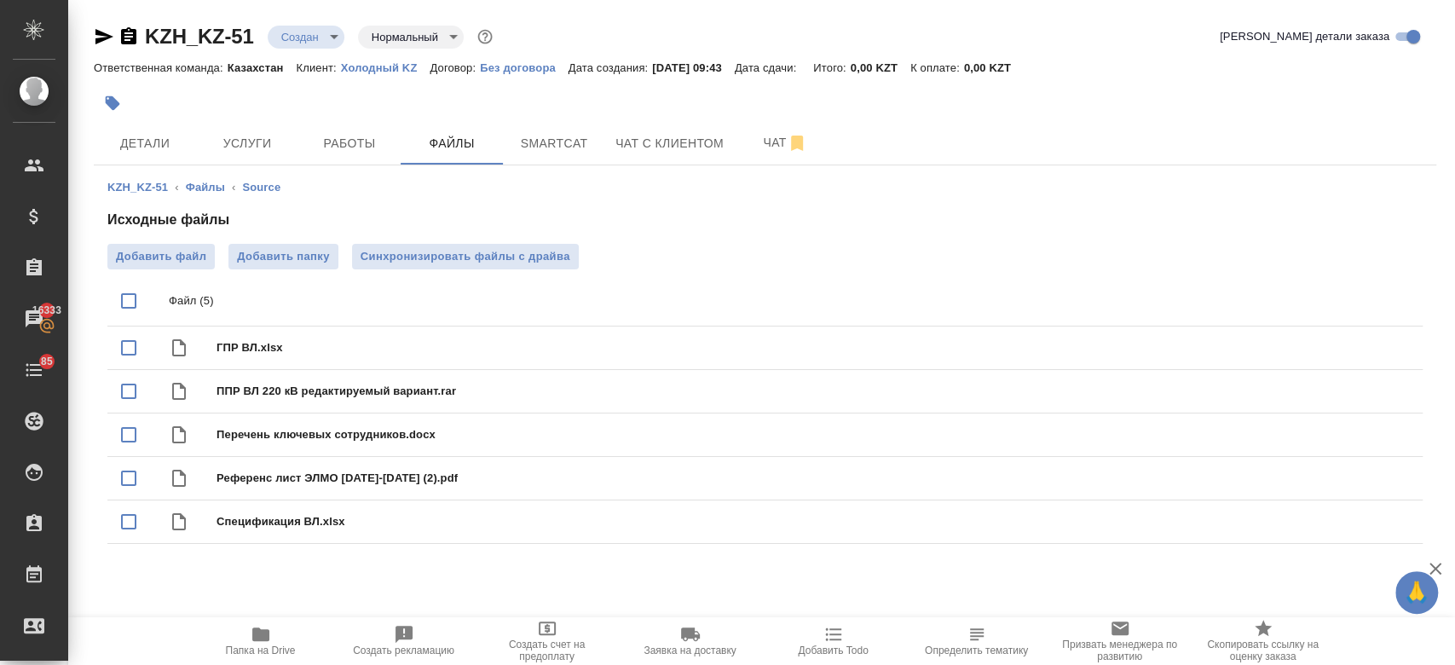
click at [299, 51] on div "KZH_KZ-51 Создан new Нормальный normal Кратко детали заказа" at bounding box center [765, 40] width 1342 height 34
click at [299, 37] on body "🙏 .cls-1 fill:#fff; AWATERA Kosherbayeva Nazerke Клиенты Спецификации Заказы 16…" at bounding box center [727, 332] width 1455 height 665
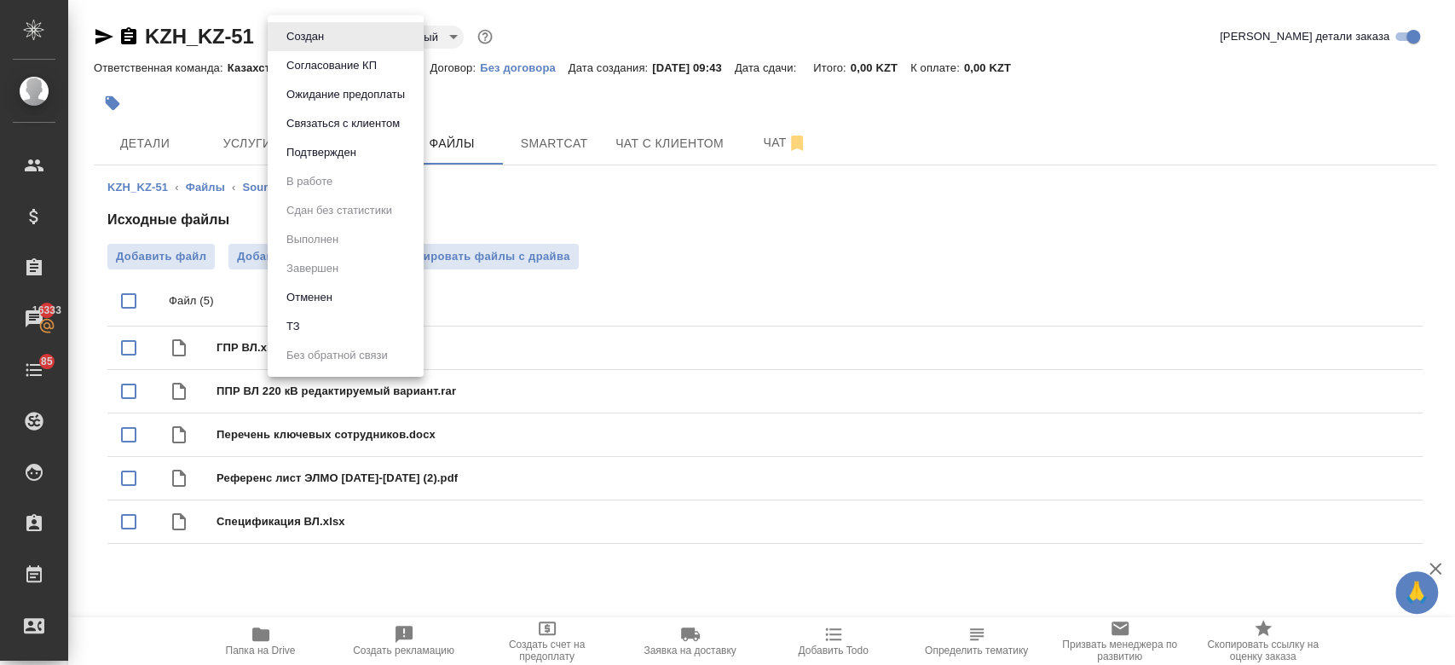
click at [332, 317] on li "ТЗ" at bounding box center [346, 326] width 156 height 29
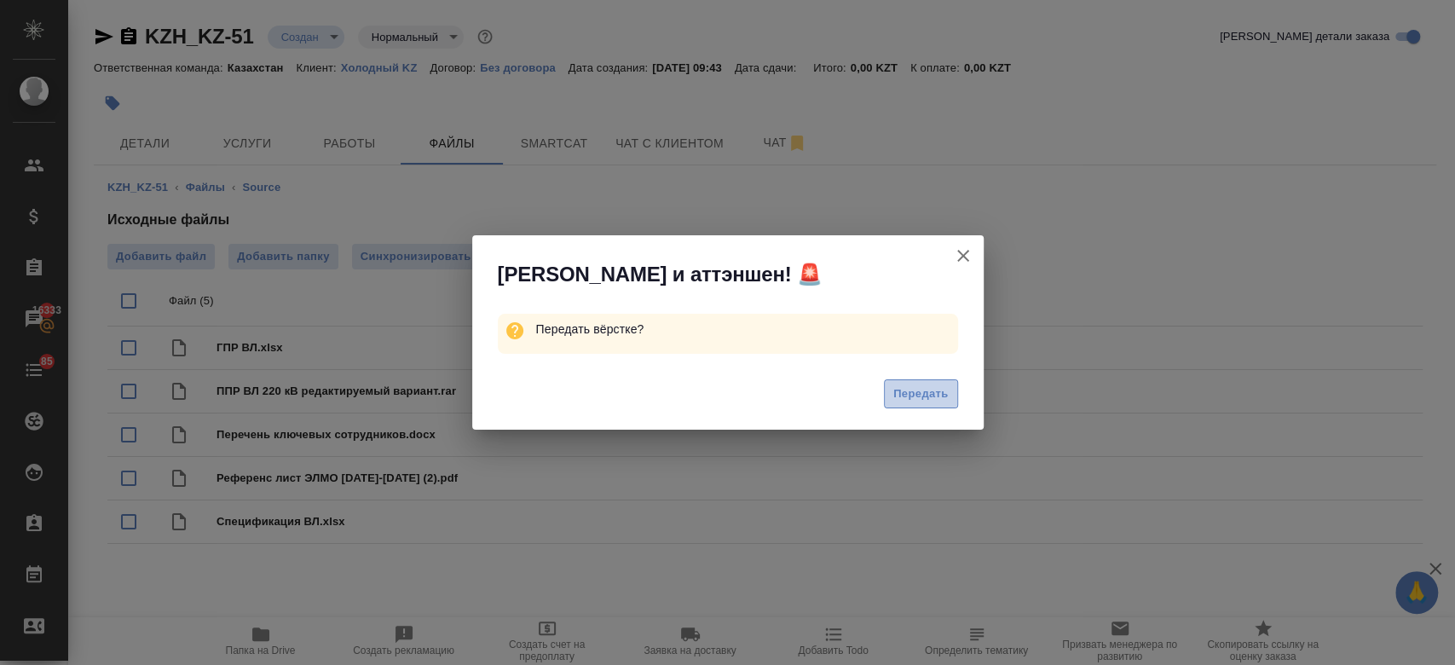
click at [925, 402] on span "Передать" at bounding box center [920, 394] width 55 height 20
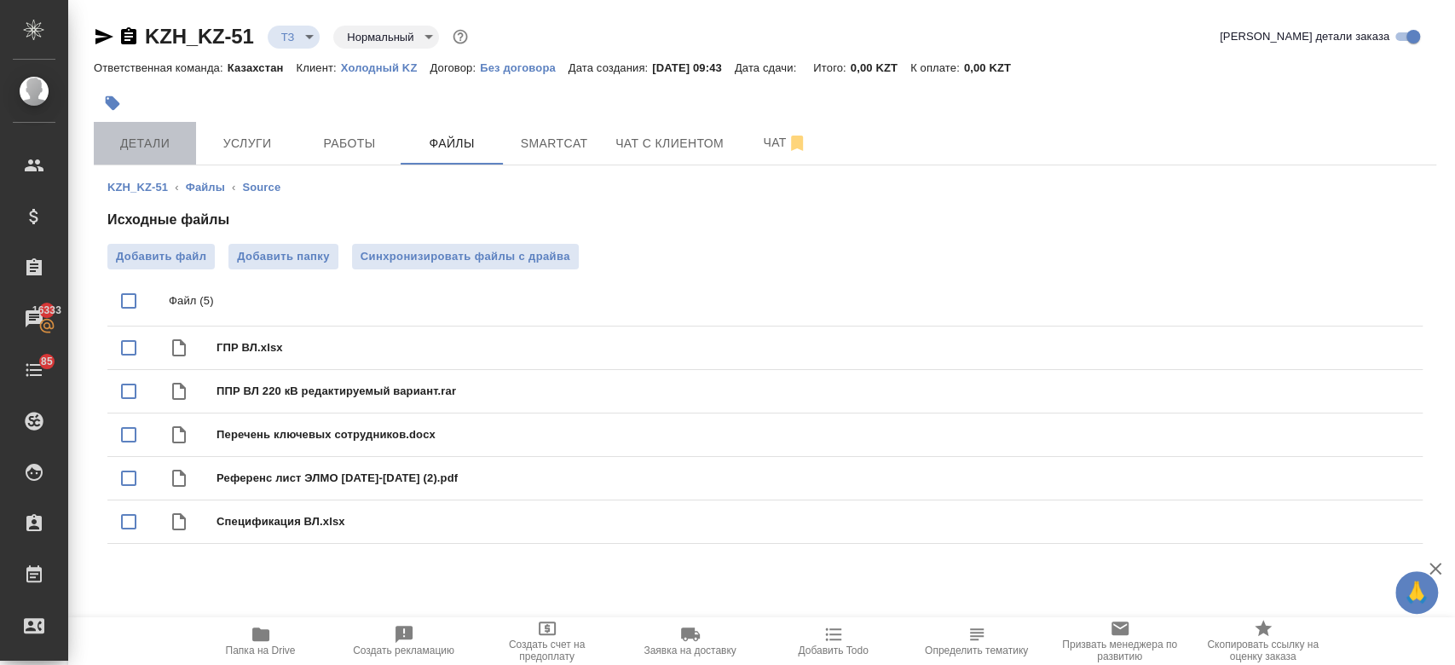
click at [131, 148] on span "Детали" at bounding box center [145, 143] width 82 height 21
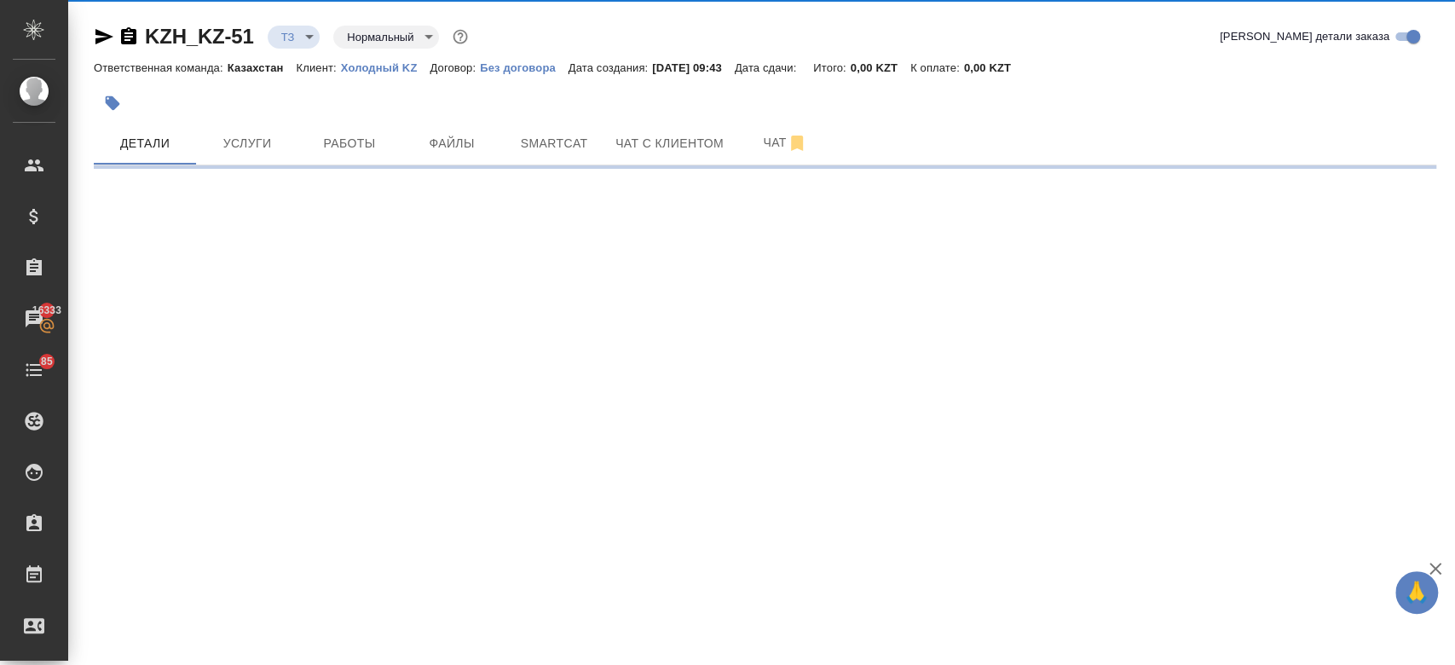
select select "RU"
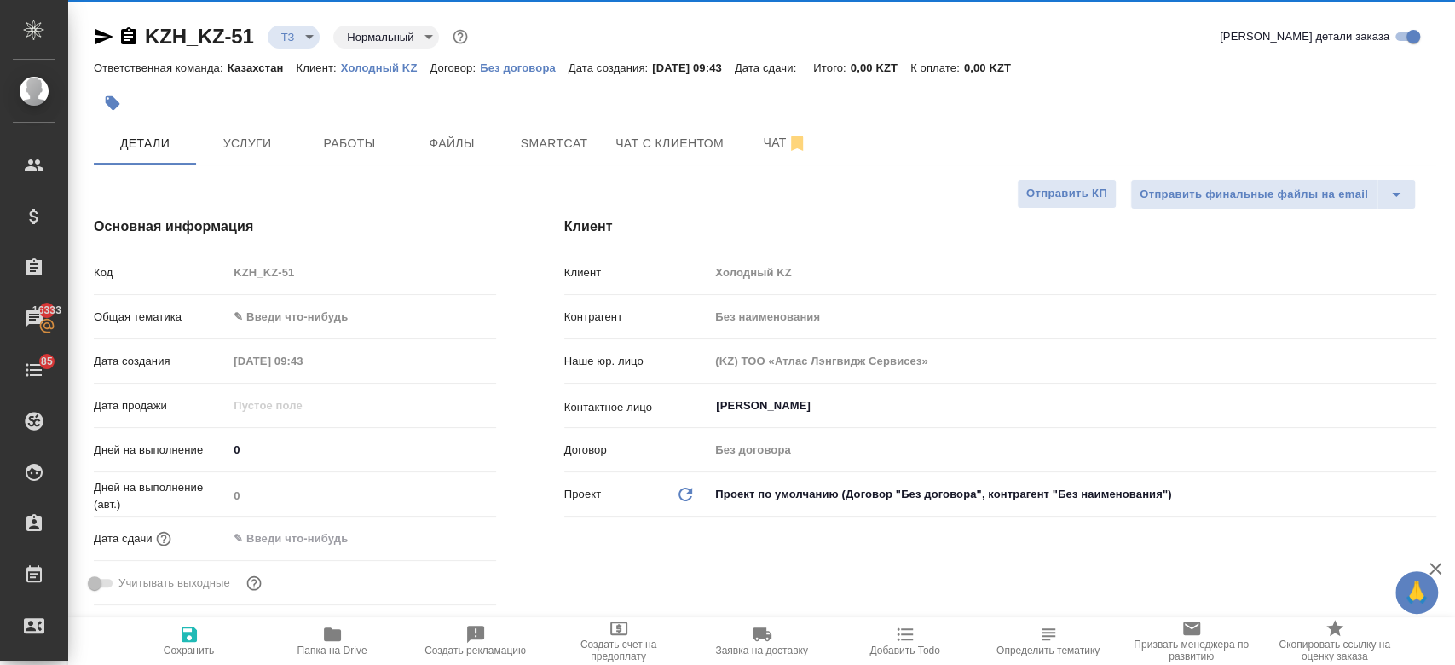
type textarea "x"
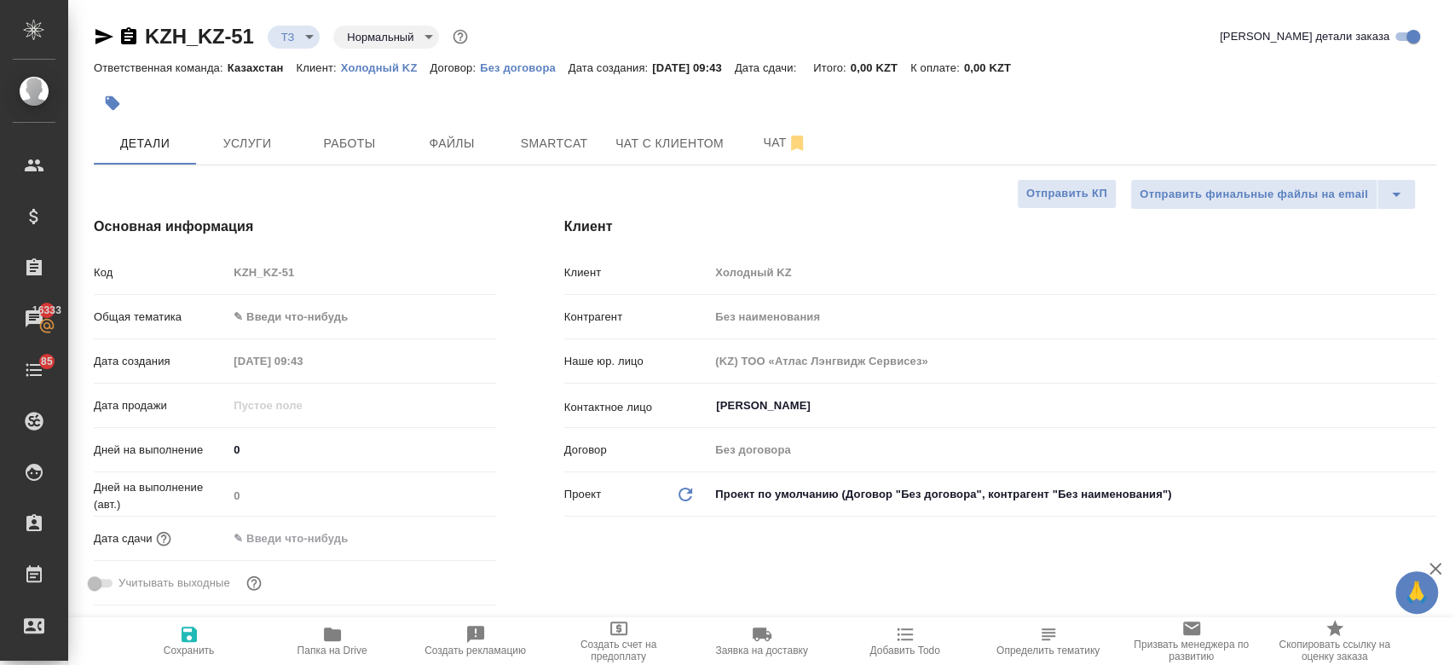
type textarea "x"
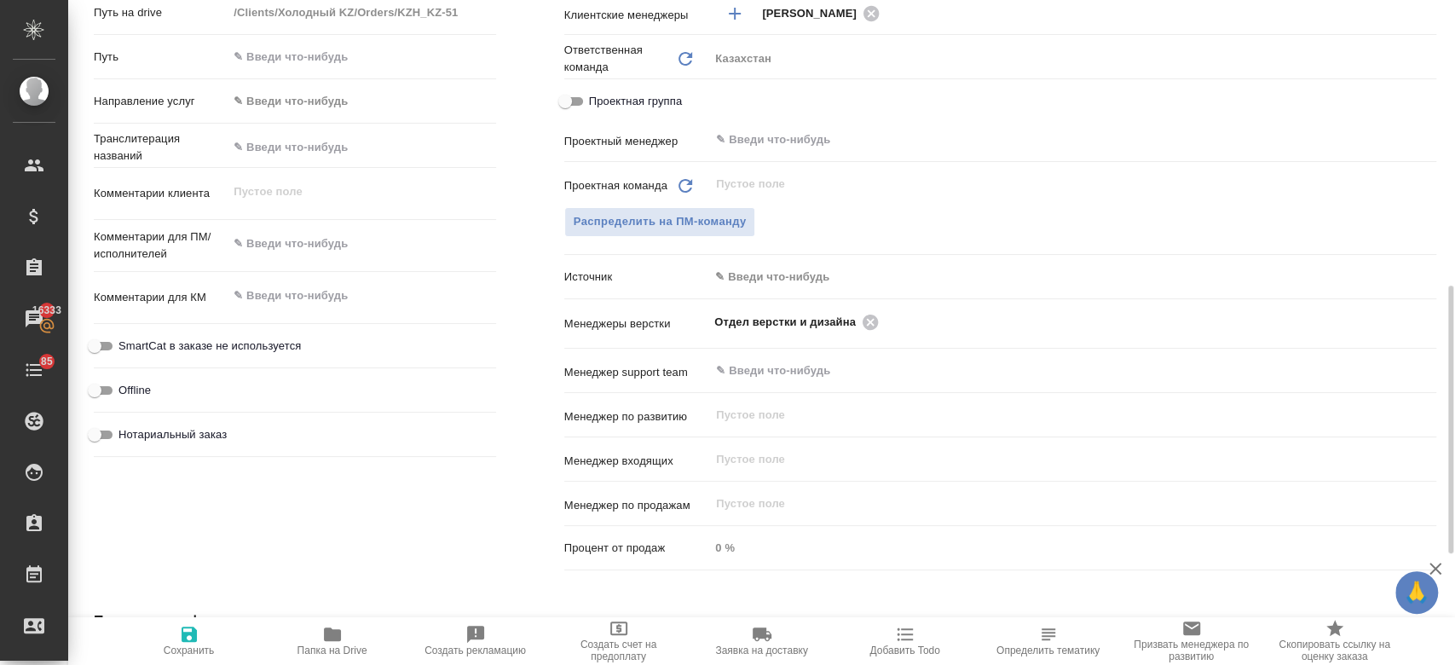
scroll to position [696, 0]
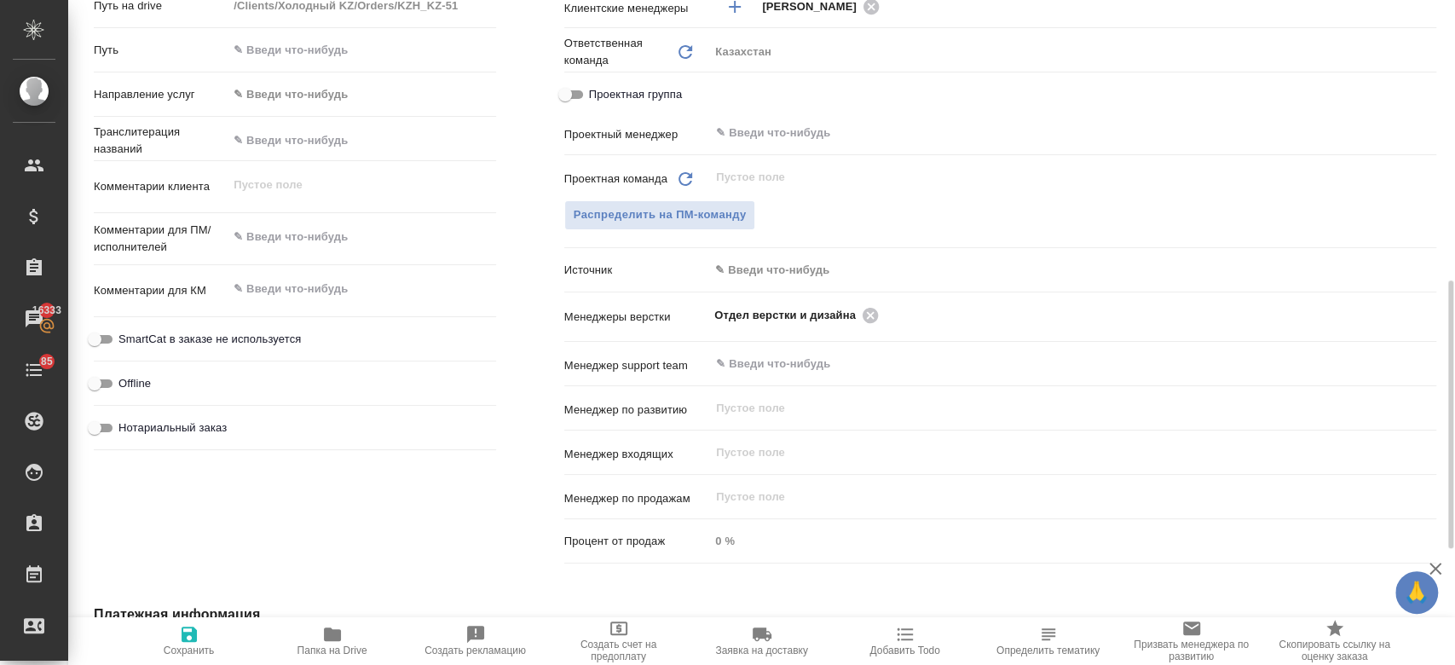
type textarea "x"
click at [307, 235] on textarea at bounding box center [361, 237] width 266 height 29
type textarea "р"
type textarea "x"
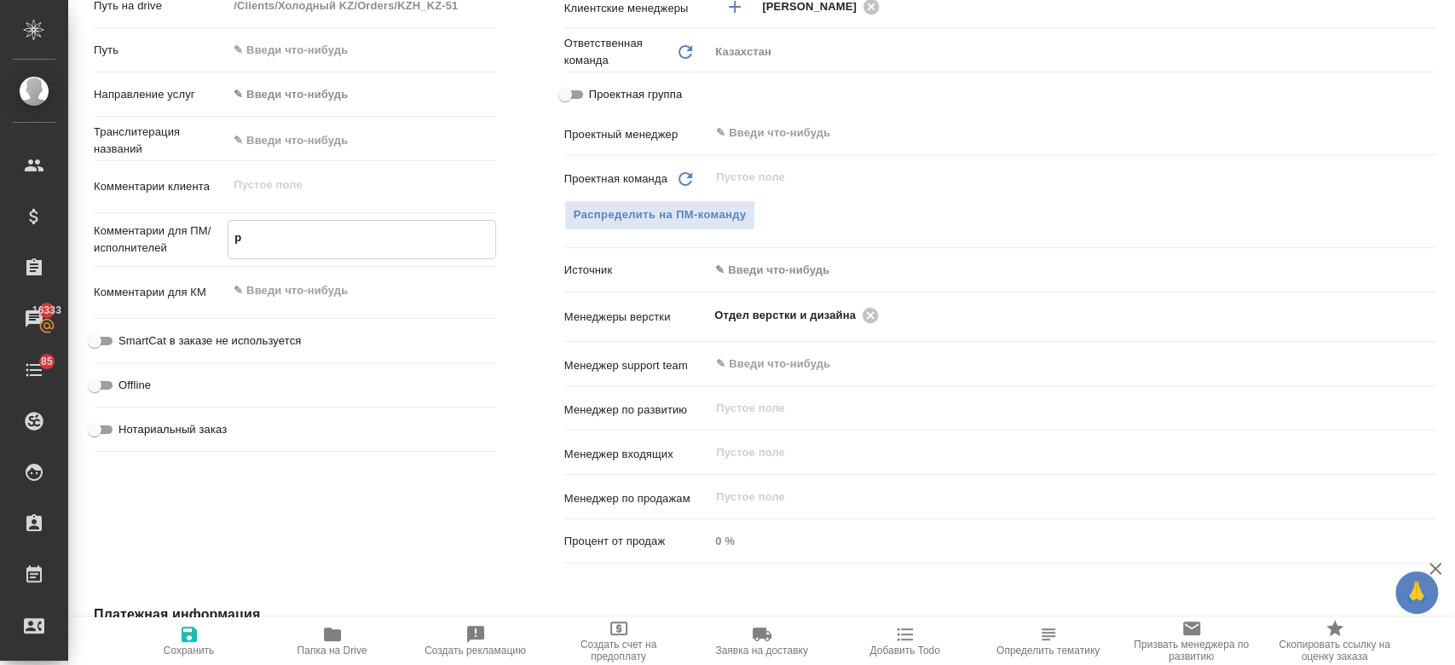
type textarea "x"
type textarea "ру"
type textarea "x"
type textarea "рус"
type textarea "x"
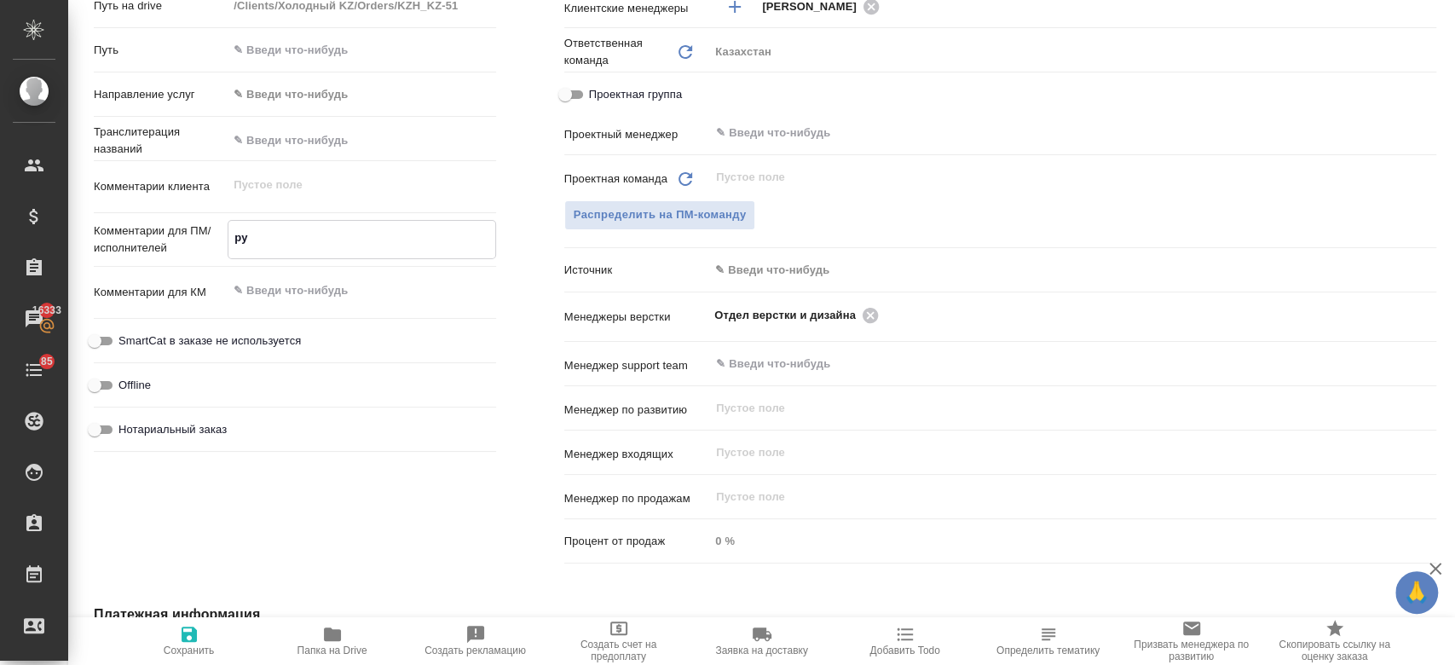
type textarea "x"
type textarea "рус-"
type textarea "x"
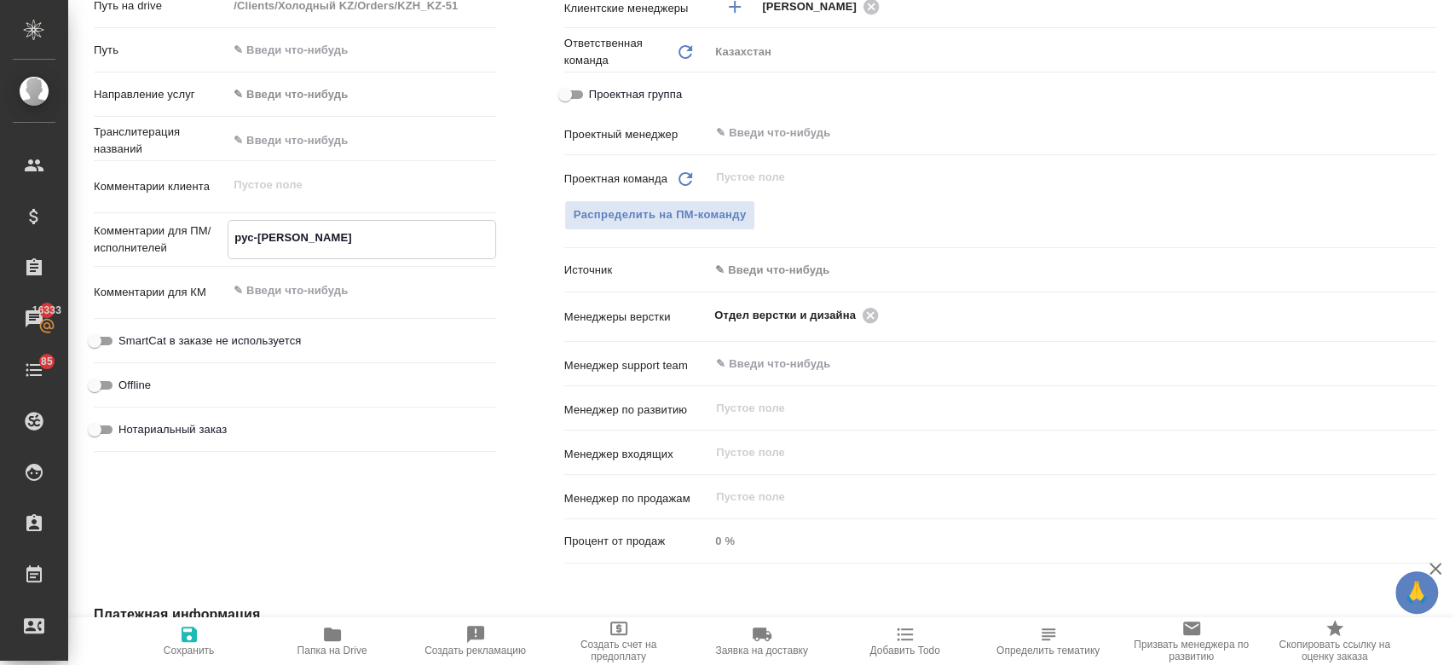
type textarea "рус-ан"
type textarea "x"
type textarea "рус-анг"
type textarea "x"
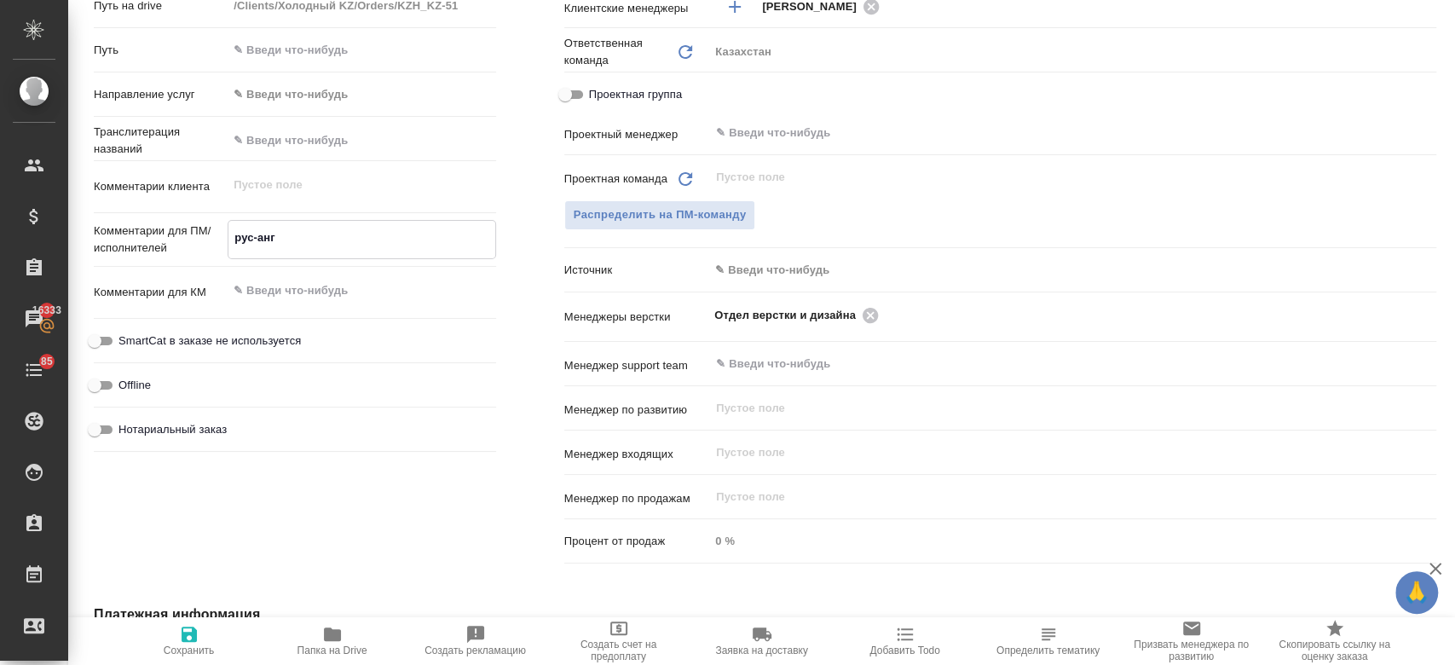
type textarea "рус-анг"
type textarea "x"
click at [193, 634] on icon "button" at bounding box center [188, 633] width 15 height 15
type textarea "x"
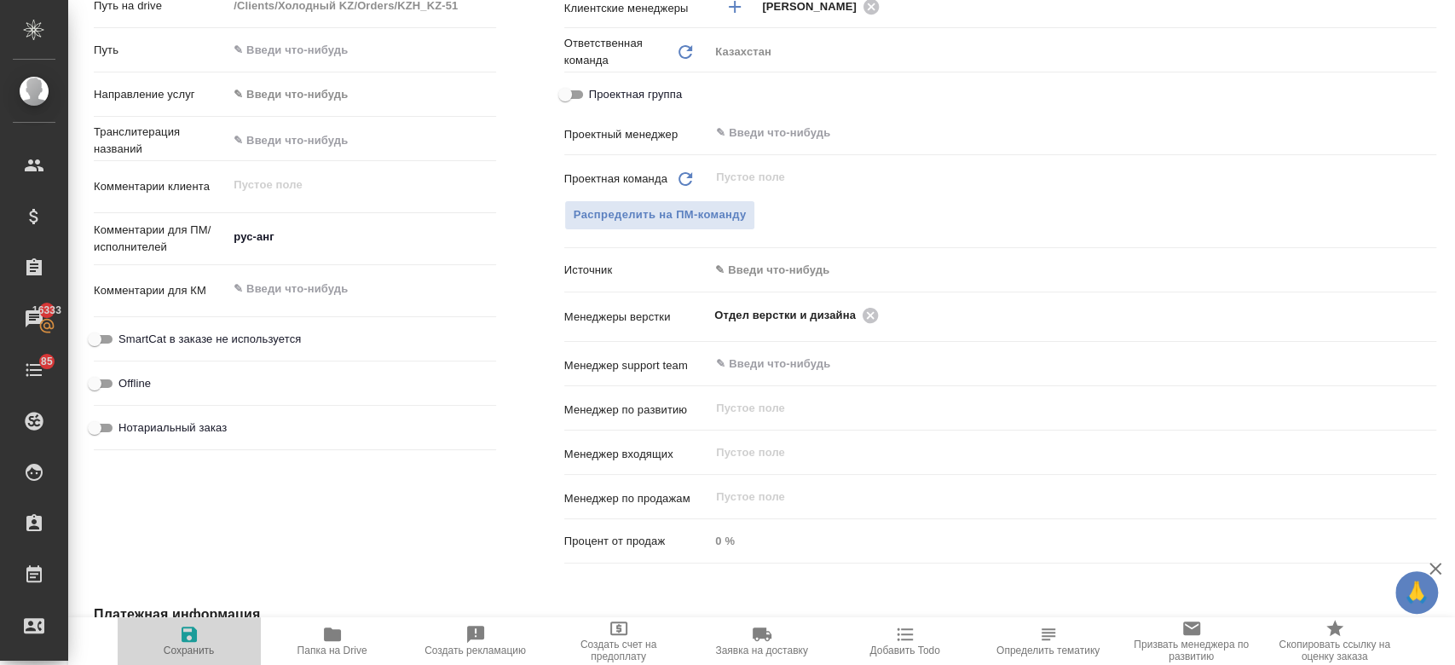
type textarea "x"
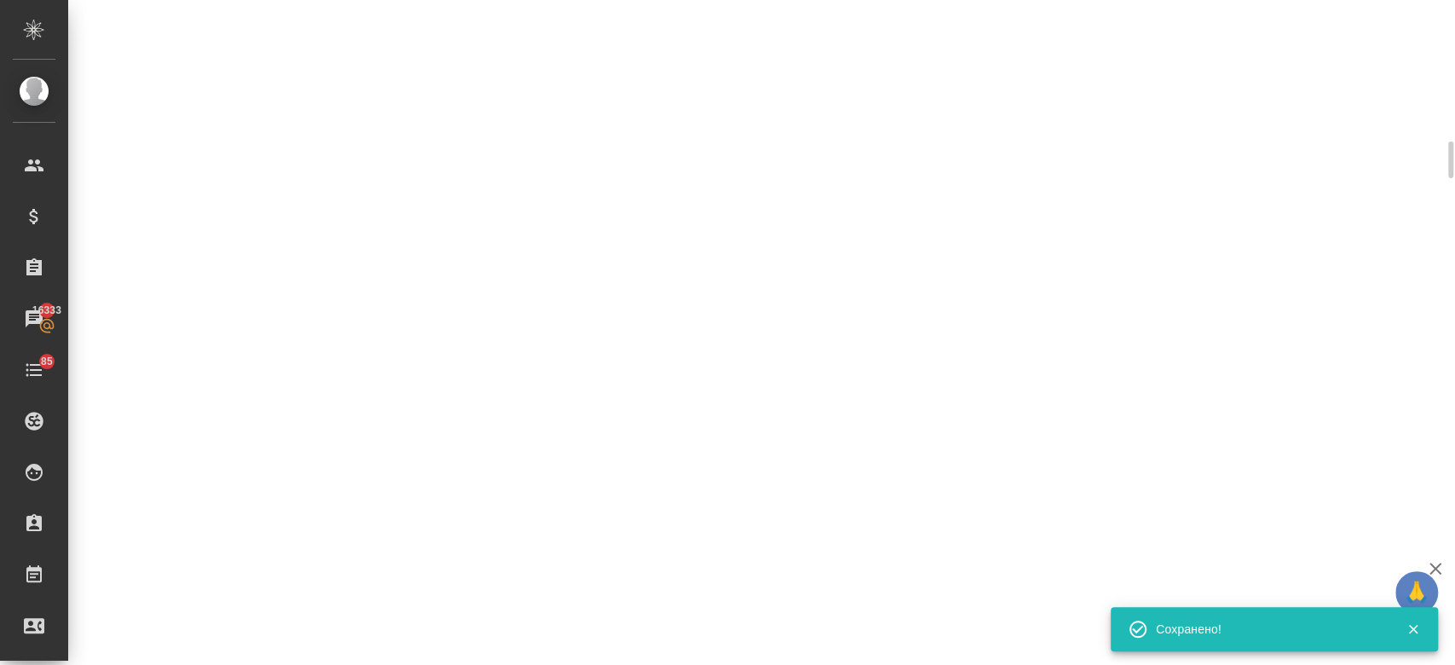
select select "RU"
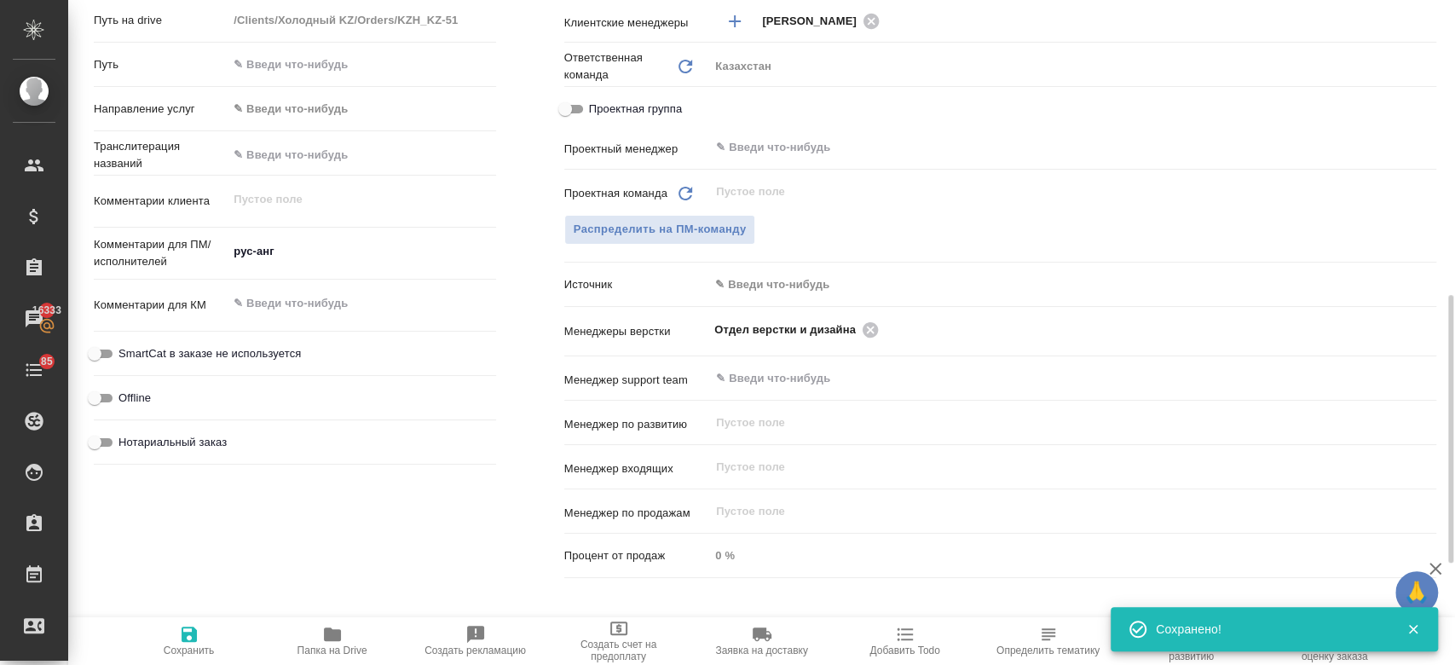
type textarea "x"
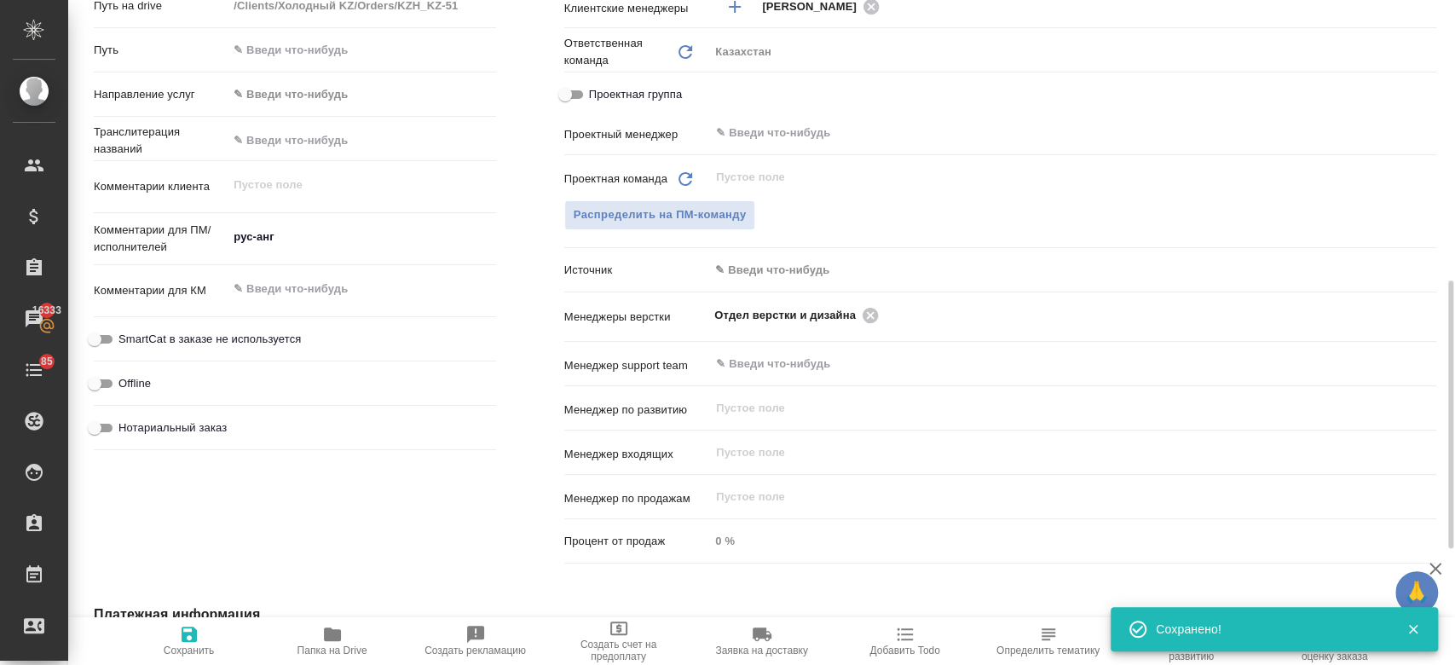
scroll to position [0, 0]
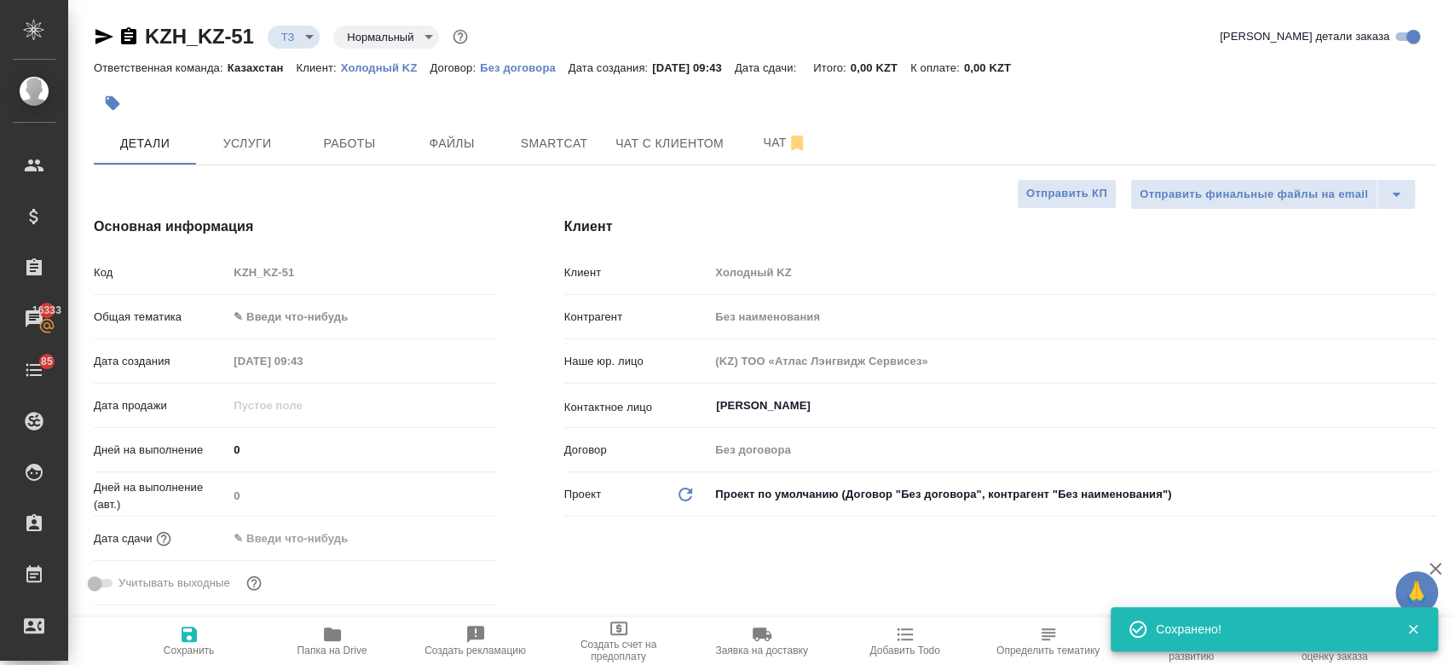
type textarea "x"
